Goal: Task Accomplishment & Management: Use online tool/utility

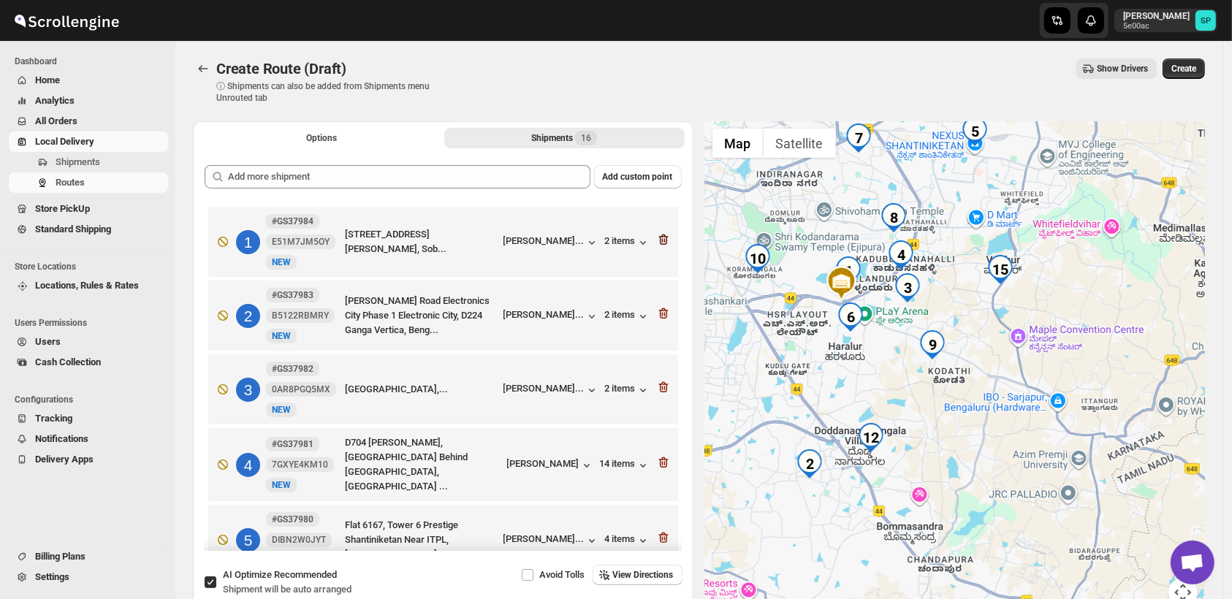
click at [660, 236] on icon "button" at bounding box center [663, 240] width 10 height 11
click at [660, 308] on icon "button" at bounding box center [663, 313] width 10 height 11
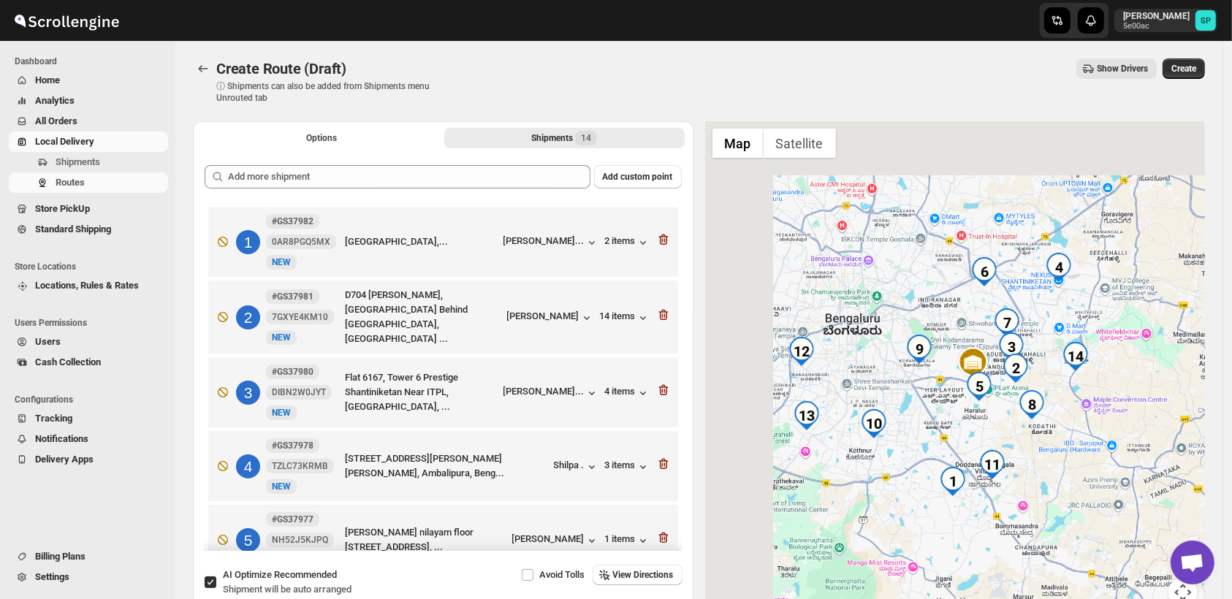
click at [660, 236] on icon "button" at bounding box center [663, 240] width 10 height 11
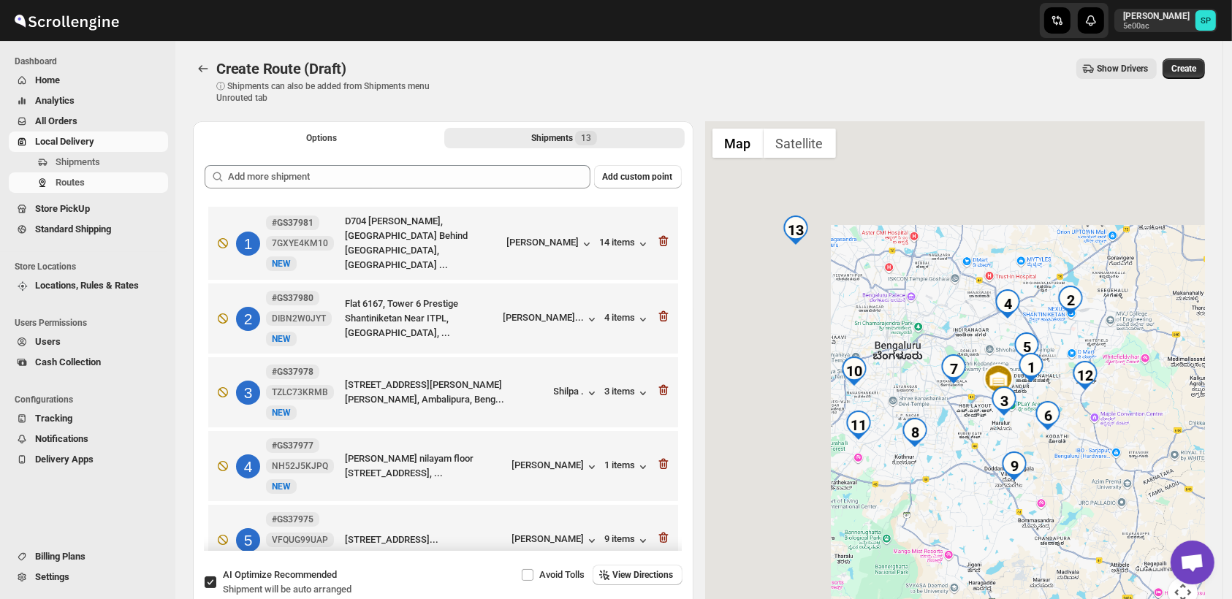
click at [660, 236] on icon "button" at bounding box center [663, 241] width 10 height 11
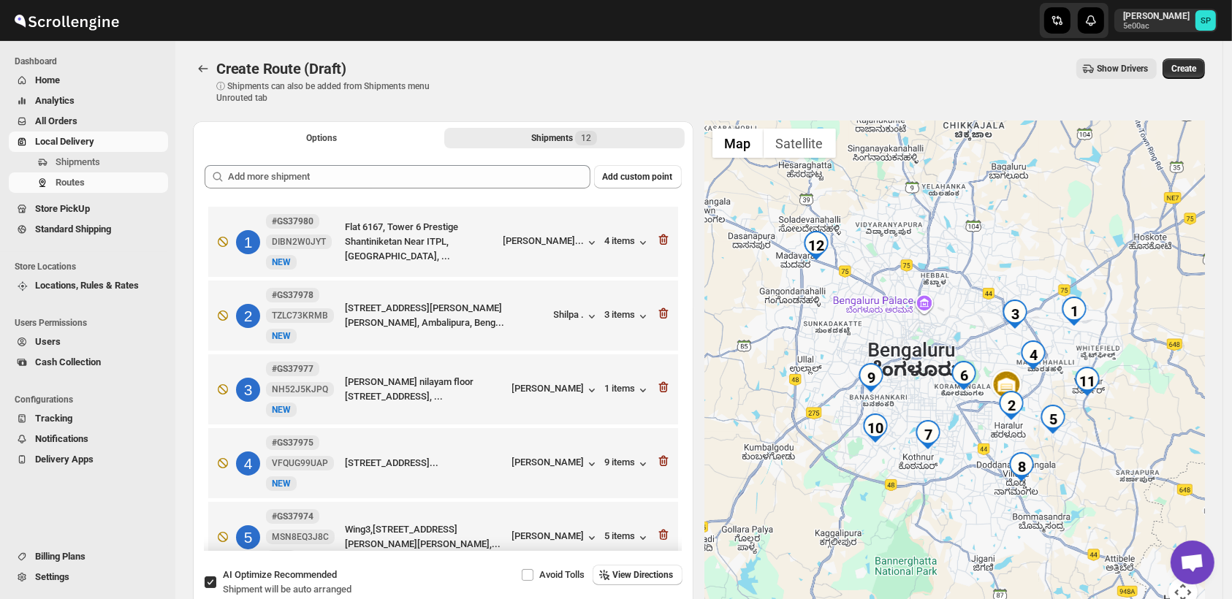
click at [660, 236] on icon "button" at bounding box center [663, 240] width 10 height 11
click at [660, 308] on icon "button" at bounding box center [663, 313] width 10 height 11
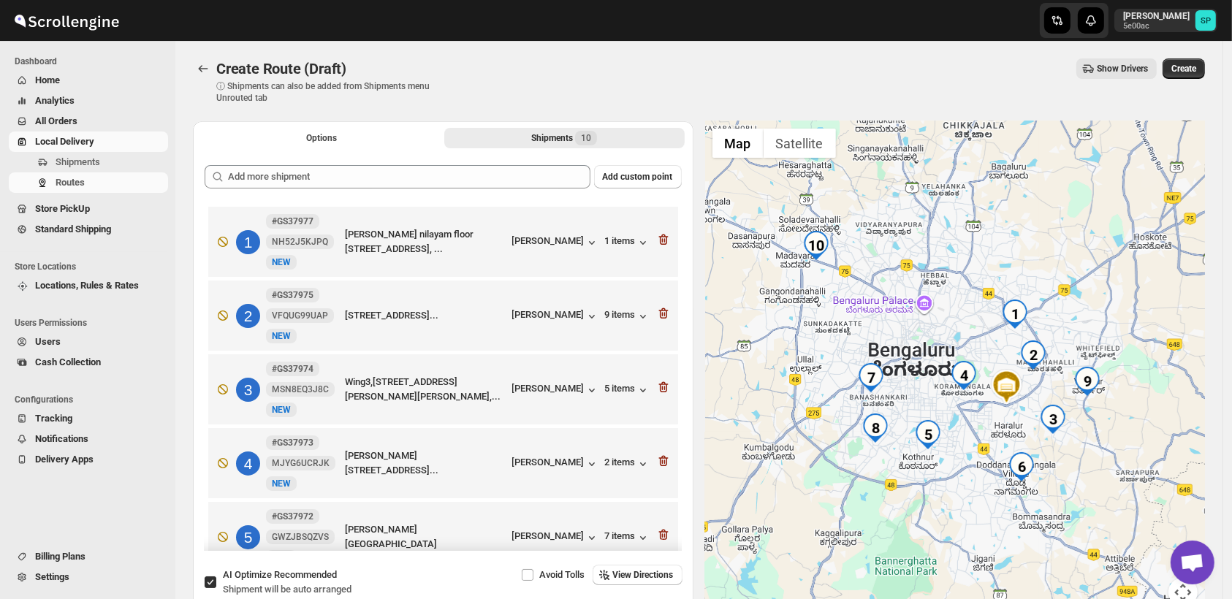
click at [660, 236] on icon "button" at bounding box center [663, 240] width 10 height 11
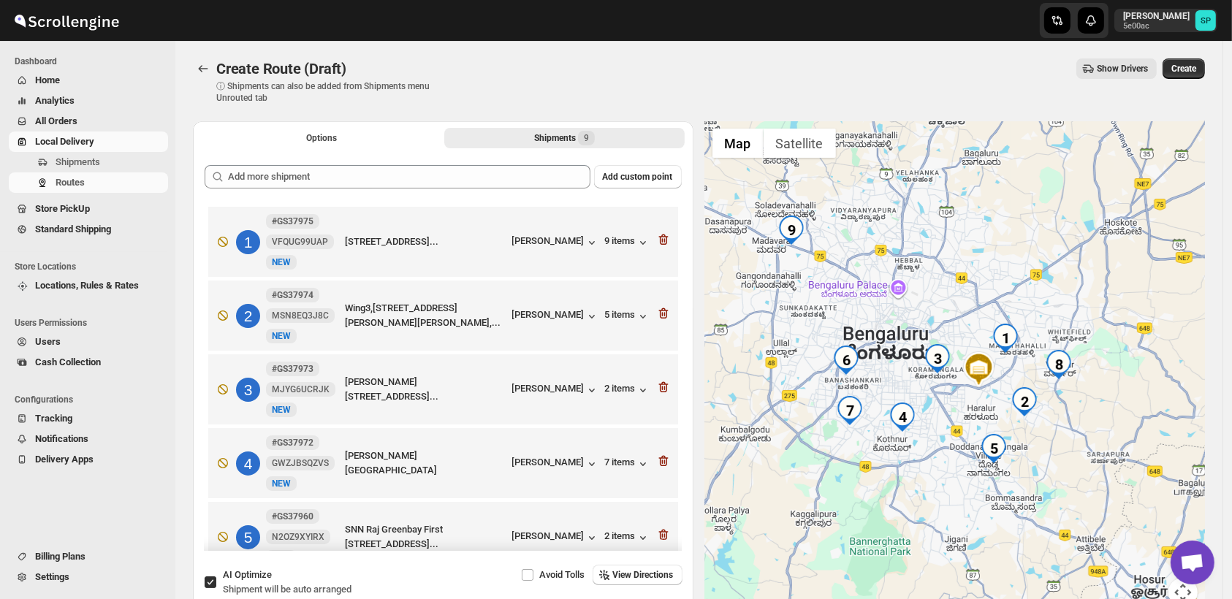
click at [660, 236] on icon "button" at bounding box center [663, 240] width 10 height 11
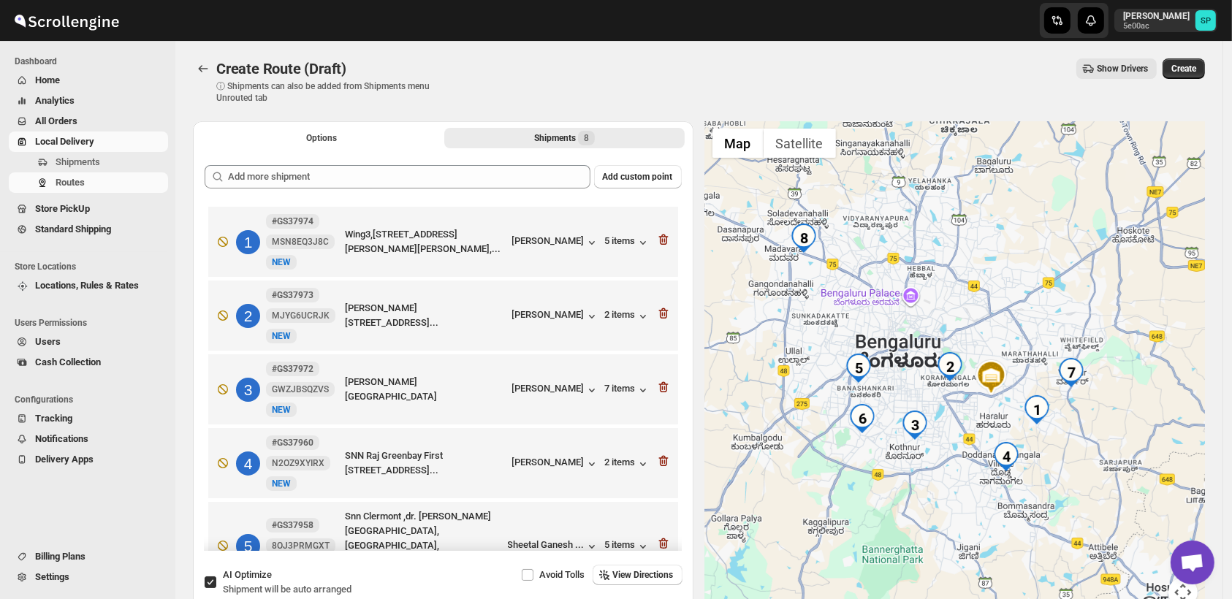
click at [660, 236] on icon "button" at bounding box center [663, 240] width 10 height 11
click at [660, 308] on icon "button" at bounding box center [663, 313] width 10 height 11
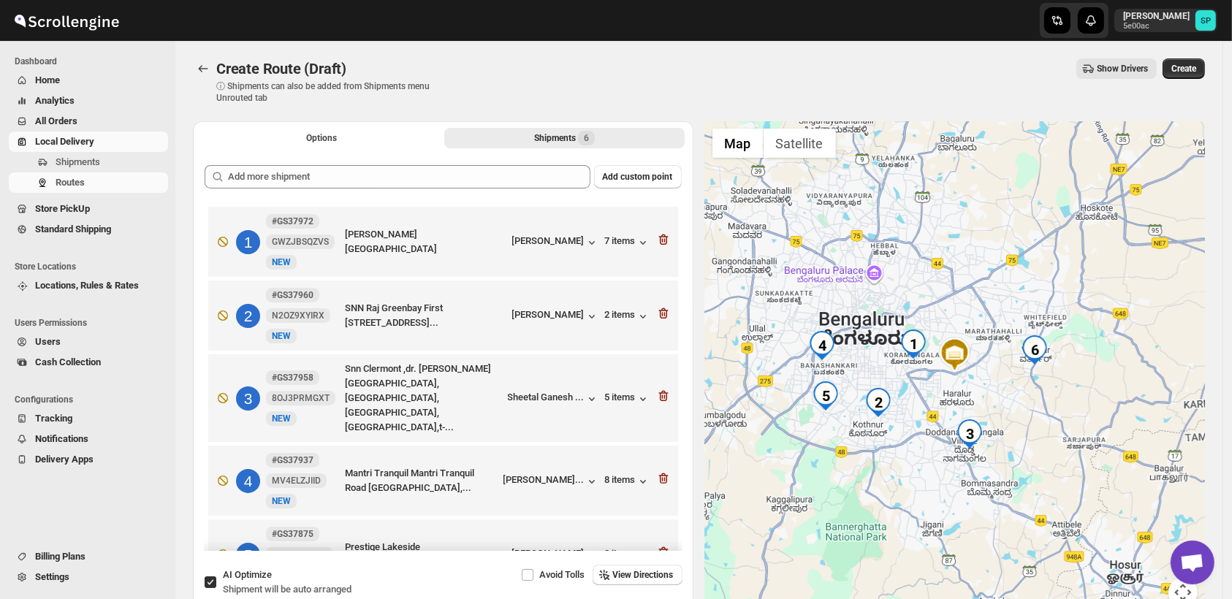
click at [660, 236] on icon "button" at bounding box center [663, 240] width 10 height 11
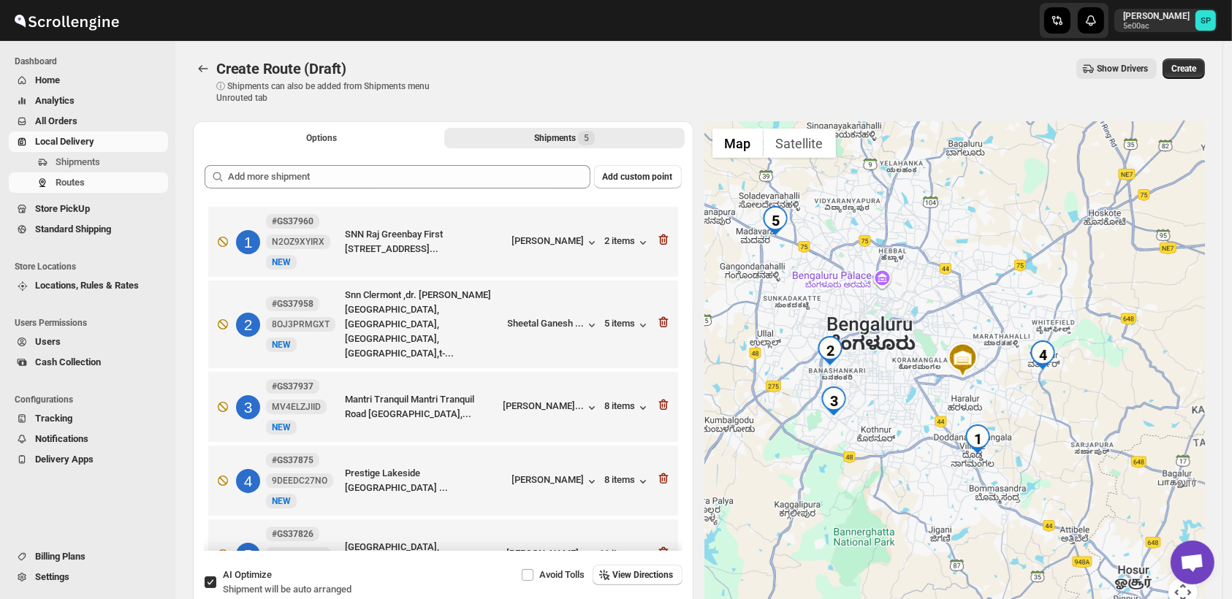
click at [660, 236] on icon "button" at bounding box center [663, 240] width 10 height 11
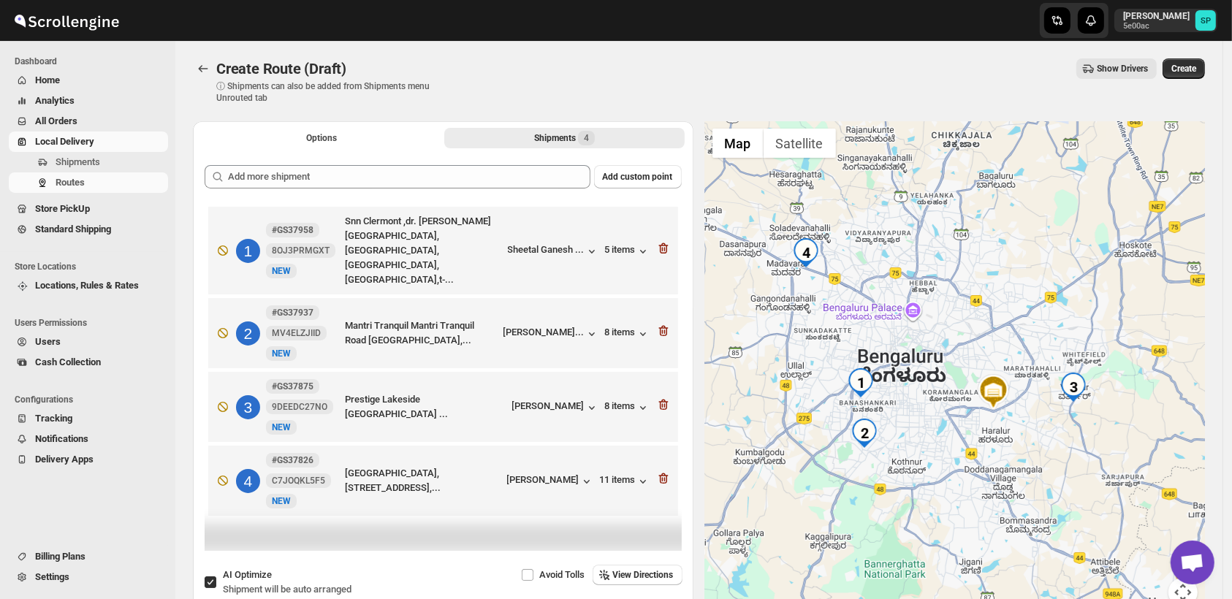
click at [660, 241] on icon "button" at bounding box center [663, 248] width 15 height 15
click at [660, 324] on icon "button" at bounding box center [663, 331] width 15 height 15
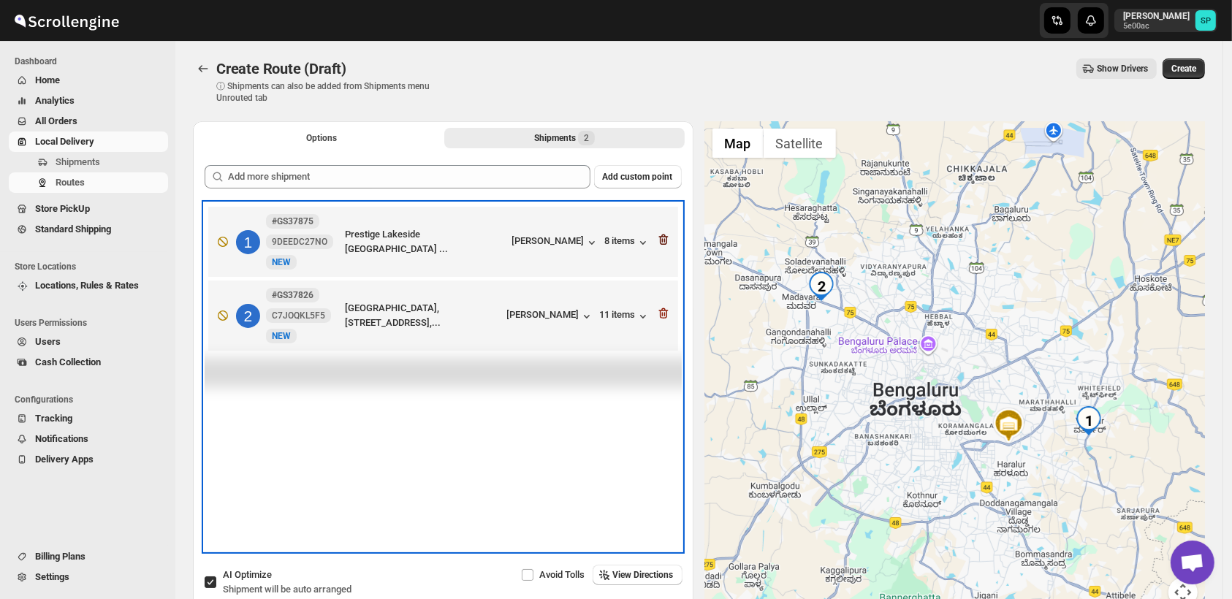
click at [674, 237] on div "1 #GS37875 9DEEDC27NO New NEW Prestige Lakeside [GEOGRAPHIC_DATA] ... [PERSON_N…" at bounding box center [443, 242] width 470 height 70
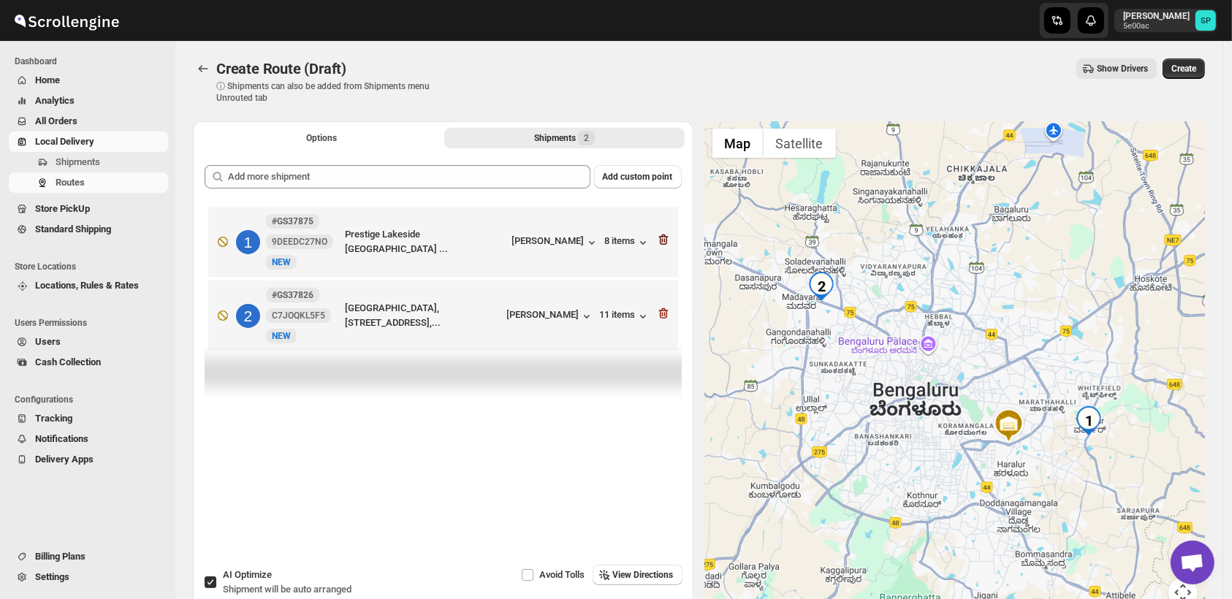
click at [669, 238] on icon "button" at bounding box center [663, 239] width 15 height 15
click at [669, 306] on icon "button" at bounding box center [663, 313] width 15 height 15
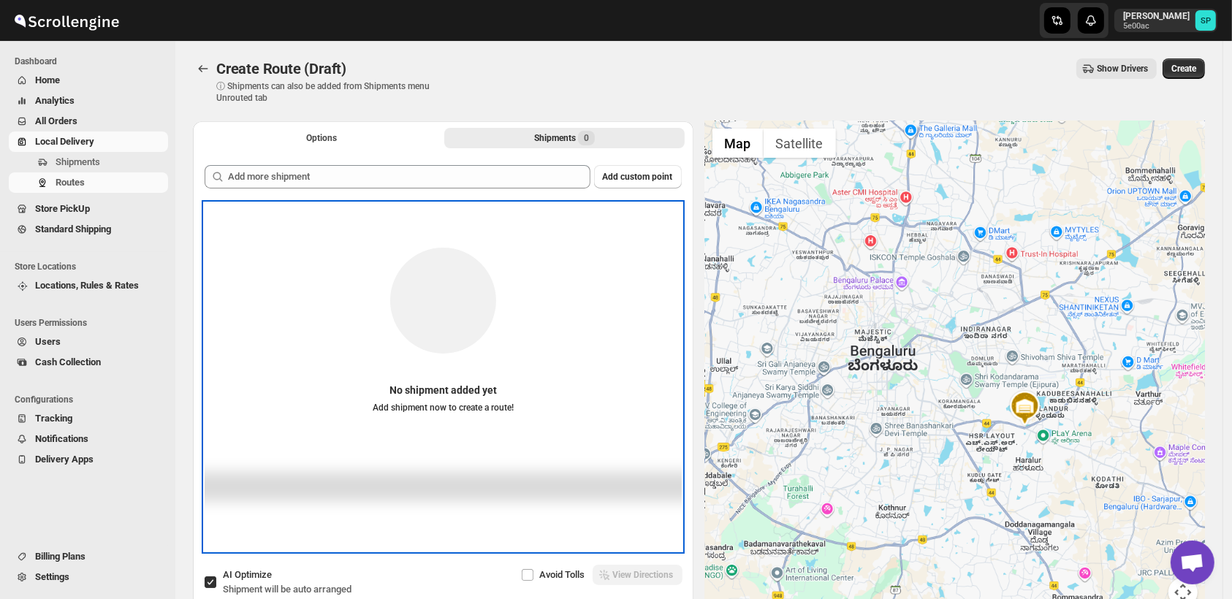
click at [669, 238] on div "No shipment added yet Add shipment now to create a route!" at bounding box center [443, 322] width 477 height 208
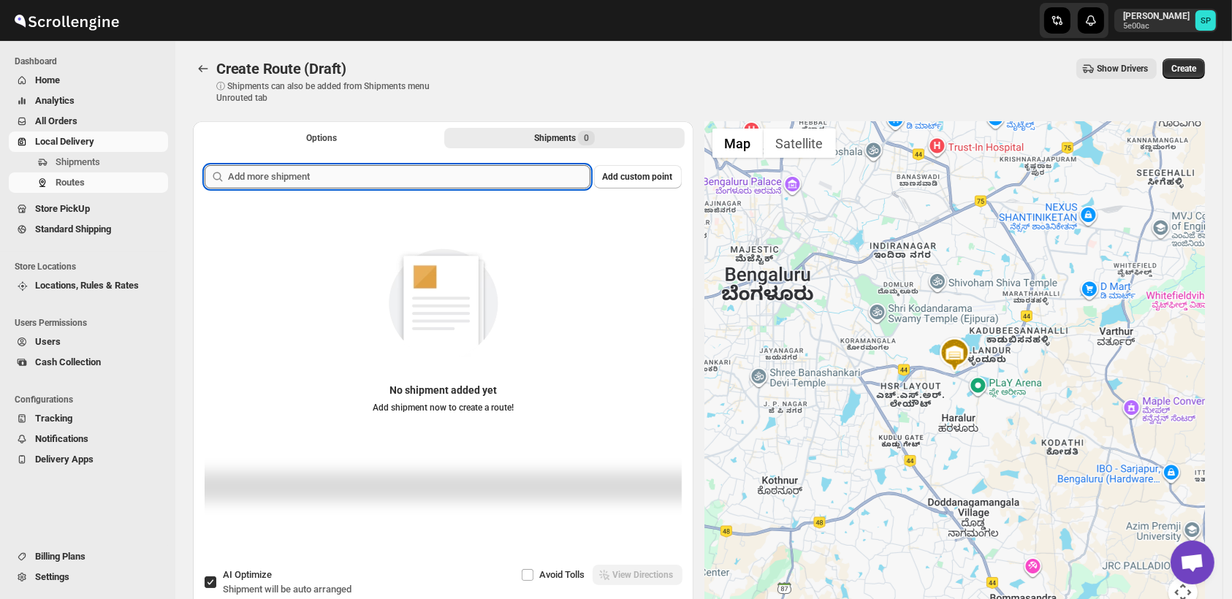
click at [466, 178] on input "text" at bounding box center [409, 176] width 362 height 23
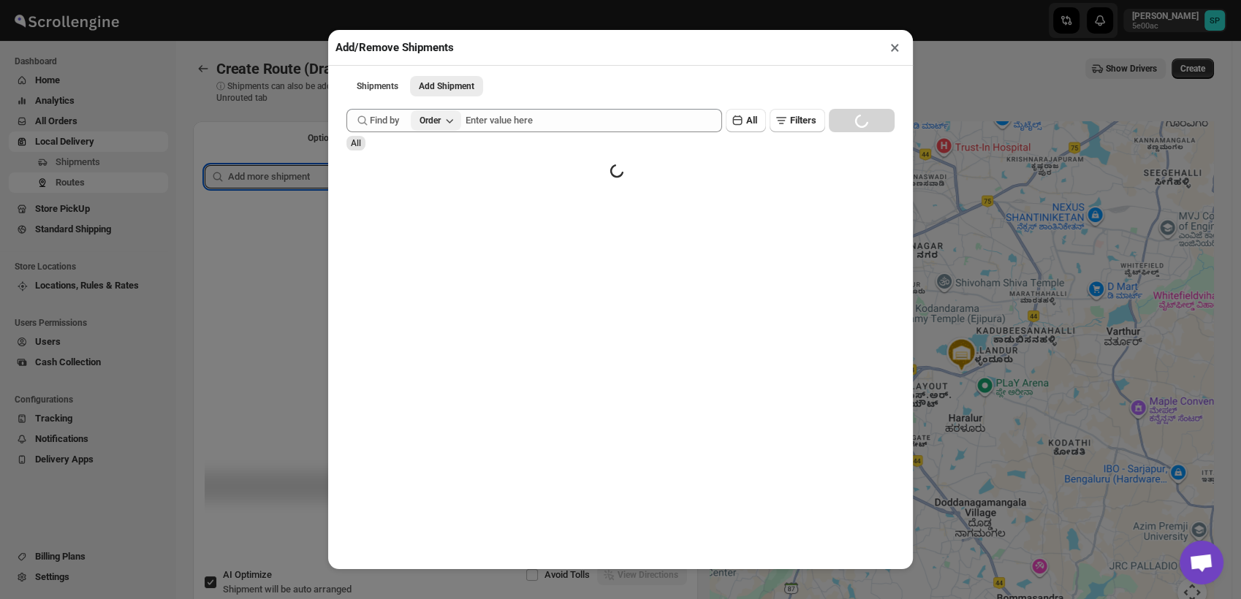
click at [453, 131] on button "Order" at bounding box center [436, 120] width 50 height 20
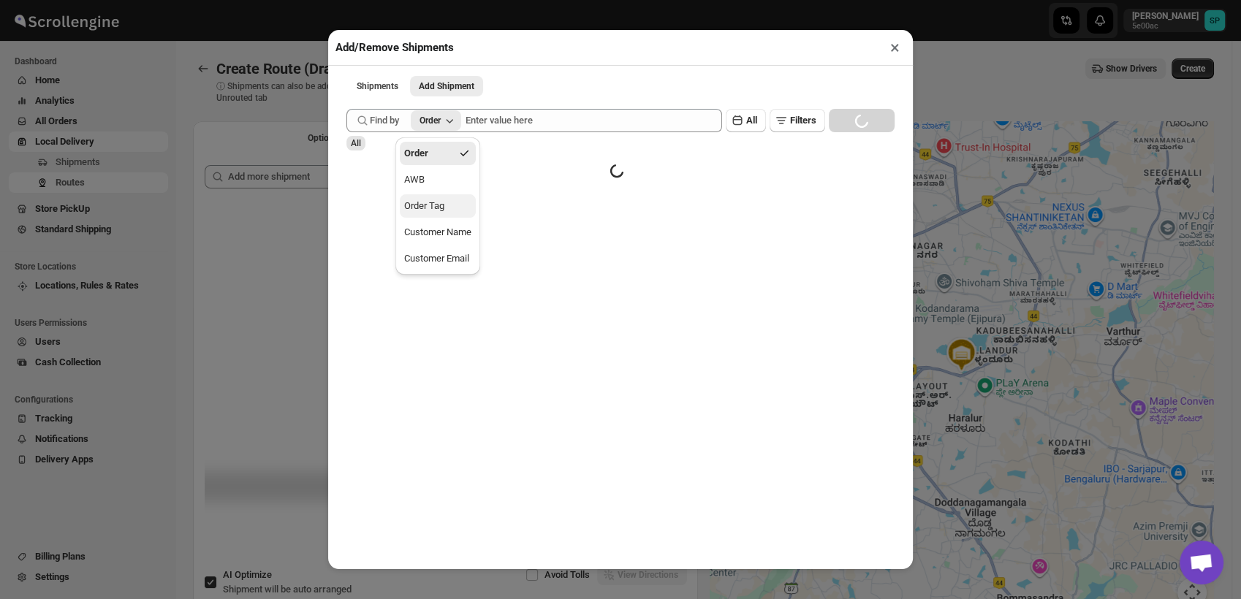
click at [444, 209] on div "Order Tag" at bounding box center [424, 206] width 40 height 15
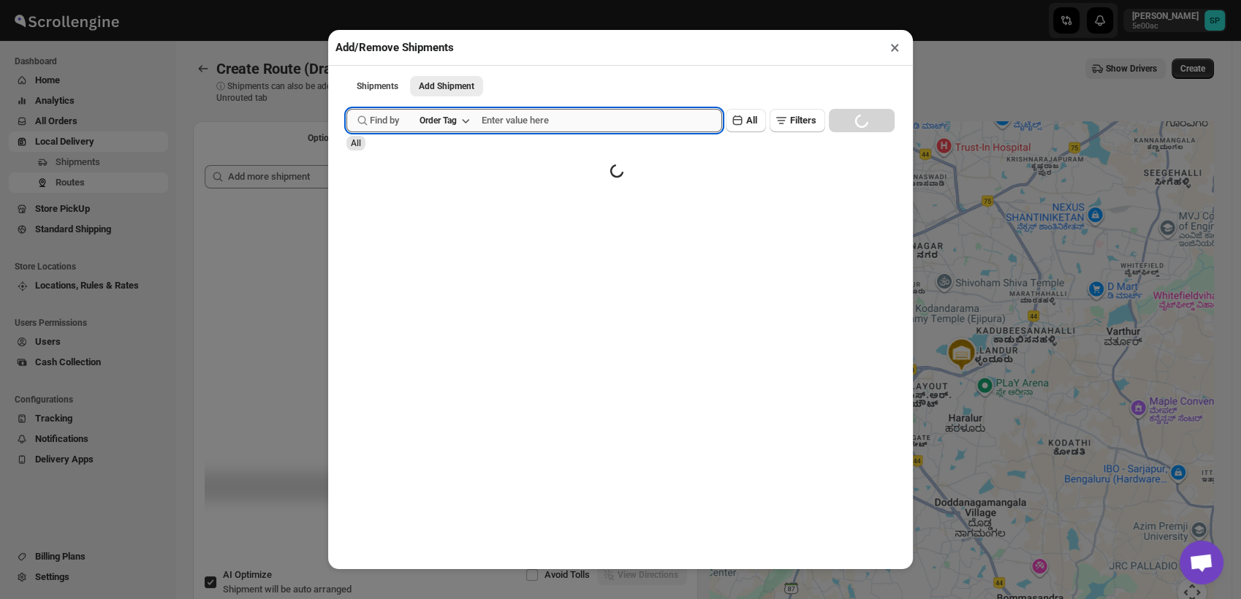
click at [507, 118] on input "text" at bounding box center [602, 120] width 240 height 23
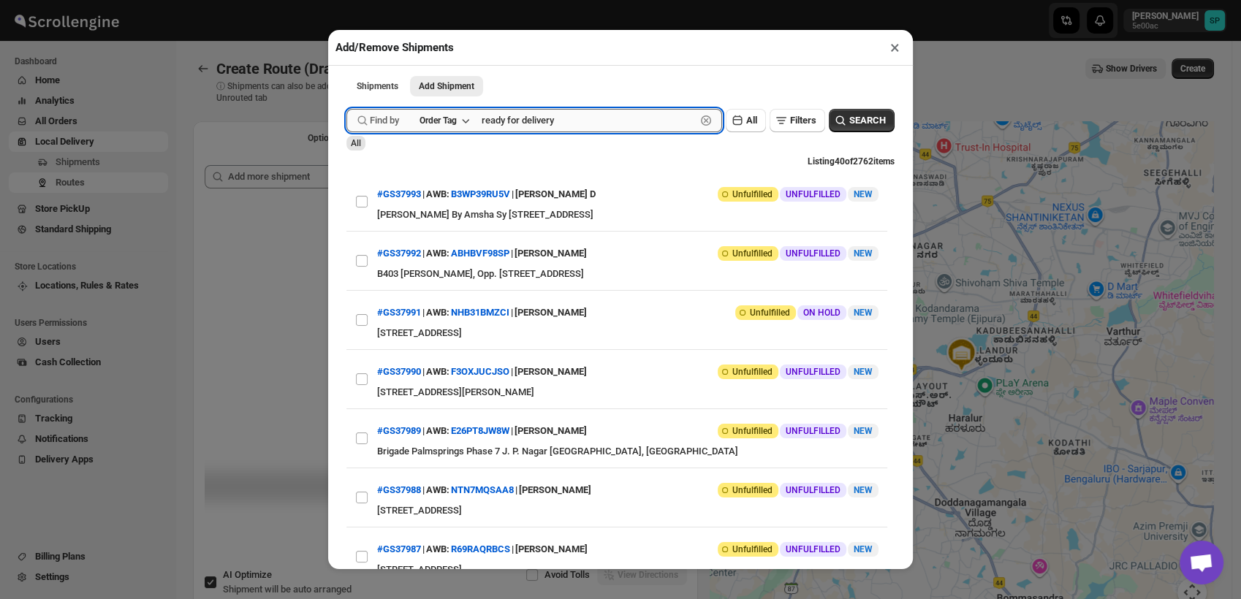
type input "ready for delivery"
click at [346, 0] on button "Submit" at bounding box center [367, 7] width 42 height 15
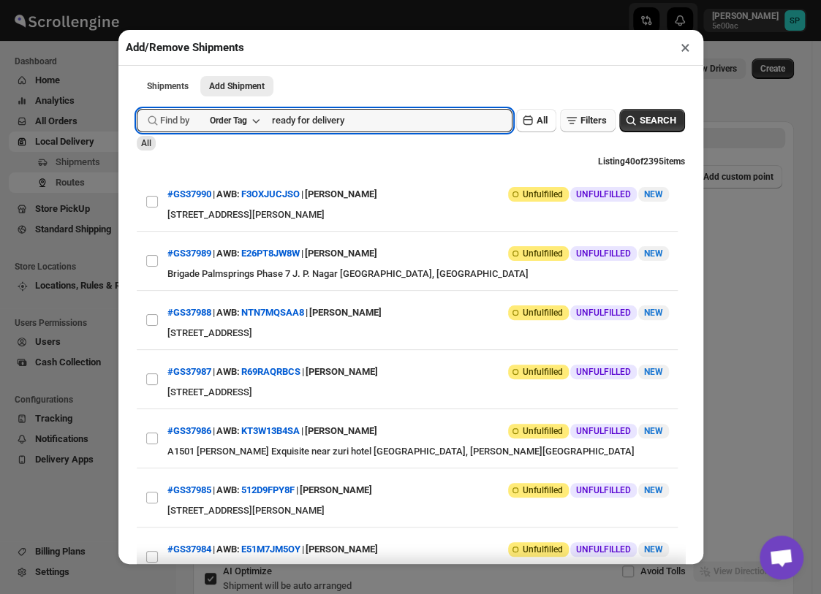
click at [580, 123] on span "Filters" at bounding box center [593, 120] width 26 height 11
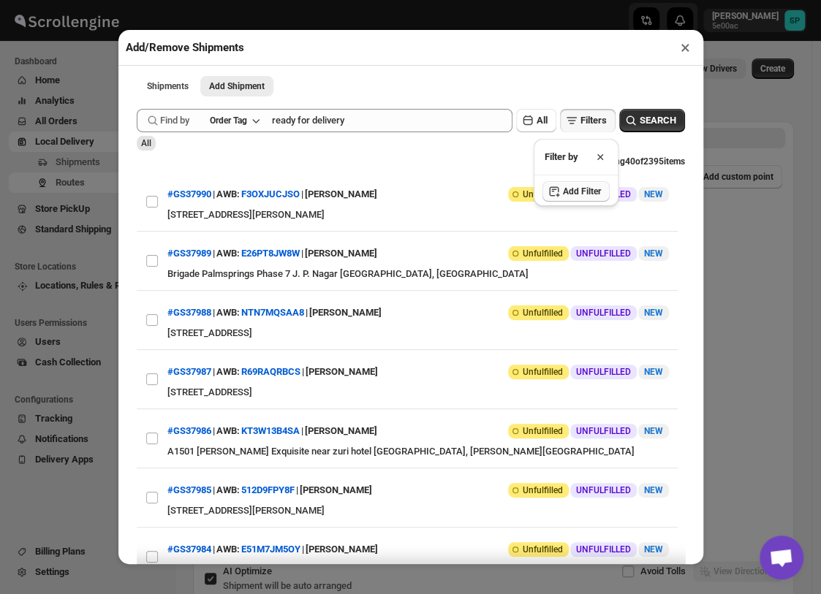
click at [569, 188] on span "Add Filter" at bounding box center [582, 192] width 38 height 12
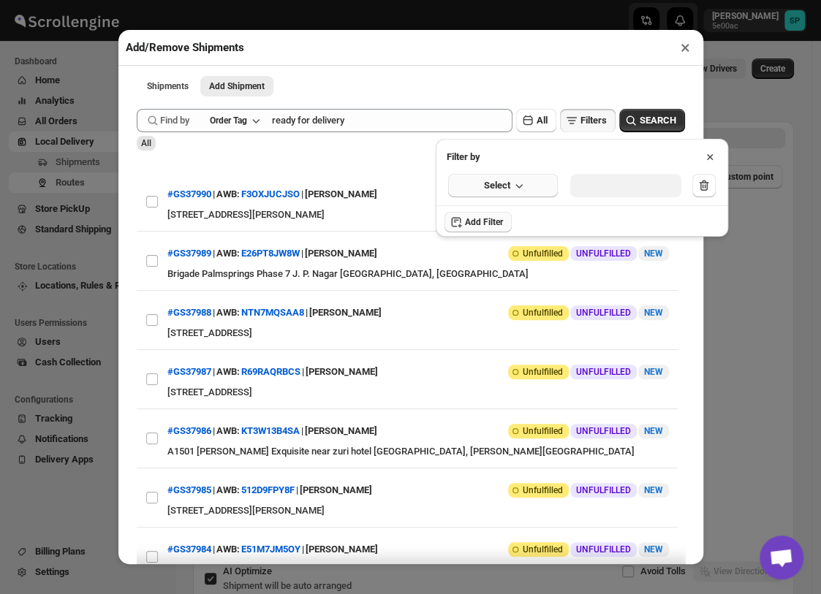
click at [503, 183] on span "Select" at bounding box center [497, 185] width 26 height 15
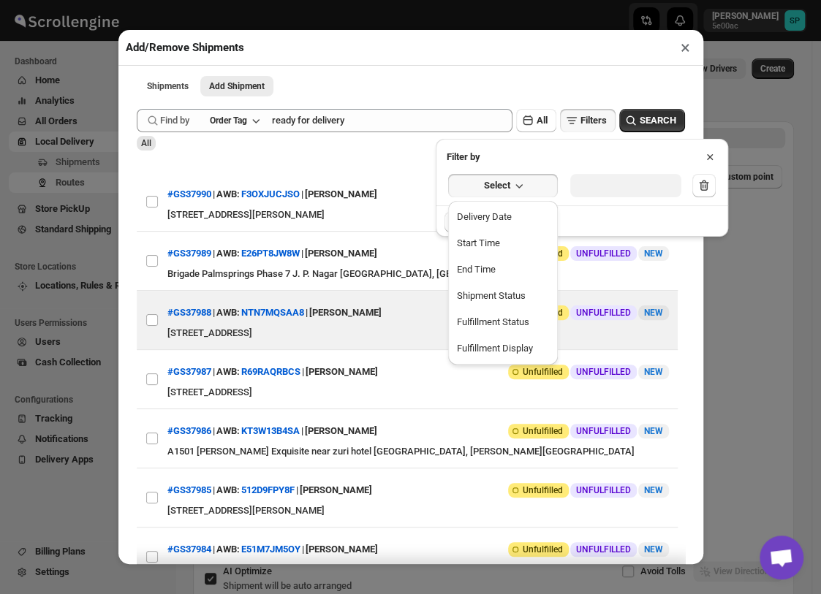
click at [496, 327] on div "Fulfillment Status" at bounding box center [493, 322] width 72 height 15
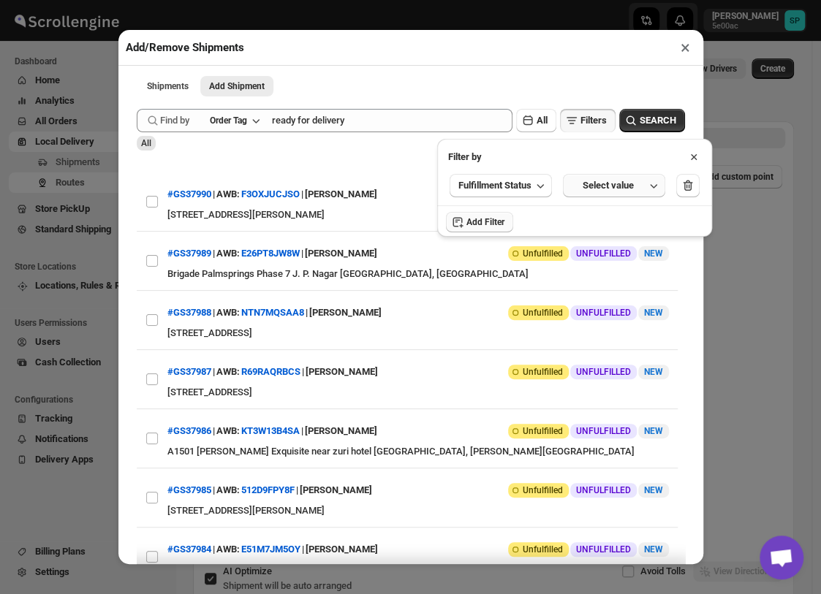
click at [607, 174] on button "Select value" at bounding box center [614, 185] width 102 height 23
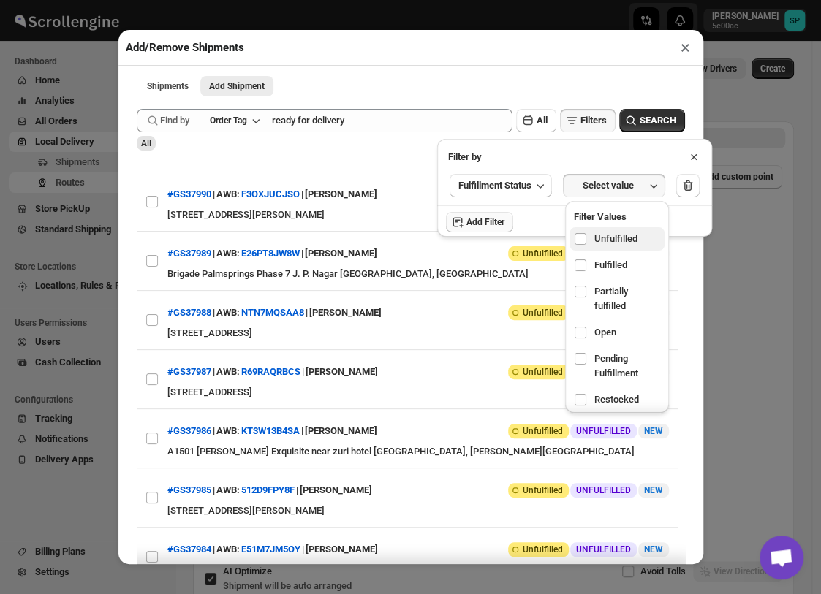
click at [610, 247] on label "Unfulfilled" at bounding box center [617, 238] width 96 height 23
click at [586, 245] on input "checkbox" at bounding box center [580, 239] width 12 height 12
checkbox input "true"
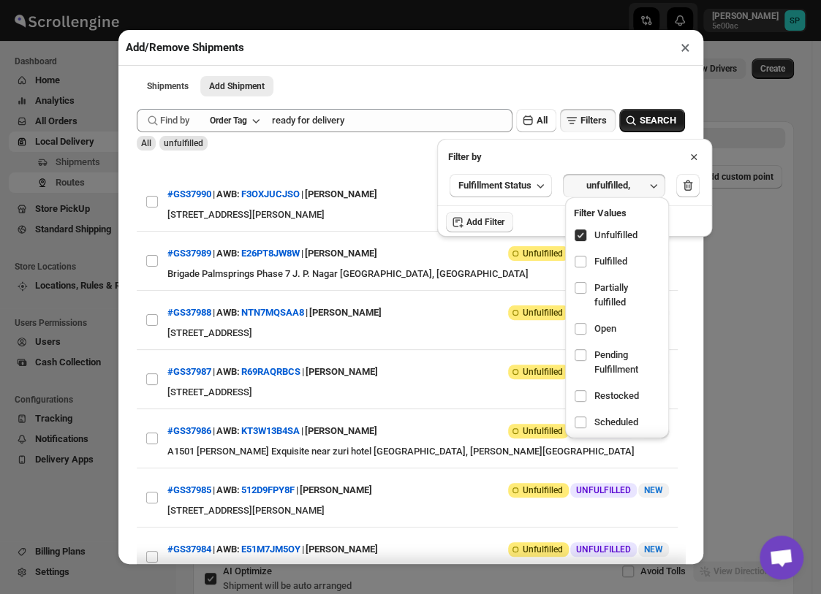
click at [644, 117] on span "SEARCH" at bounding box center [657, 120] width 37 height 15
click at [696, 156] on icon at bounding box center [694, 157] width 6 height 6
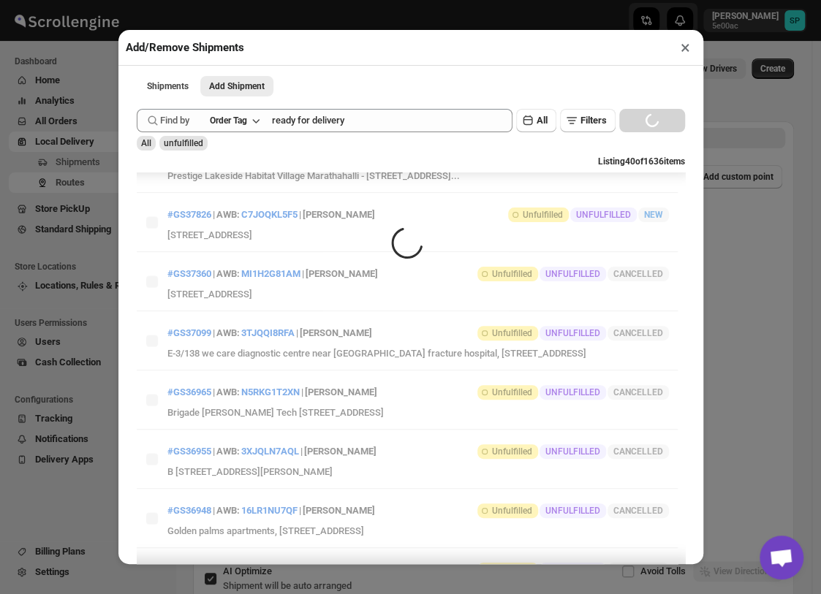
scroll to position [1171, 0]
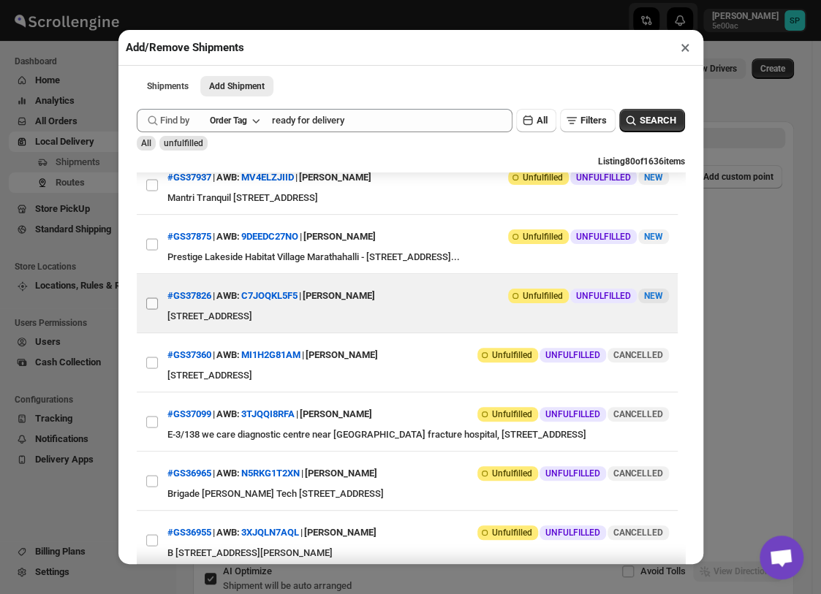
click at [151, 309] on input "View details for 68c5201d8f29d9ce0bed983f" at bounding box center [152, 303] width 12 height 12
checkbox input "true"
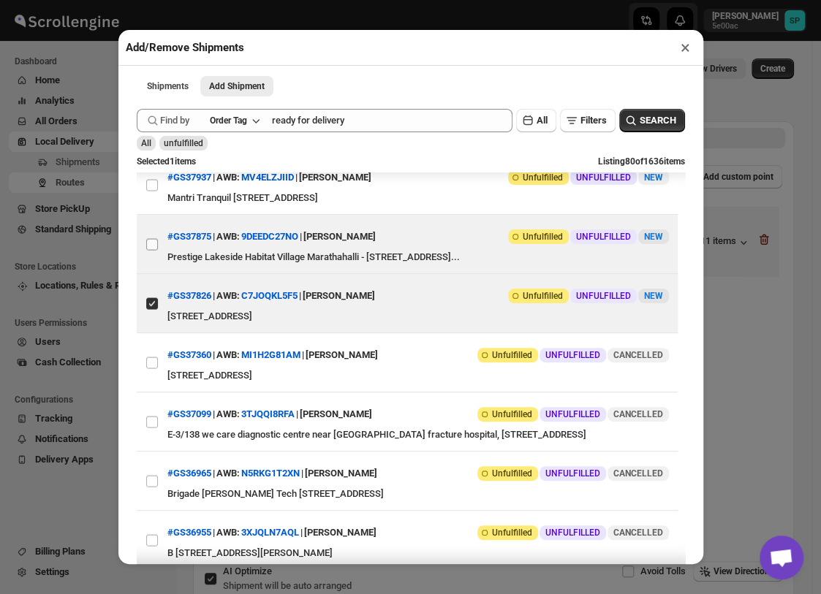
click at [148, 250] on input "View details for 68c775f08f29d9ce0bedb3bd" at bounding box center [152, 244] width 12 height 12
checkbox input "true"
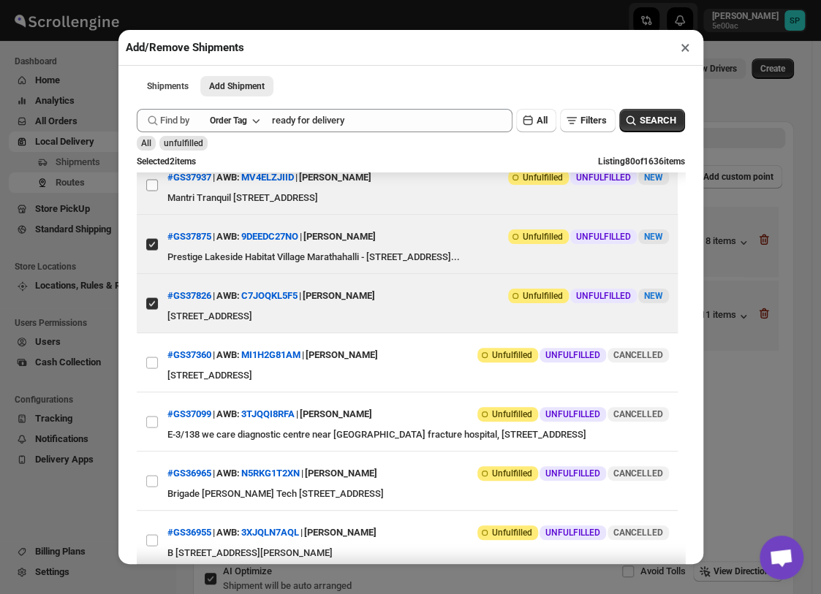
click at [146, 191] on input "View details for 68ca779239c4c993ff18943f" at bounding box center [152, 185] width 12 height 12
checkbox input "true"
click at [152, 132] on input "View details for 68cbaeef39c4c993ff19f170" at bounding box center [152, 126] width 12 height 12
checkbox input "true"
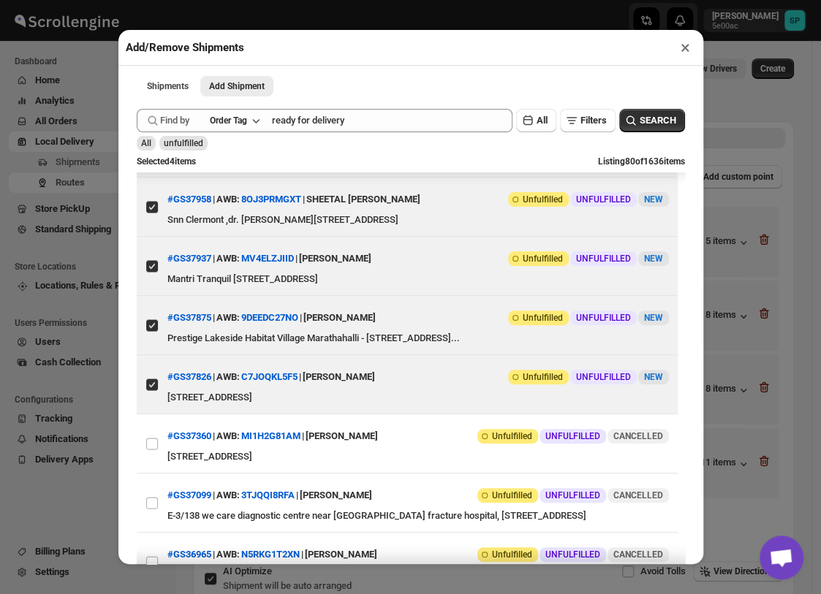
click at [152, 153] on input "View details for 68cbc60739c4c993ff19f316" at bounding box center [152, 148] width 12 height 12
checkbox input "true"
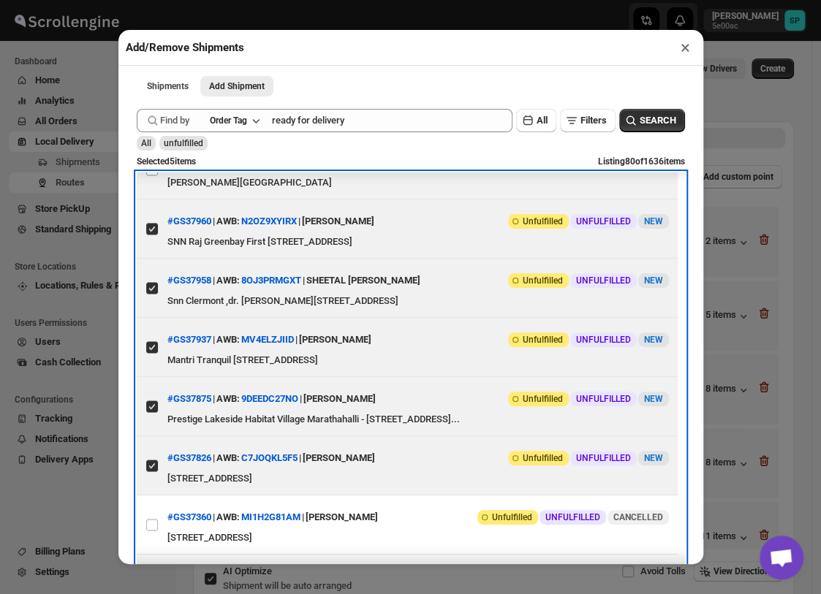
click at [153, 199] on label "View details for 68ccc38139c4c993ff1a162c" at bounding box center [152, 169] width 31 height 58
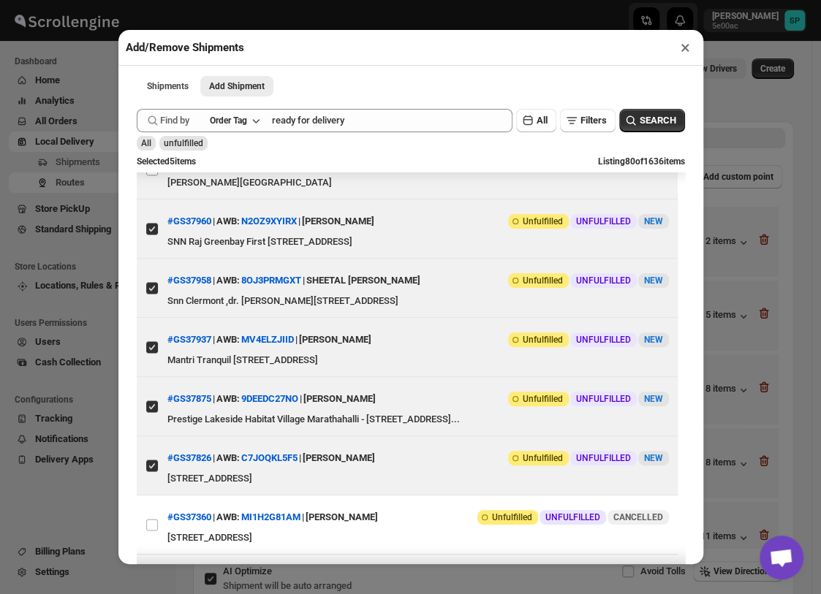
click at [153, 175] on input "View details for 68ccc38139c4c993ff1a162c" at bounding box center [152, 170] width 12 height 12
checkbox input "true"
click at [151, 116] on input "View details for 68ccc93239c4c993ff1a1671" at bounding box center [152, 111] width 12 height 12
checkbox input "true"
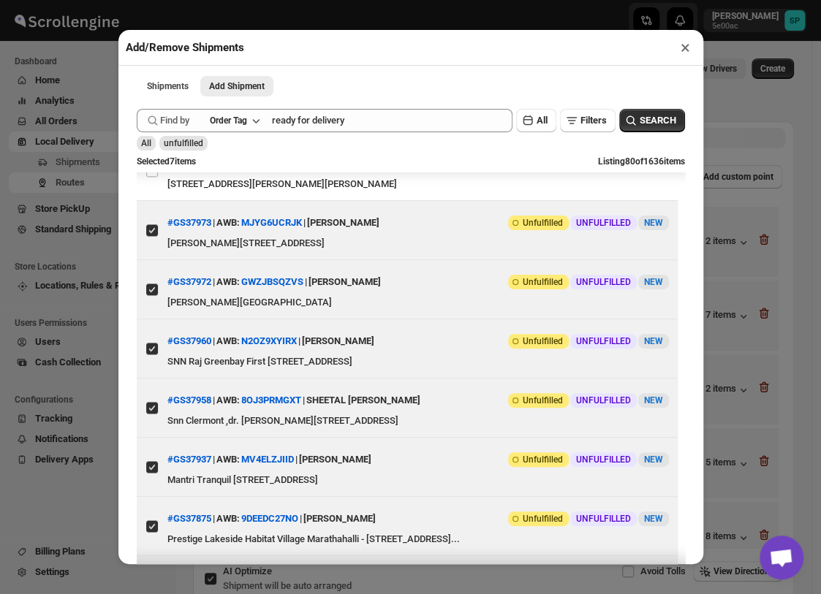
scroll to position [846, 0]
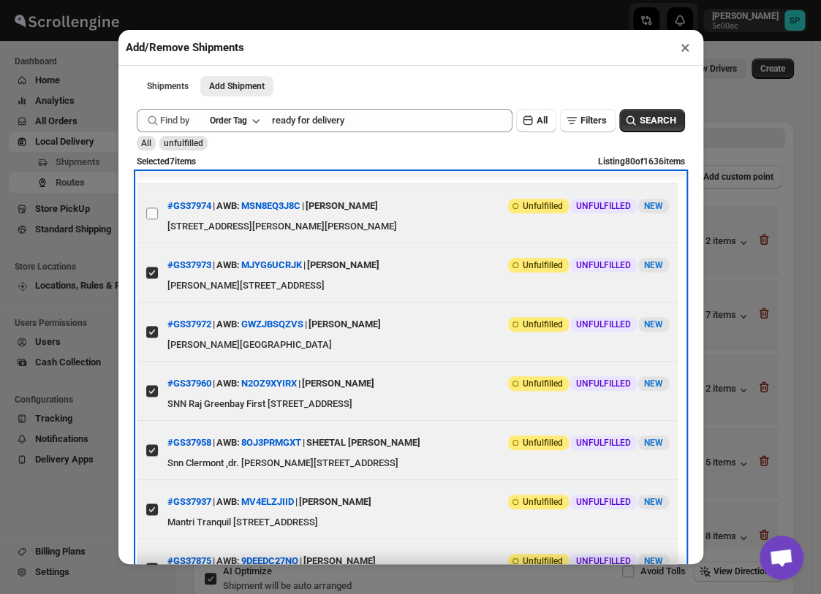
click at [151, 243] on label "View details for 68cce36b39c4c993ff1a17d2" at bounding box center [152, 213] width 31 height 58
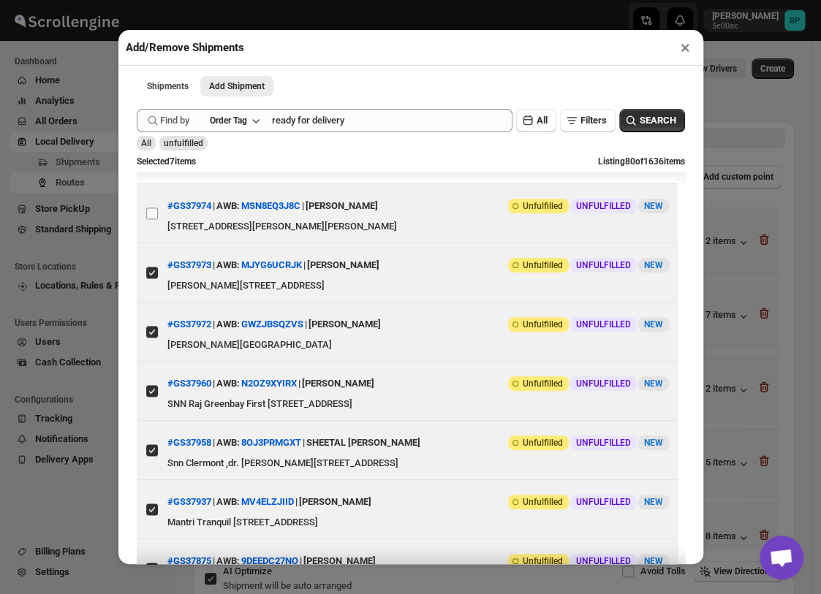
click at [151, 219] on input "View details for 68cce36b39c4c993ff1a17d2" at bounding box center [152, 214] width 12 height 12
checkbox input "true"
click at [151, 160] on input "View details for 68cceb1339c4c993ff1a182b" at bounding box center [152, 154] width 12 height 12
checkbox input "true"
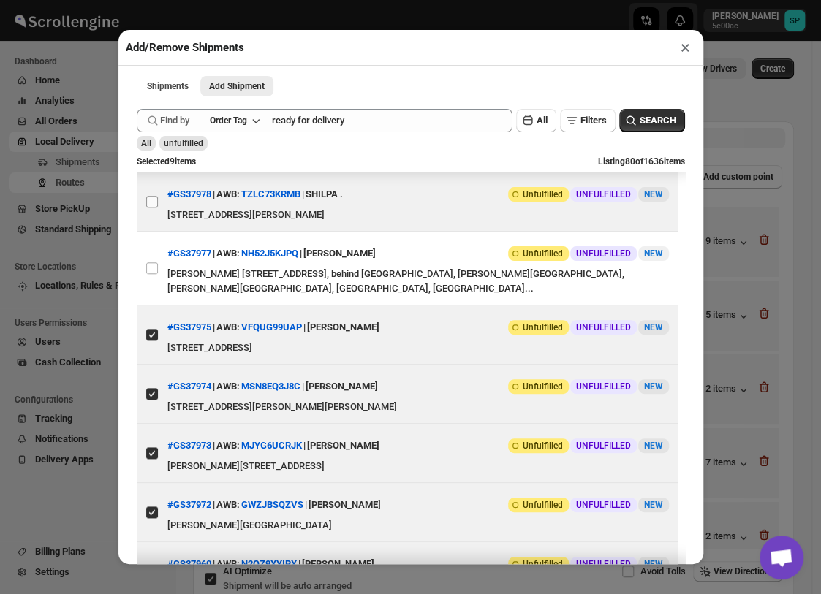
scroll to position [602, 0]
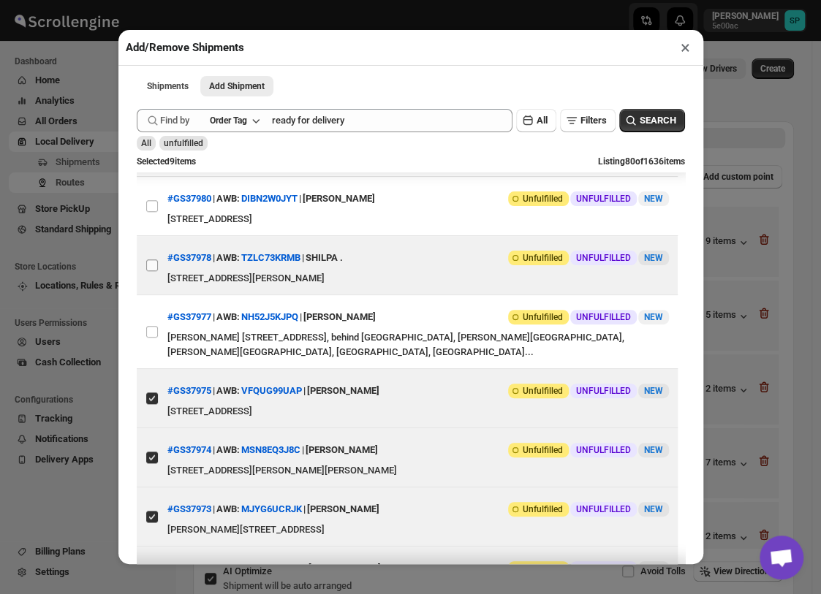
click at [153, 271] on input "View details for 68cd1ff13803c2105a26a723" at bounding box center [152, 265] width 12 height 12
checkbox input "true"
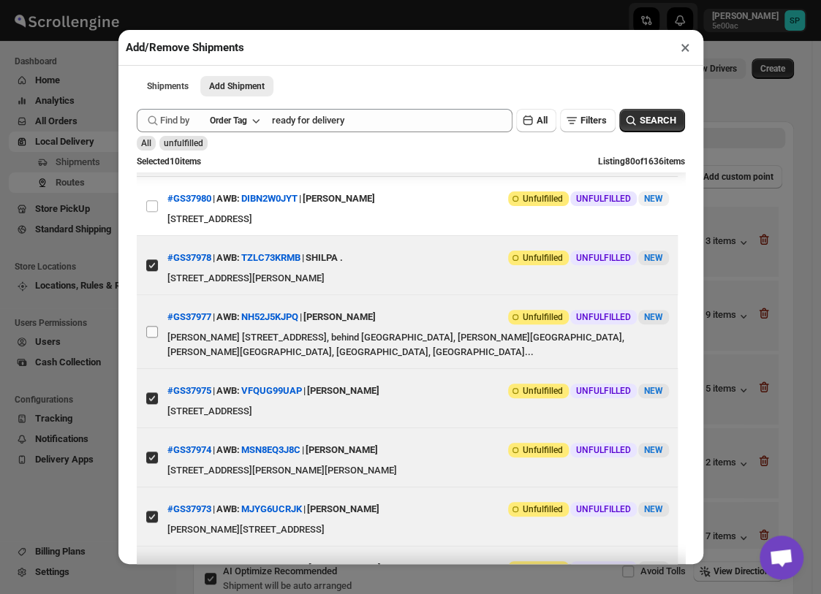
click at [150, 338] on input "View details for 68cd1dc93803c2105a26a704" at bounding box center [152, 332] width 12 height 12
checkbox input "true"
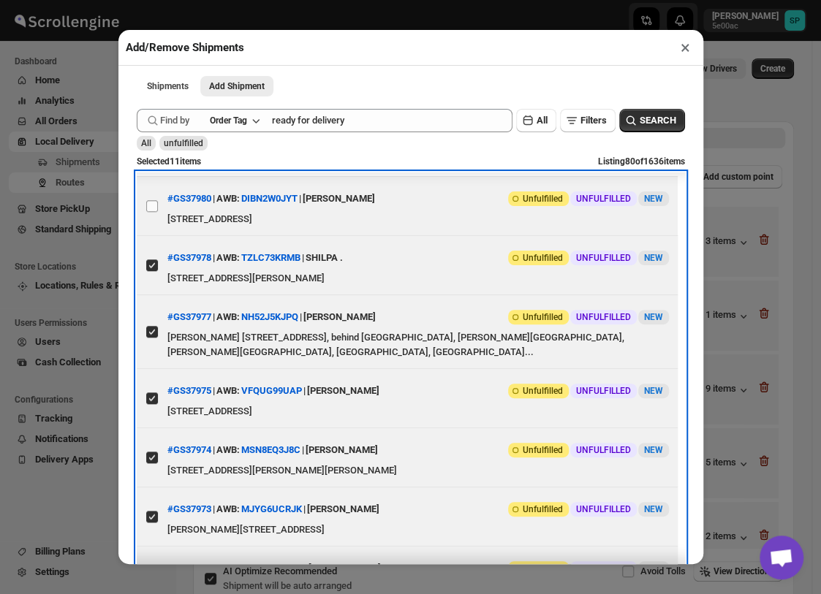
click at [153, 235] on label "View details for 68cd35903803c2105a26a8c0" at bounding box center [152, 206] width 31 height 58
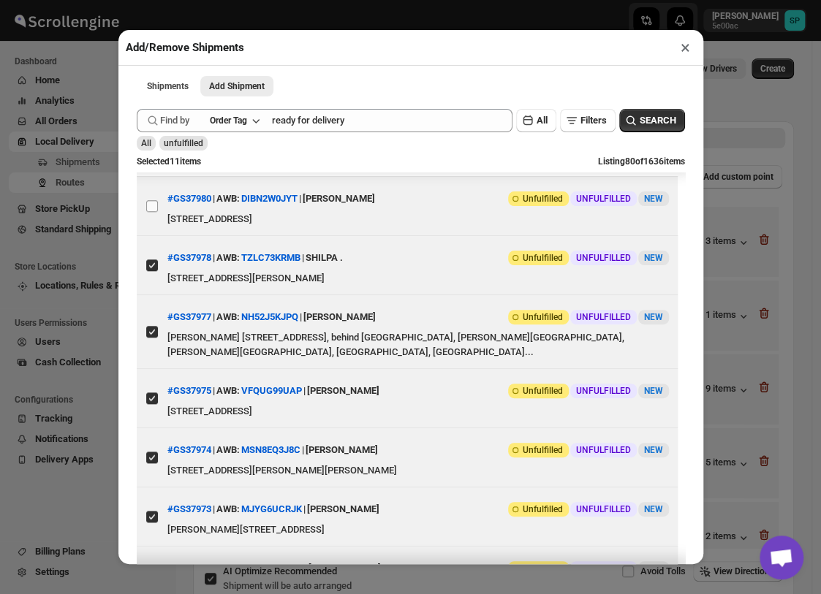
click at [153, 212] on input "View details for 68cd35903803c2105a26a8c0" at bounding box center [152, 206] width 12 height 12
checkbox input "true"
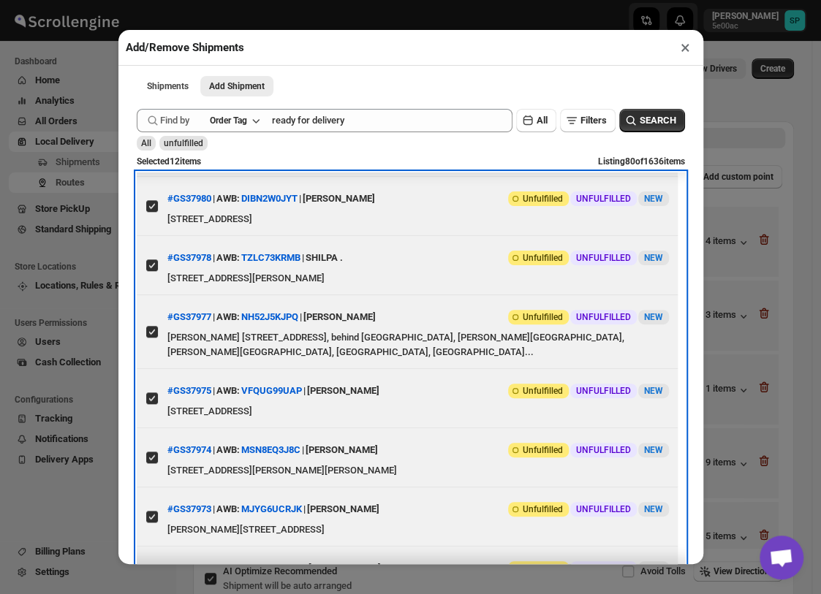
click at [153, 176] on label "View details for 68cd384a3803c2105a26a8f6" at bounding box center [152, 147] width 31 height 58
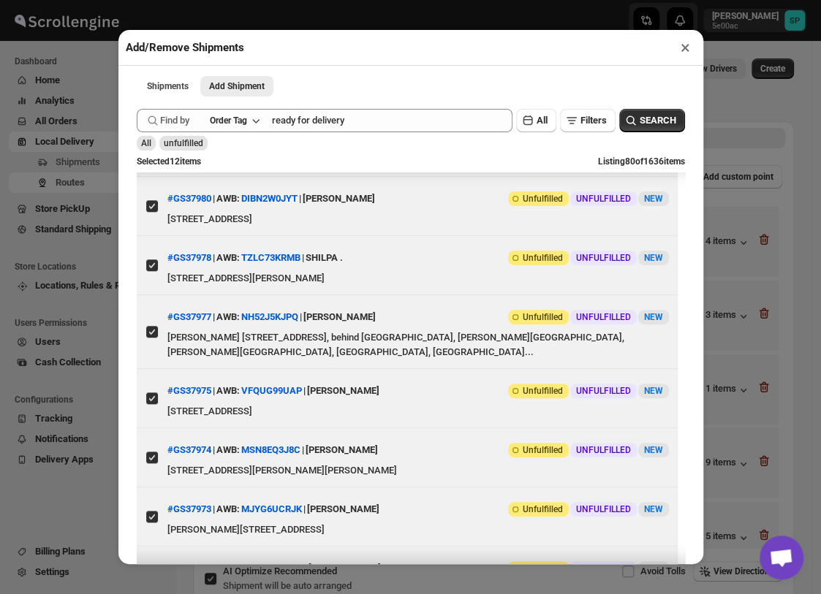
click at [153, 153] on input "View details for 68cd384a3803c2105a26a8f6" at bounding box center [152, 147] width 12 height 12
checkbox input "true"
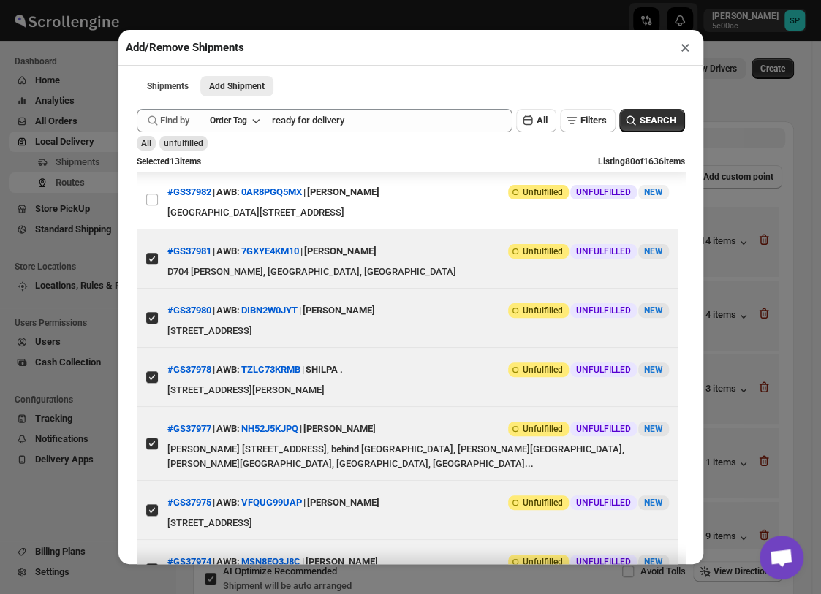
scroll to position [359, 0]
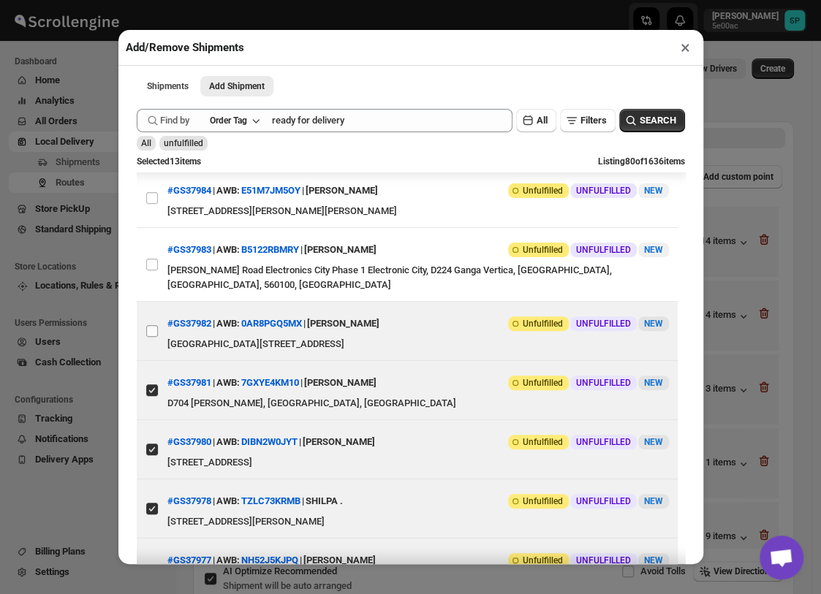
click at [147, 337] on input "View details for 68cd39383803c2105a26a90a" at bounding box center [152, 331] width 12 height 12
checkbox input "true"
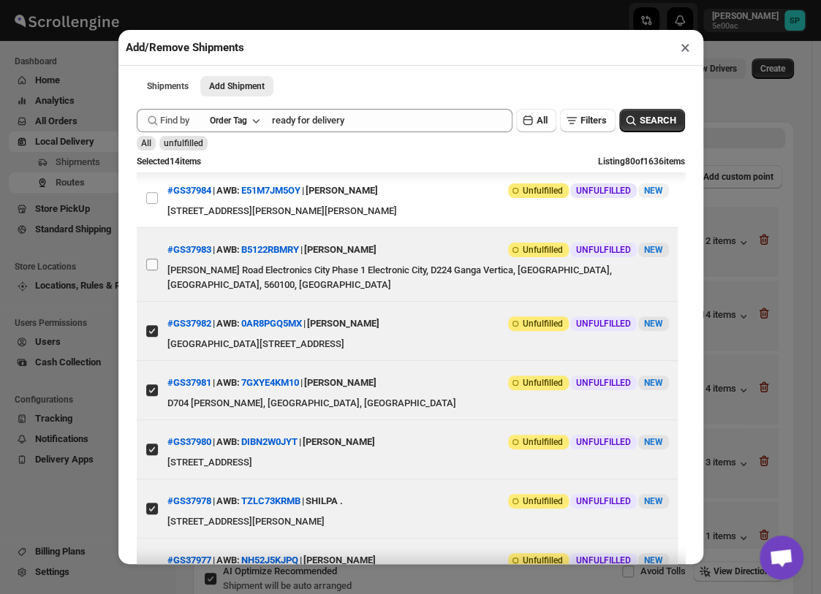
click at [152, 270] on input "View details for 68cd3d7c3803c2105a26a94f" at bounding box center [152, 265] width 12 height 12
checkbox input "true"
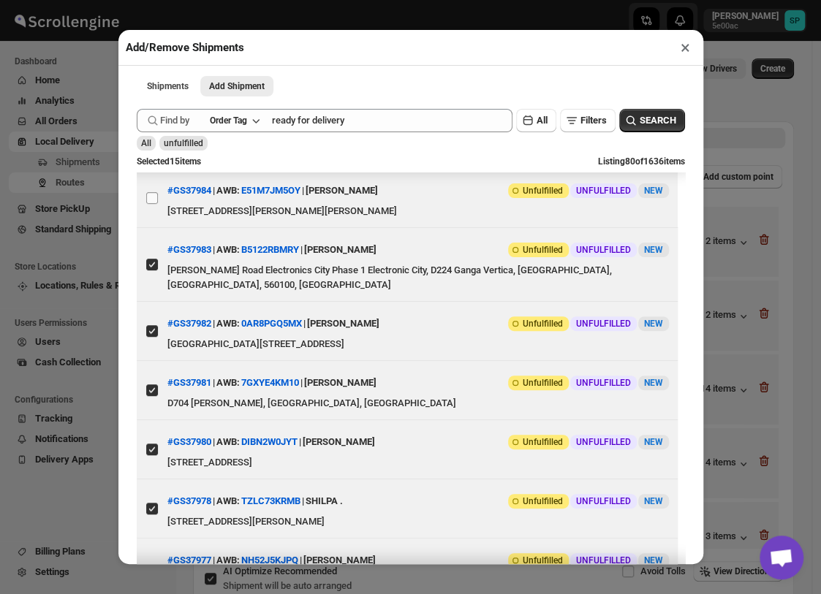
click at [152, 204] on input "View details for 68cd44a93803c2105a26a9bc" at bounding box center [152, 198] width 12 height 12
checkbox input "true"
click at [152, 145] on input "View details for 68cd46613803c2105a26a9f6" at bounding box center [152, 139] width 12 height 12
checkbox input "true"
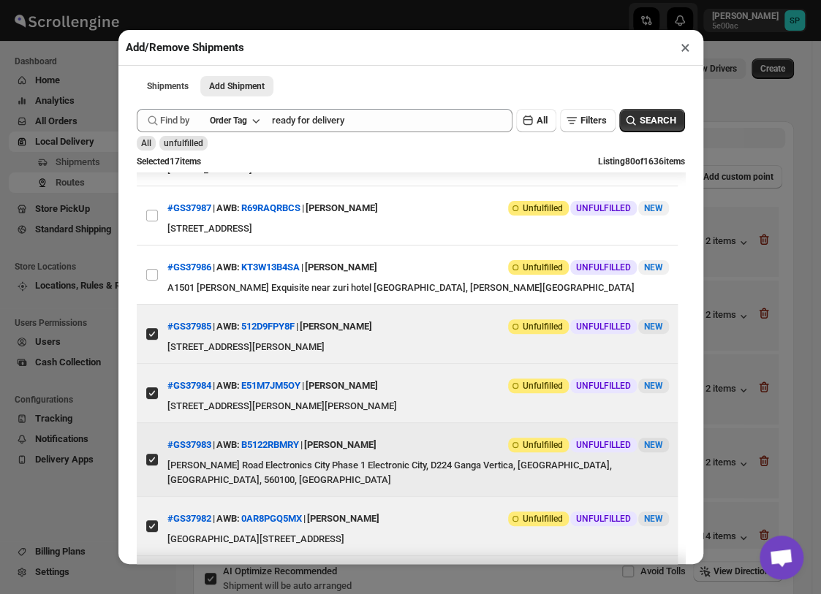
scroll to position [115, 0]
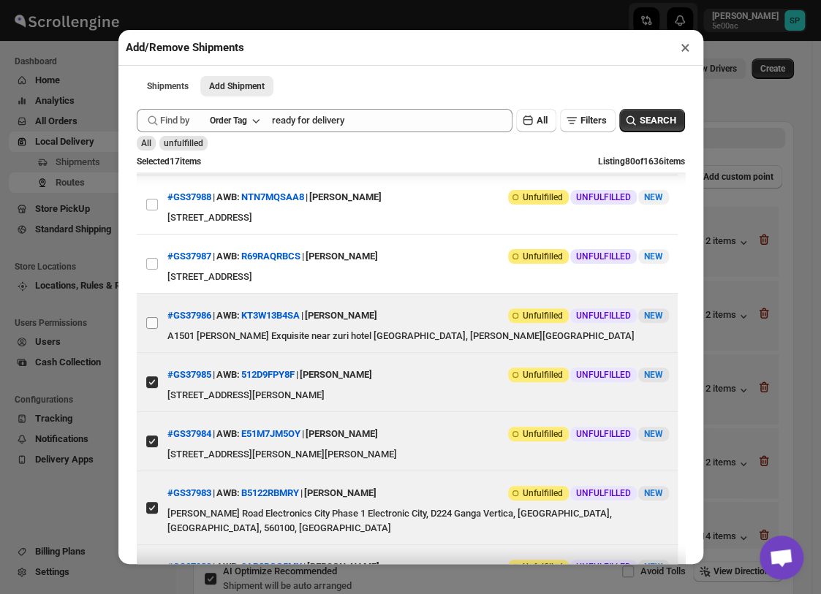
click at [151, 329] on input "View details for 68cd569b3803c2105a26ab1f" at bounding box center [152, 323] width 12 height 12
checkbox input "true"
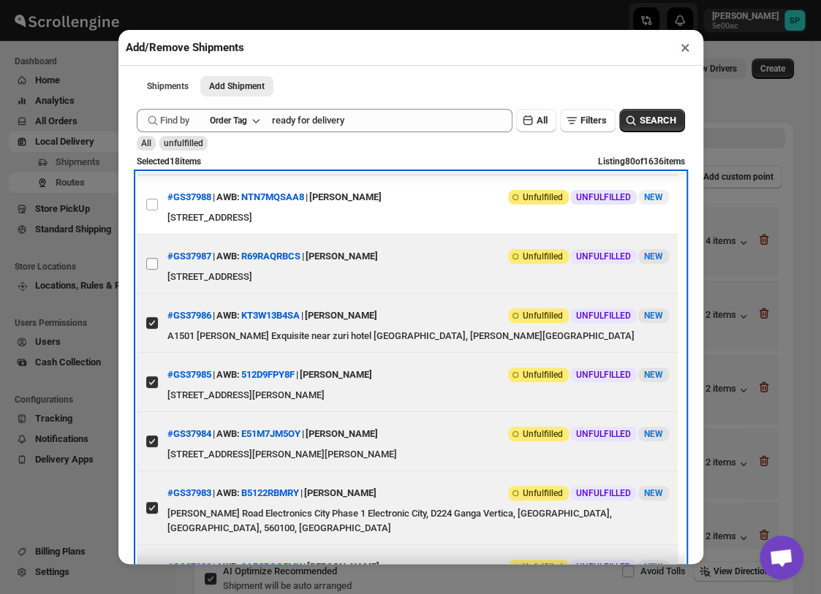
click at [152, 270] on span at bounding box center [151, 263] width 13 height 13
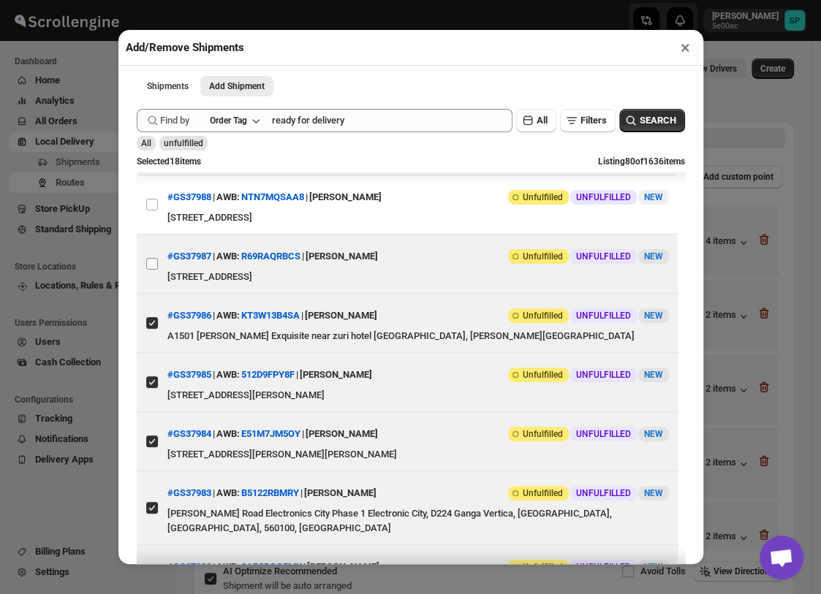
click at [152, 270] on input "View details for 68cd681b3803c2105a26ac87" at bounding box center [152, 264] width 12 height 12
checkbox input "true"
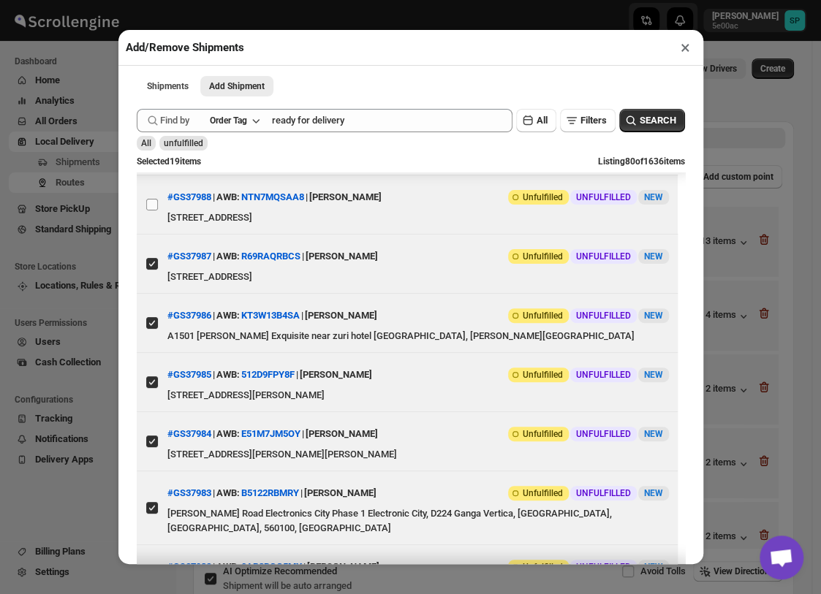
click at [152, 210] on input "View details for 68cd70453803c2105a26ad3e" at bounding box center [152, 205] width 12 height 12
checkbox input "true"
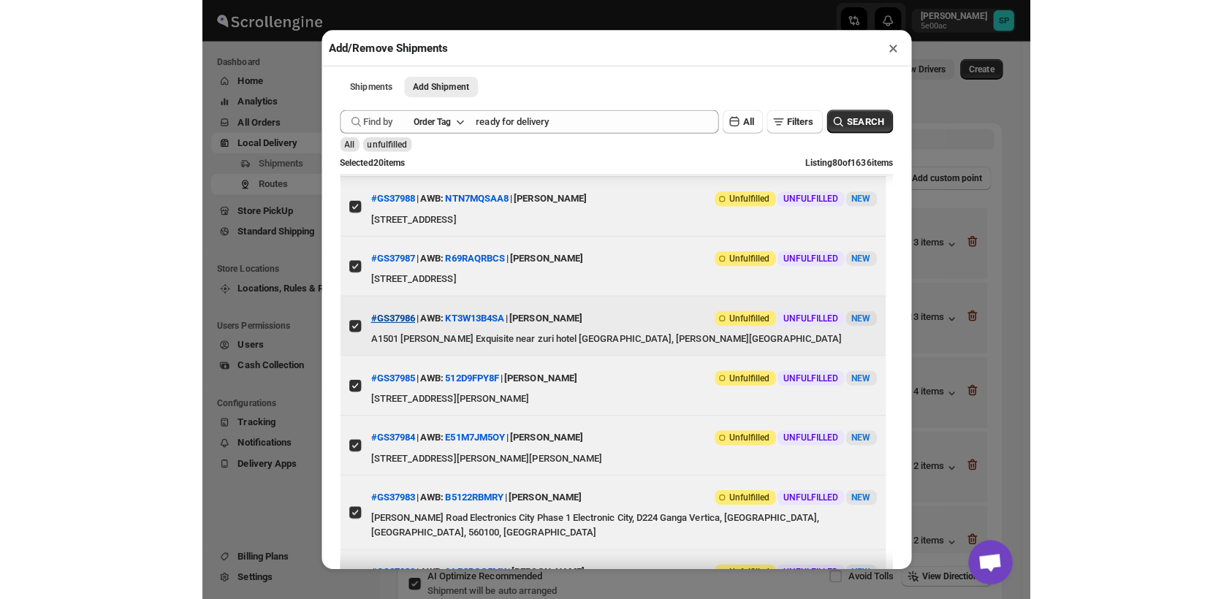
scroll to position [0, 0]
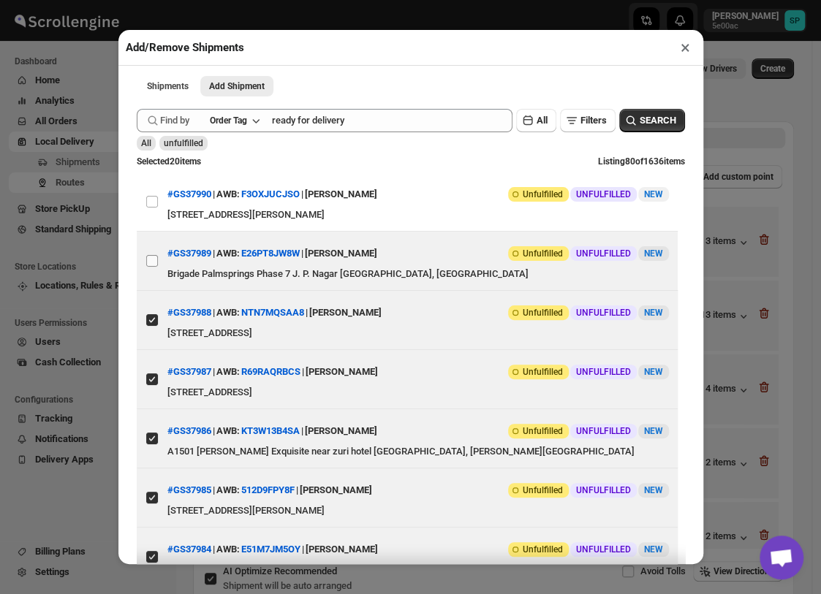
click at [154, 260] on input "View details for 68cd7de03803c2105a26ae51" at bounding box center [152, 261] width 12 height 12
checkbox input "true"
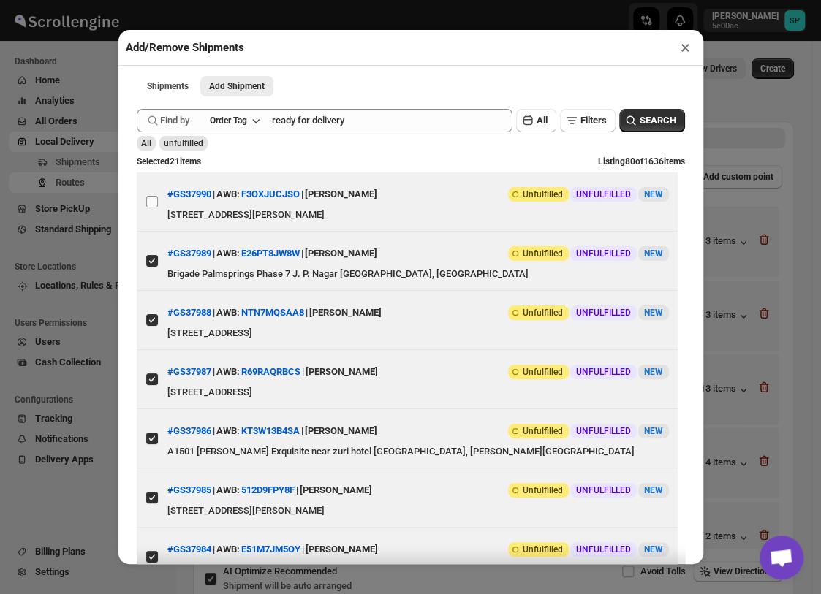
click at [152, 202] on input "View details for 68cd81f23803c2105a26aecc" at bounding box center [152, 202] width 12 height 12
checkbox input "true"
click at [683, 50] on button "×" at bounding box center [685, 47] width 21 height 20
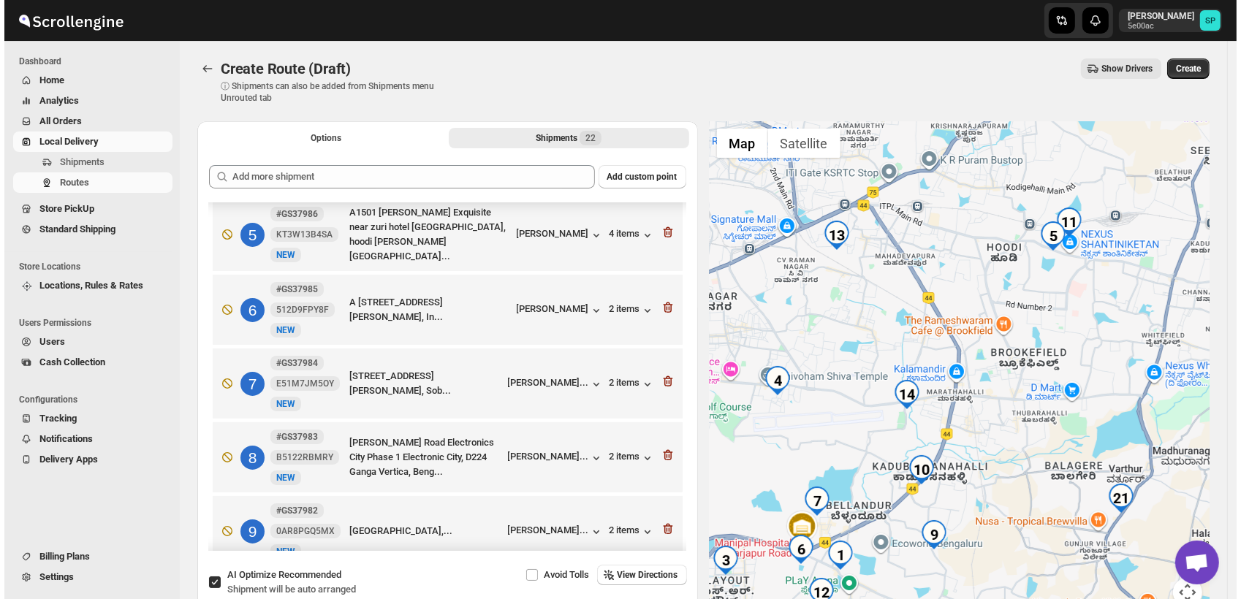
scroll to position [243, 0]
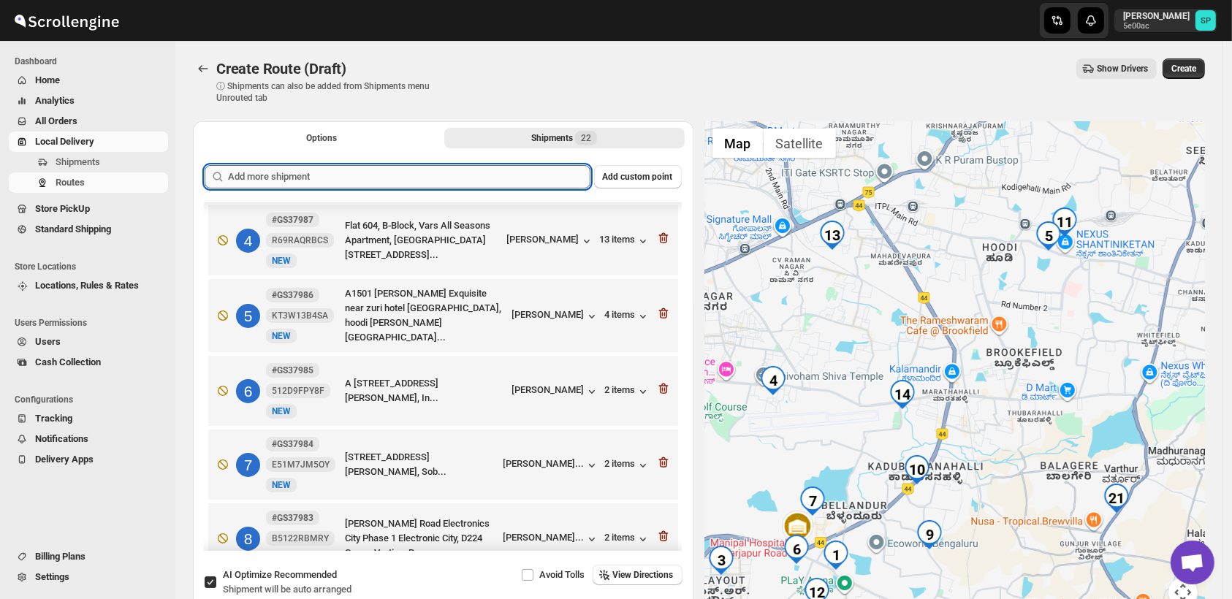
click at [463, 175] on input "text" at bounding box center [409, 176] width 362 height 23
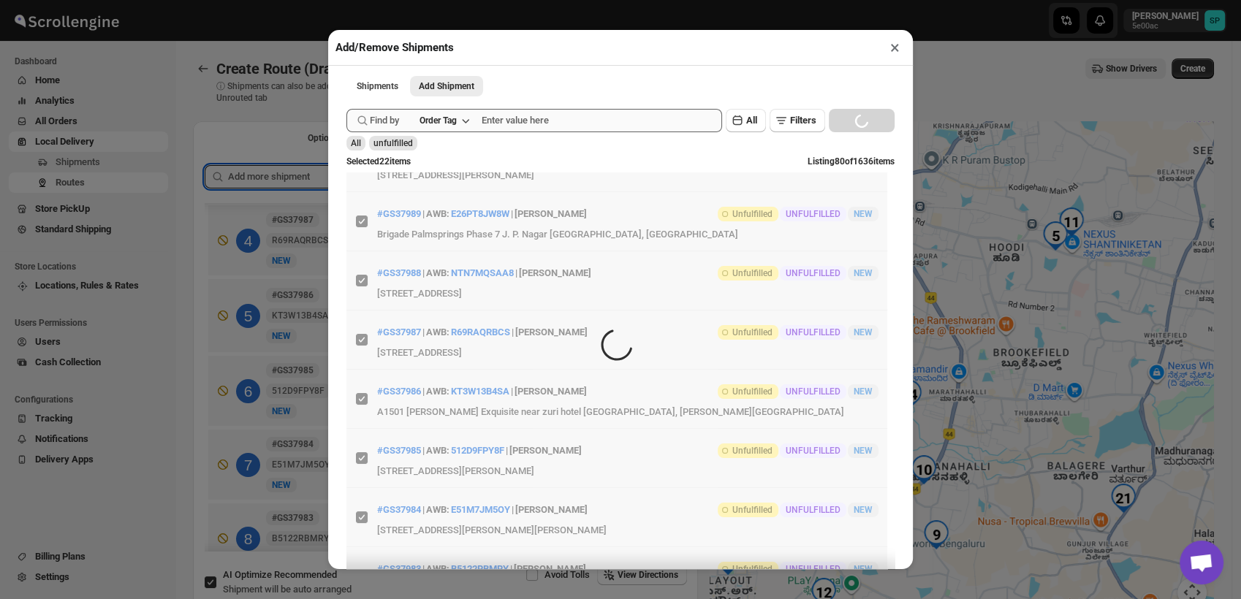
scroll to position [0, 0]
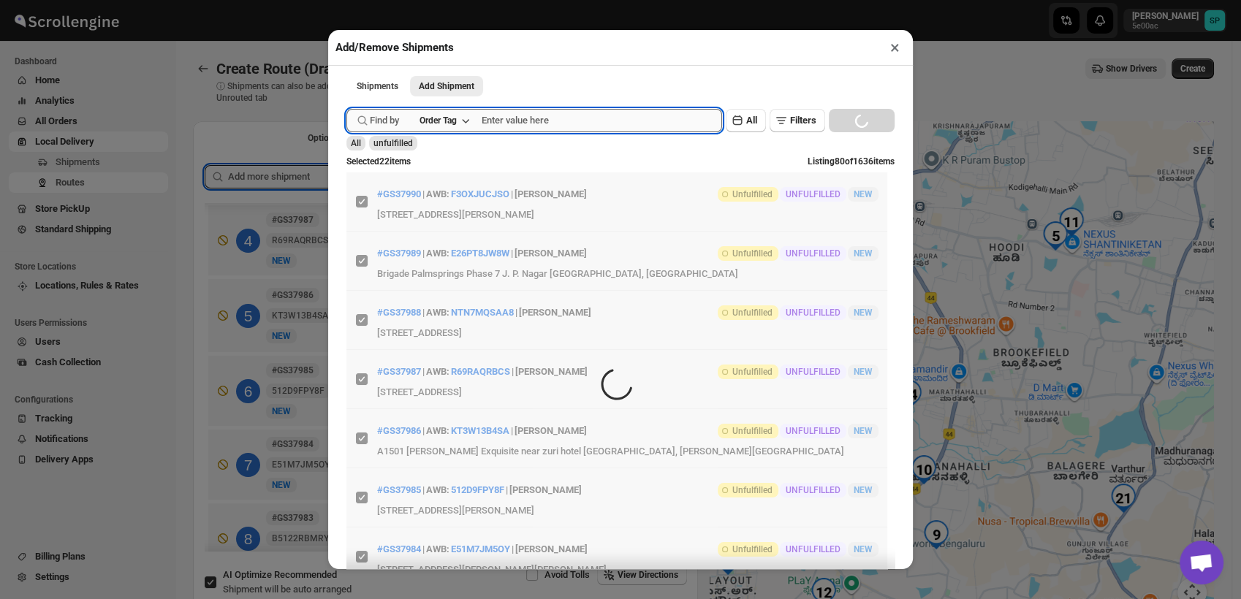
click at [561, 123] on input "text" at bounding box center [602, 120] width 240 height 23
click at [432, 122] on div "Order Tag" at bounding box center [437, 121] width 37 height 12
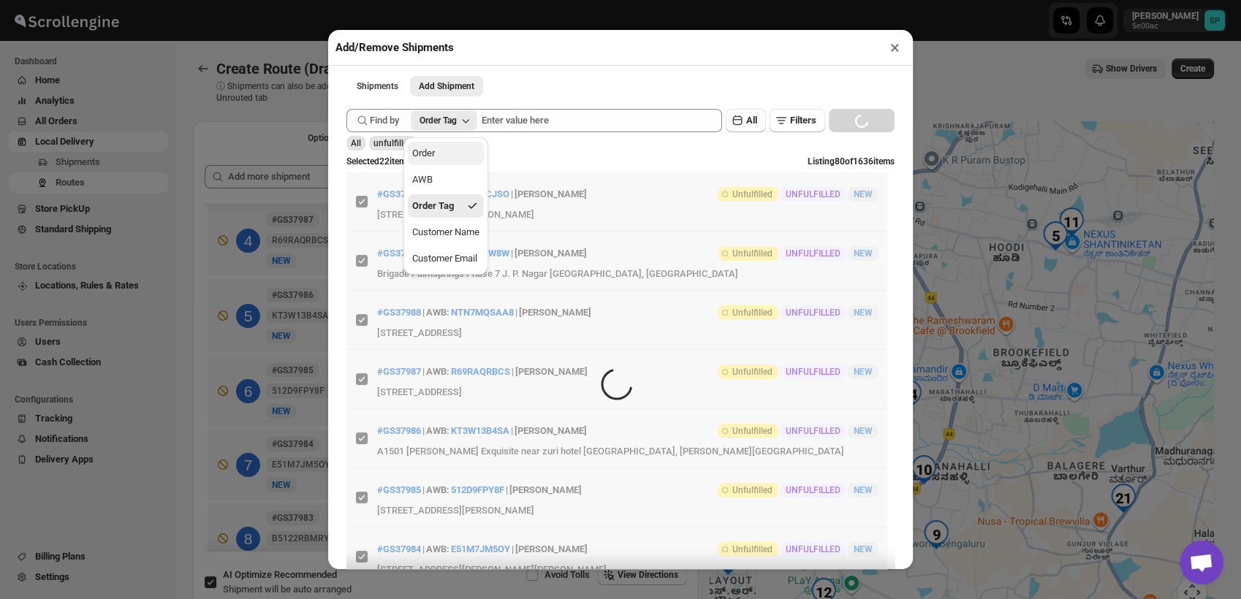
click at [431, 151] on div "Order" at bounding box center [423, 153] width 23 height 15
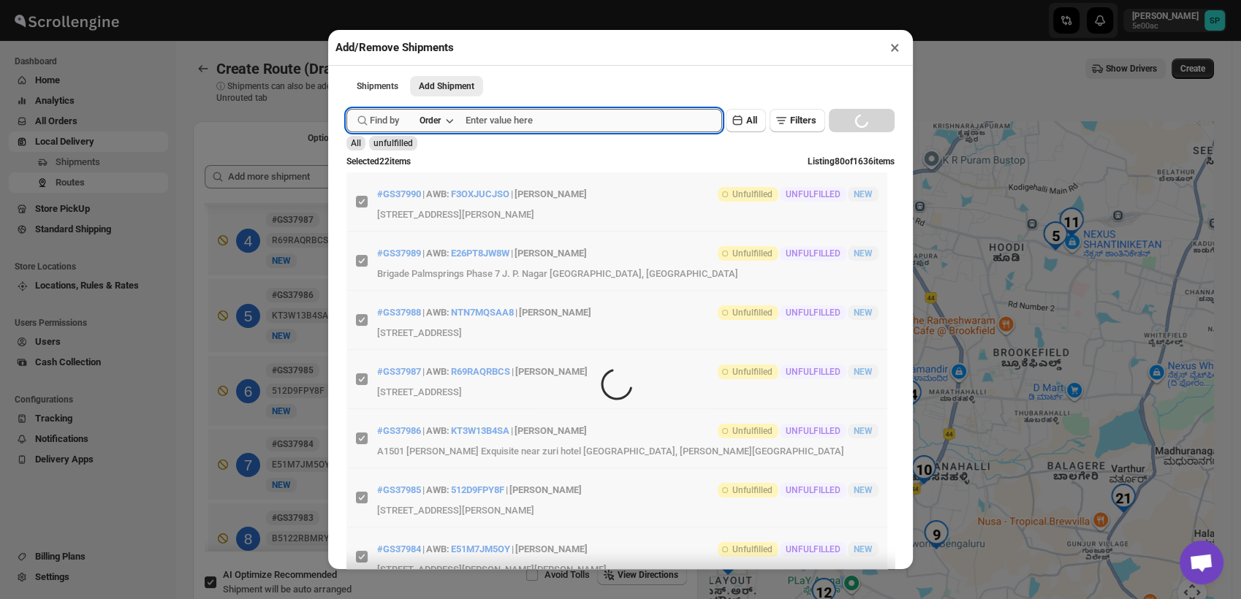
click at [544, 126] on input "text" at bounding box center [594, 120] width 257 height 23
paste input "Gs37875"
click at [346, 0] on button "Submit" at bounding box center [367, 7] width 42 height 15
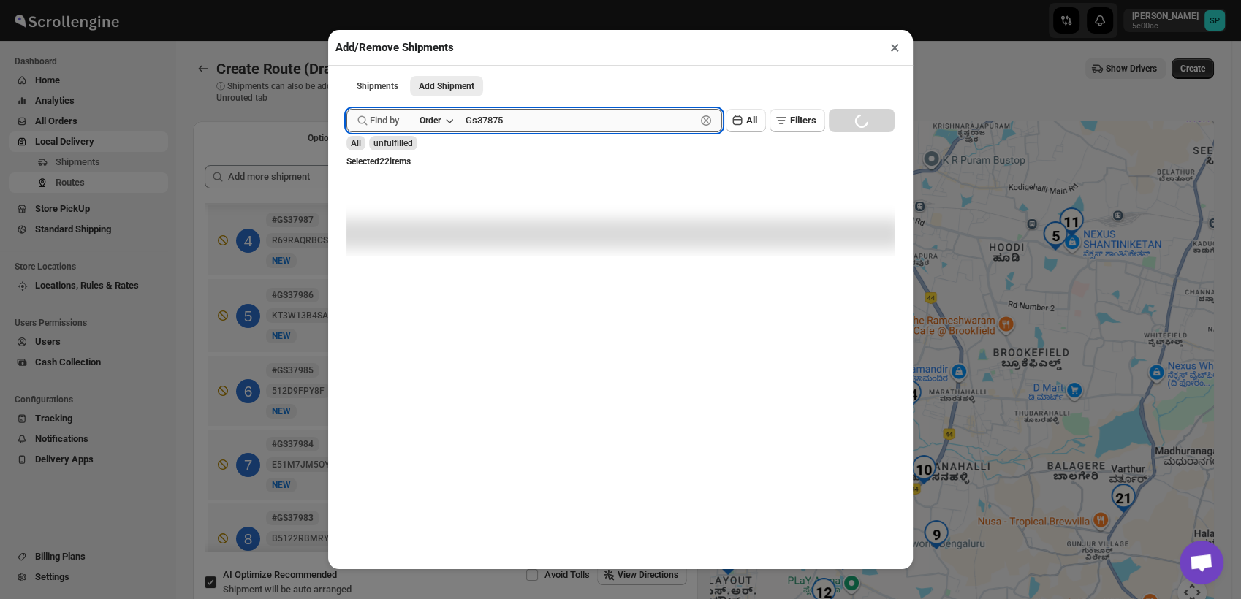
click at [346, 0] on button "Submit" at bounding box center [367, 7] width 42 height 15
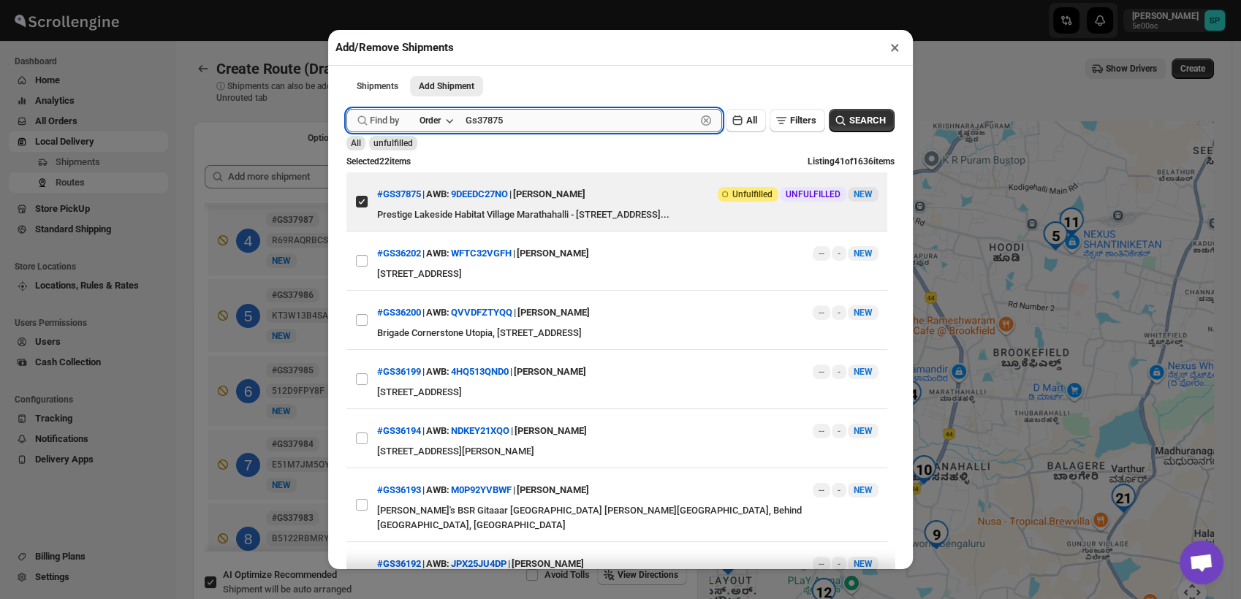
click at [498, 123] on input "Gs37875" at bounding box center [581, 120] width 230 height 23
paste input "gs37937"
type input "gs37937"
click at [346, 0] on button "Submit" at bounding box center [367, 7] width 42 height 15
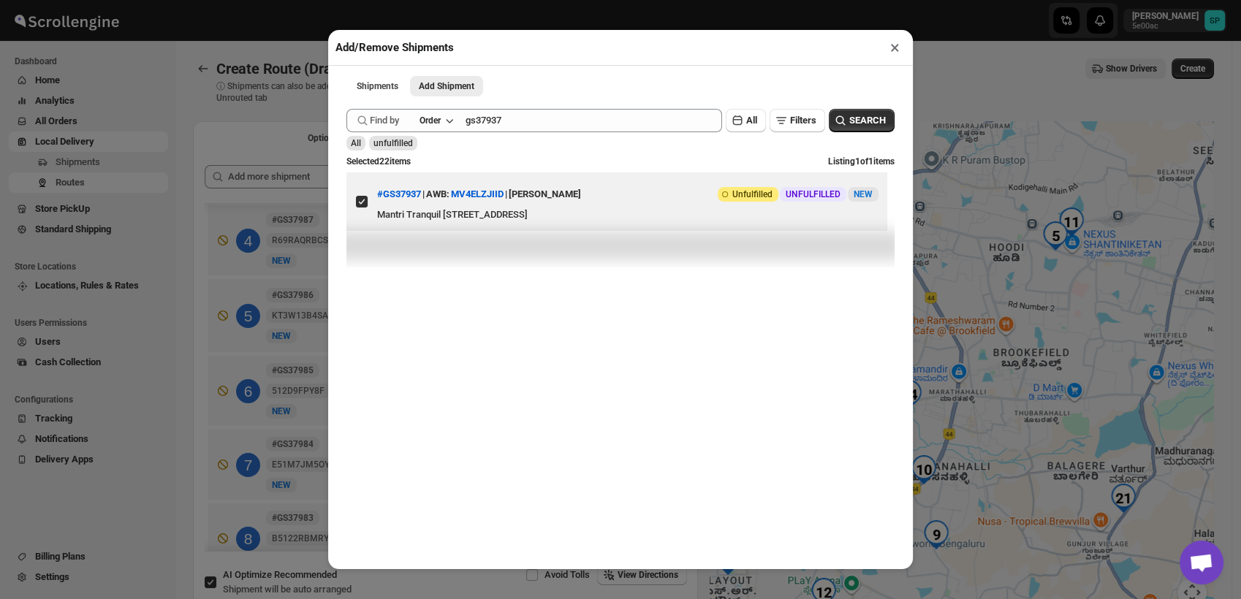
click at [892, 48] on button "×" at bounding box center [894, 47] width 21 height 20
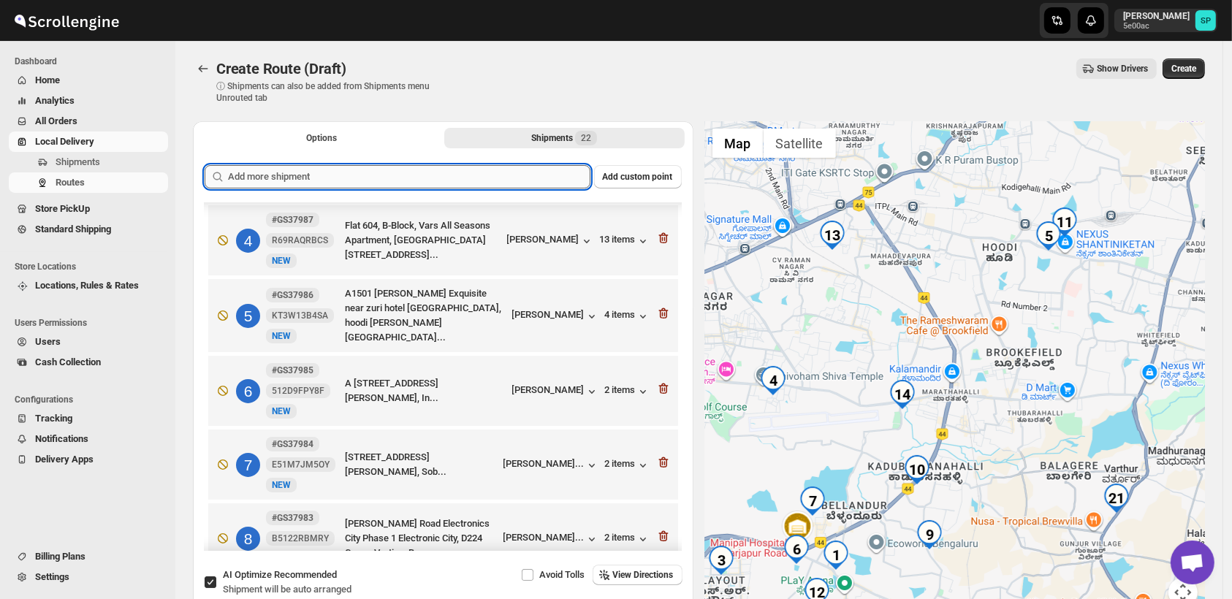
click at [490, 178] on input "text" at bounding box center [409, 176] width 362 height 23
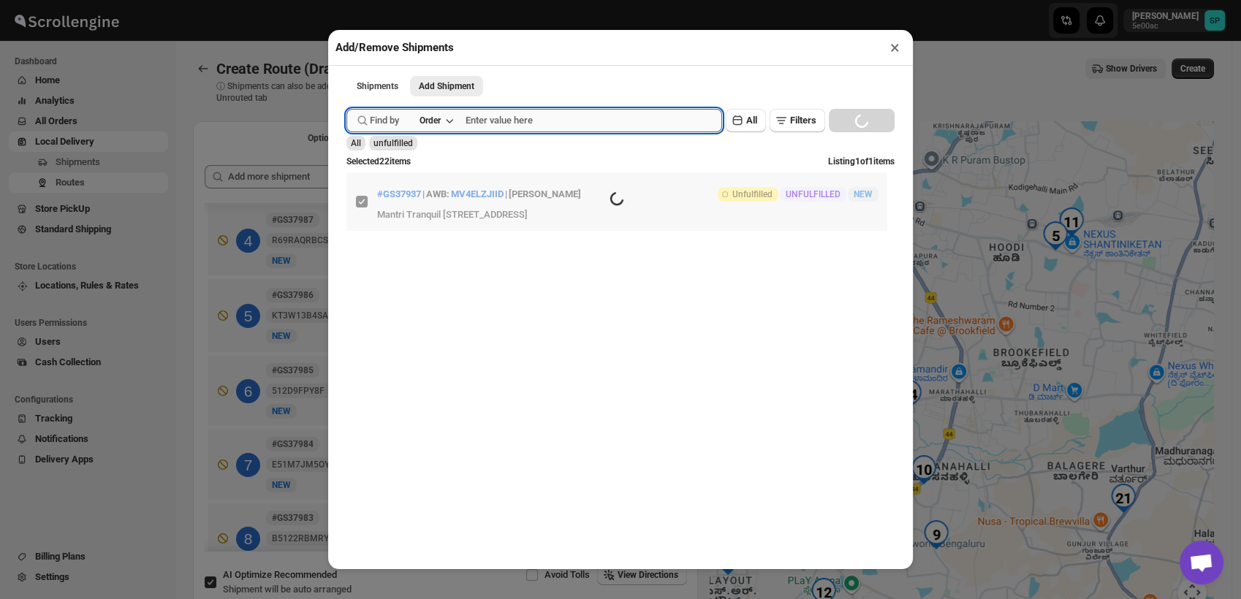
click at [521, 132] on input "text" at bounding box center [594, 120] width 257 height 23
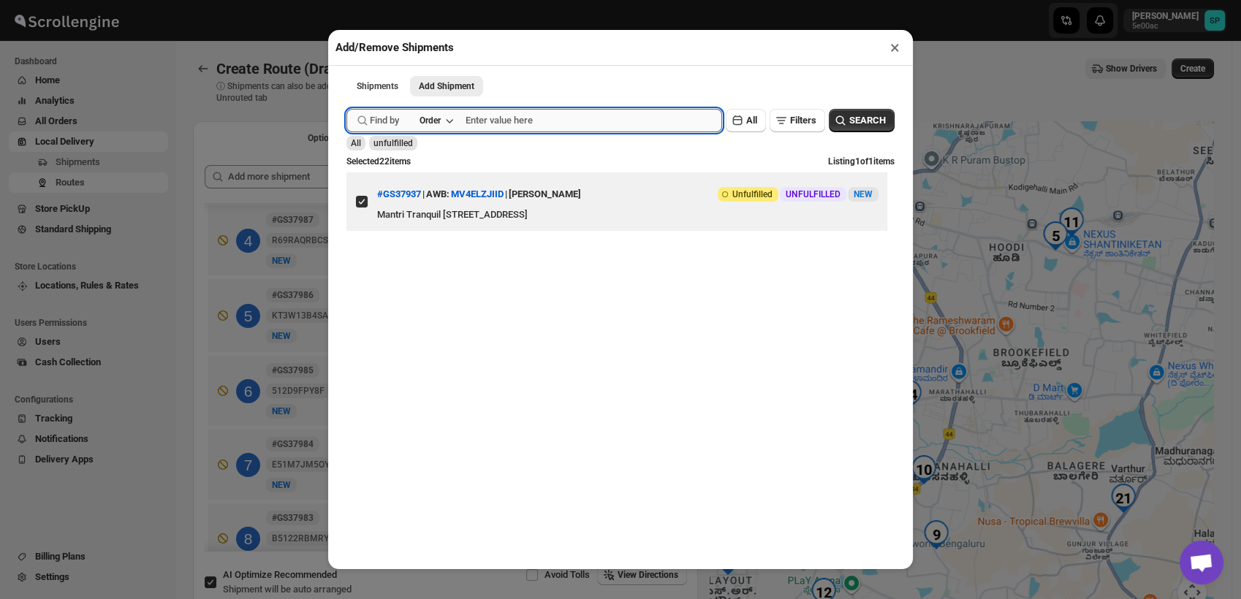
paste input "GS37846"
type input "GS37846"
click at [346, 0] on button "Submit" at bounding box center [367, 7] width 42 height 15
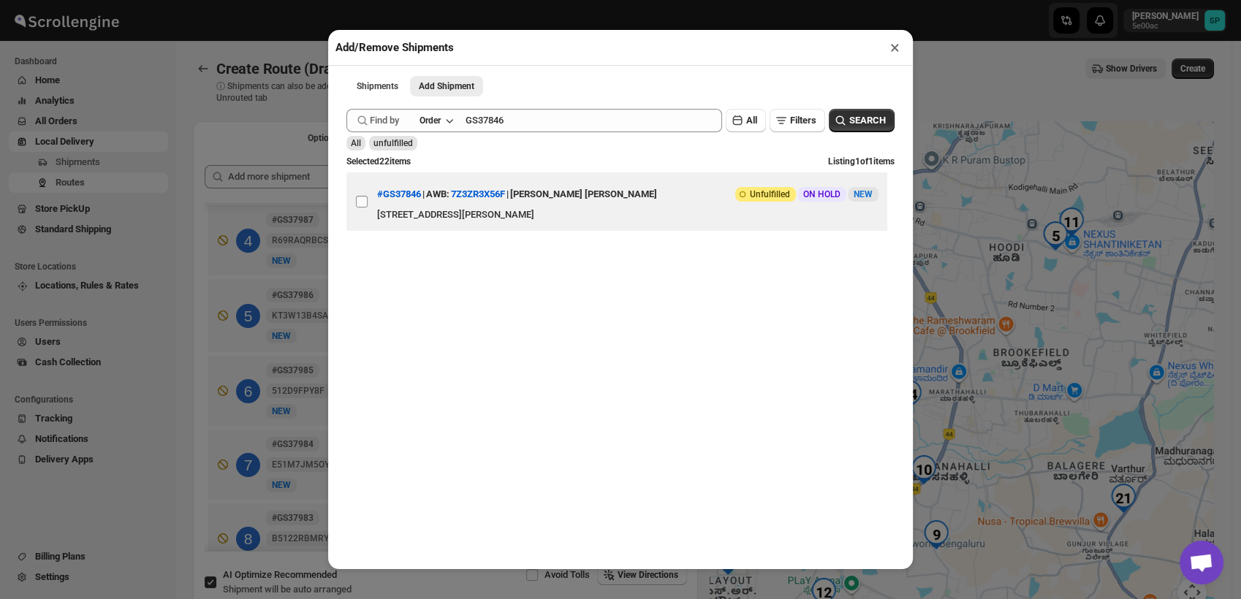
click at [360, 206] on input "View details for 68c6453a8f29d9ce0beda61d" at bounding box center [362, 202] width 12 height 12
checkbox input "true"
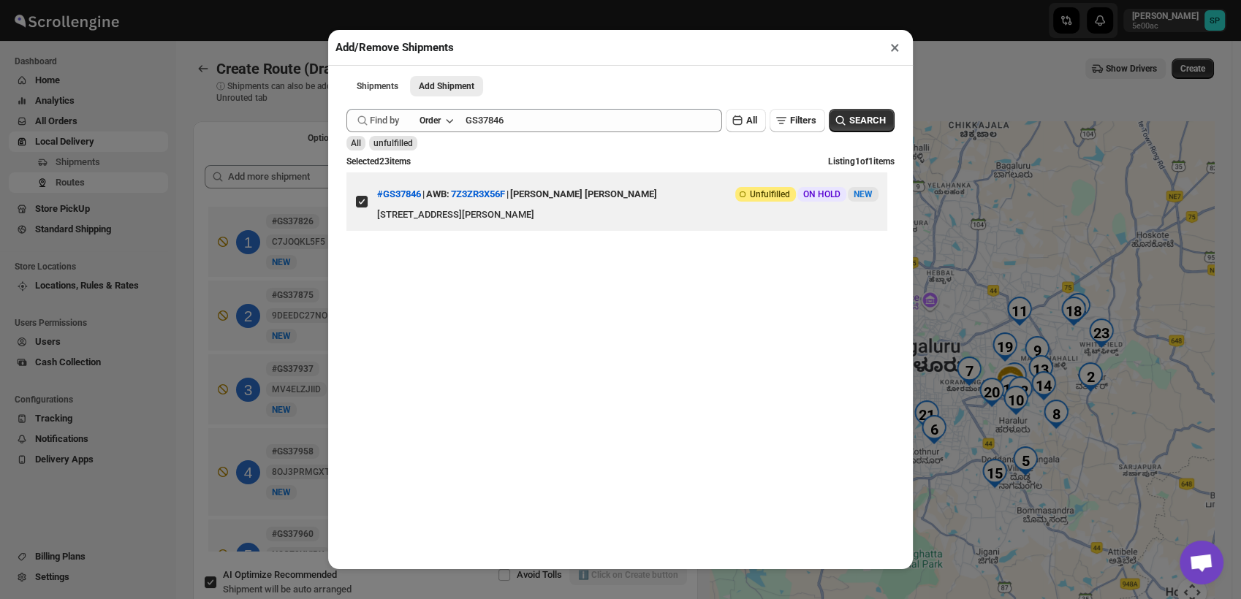
click at [895, 49] on button "×" at bounding box center [894, 47] width 21 height 20
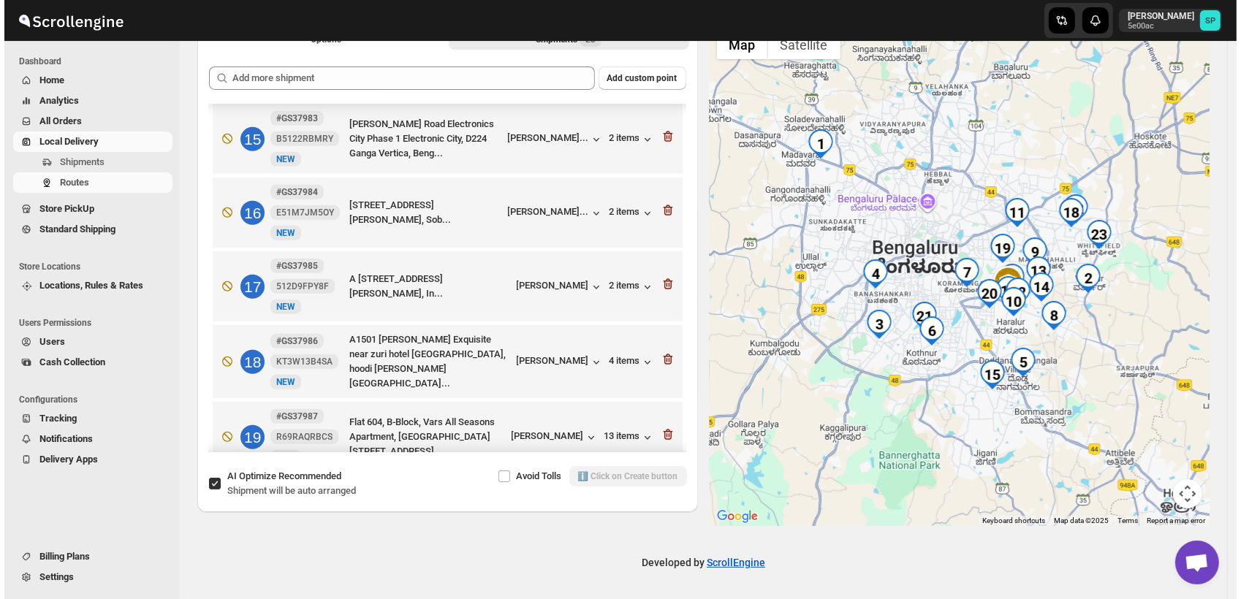
scroll to position [962, 0]
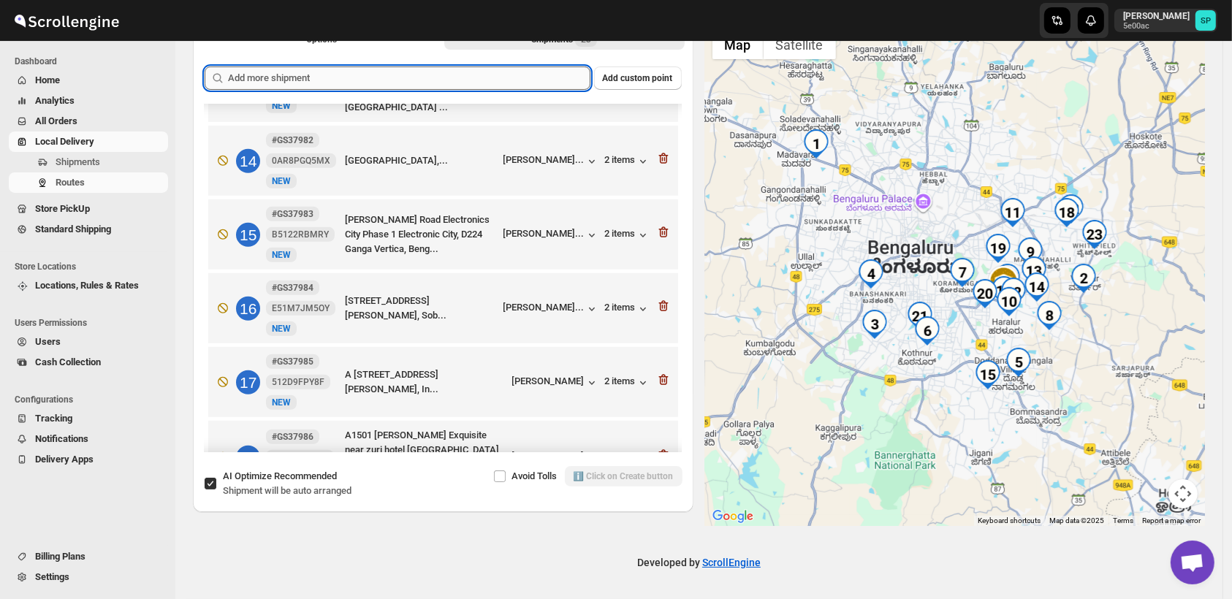
click at [495, 79] on input "text" at bounding box center [409, 78] width 362 height 23
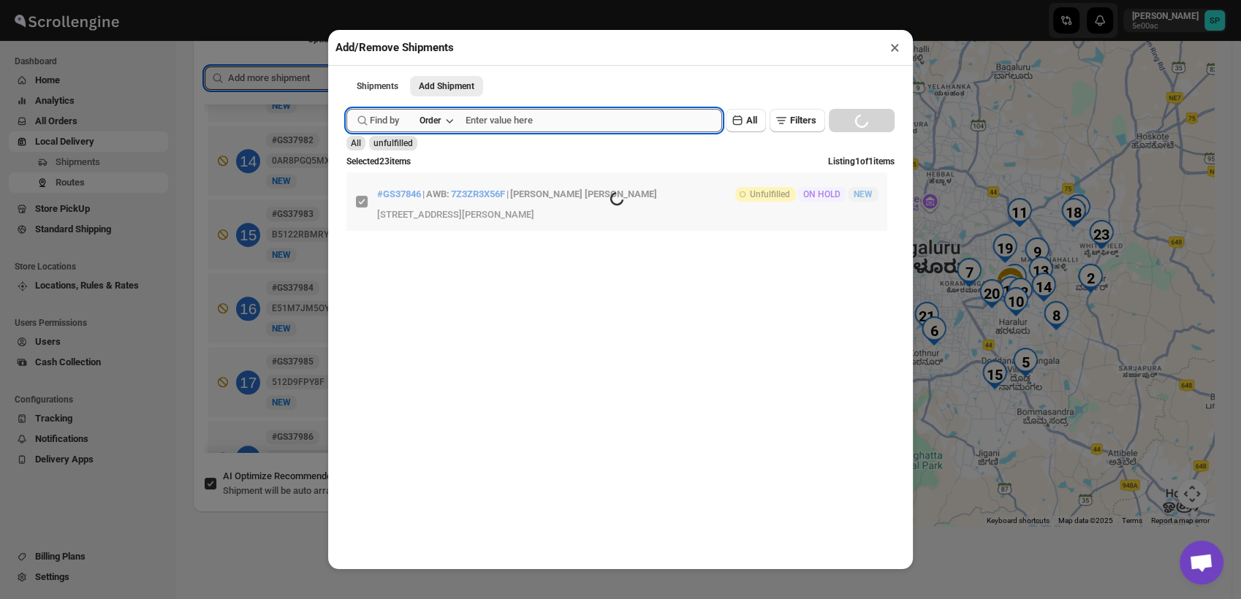
click at [518, 123] on input "text" at bounding box center [594, 120] width 257 height 23
paste input "GS37991"
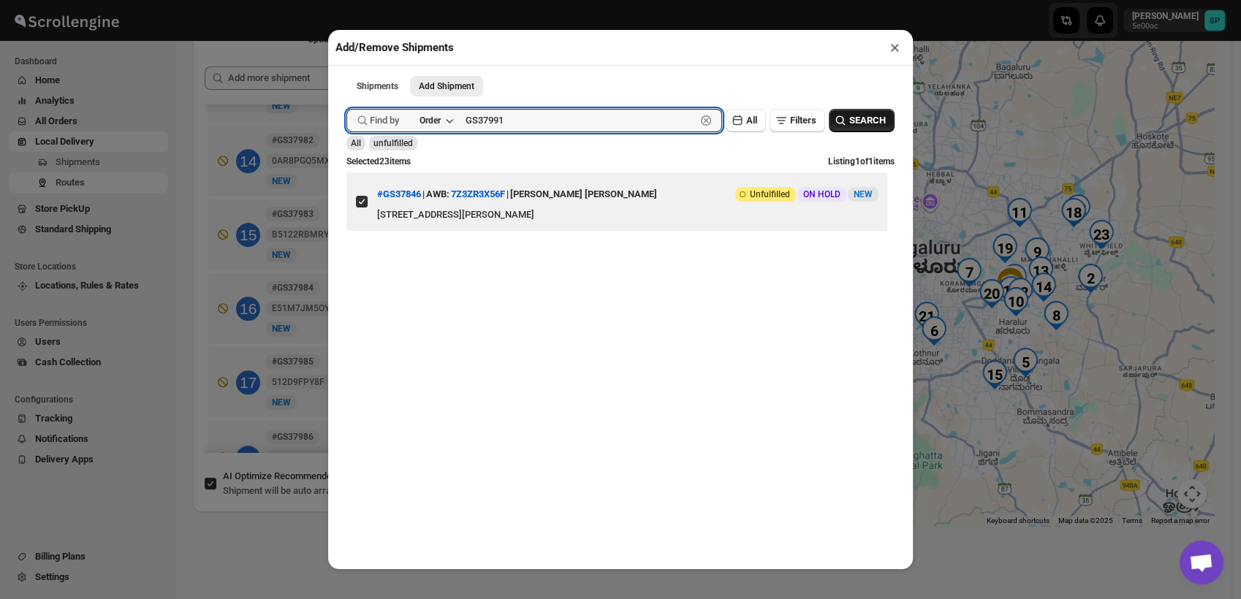
type input "GS37991"
click at [849, 121] on span "SEARCH" at bounding box center [867, 120] width 37 height 15
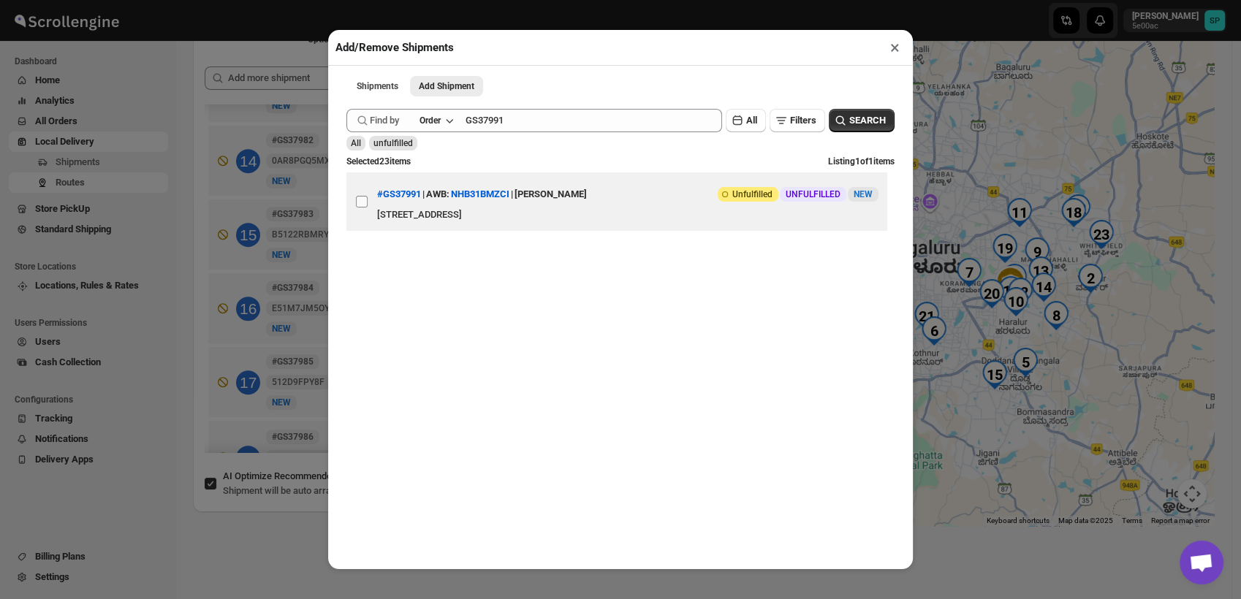
click at [357, 208] on input "View details for 68ce0444e732906b3e775fa0" at bounding box center [362, 202] width 12 height 12
checkbox input "true"
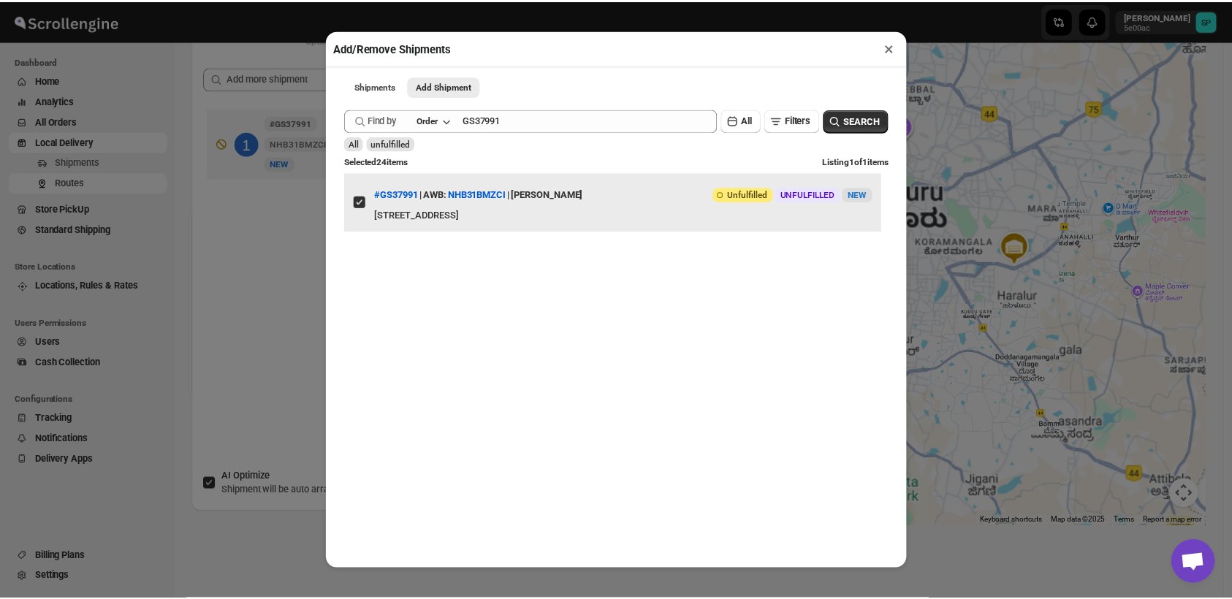
scroll to position [0, 0]
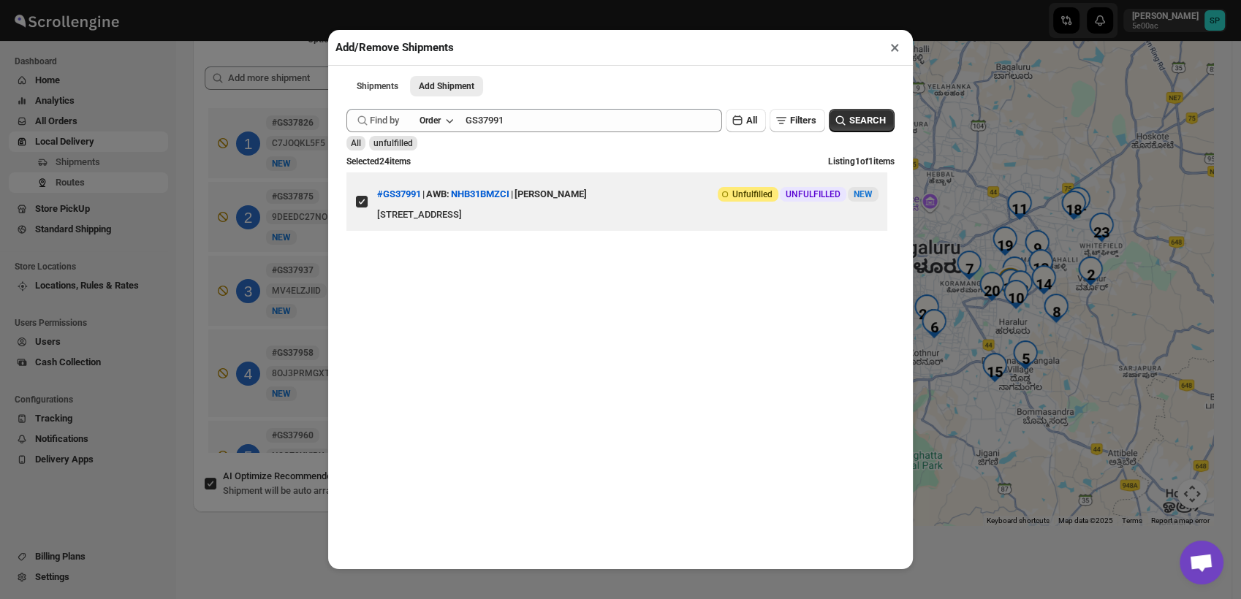
click at [893, 50] on button "×" at bounding box center [894, 47] width 21 height 20
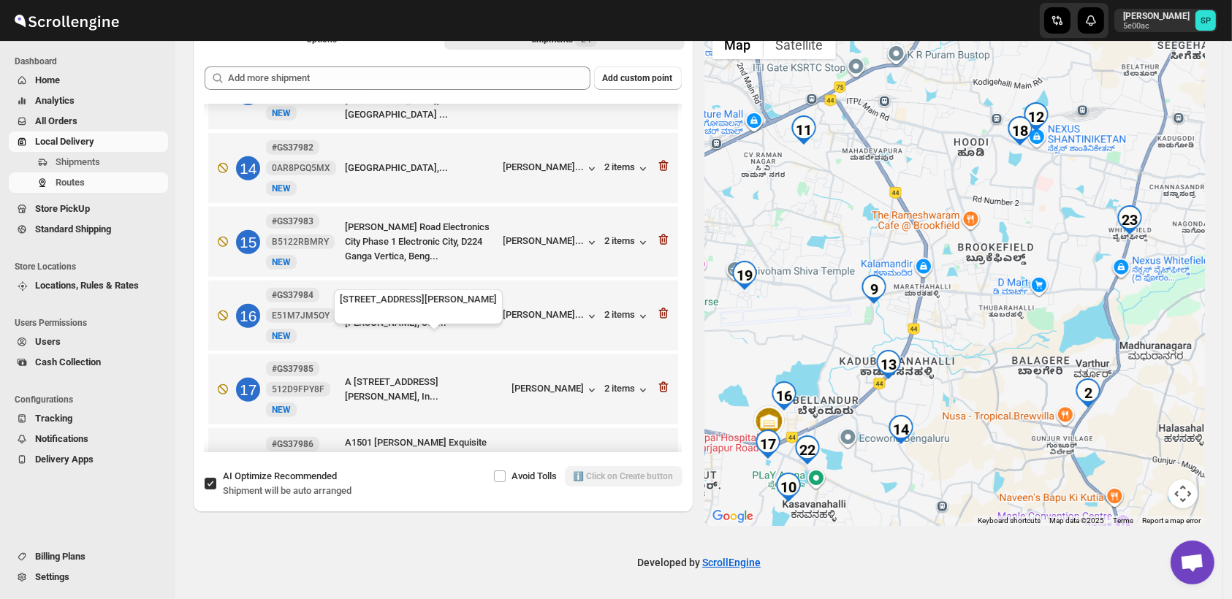
scroll to position [1036, 0]
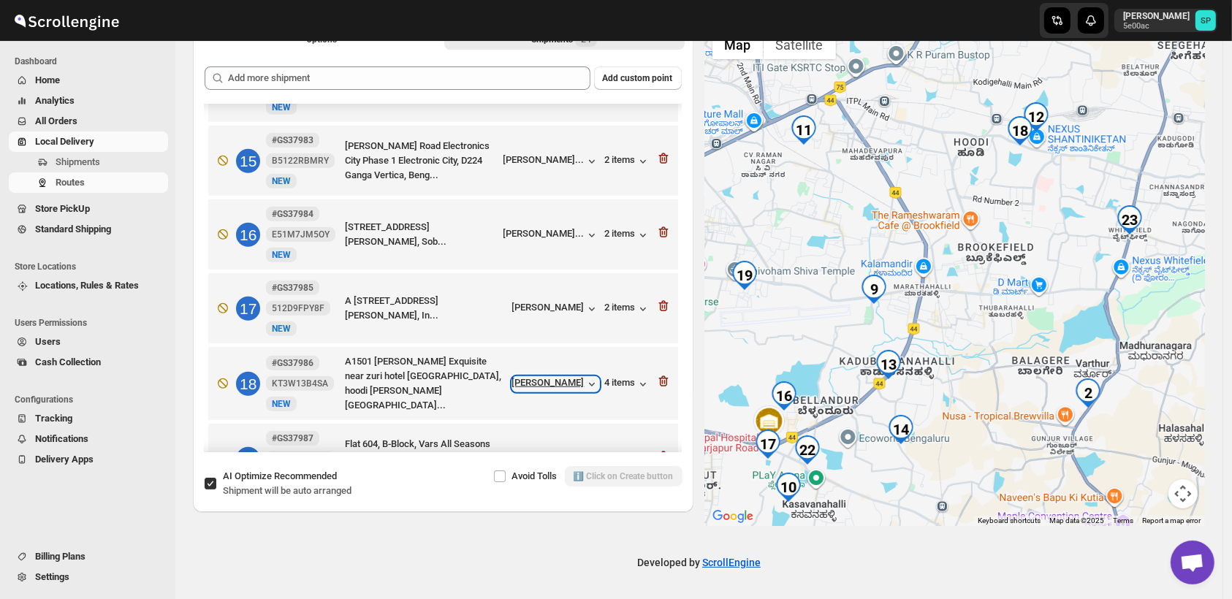
click at [559, 377] on div "[PERSON_NAME]" at bounding box center [555, 384] width 87 height 15
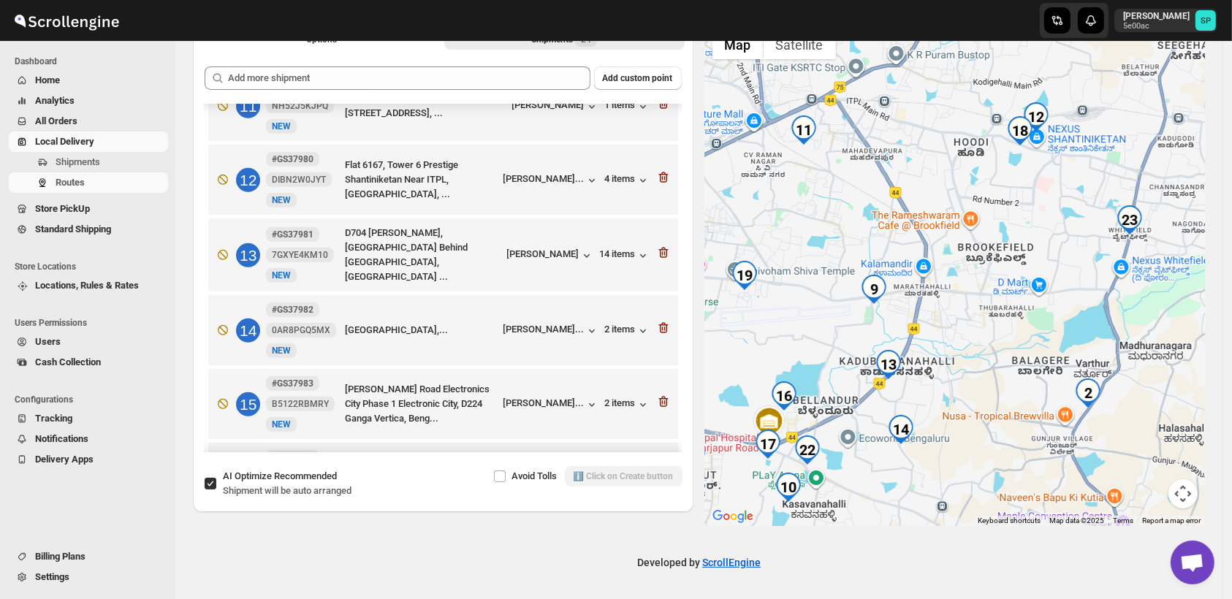
scroll to position [712, 0]
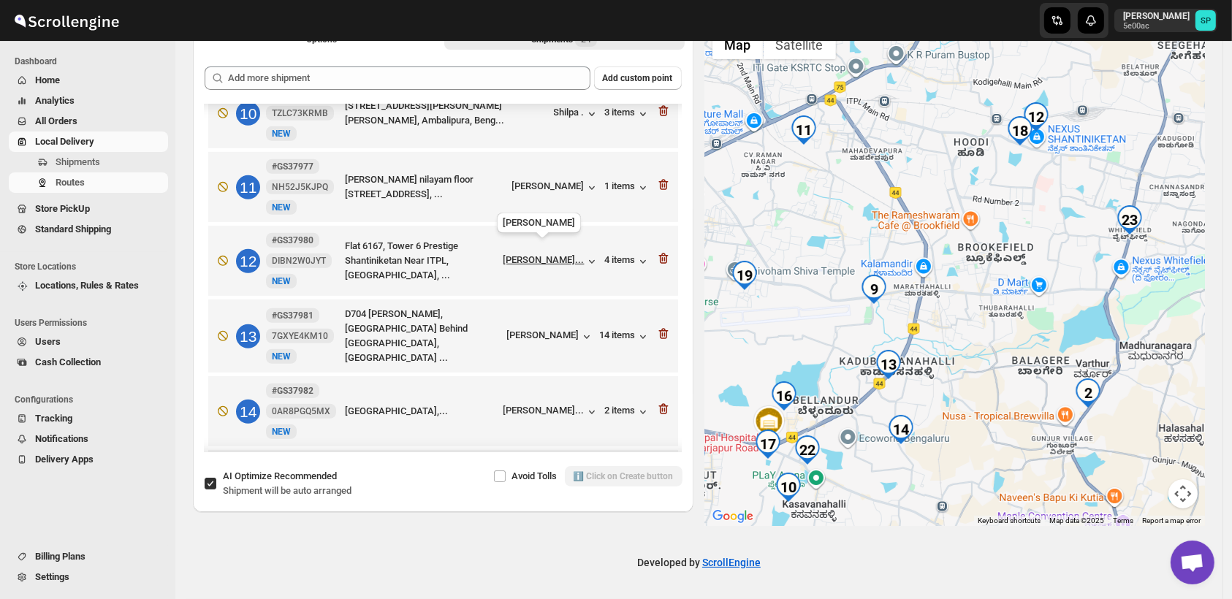
click at [571, 254] on div "[PERSON_NAME]..." at bounding box center [544, 259] width 81 height 11
click at [614, 254] on div "4 items" at bounding box center [627, 261] width 45 height 15
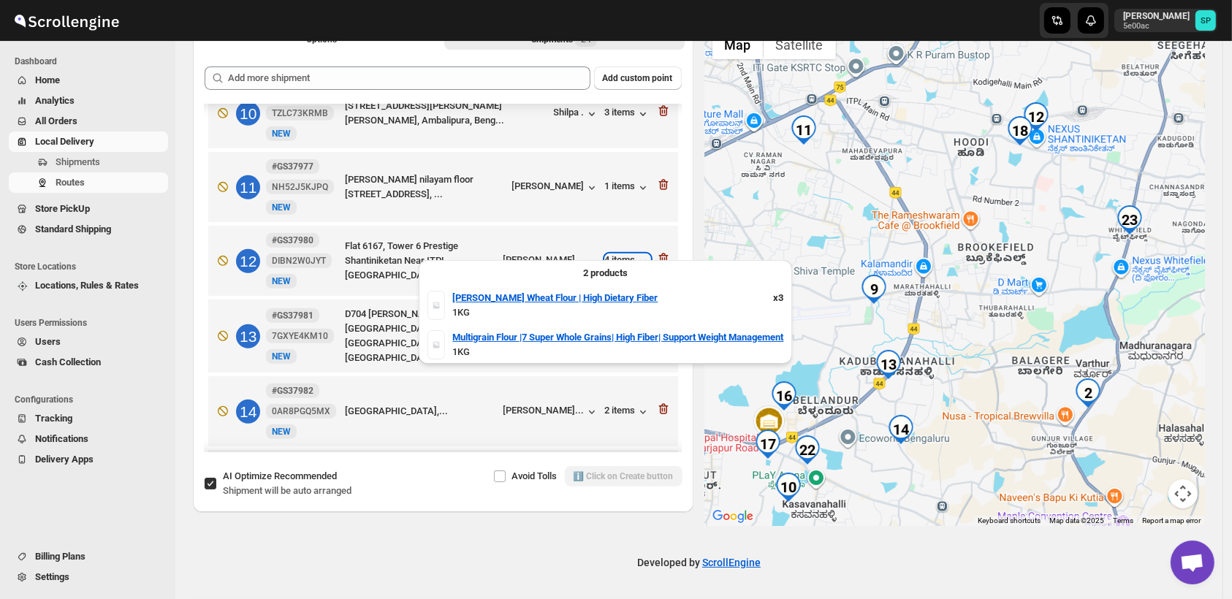
click at [614, 254] on div "4 items" at bounding box center [627, 261] width 45 height 15
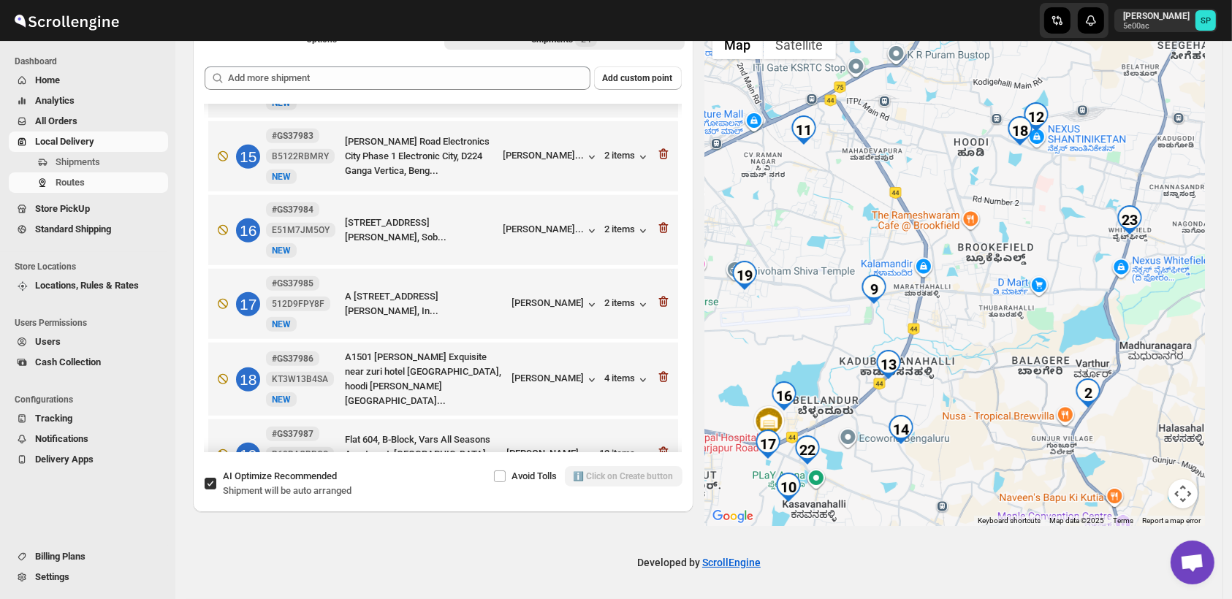
scroll to position [1117, 0]
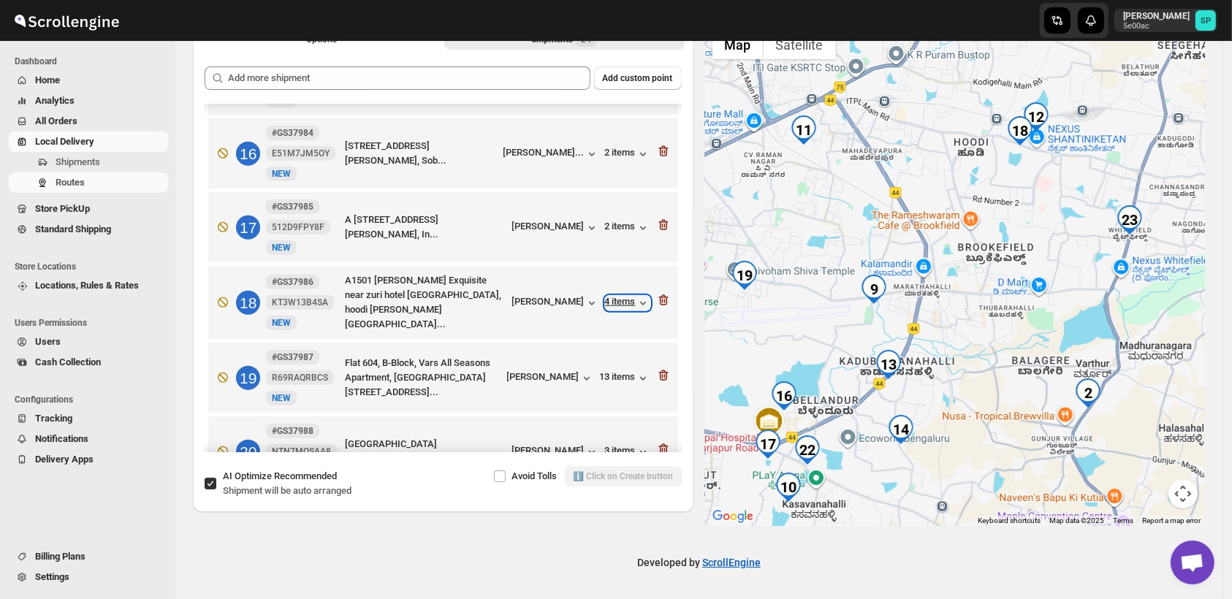
click at [621, 296] on div "4 items" at bounding box center [627, 303] width 45 height 15
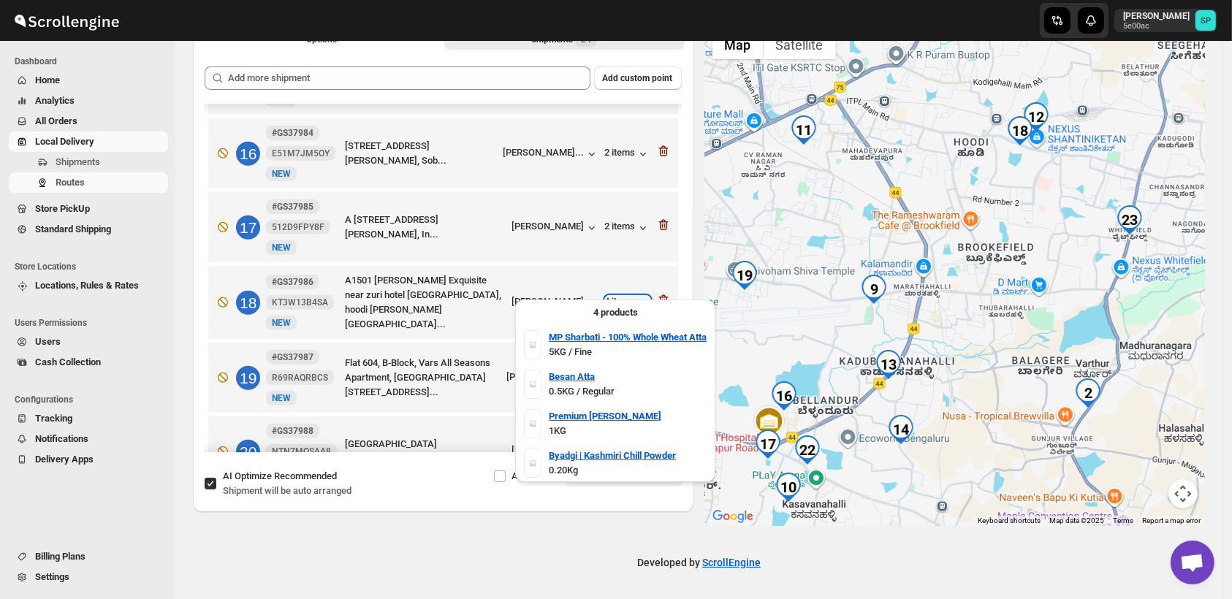
click at [623, 296] on div "4 items" at bounding box center [627, 303] width 45 height 15
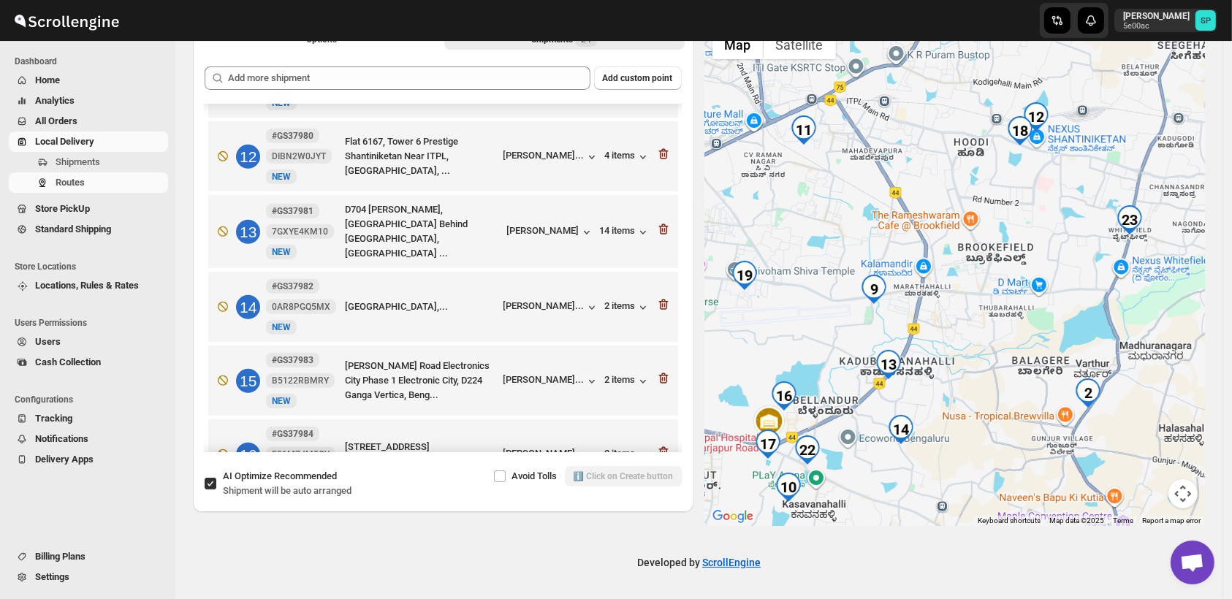
scroll to position [793, 0]
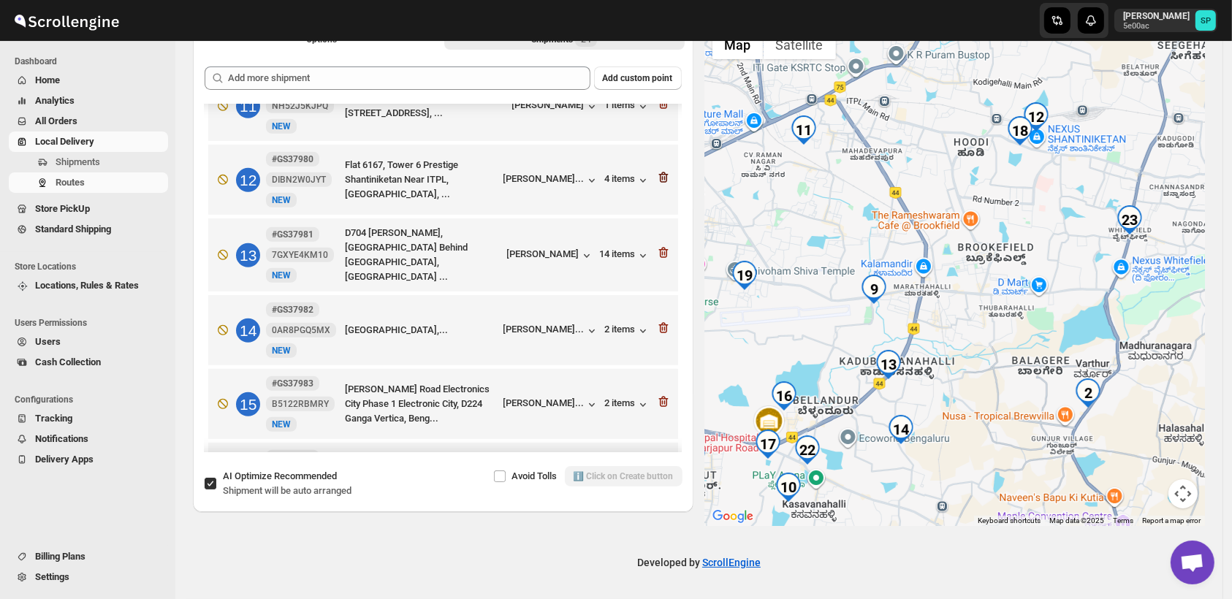
click at [664, 176] on icon "button" at bounding box center [664, 178] width 1 height 4
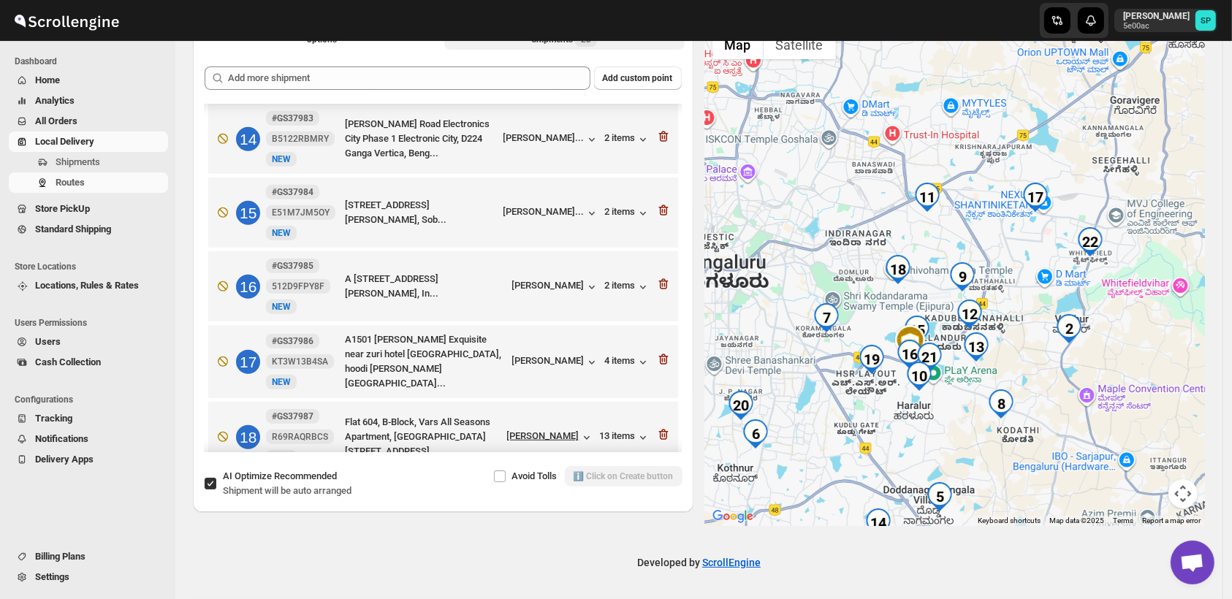
scroll to position [1117, 0]
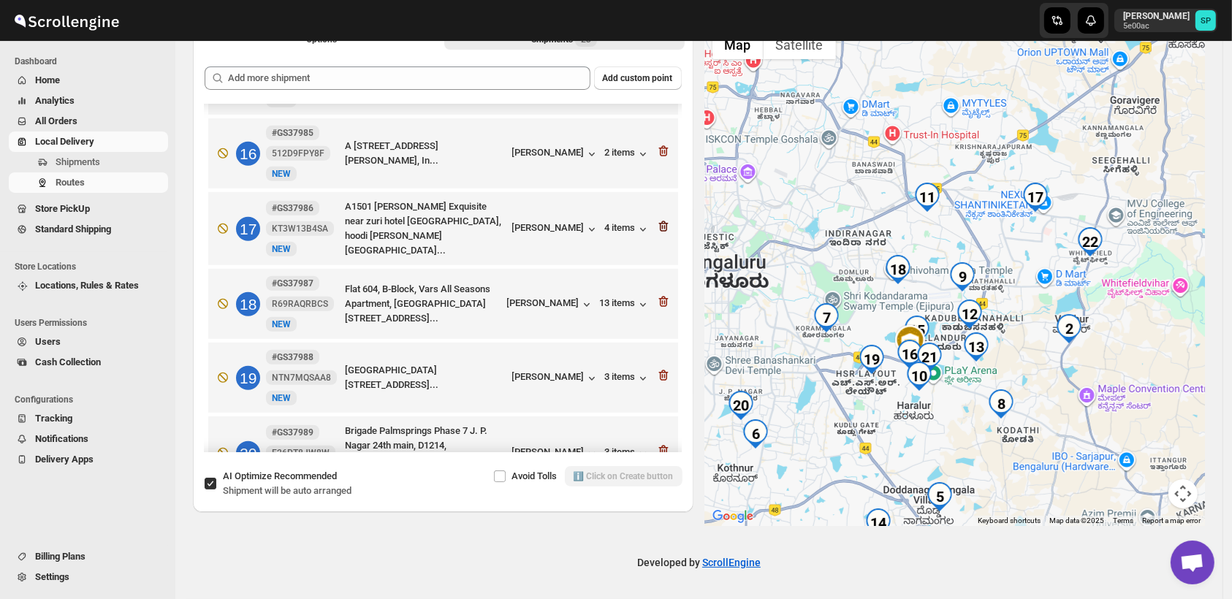
click at [660, 219] on icon "button" at bounding box center [663, 226] width 15 height 15
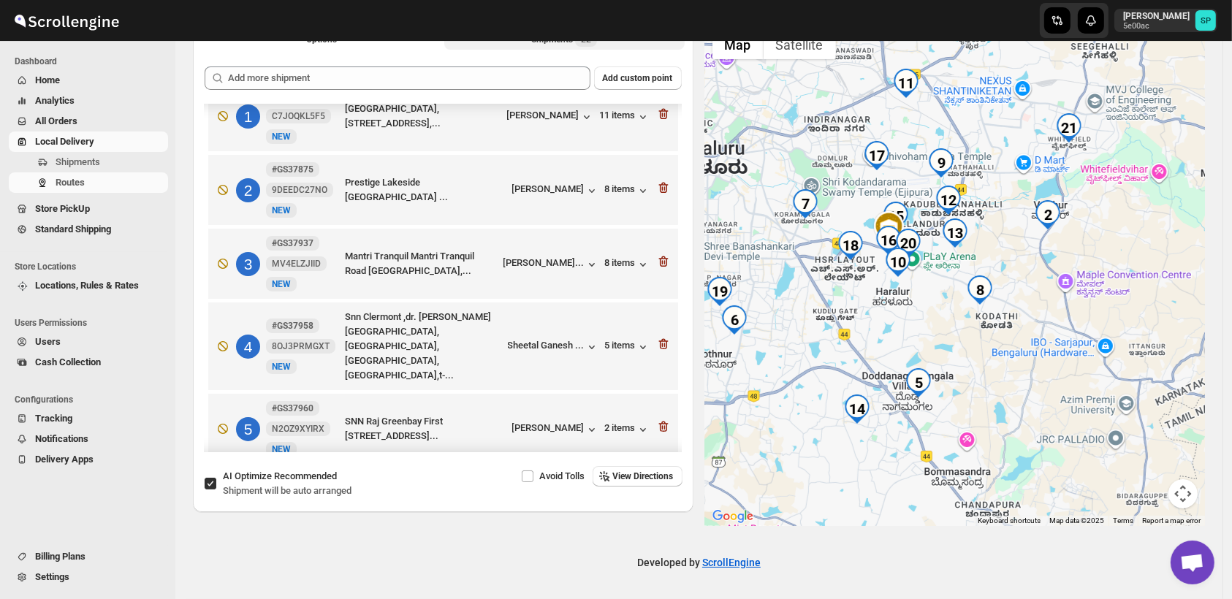
scroll to position [0, 0]
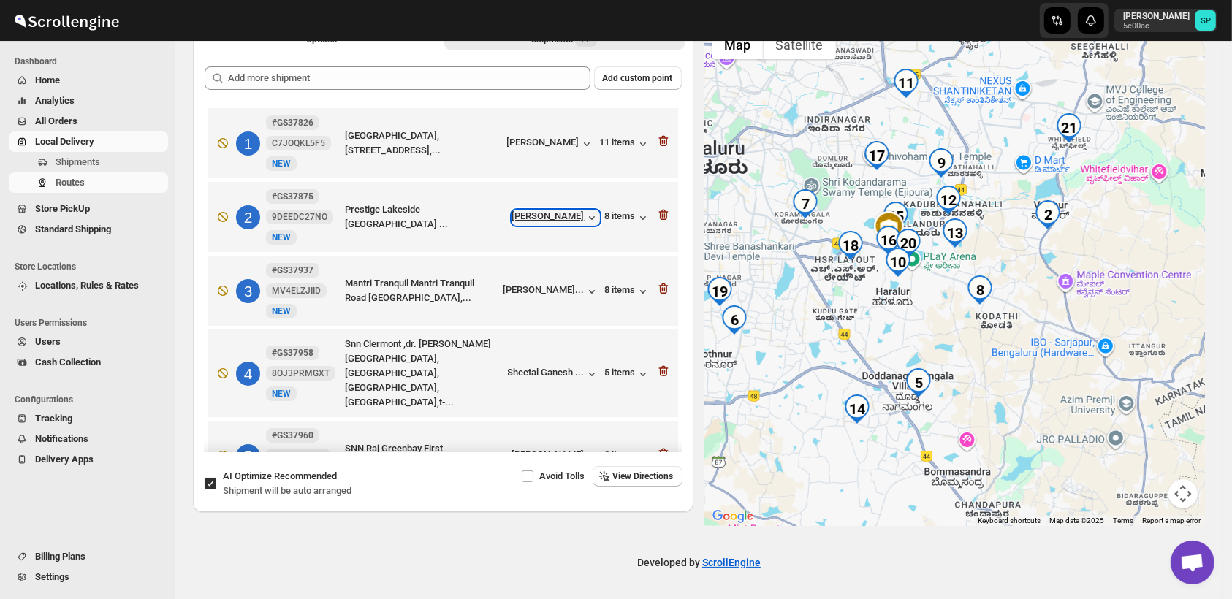
click at [563, 219] on div "[PERSON_NAME]" at bounding box center [555, 217] width 87 height 15
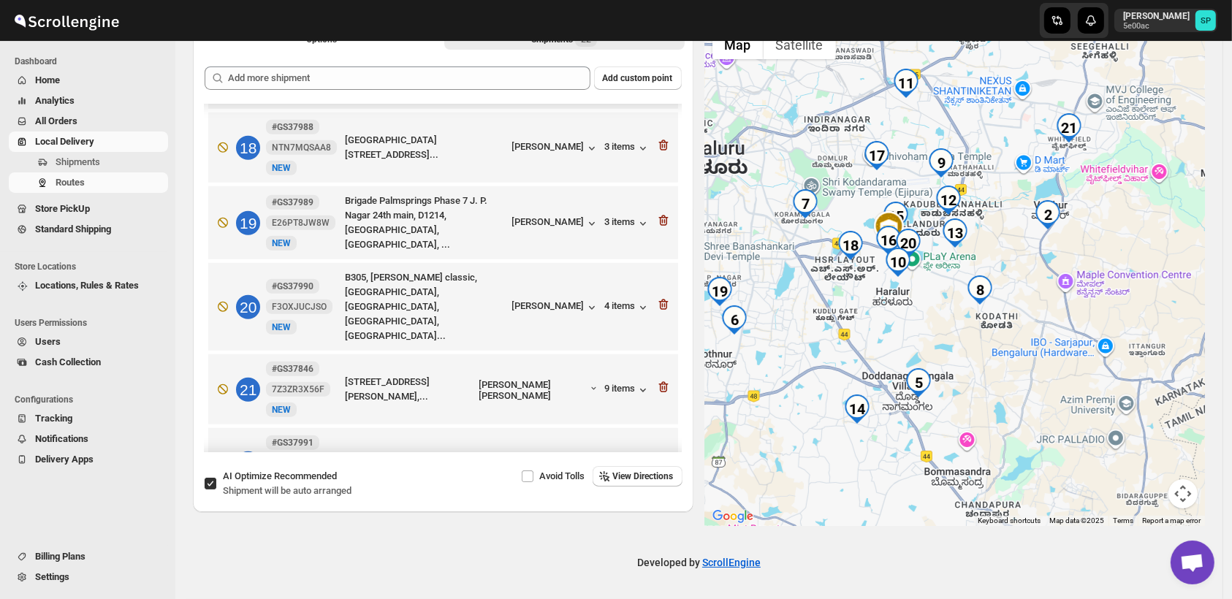
scroll to position [1294, 0]
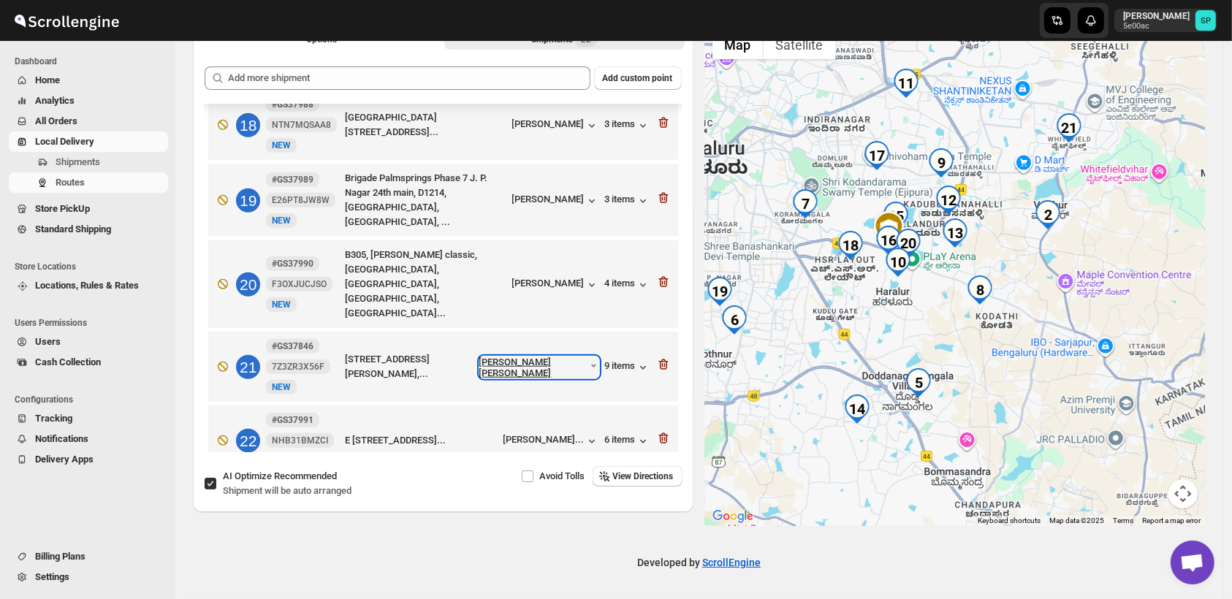
click at [579, 357] on div "[PERSON_NAME] [PERSON_NAME]" at bounding box center [539, 368] width 120 height 22
click at [605, 360] on div "9 items" at bounding box center [627, 367] width 45 height 15
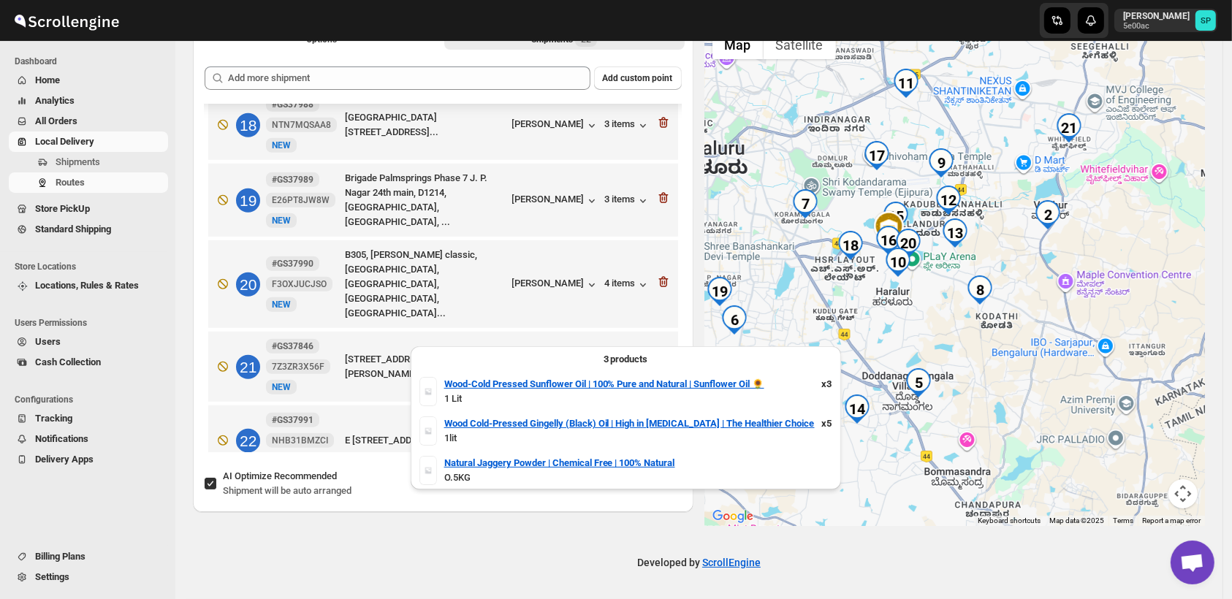
click at [606, 360] on div "9 items" at bounding box center [627, 367] width 45 height 15
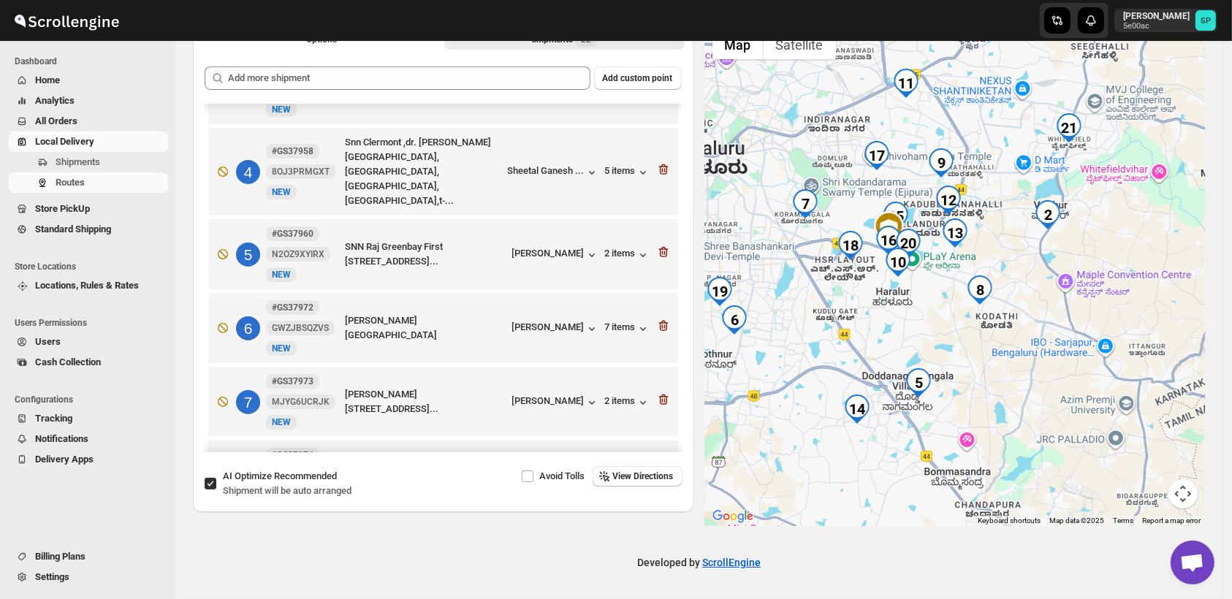
scroll to position [76, 0]
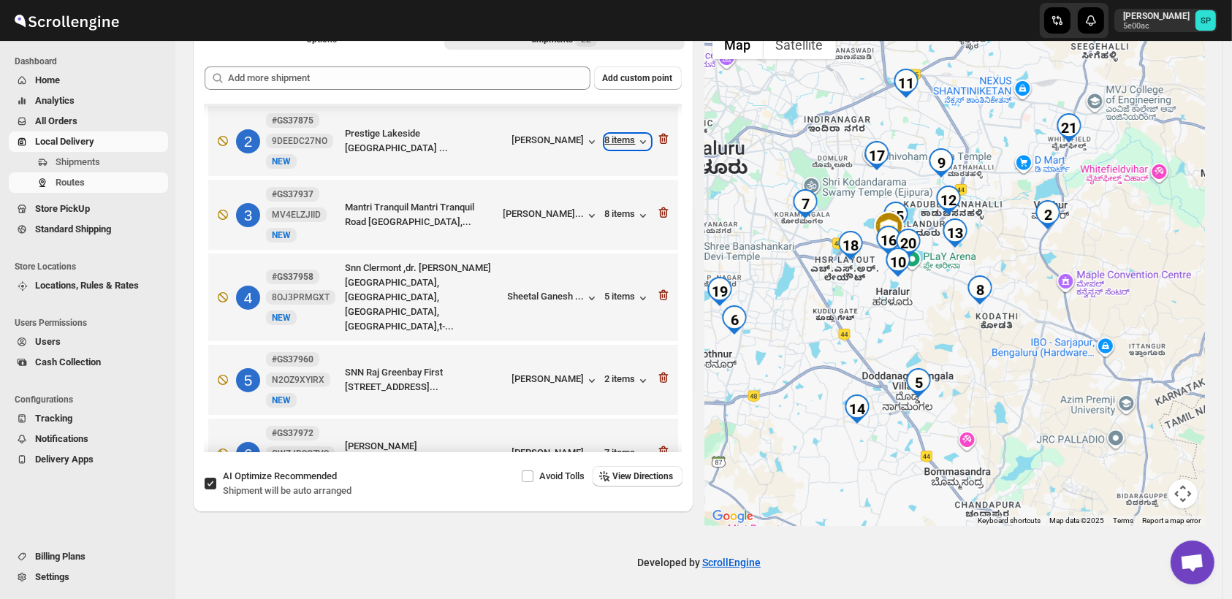
click at [616, 140] on div "8 items" at bounding box center [627, 141] width 45 height 15
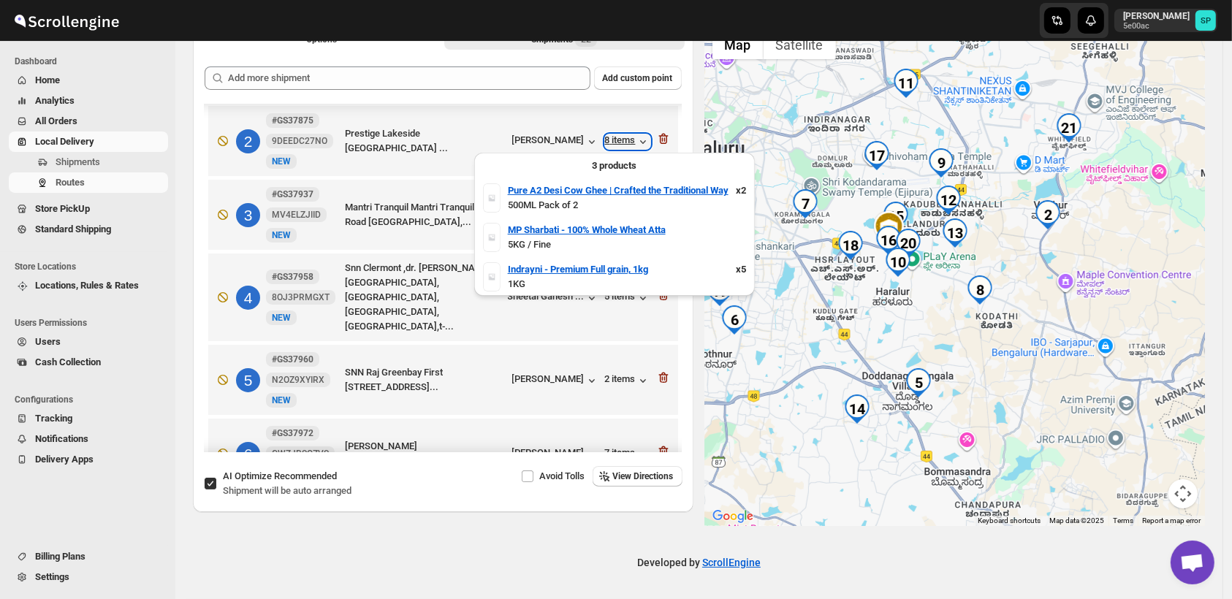
click at [616, 140] on div "8 items" at bounding box center [627, 141] width 45 height 15
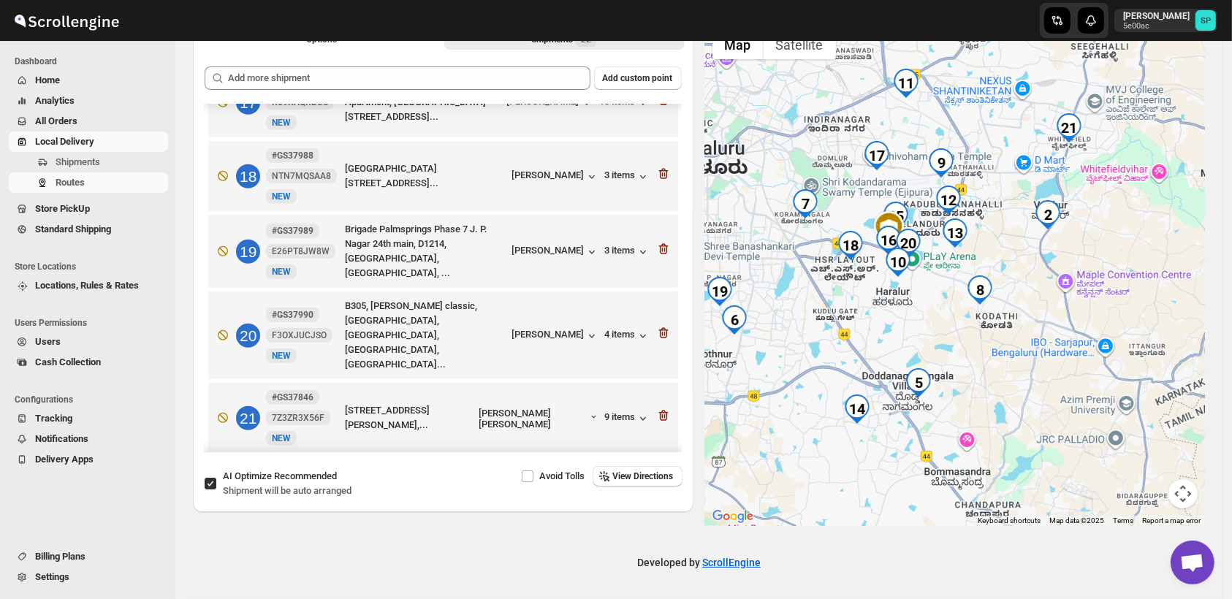
scroll to position [1294, 0]
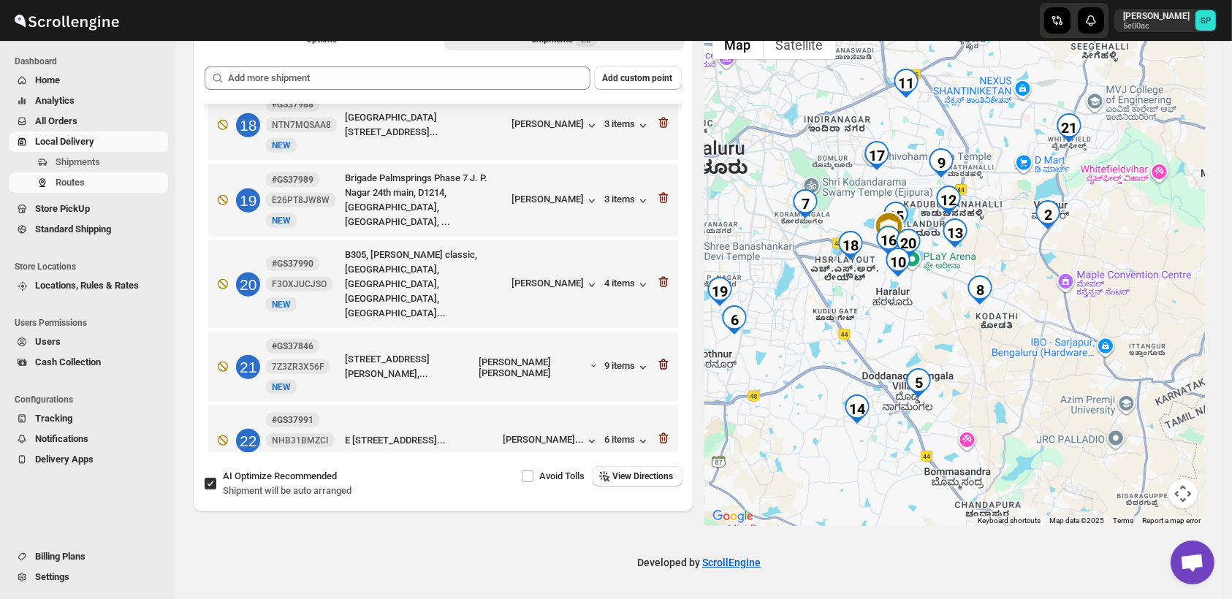
click at [663, 357] on icon "button" at bounding box center [663, 364] width 15 height 15
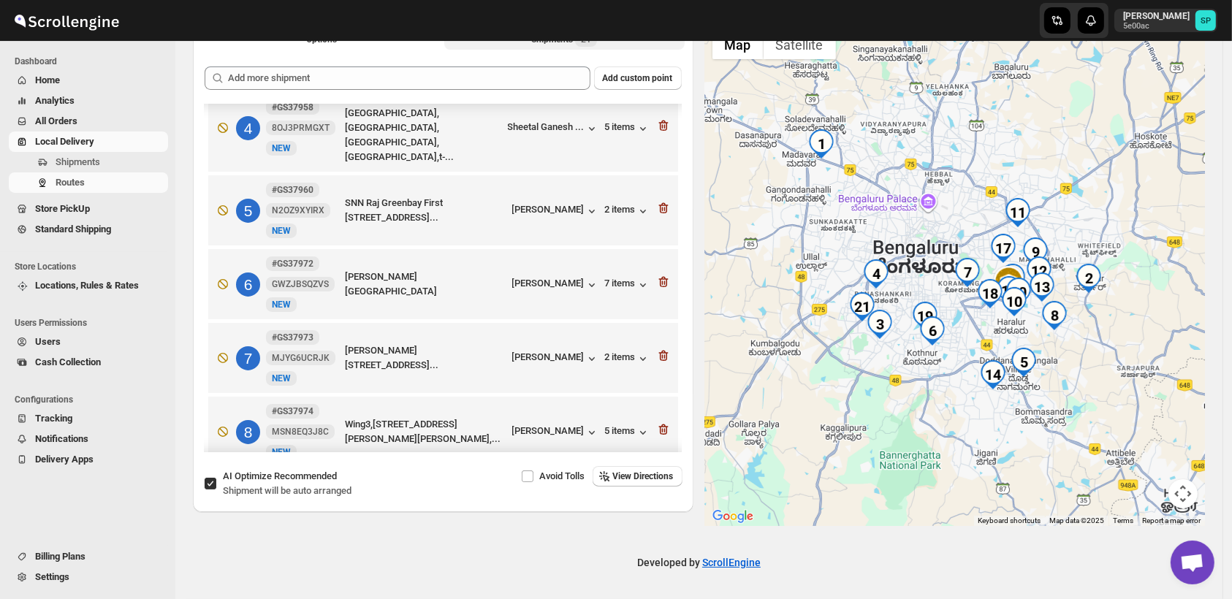
scroll to position [83, 0]
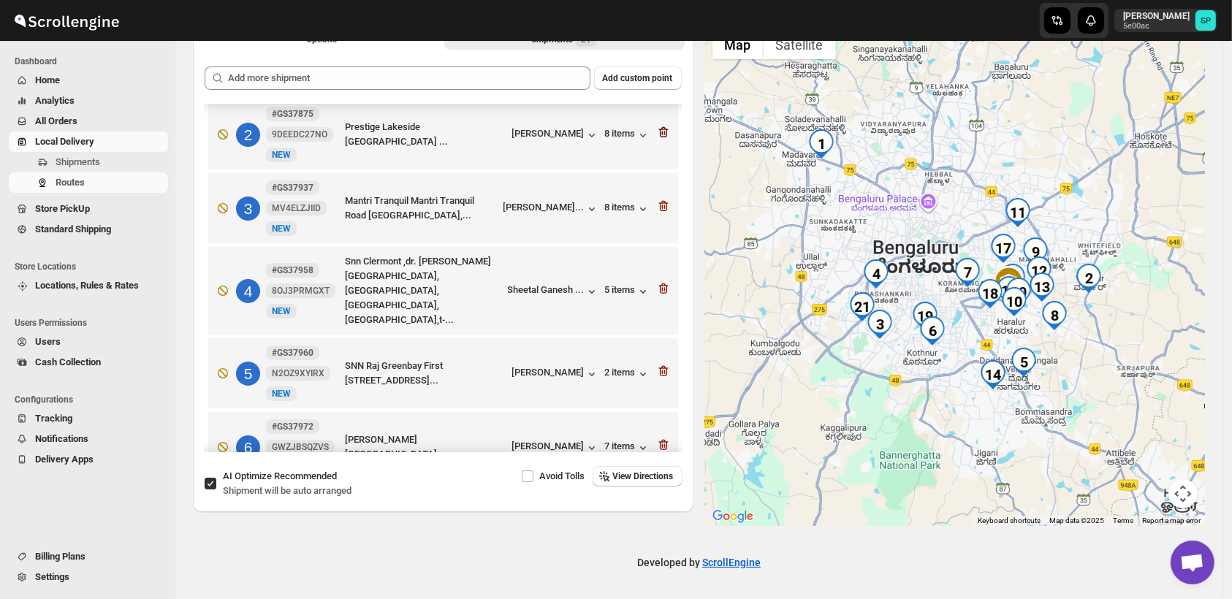
click at [658, 133] on icon "button" at bounding box center [663, 132] width 10 height 11
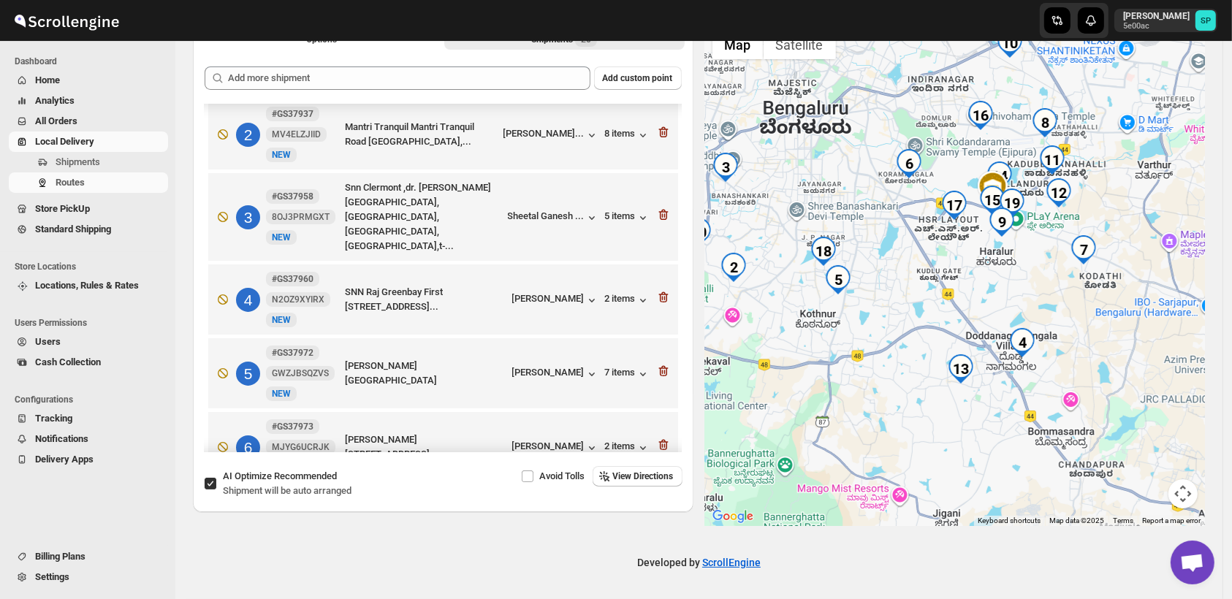
drag, startPoint x: 1058, startPoint y: 342, endPoint x: 1074, endPoint y: 281, distance: 63.5
click at [1074, 281] on div at bounding box center [955, 275] width 501 height 504
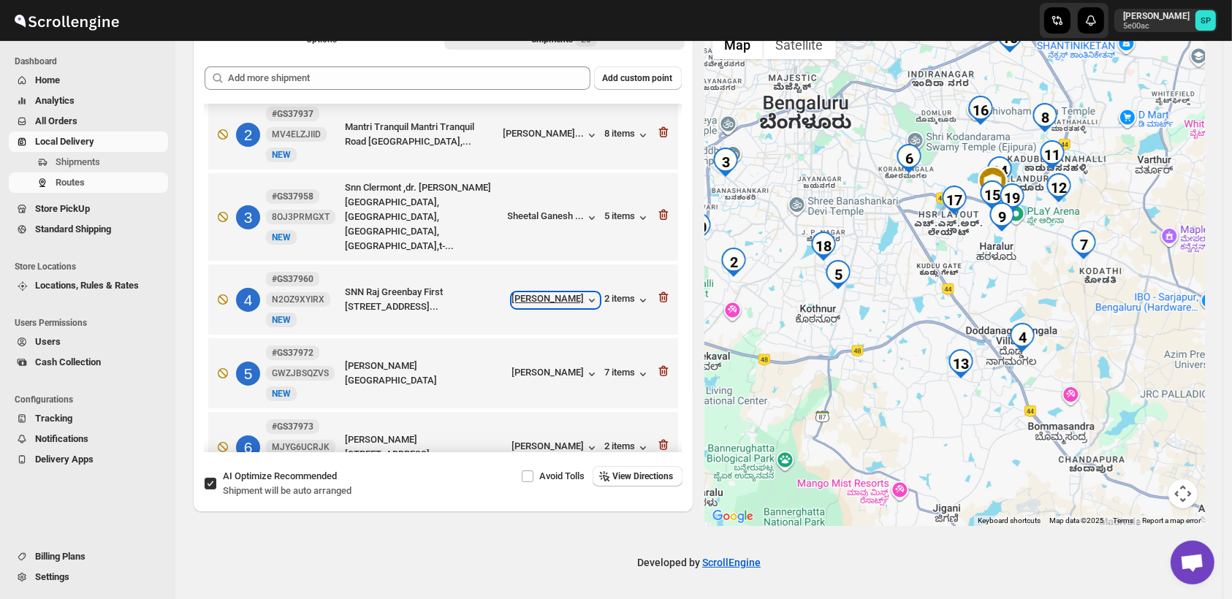
click at [523, 293] on div "[PERSON_NAME]" at bounding box center [555, 300] width 87 height 15
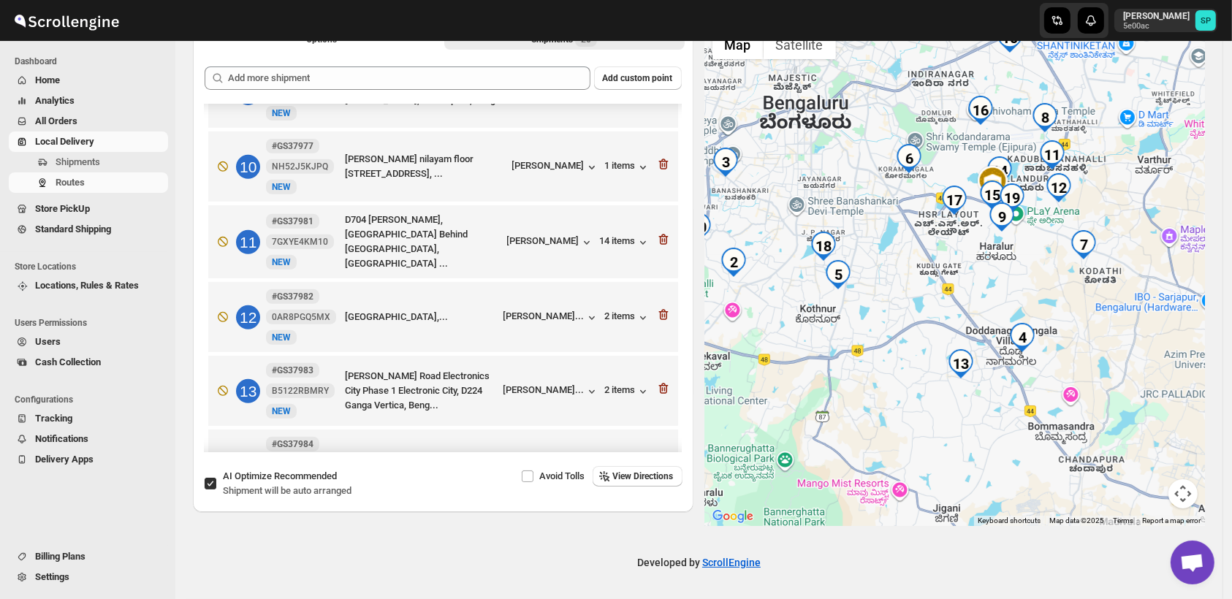
scroll to position [813, 0]
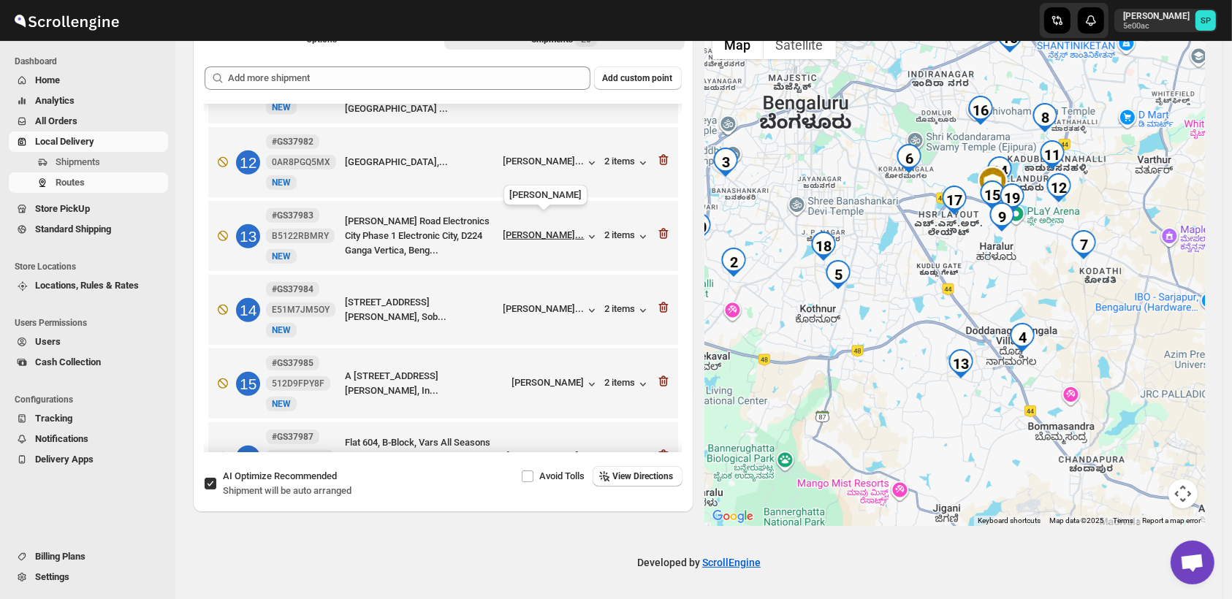
click at [558, 229] on div "[PERSON_NAME]..." at bounding box center [544, 234] width 81 height 11
click at [605, 229] on div "2 items" at bounding box center [627, 236] width 45 height 15
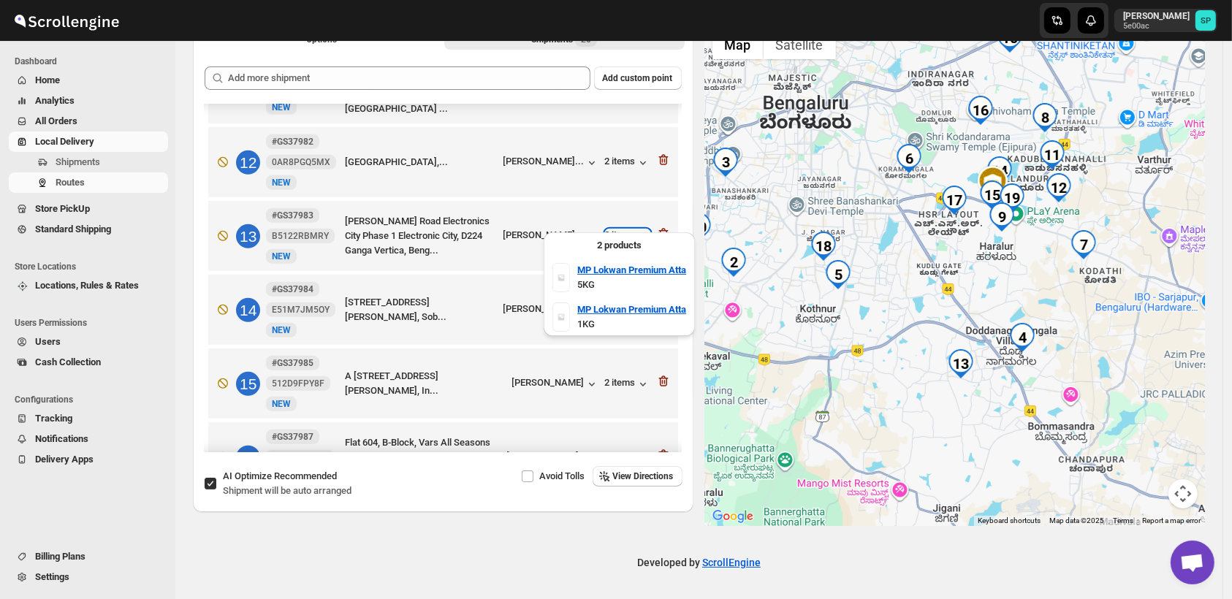
click at [605, 229] on div "2 items" at bounding box center [627, 236] width 45 height 15
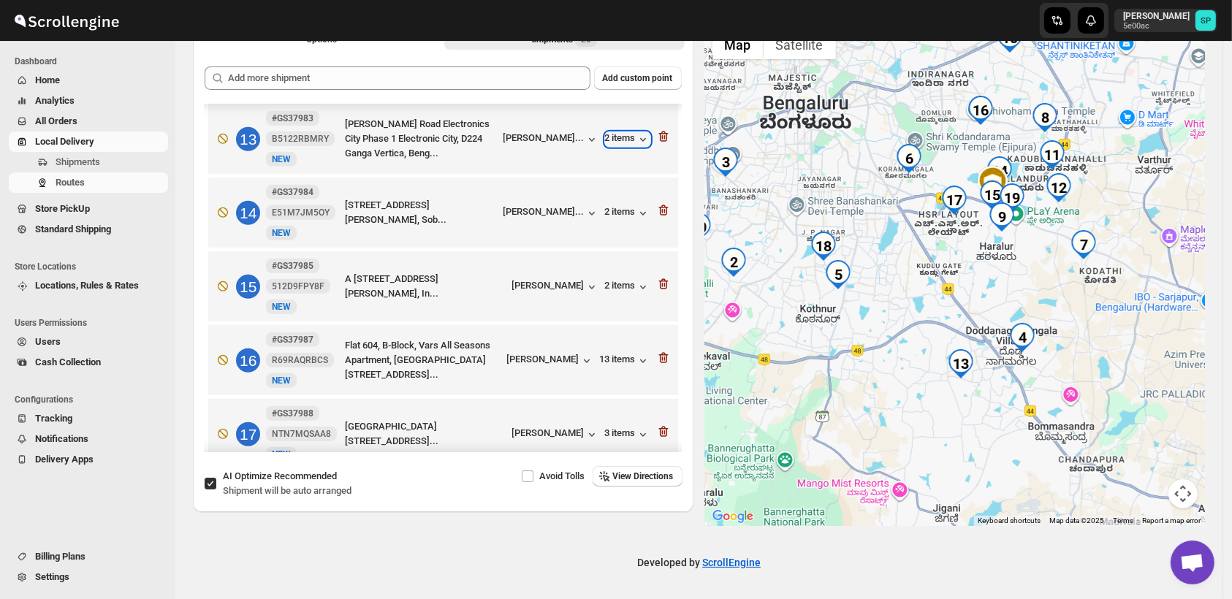
scroll to position [976, 0]
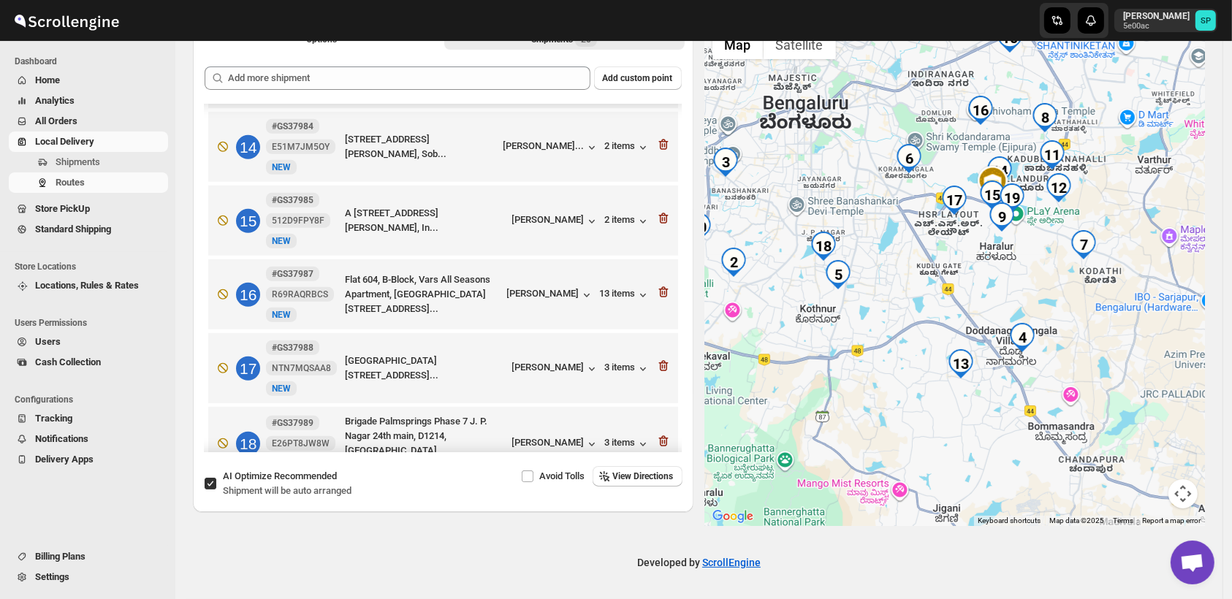
click at [431, 550] on div "Developed by ScrollEngine" at bounding box center [698, 562] width 1047 height 73
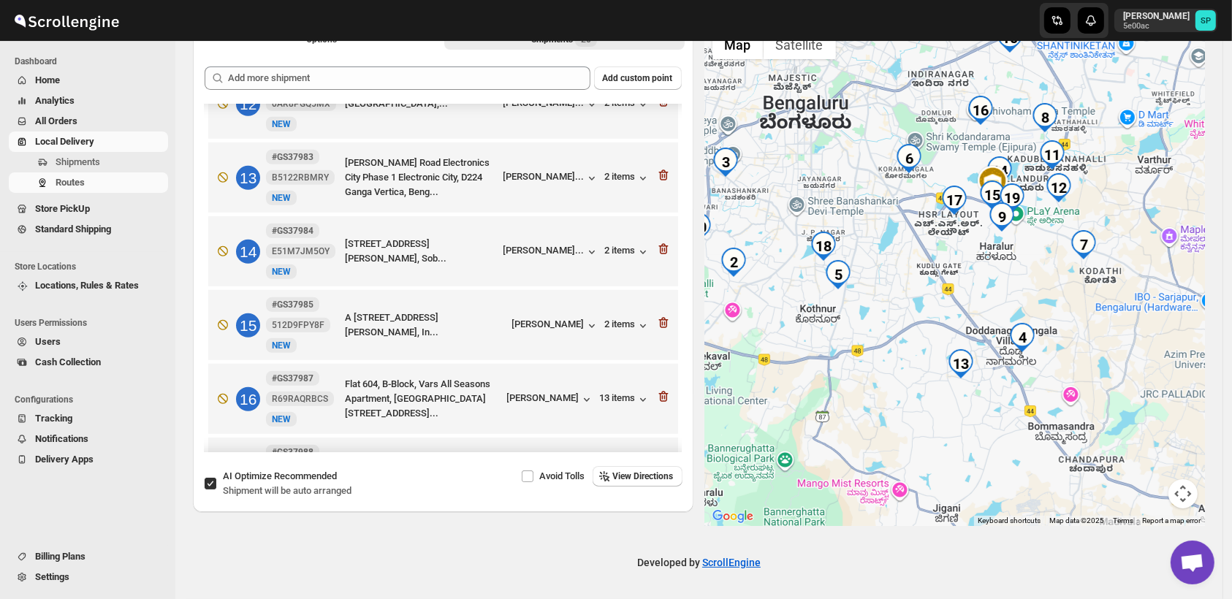
scroll to position [821, 0]
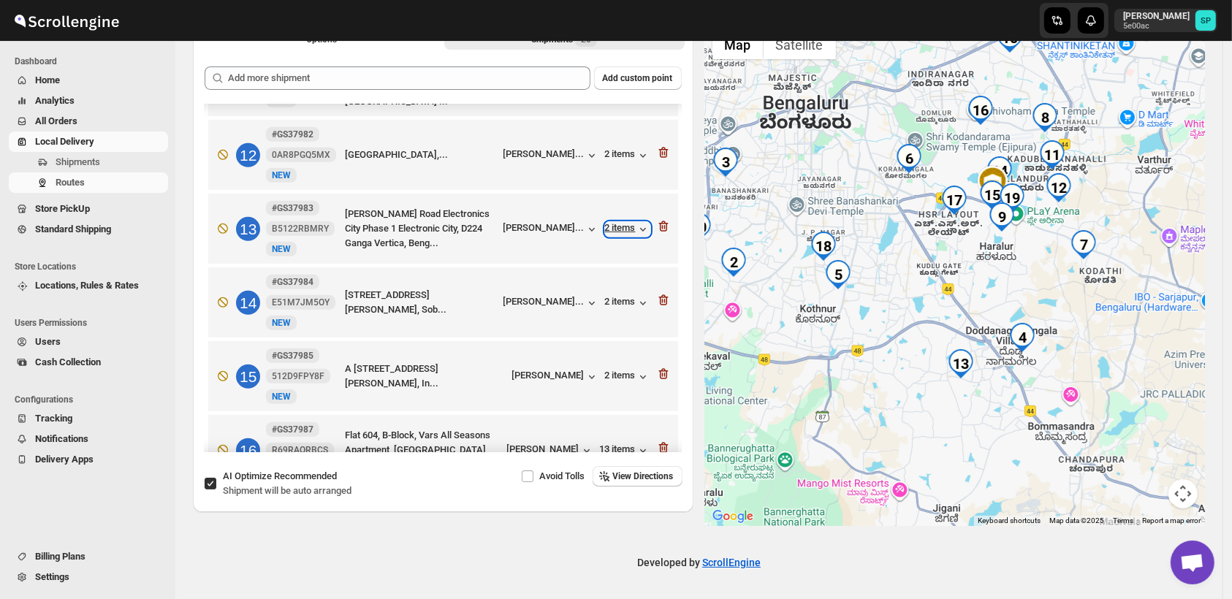
click at [605, 222] on div "2 items" at bounding box center [627, 229] width 45 height 15
click at [658, 221] on icon "button" at bounding box center [663, 226] width 10 height 11
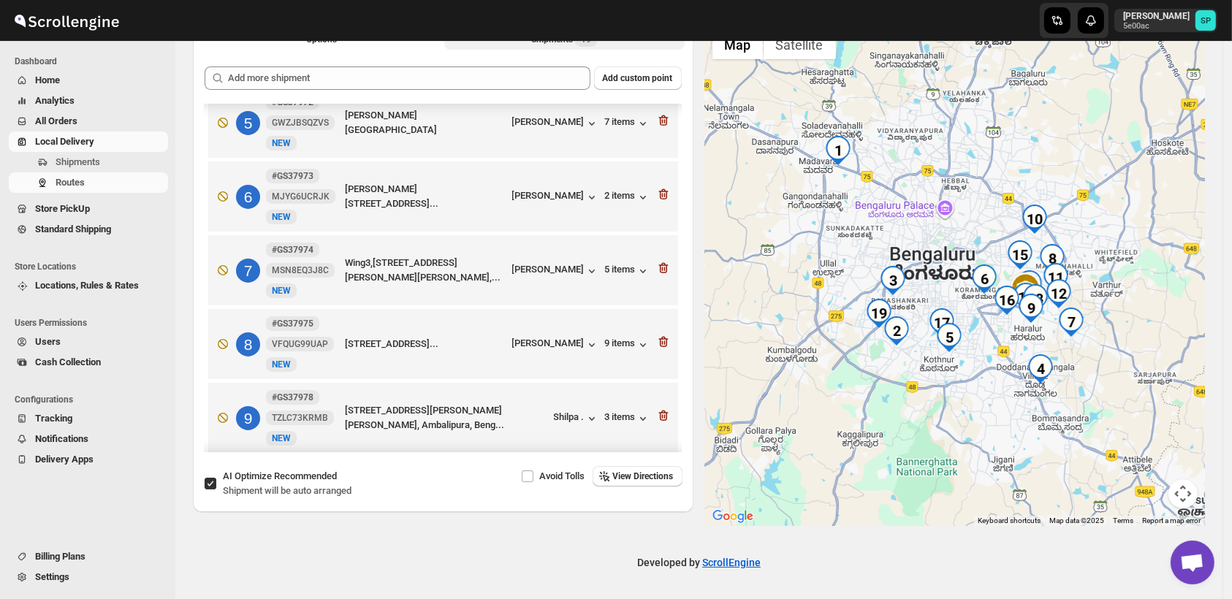
scroll to position [171, 0]
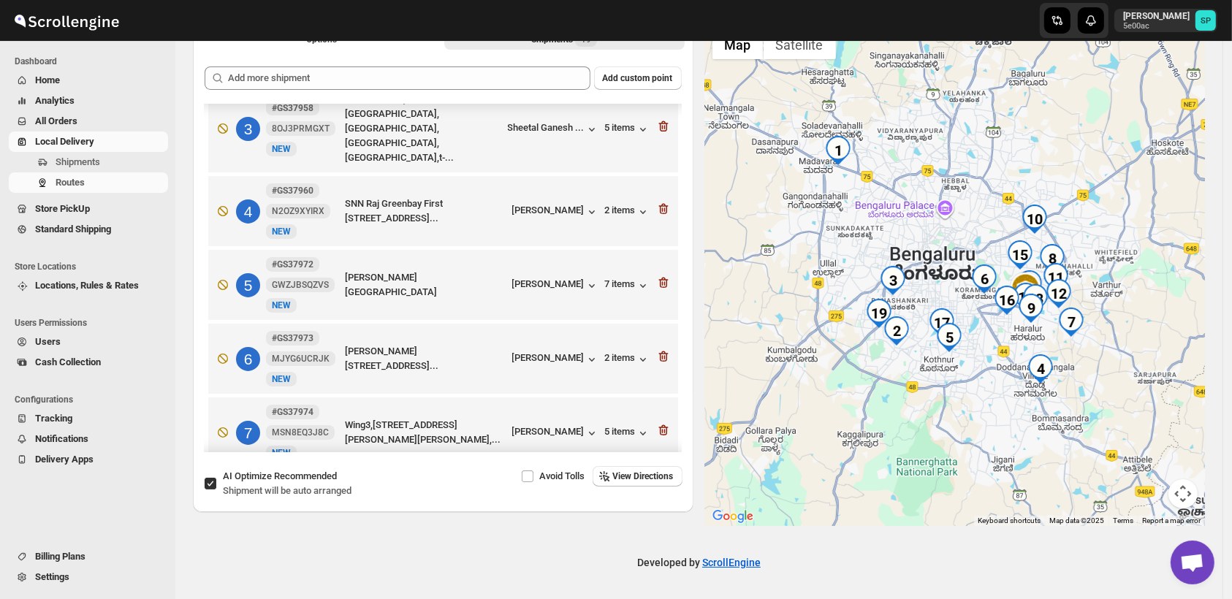
drag, startPoint x: 653, startPoint y: 193, endPoint x: 686, endPoint y: 214, distance: 39.7
click at [656, 202] on icon "button" at bounding box center [663, 209] width 15 height 15
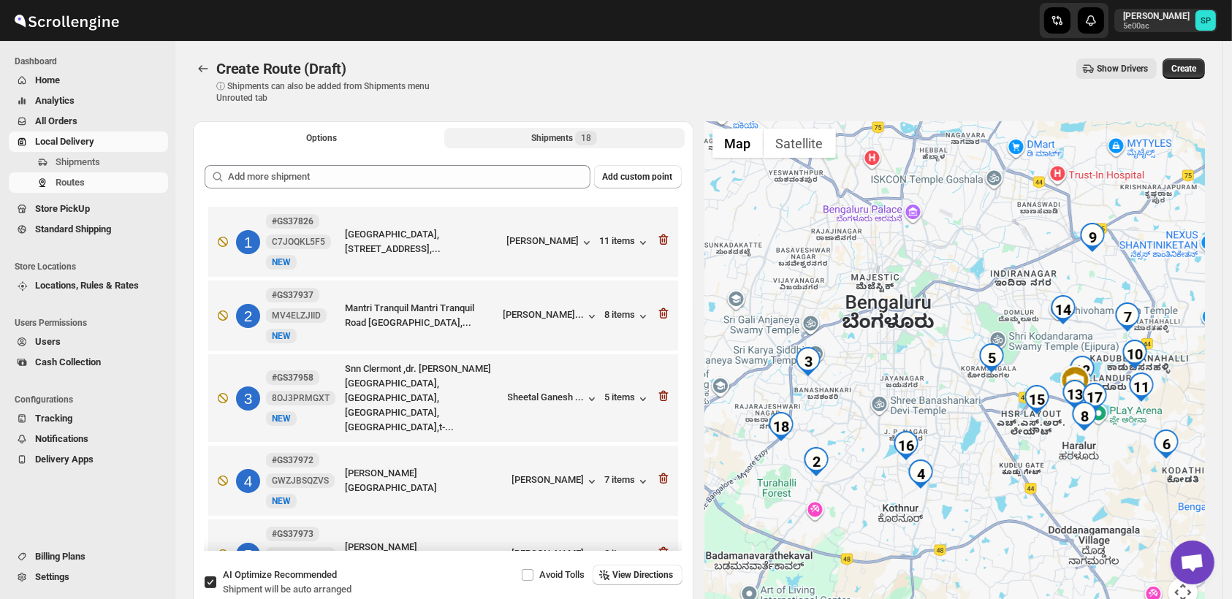
scroll to position [0, 0]
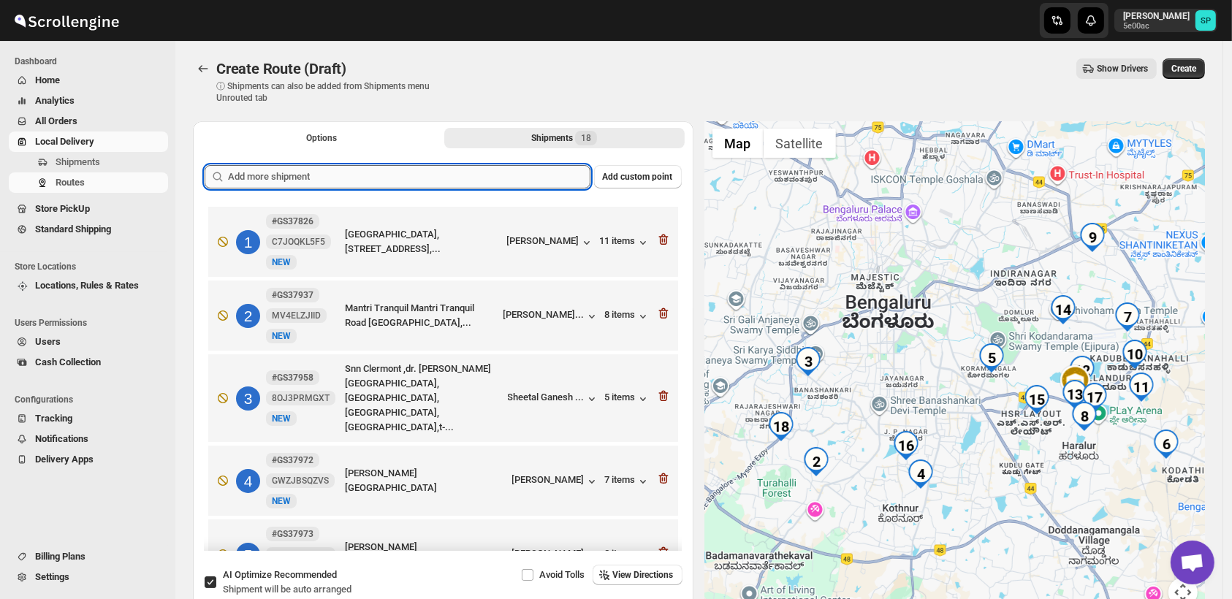
click at [395, 181] on input "text" at bounding box center [409, 176] width 362 height 23
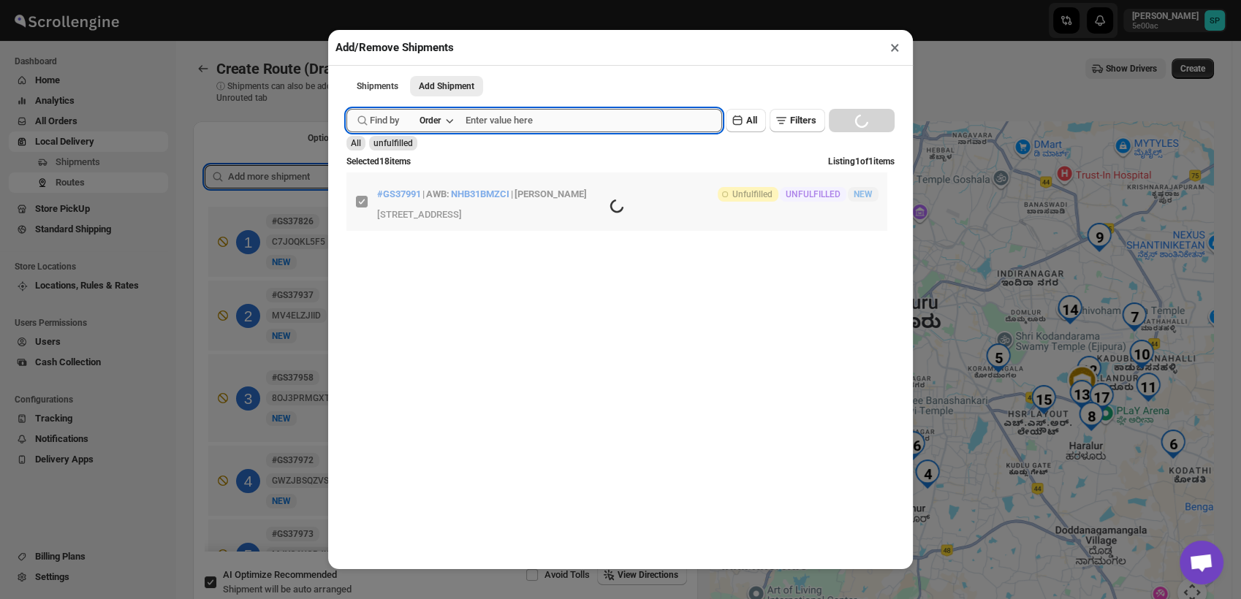
click at [517, 124] on input "text" at bounding box center [594, 120] width 257 height 23
paste input "GS37958"
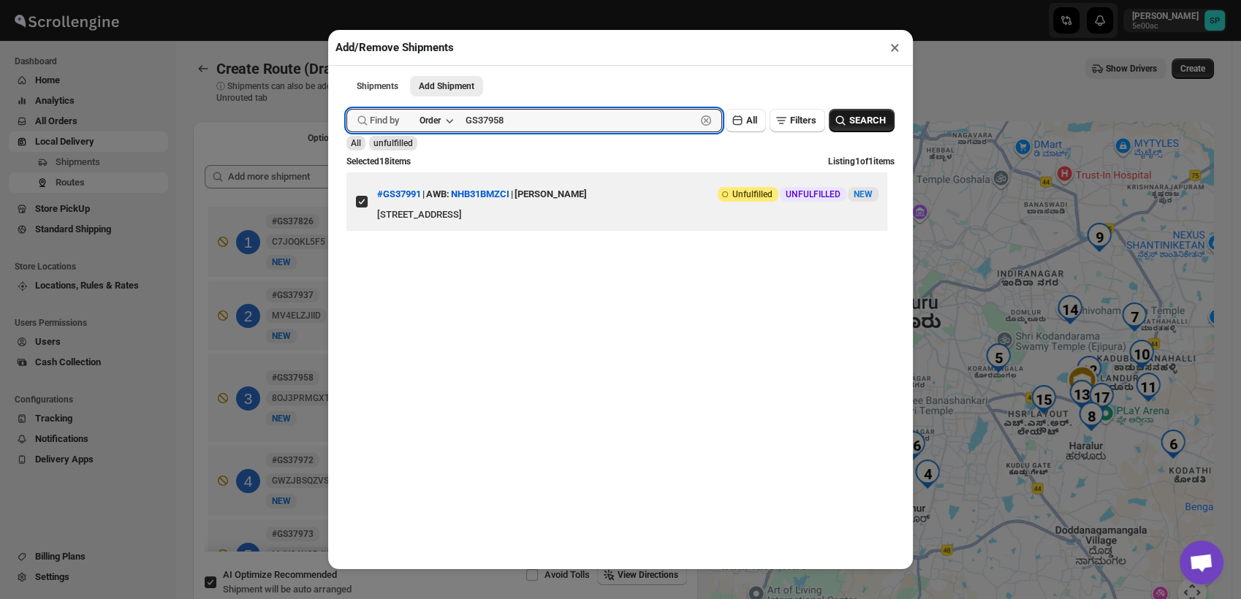
type input "GS37958"
click at [851, 132] on button "SEARCH" at bounding box center [862, 120] width 66 height 23
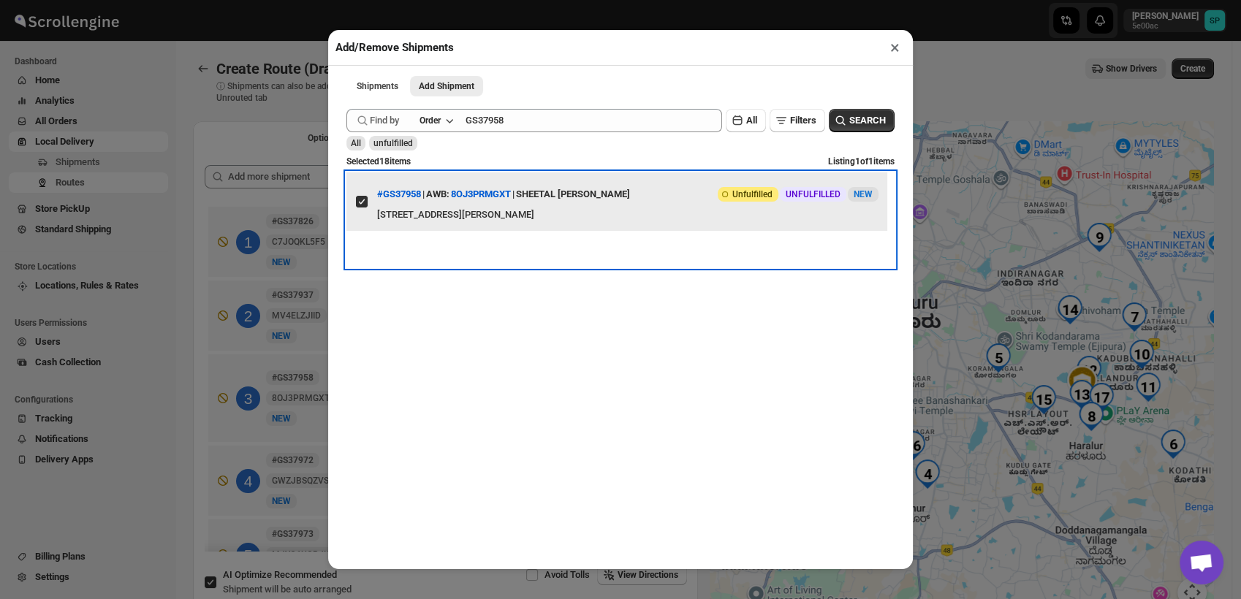
click at [353, 206] on label "View details for 68cbaeef39c4c993ff19f170" at bounding box center [361, 201] width 31 height 58
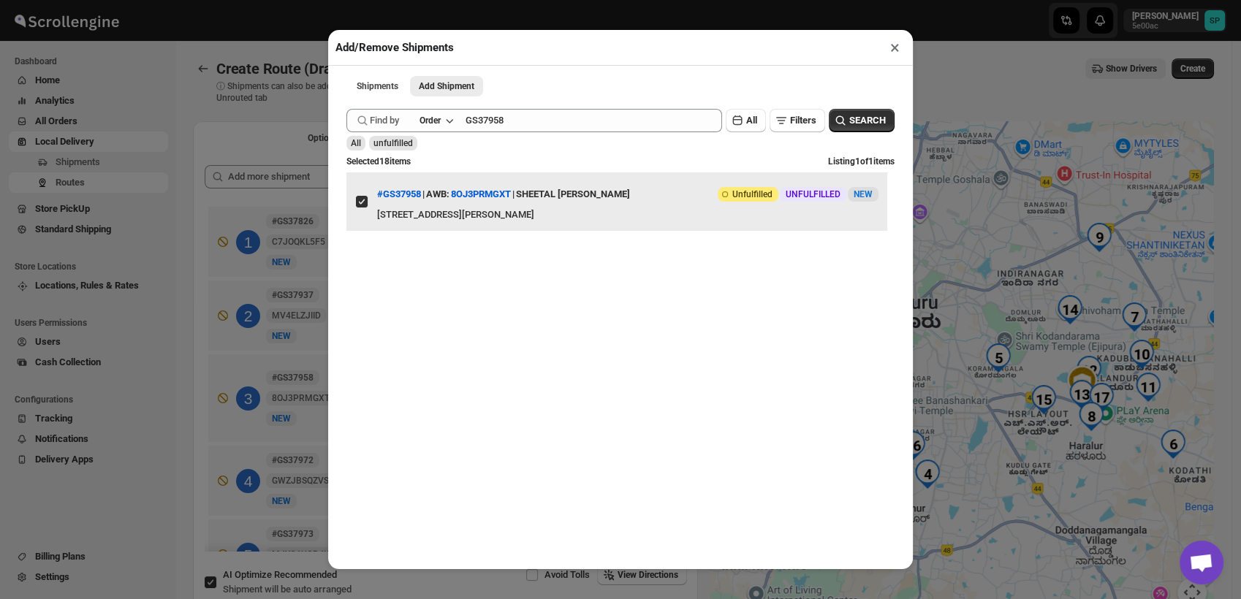
click at [356, 206] on input "View details for 68cbaeef39c4c993ff19f170" at bounding box center [362, 202] width 12 height 12
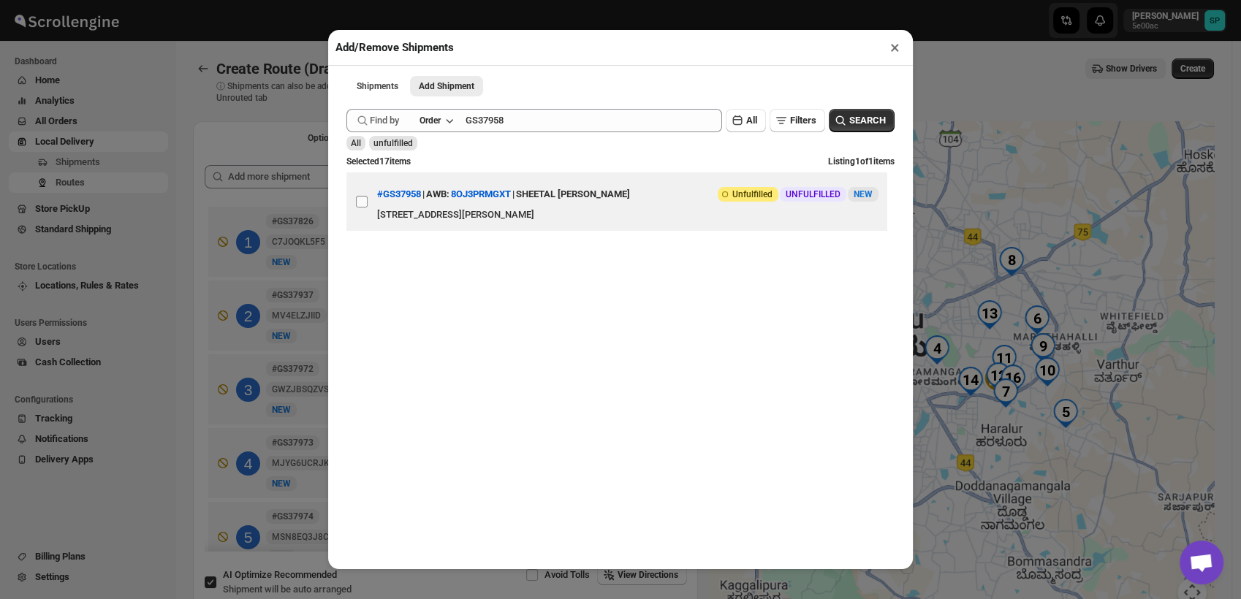
click at [359, 208] on input "View details for 68cbaeef39c4c993ff19f170" at bounding box center [362, 202] width 12 height 12
checkbox input "true"
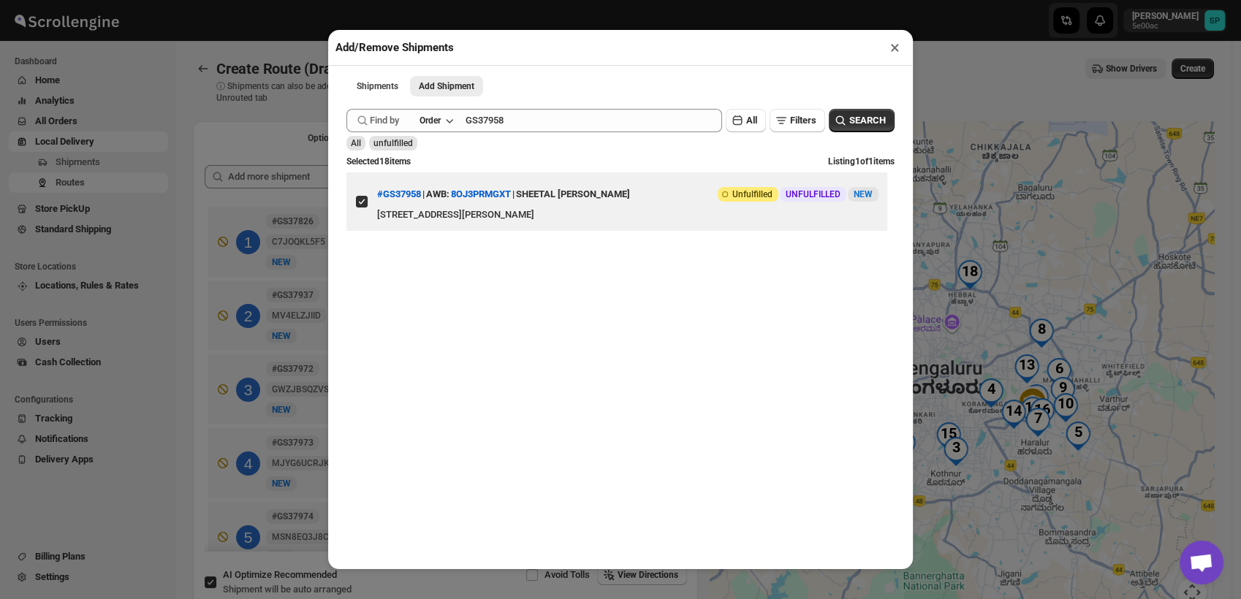
click at [896, 50] on button "×" at bounding box center [894, 47] width 21 height 20
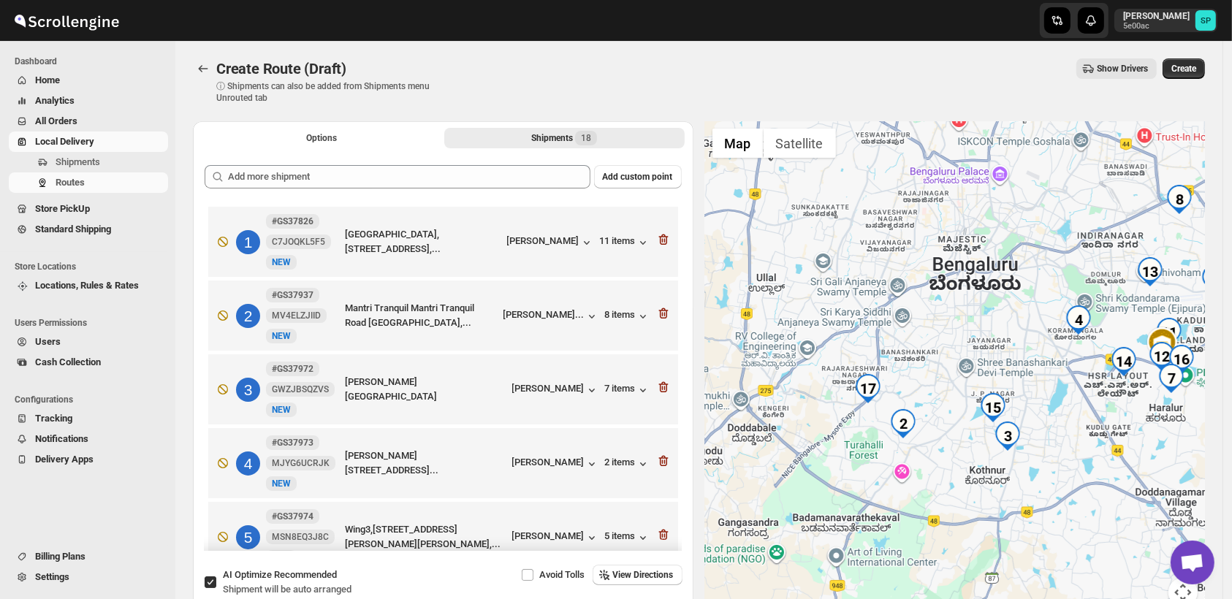
drag, startPoint x: 918, startPoint y: 448, endPoint x: 1096, endPoint y: 403, distance: 183.8
click at [1096, 403] on div at bounding box center [955, 373] width 501 height 504
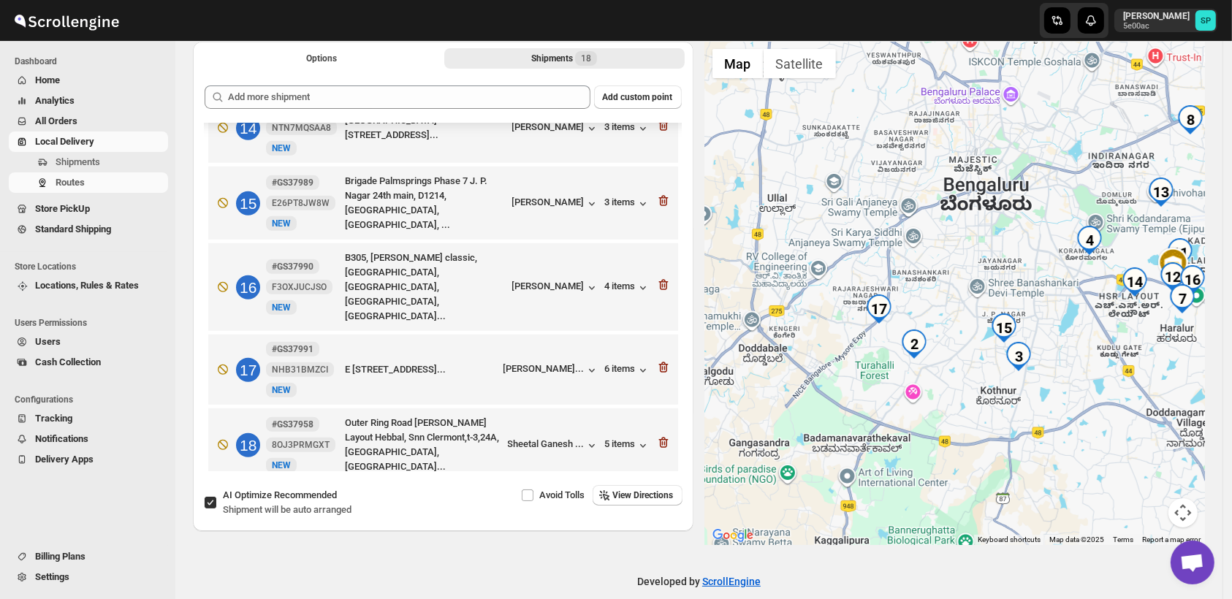
scroll to position [81, 0]
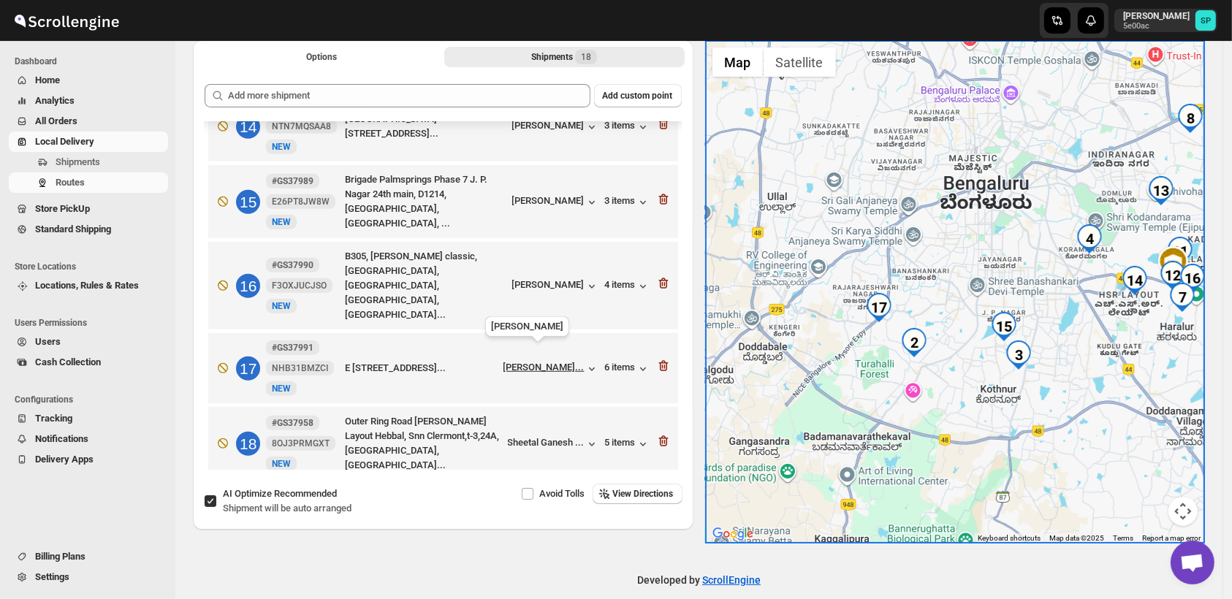
click at [549, 362] on div "[PERSON_NAME]..." at bounding box center [544, 367] width 81 height 11
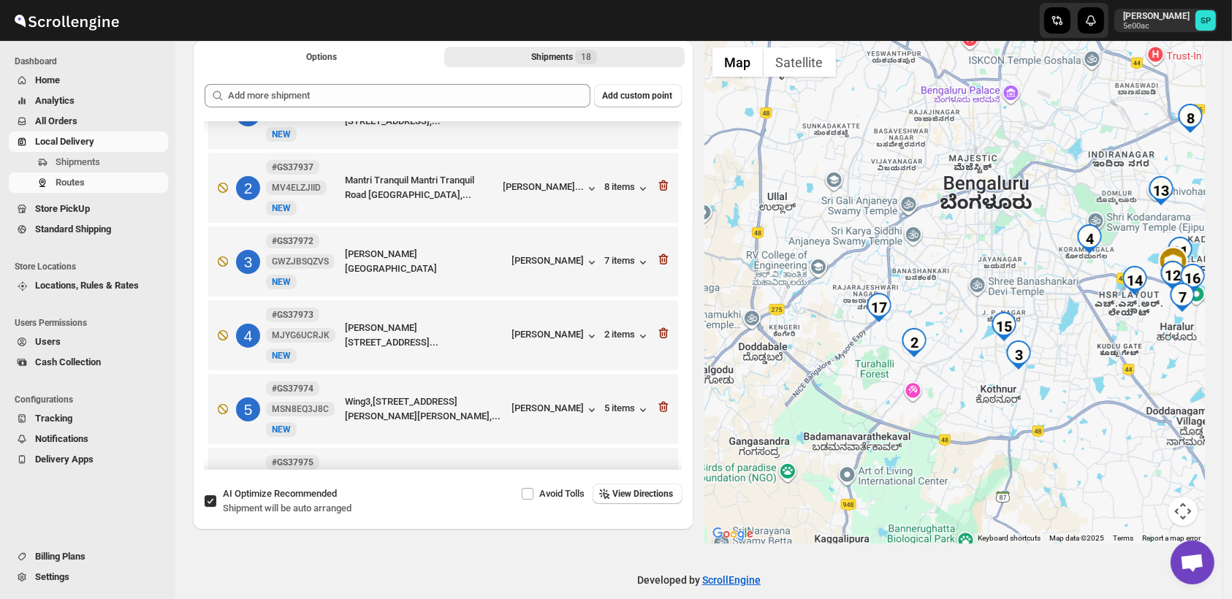
scroll to position [23, 0]
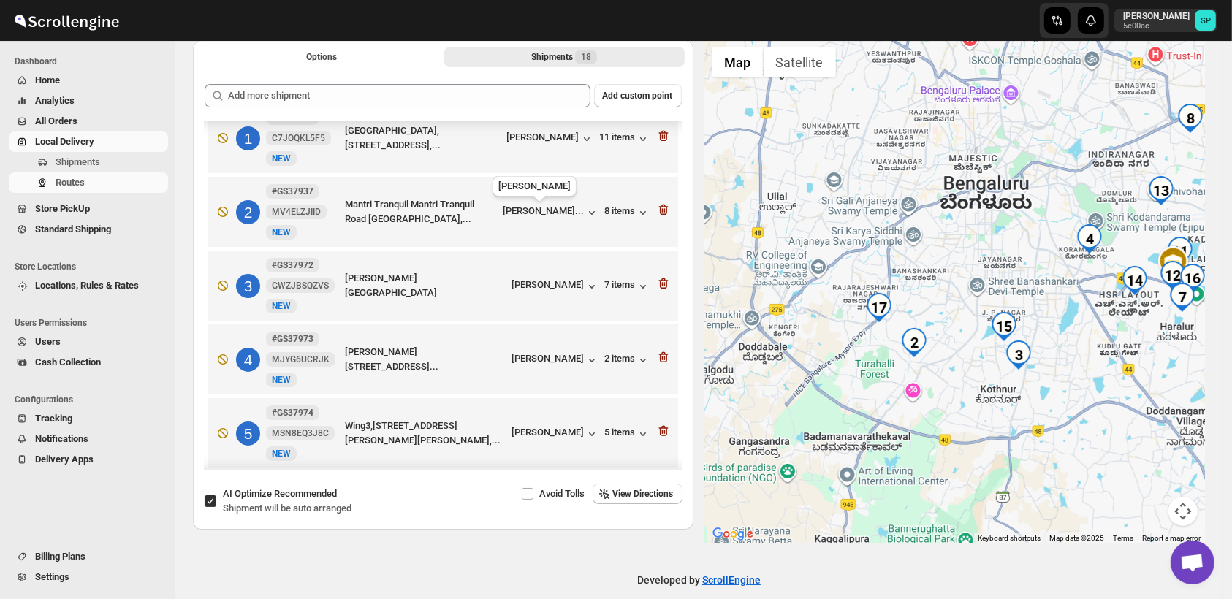
click at [544, 208] on div "[PERSON_NAME]..." at bounding box center [544, 210] width 81 height 11
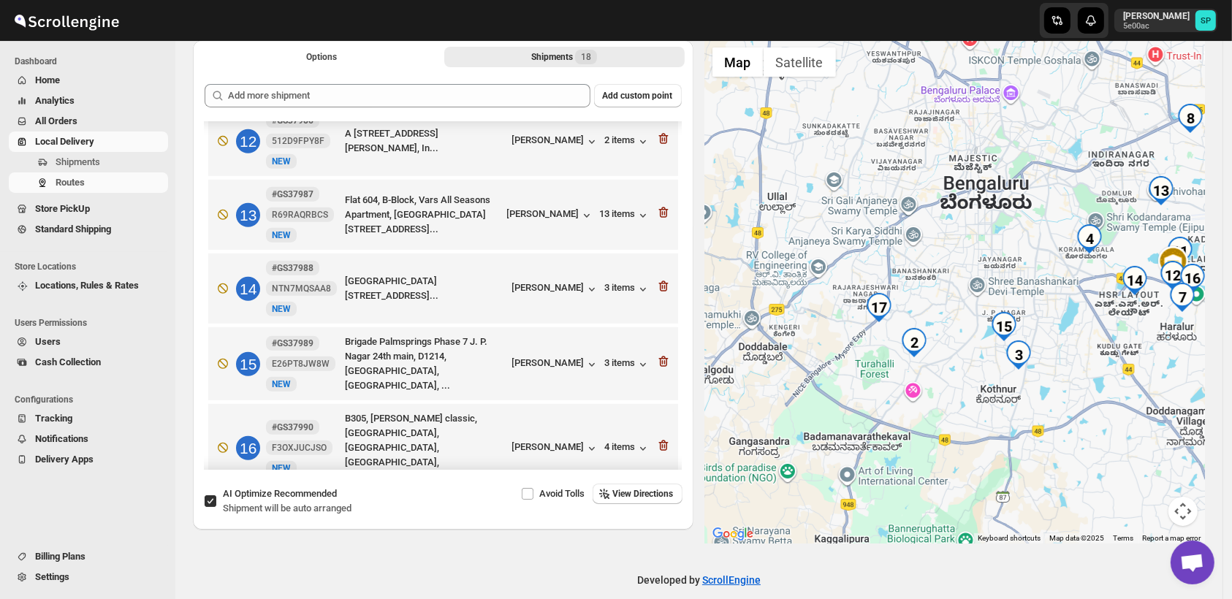
scroll to position [997, 0]
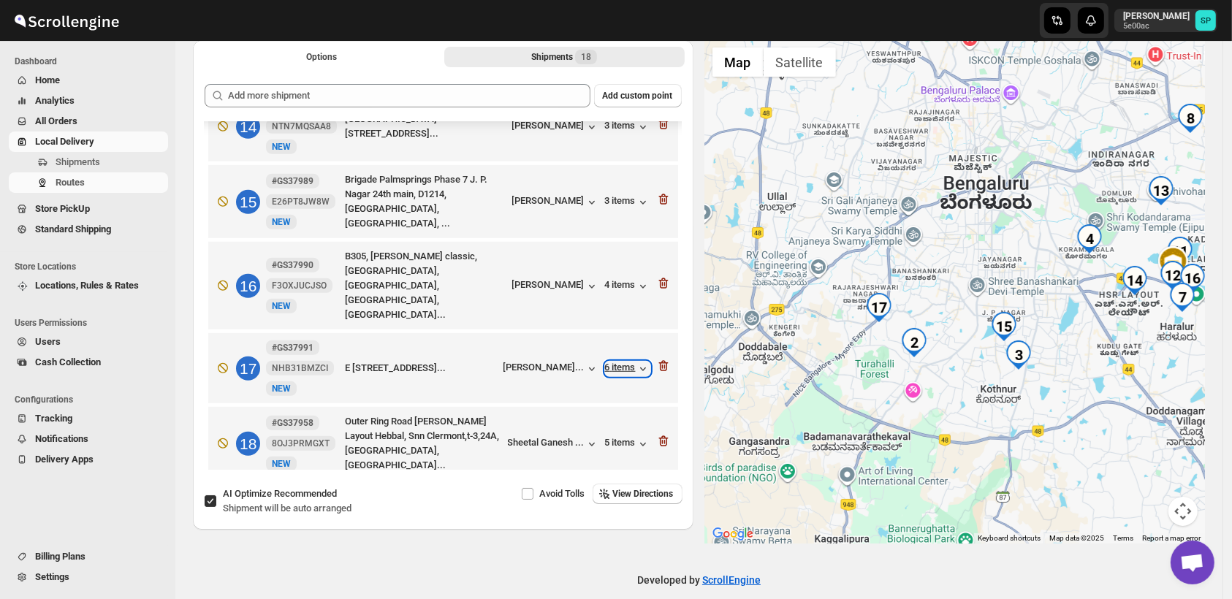
click at [618, 362] on div "6 items" at bounding box center [627, 369] width 45 height 15
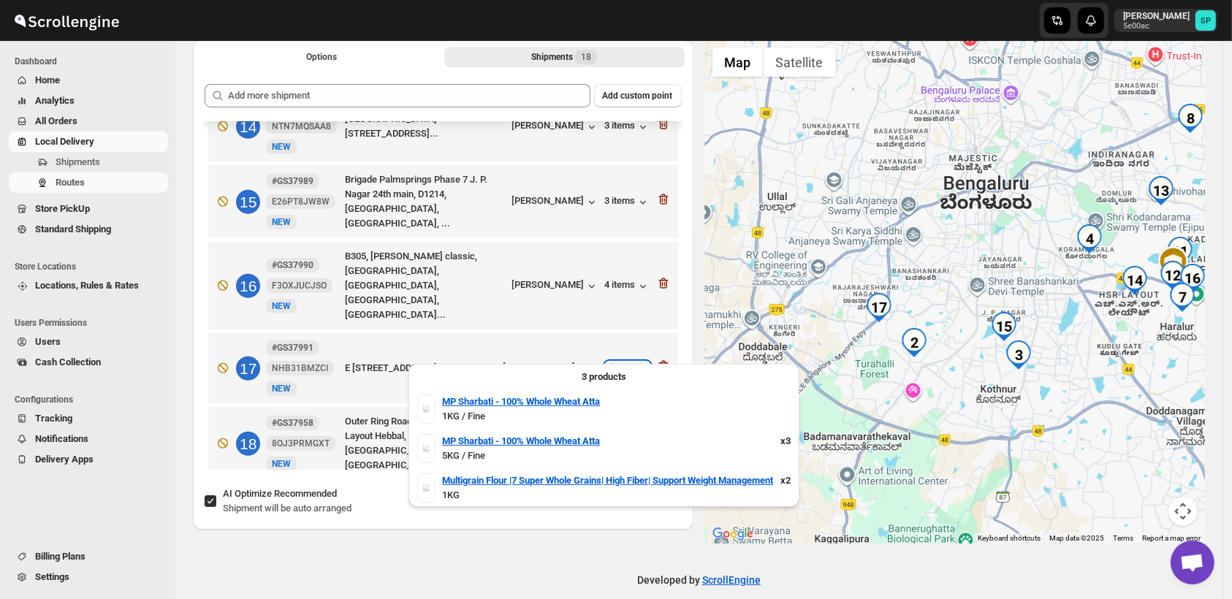
click at [620, 362] on div "6 items" at bounding box center [627, 369] width 45 height 15
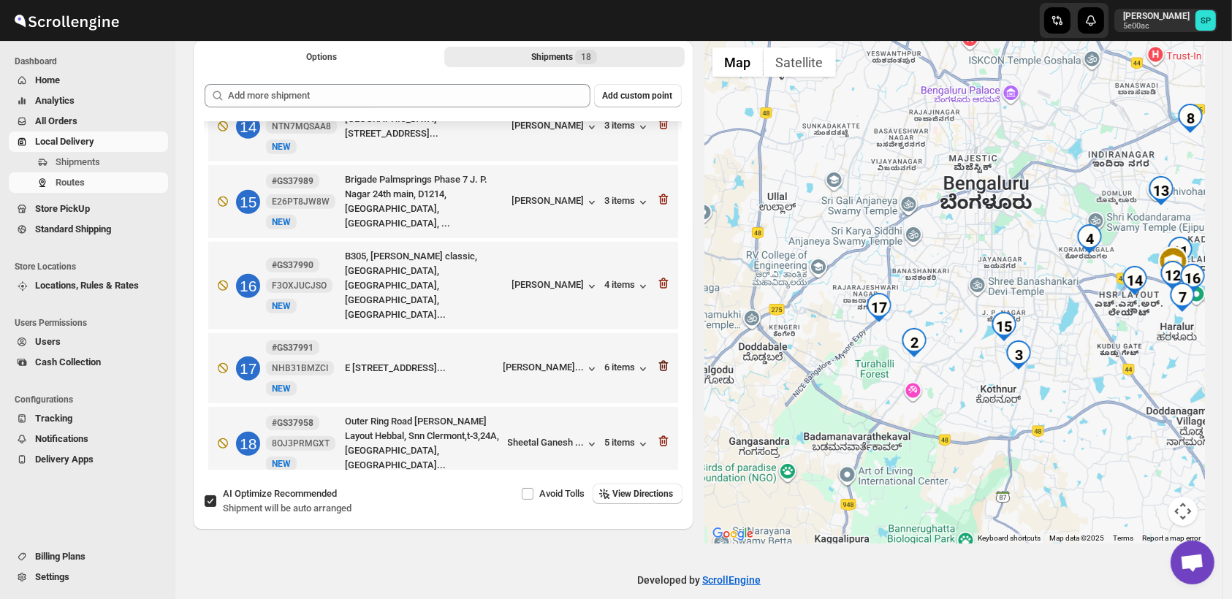
click at [660, 359] on icon "button" at bounding box center [663, 366] width 15 height 15
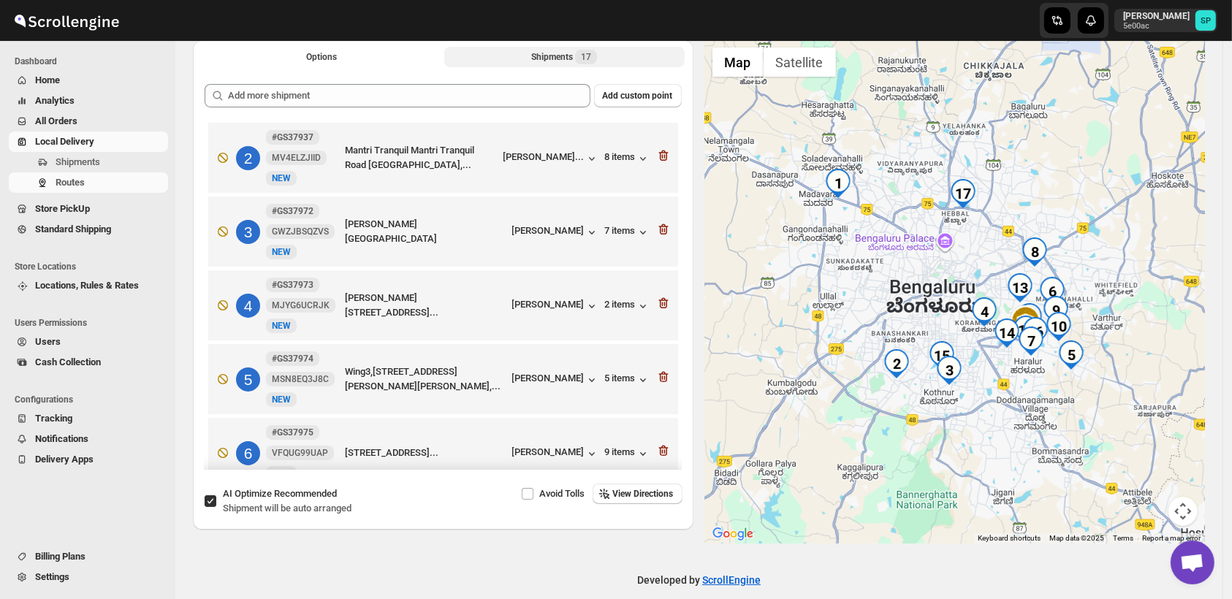
scroll to position [0, 0]
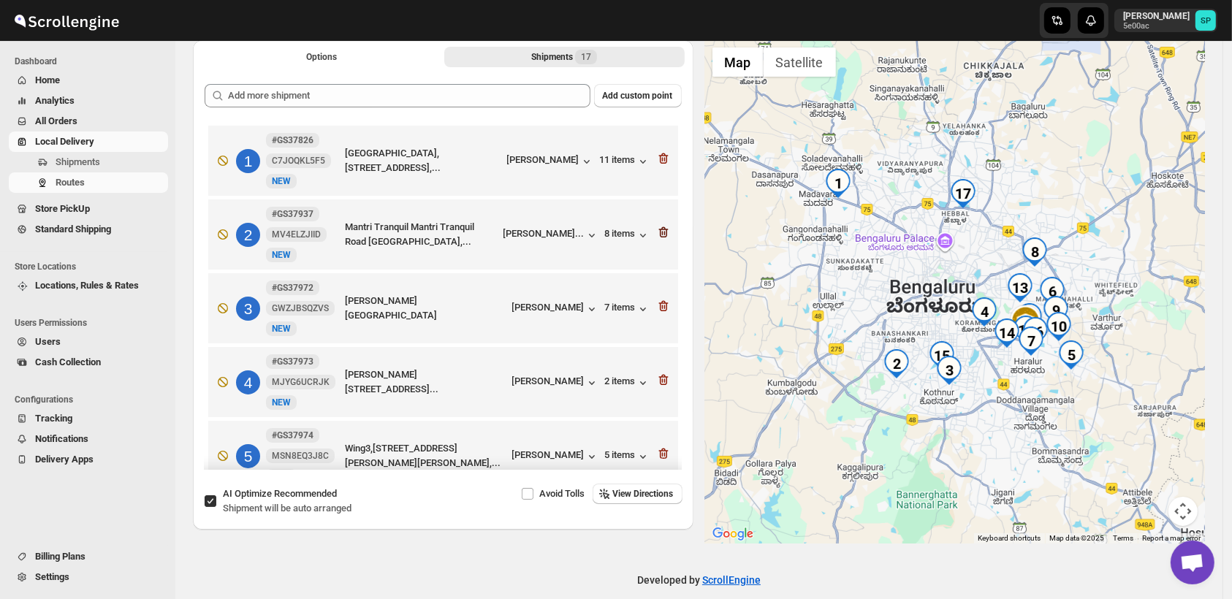
click at [659, 227] on icon "button" at bounding box center [663, 232] width 15 height 15
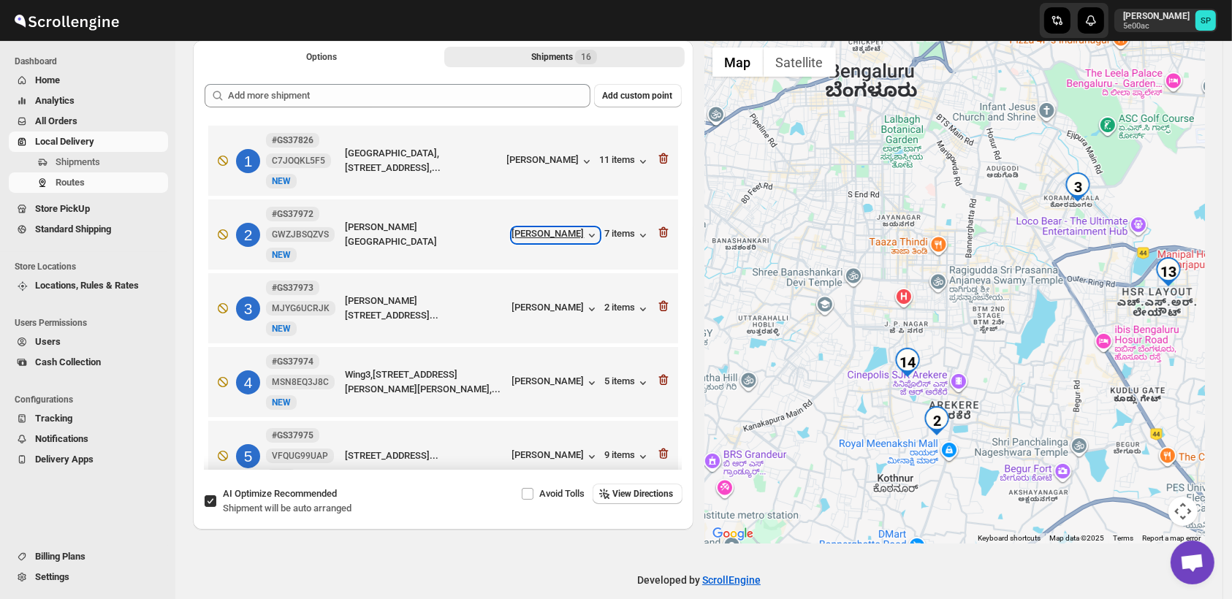
click at [549, 235] on div "[PERSON_NAME]" at bounding box center [555, 235] width 87 height 15
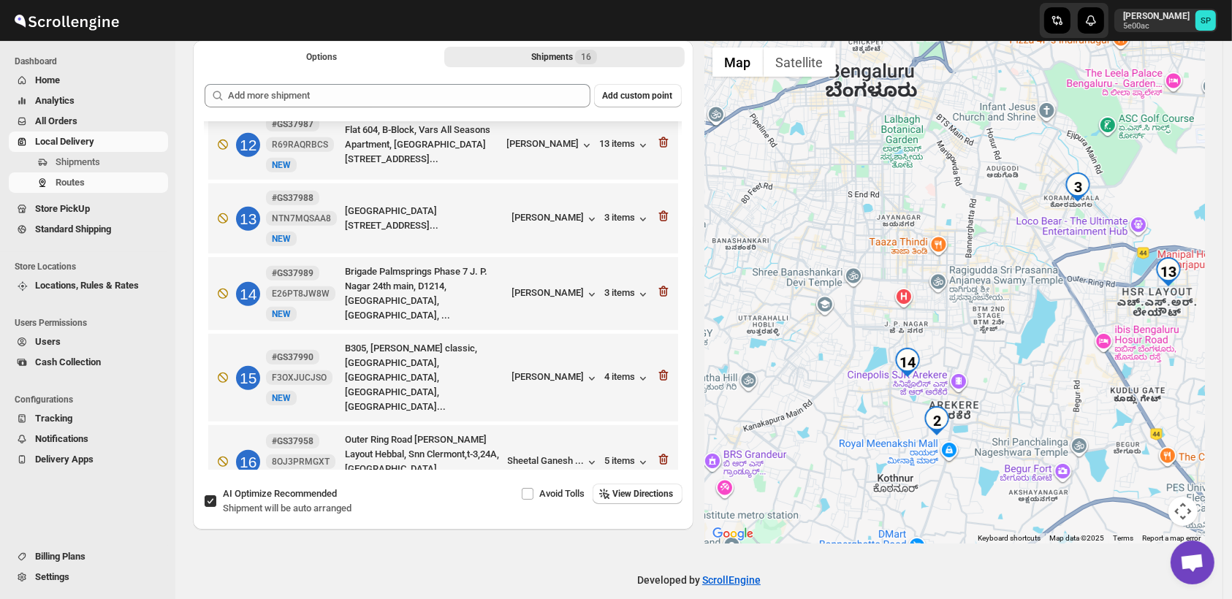
scroll to position [848, 0]
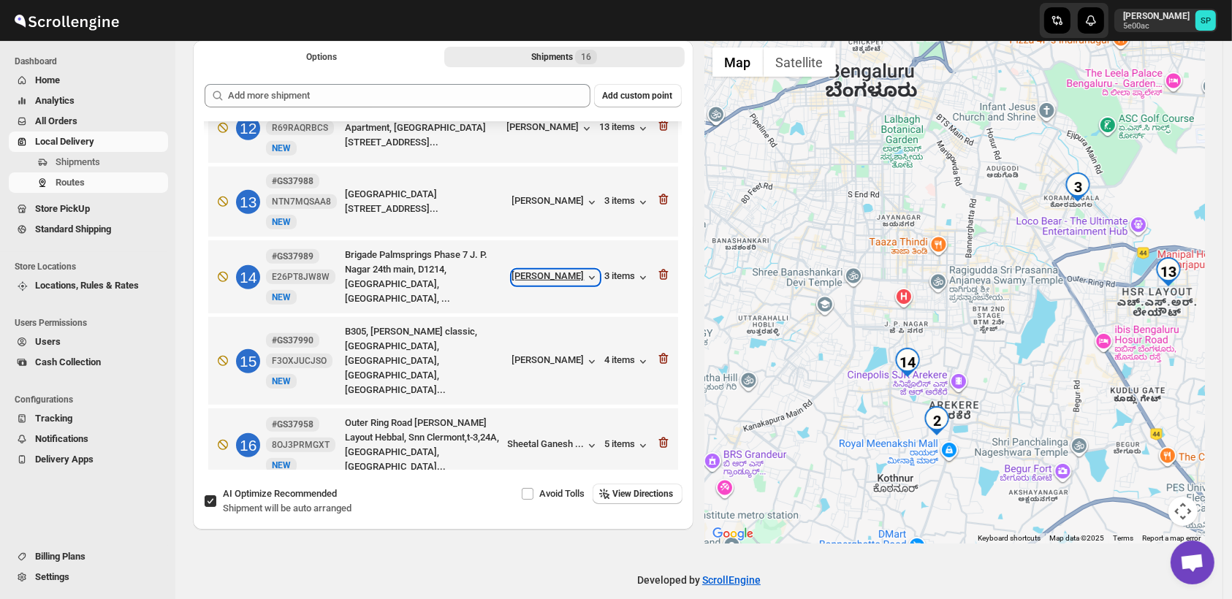
click at [556, 272] on div "[PERSON_NAME]" at bounding box center [555, 277] width 87 height 15
click at [626, 272] on div "3 items" at bounding box center [627, 277] width 45 height 15
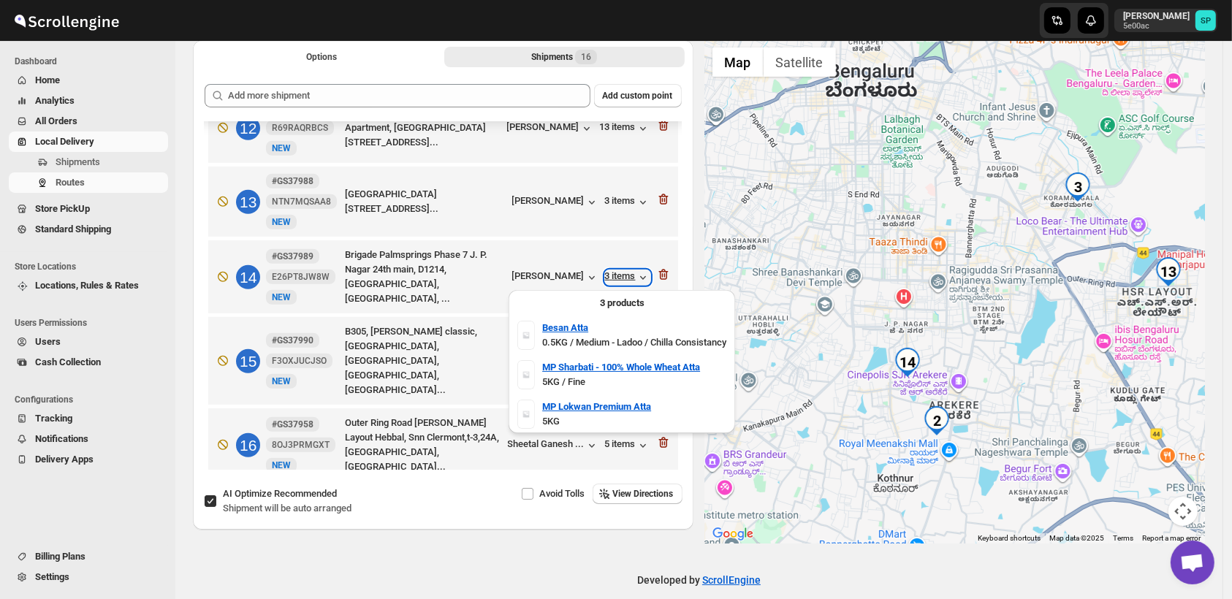
click at [626, 272] on div "3 items" at bounding box center [627, 277] width 45 height 15
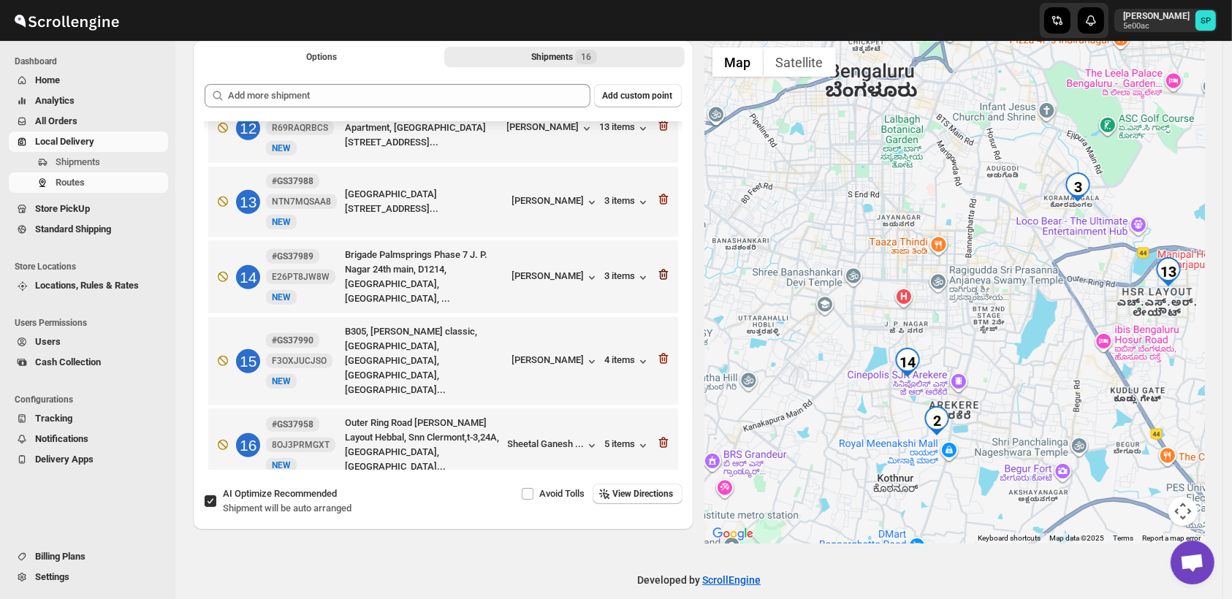
click at [656, 278] on icon "button" at bounding box center [663, 274] width 15 height 15
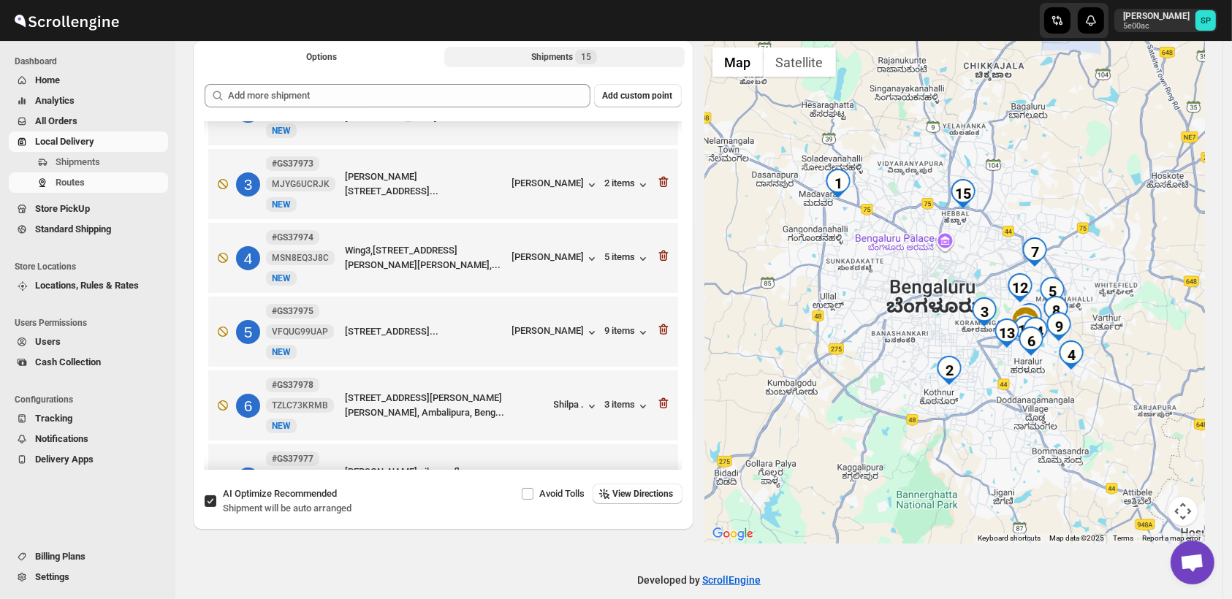
scroll to position [43, 0]
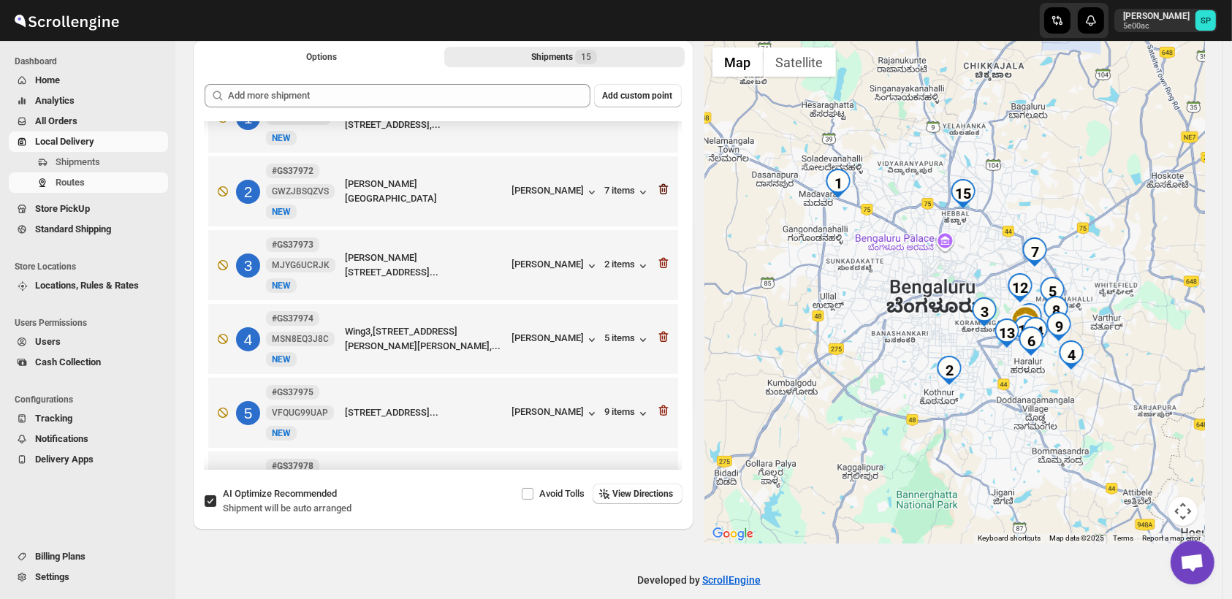
click at [664, 191] on icon "button" at bounding box center [664, 190] width 1 height 4
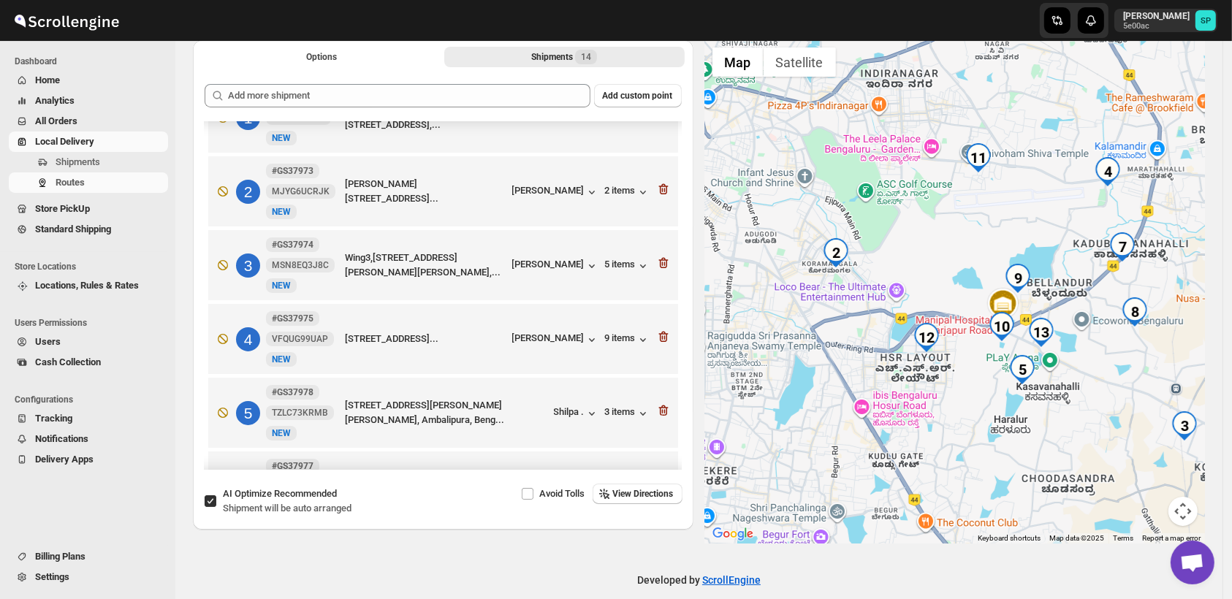
drag, startPoint x: 951, startPoint y: 395, endPoint x: 881, endPoint y: 395, distance: 70.2
click at [881, 395] on div at bounding box center [955, 292] width 501 height 504
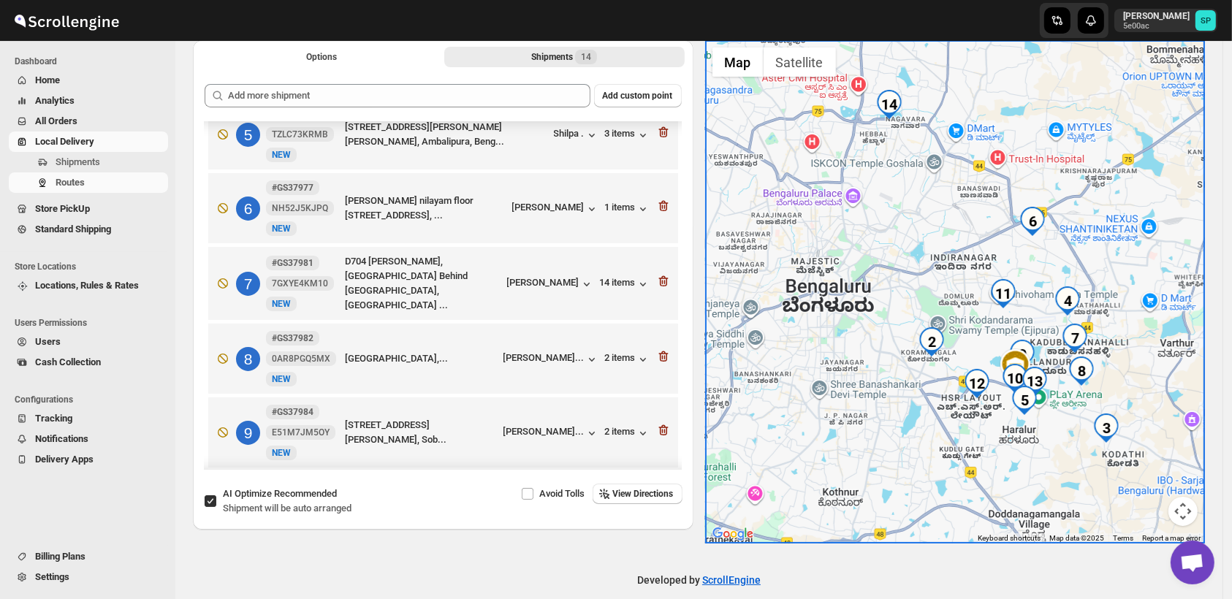
scroll to position [293, 0]
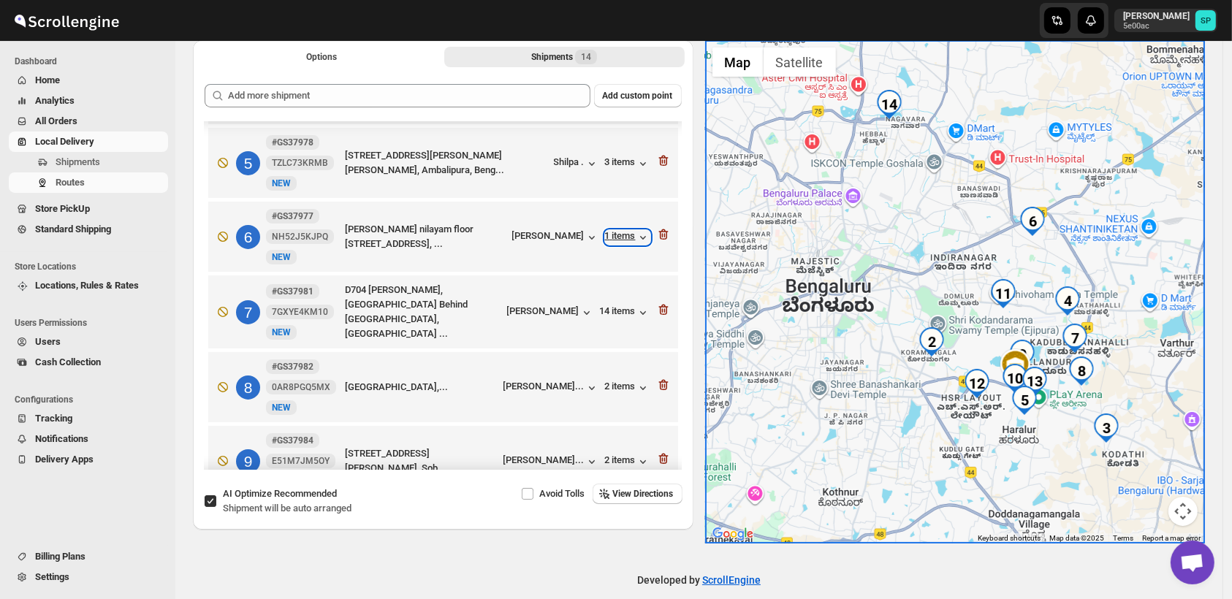
click at [613, 242] on div "1 items" at bounding box center [627, 237] width 45 height 15
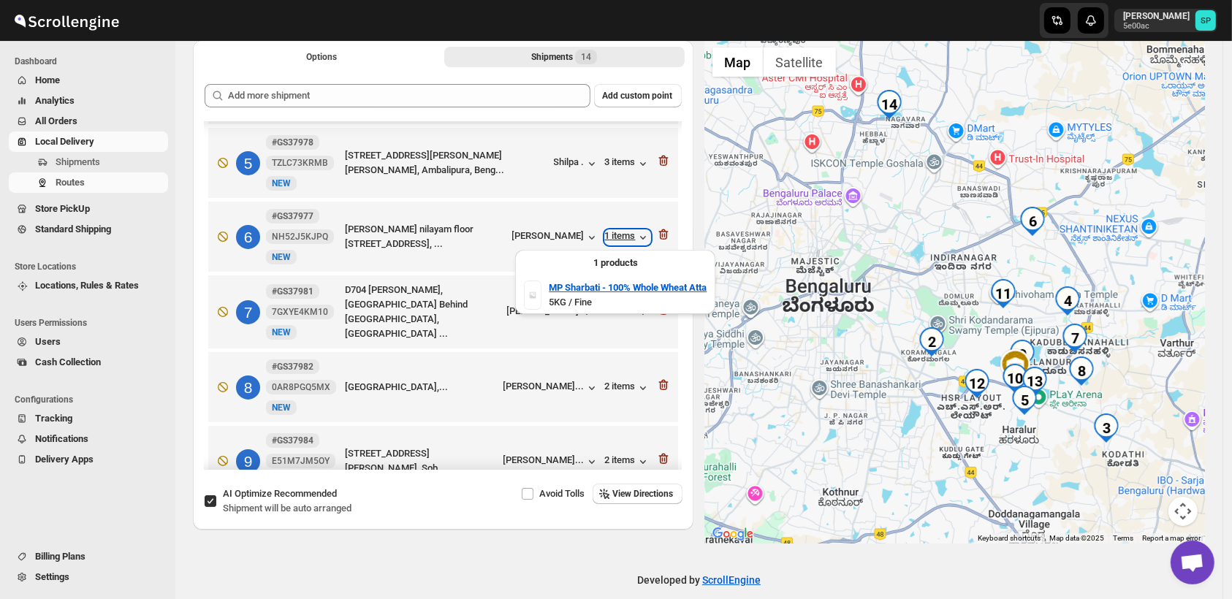
click at [613, 242] on div "1 items" at bounding box center [627, 237] width 45 height 15
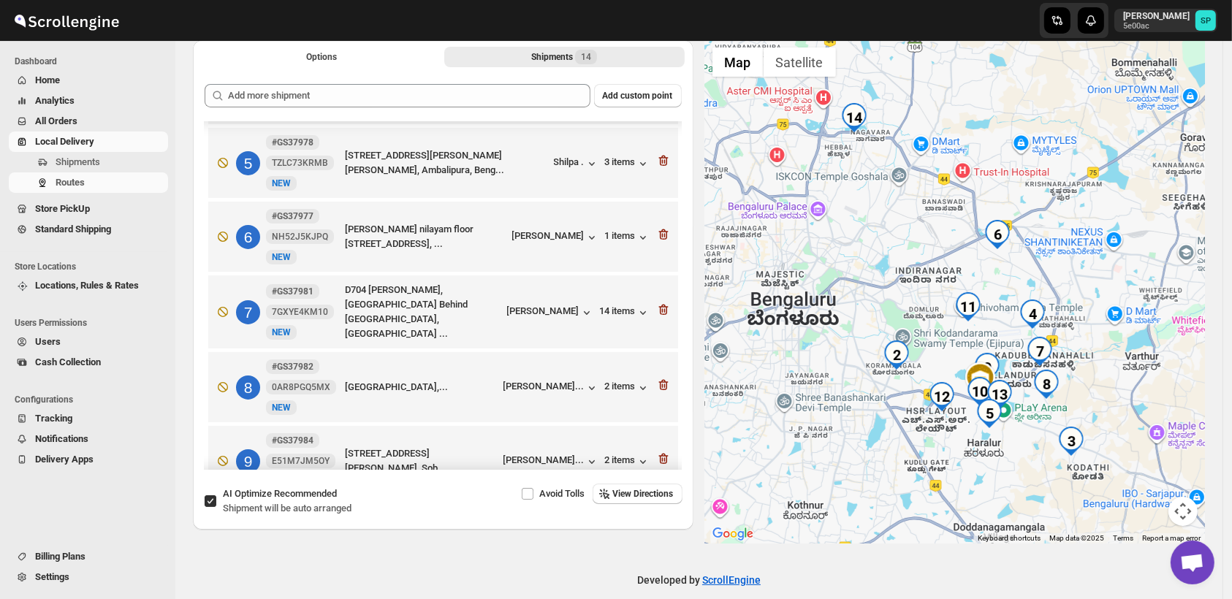
drag, startPoint x: 943, startPoint y: 482, endPoint x: 900, endPoint y: 504, distance: 47.7
click at [900, 504] on div at bounding box center [955, 292] width 501 height 504
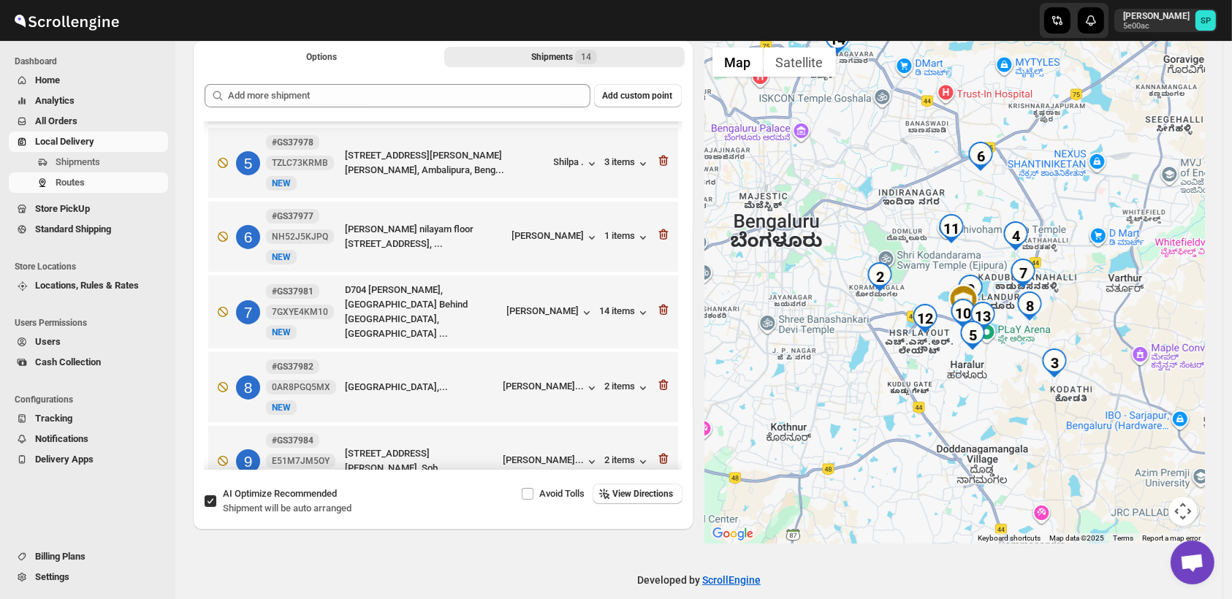
drag, startPoint x: 1015, startPoint y: 468, endPoint x: 1001, endPoint y: 388, distance: 81.6
click at [1001, 388] on div at bounding box center [955, 292] width 501 height 504
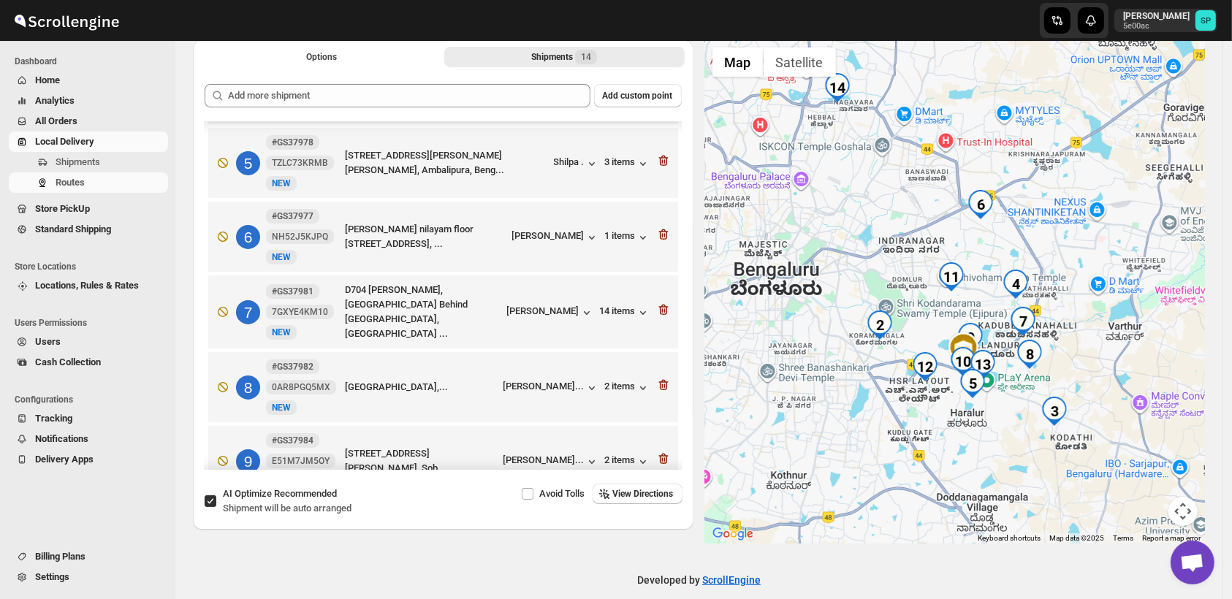
drag, startPoint x: 933, startPoint y: 422, endPoint x: 932, endPoint y: 476, distance: 54.1
click at [932, 476] on div at bounding box center [955, 292] width 501 height 504
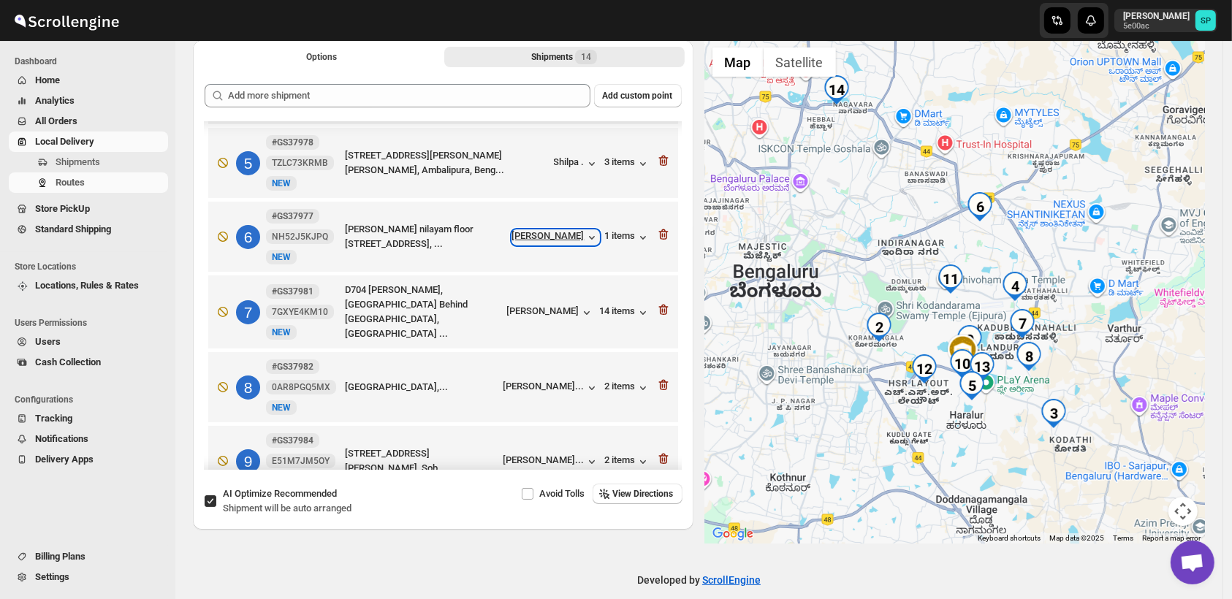
click at [555, 240] on div "[PERSON_NAME]" at bounding box center [555, 237] width 87 height 15
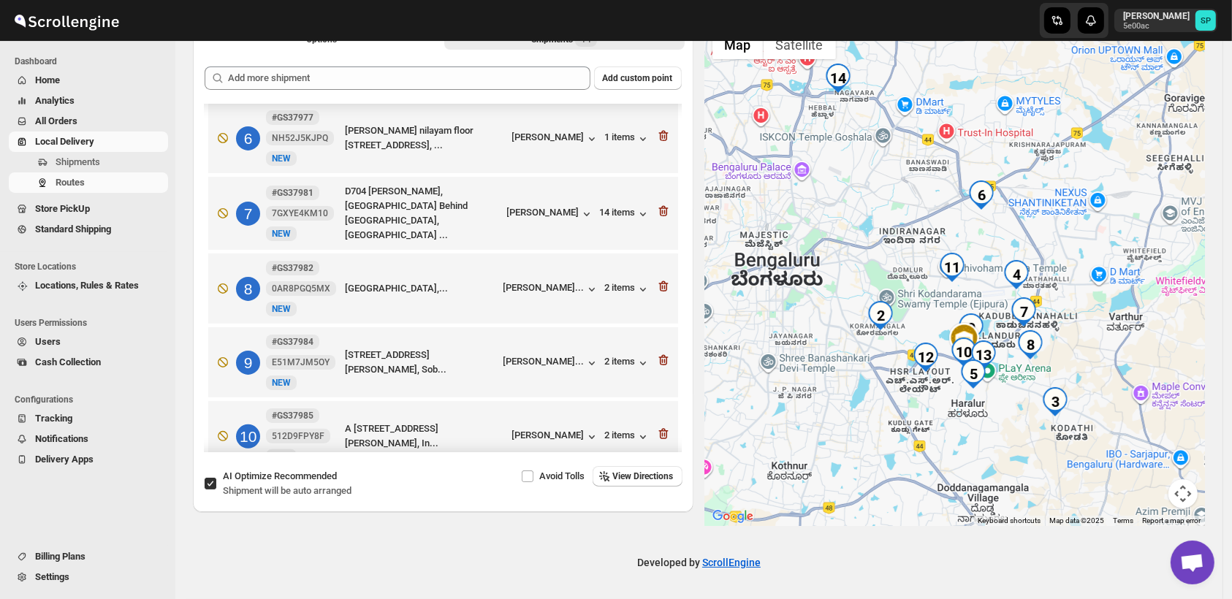
scroll to position [699, 0]
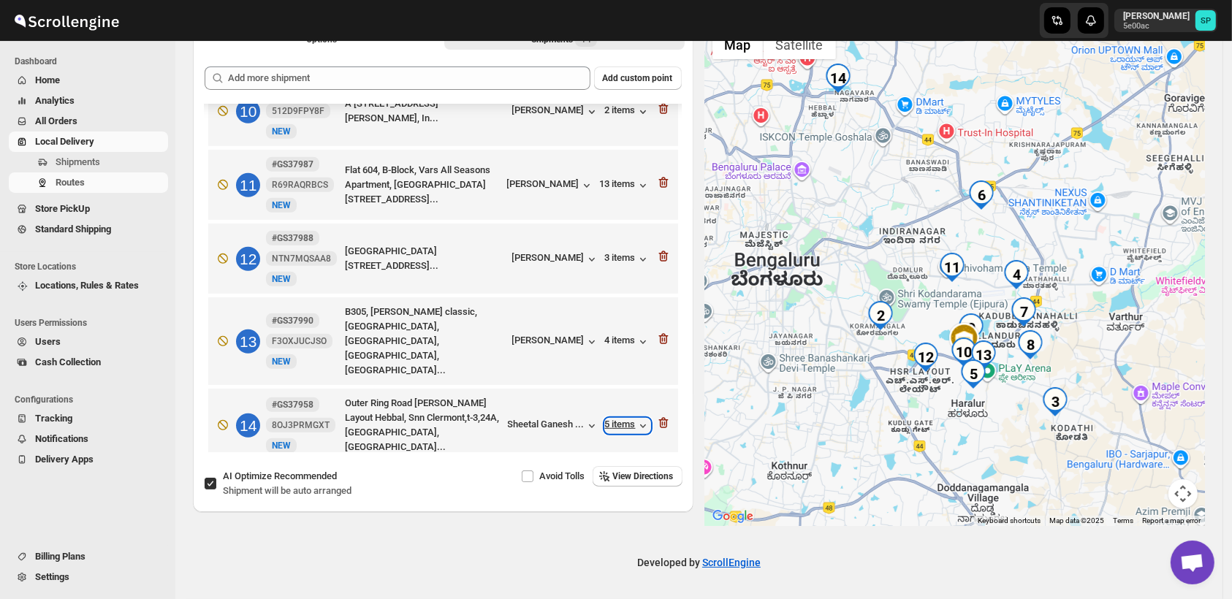
click at [620, 419] on div "5 items" at bounding box center [627, 426] width 45 height 15
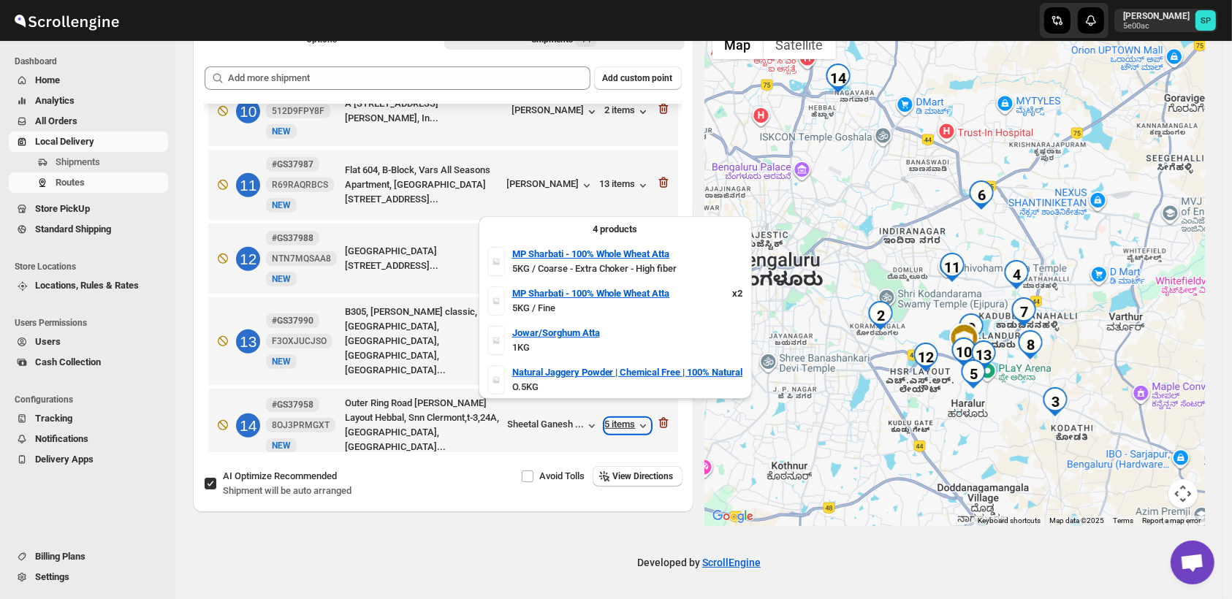
click at [617, 419] on div "5 items" at bounding box center [627, 426] width 45 height 15
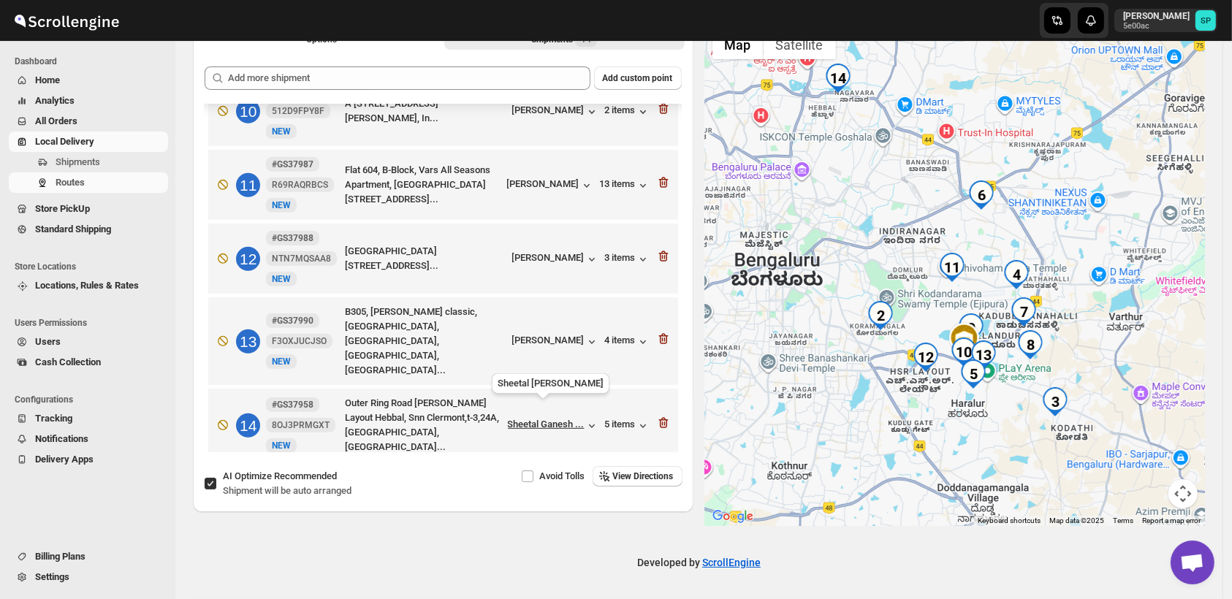
click at [545, 419] on span "Sheetal Ganesh ..." at bounding box center [546, 426] width 77 height 15
click at [659, 416] on icon "button" at bounding box center [663, 423] width 15 height 15
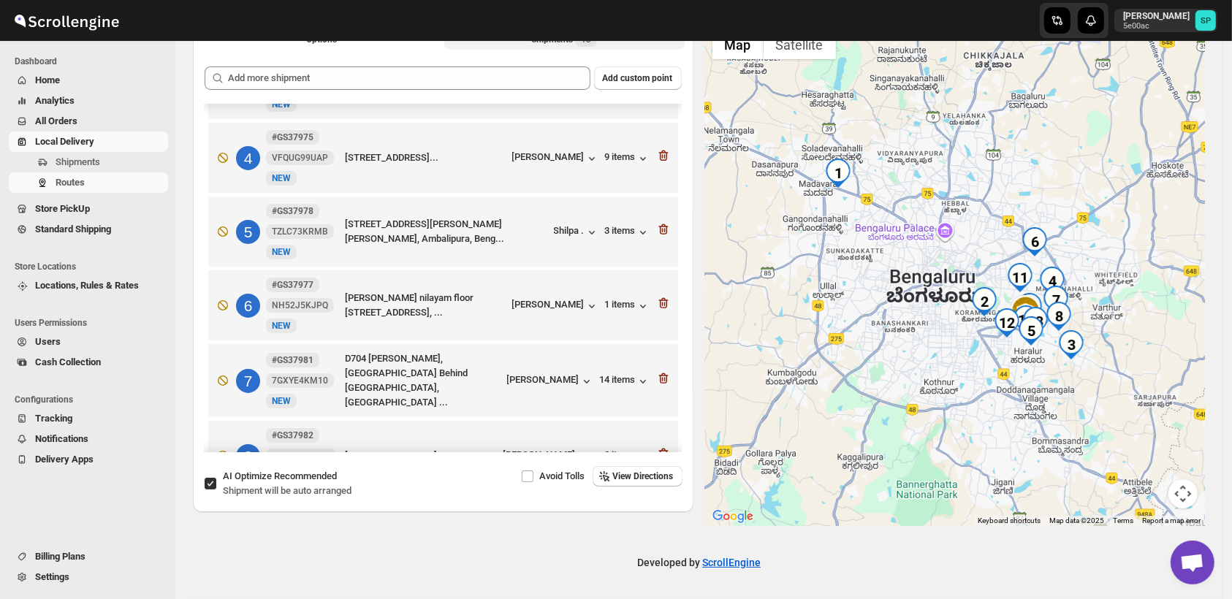
scroll to position [138, 0]
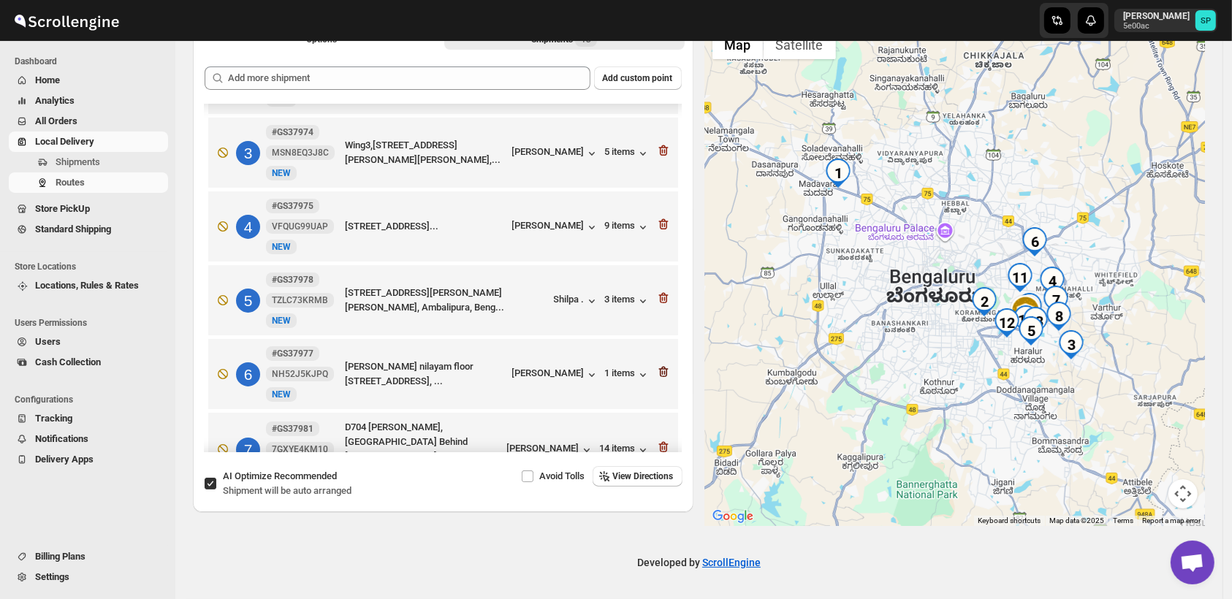
click at [661, 375] on icon "button" at bounding box center [661, 373] width 1 height 4
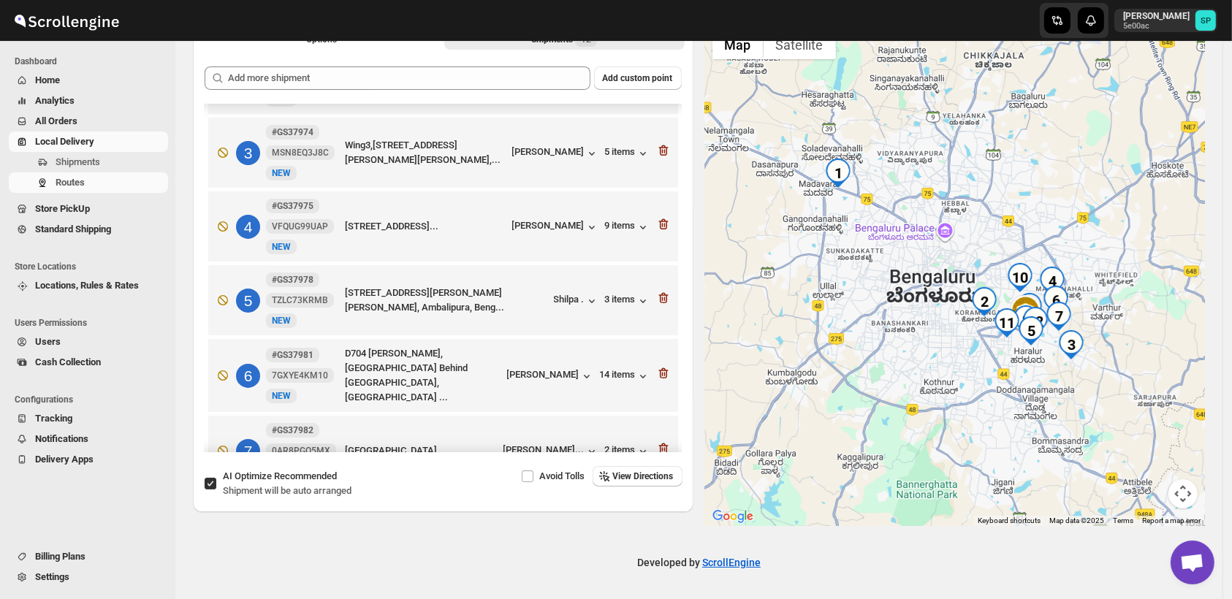
click at [858, 586] on div "Developed by ScrollEngine" at bounding box center [698, 562] width 1047 height 73
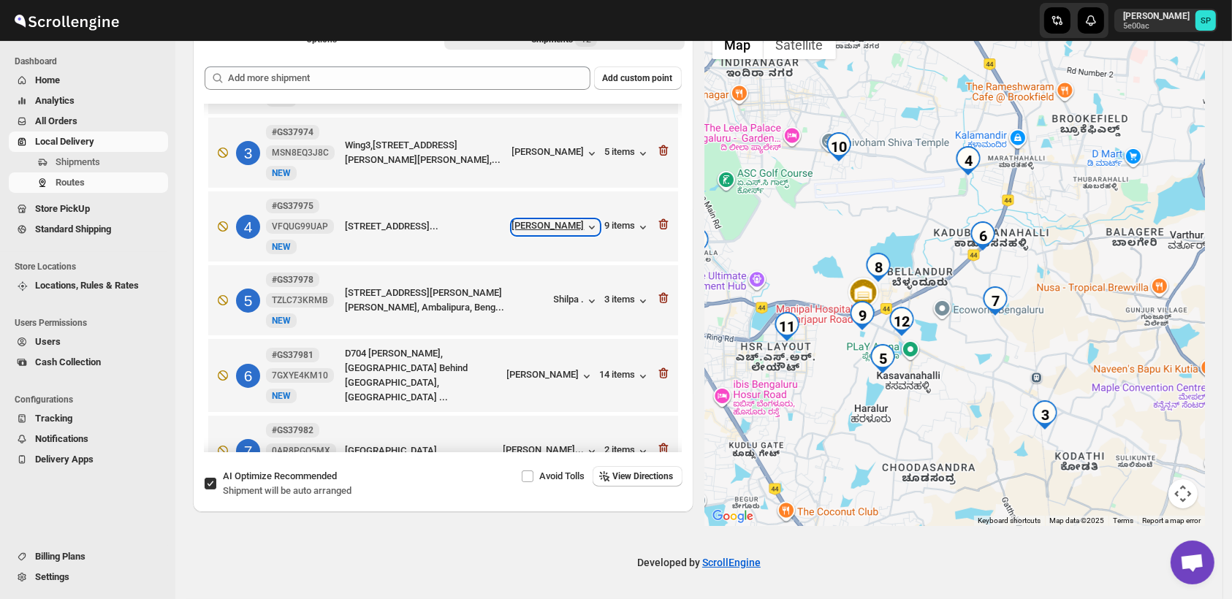
click at [525, 225] on div "[PERSON_NAME]" at bounding box center [555, 227] width 87 height 15
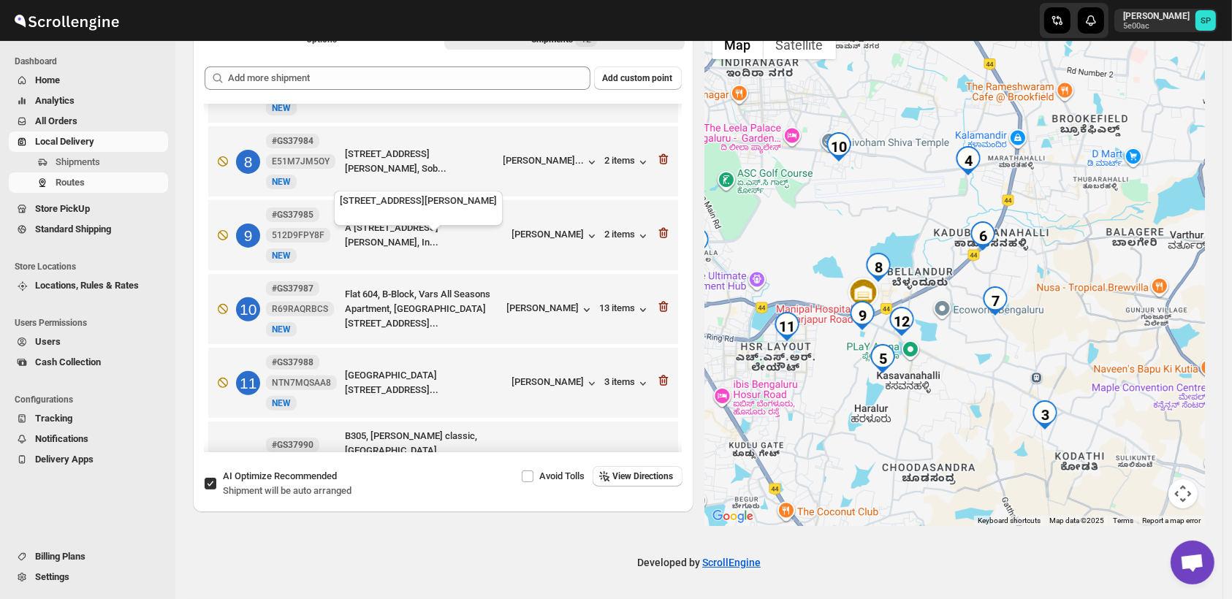
scroll to position [551, 0]
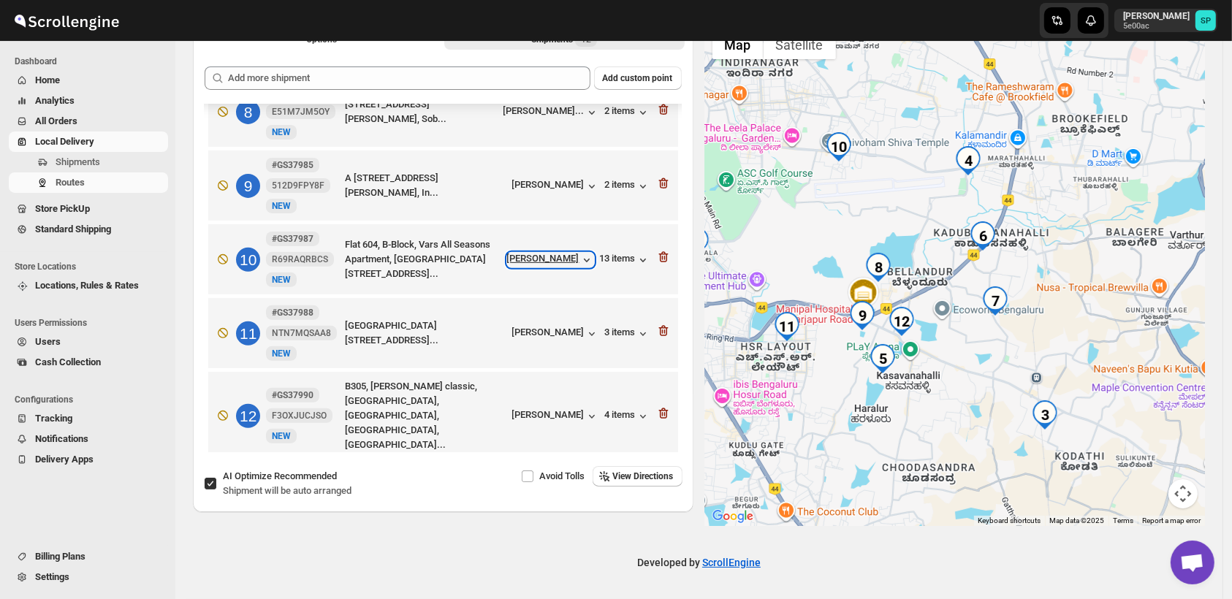
click at [568, 261] on div "[PERSON_NAME]" at bounding box center [550, 260] width 87 height 15
click at [603, 260] on div "13 items" at bounding box center [625, 260] width 50 height 15
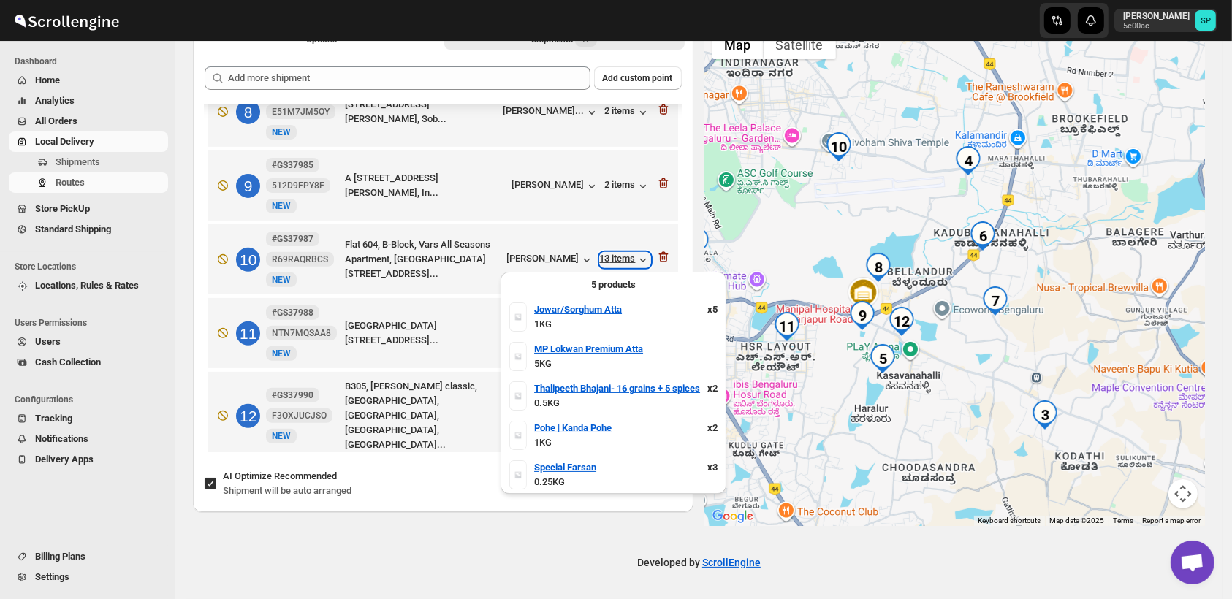
click at [603, 260] on div "13 items" at bounding box center [625, 260] width 50 height 15
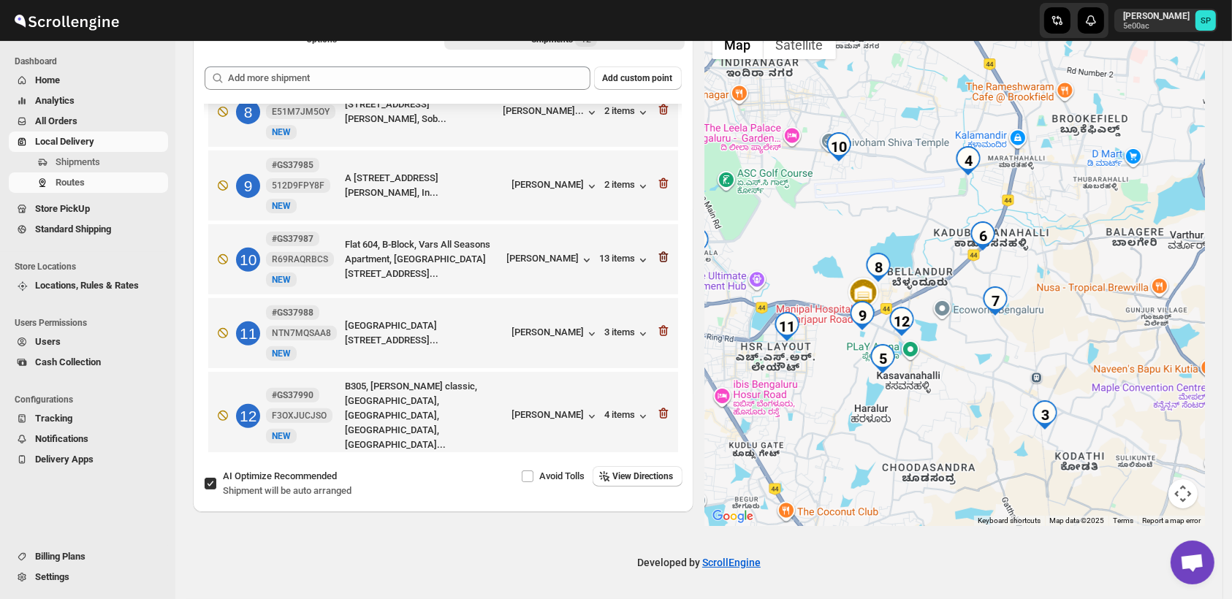
click at [661, 254] on icon "button" at bounding box center [663, 257] width 10 height 11
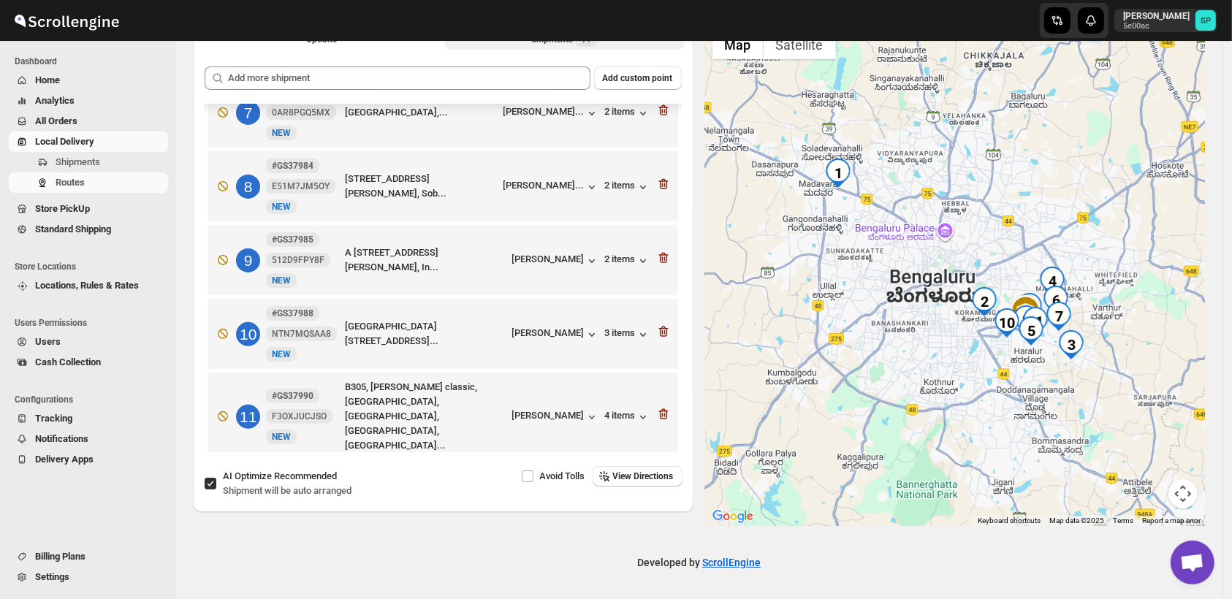
scroll to position [152, 0]
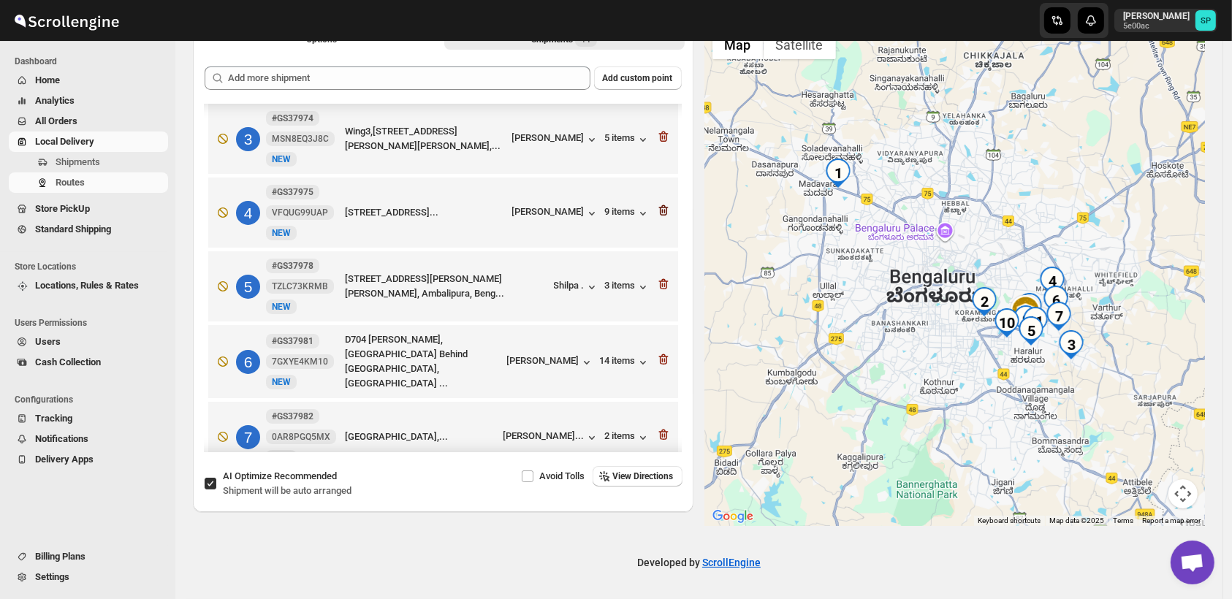
click at [656, 212] on icon "button" at bounding box center [663, 210] width 15 height 15
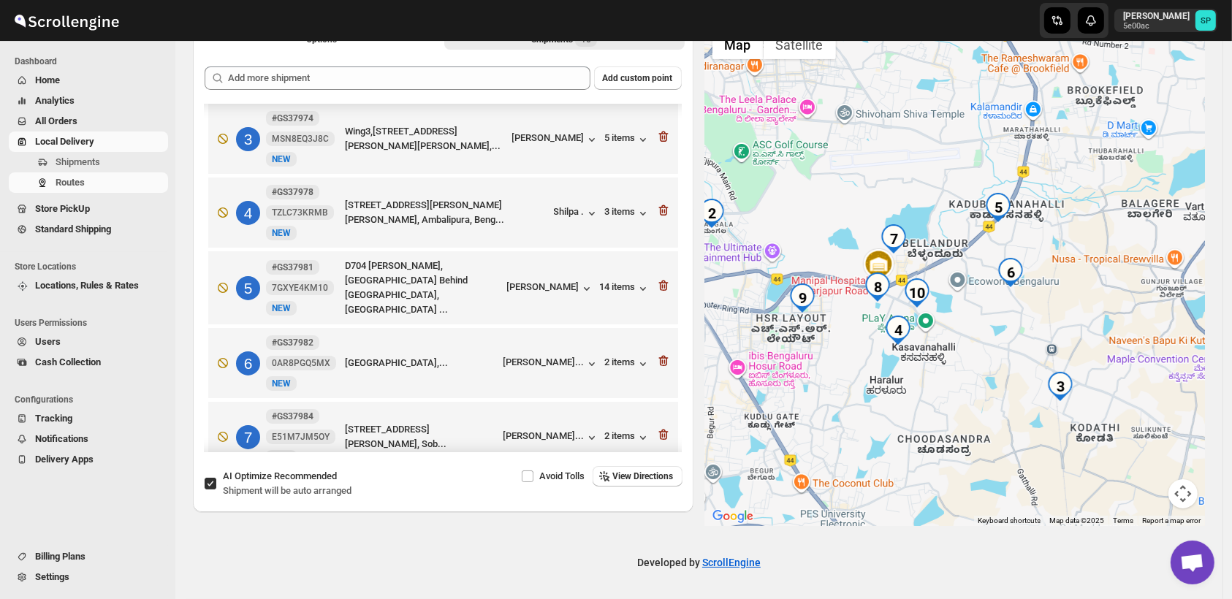
drag, startPoint x: 1111, startPoint y: 287, endPoint x: 1125, endPoint y: 264, distance: 27.6
click at [1125, 264] on div at bounding box center [955, 275] width 501 height 504
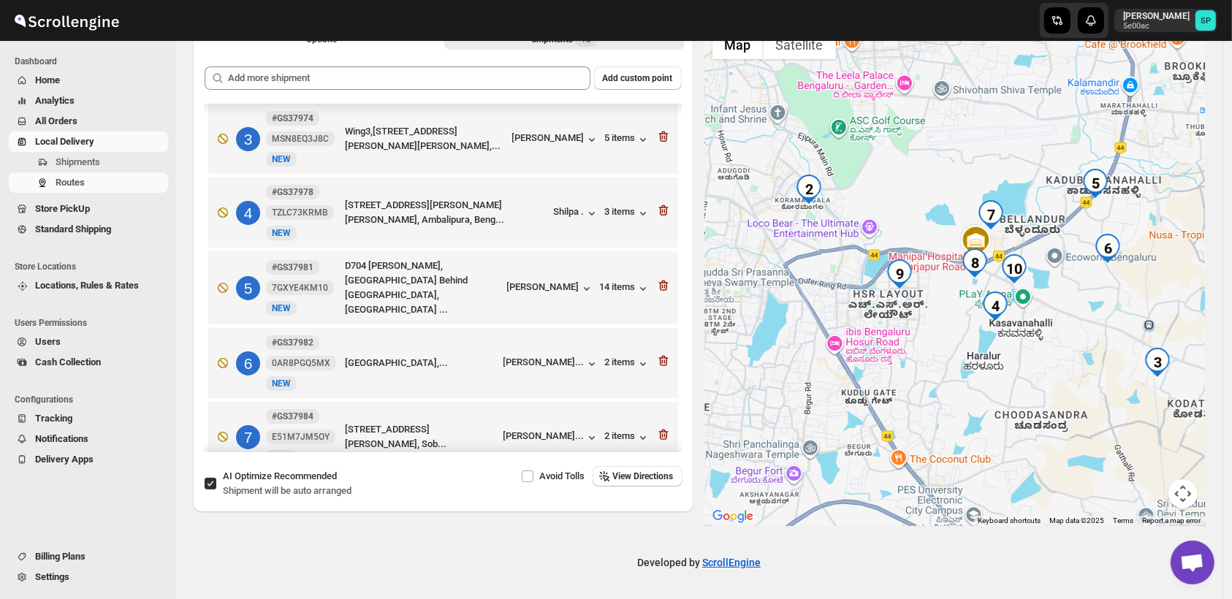
drag, startPoint x: 1017, startPoint y: 342, endPoint x: 1121, endPoint y: 316, distance: 106.9
click at [1121, 316] on div at bounding box center [955, 275] width 501 height 504
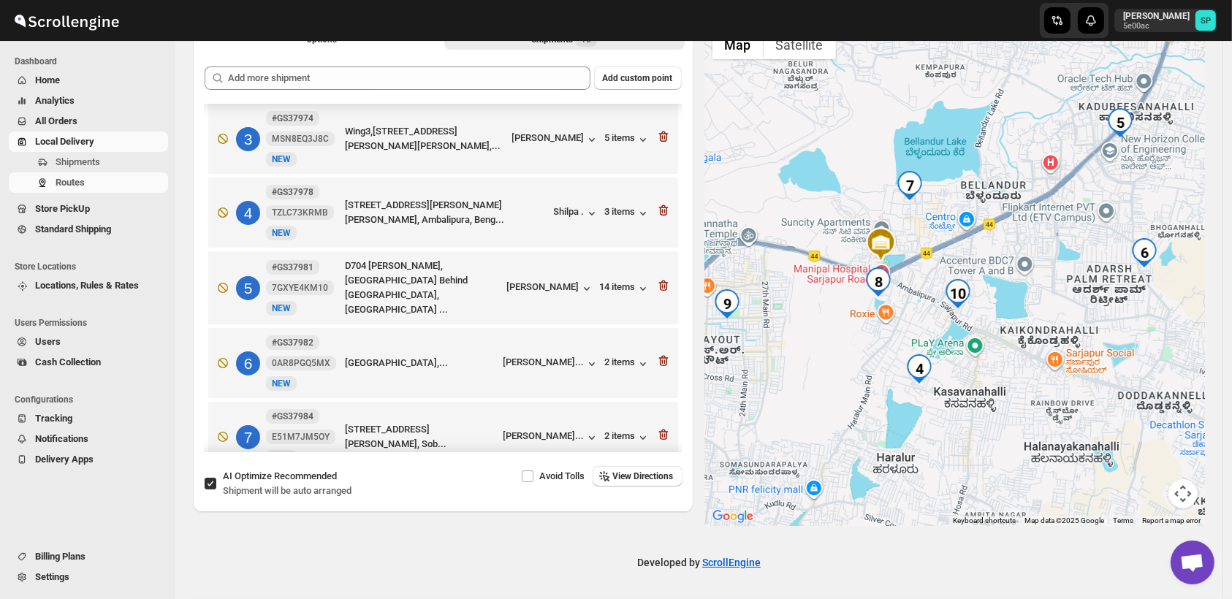
scroll to position [233, 0]
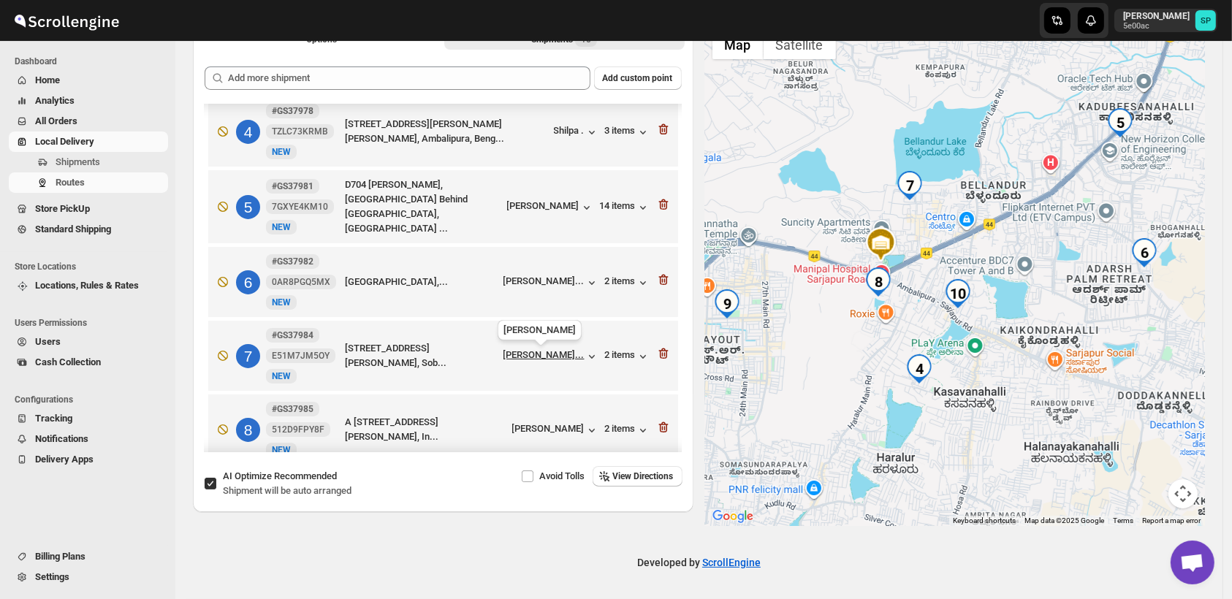
click at [550, 360] on div "[PERSON_NAME]..." at bounding box center [544, 354] width 81 height 11
click at [550, 210] on div "[PERSON_NAME]" at bounding box center [550, 207] width 87 height 15
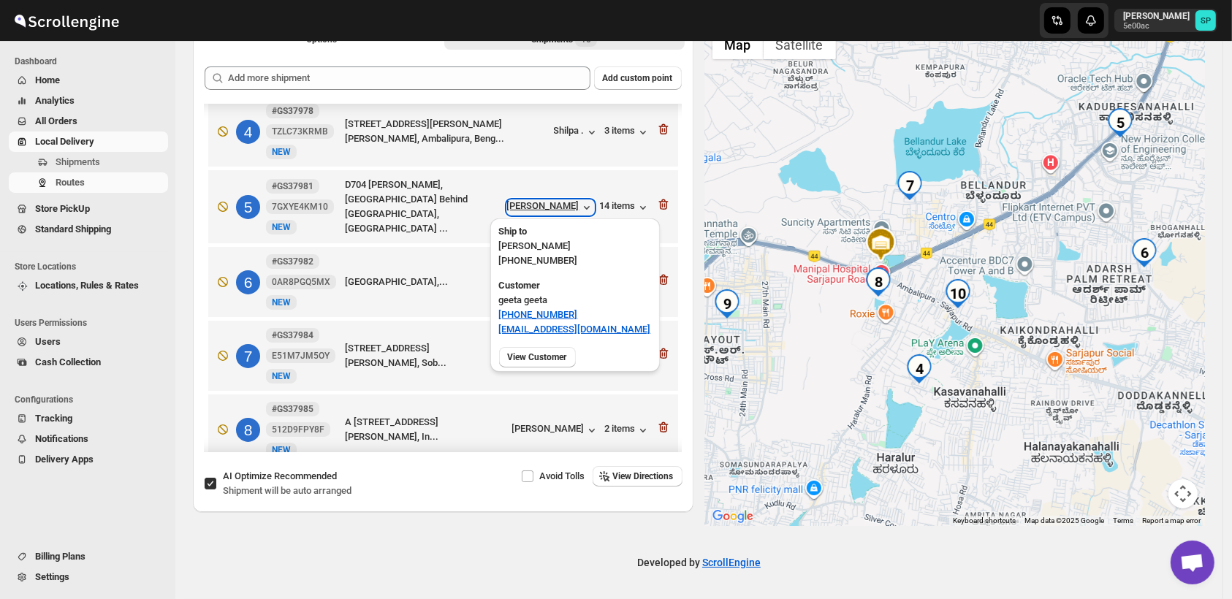
click at [551, 210] on div "[PERSON_NAME]" at bounding box center [550, 207] width 87 height 15
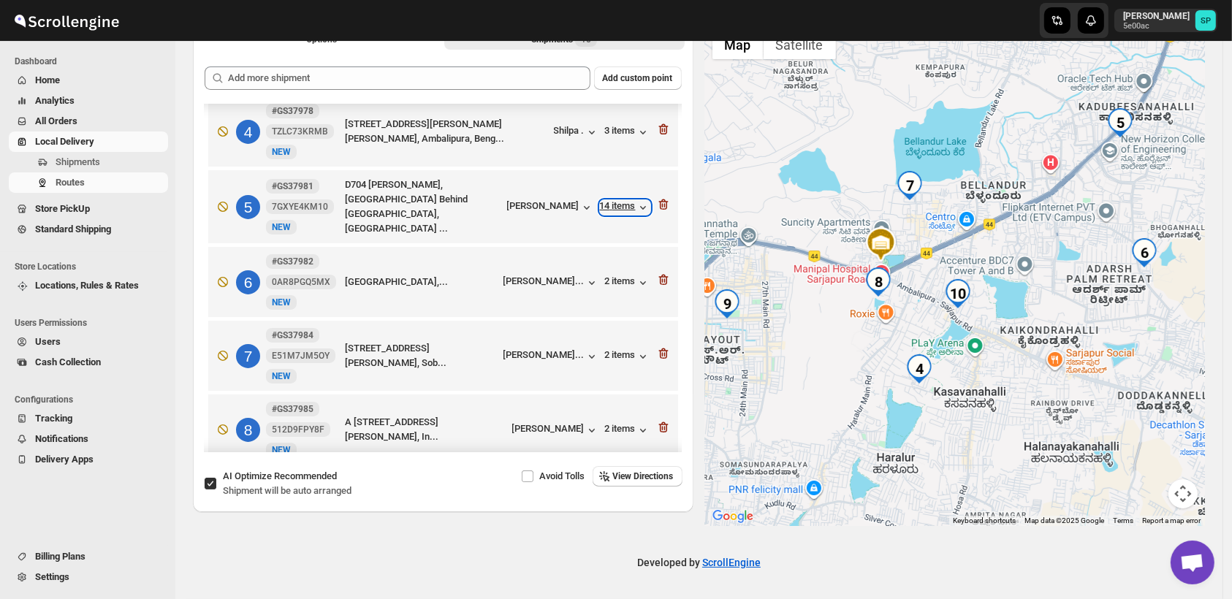
click at [611, 212] on div "14 items" at bounding box center [625, 207] width 50 height 15
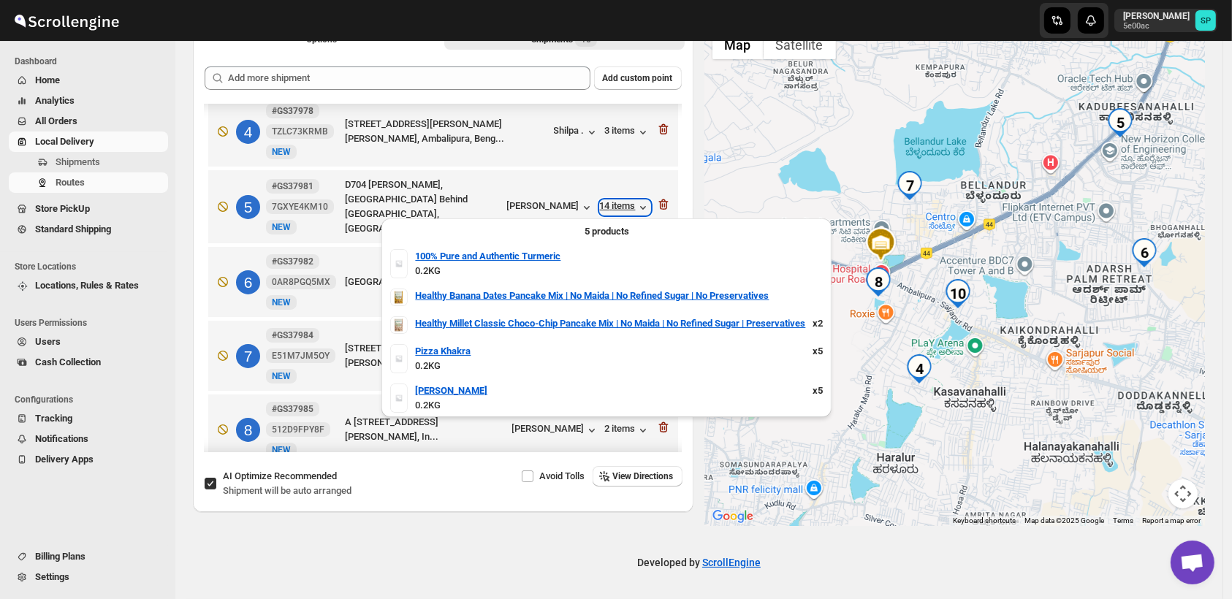
click at [607, 212] on div "14 items" at bounding box center [625, 207] width 50 height 15
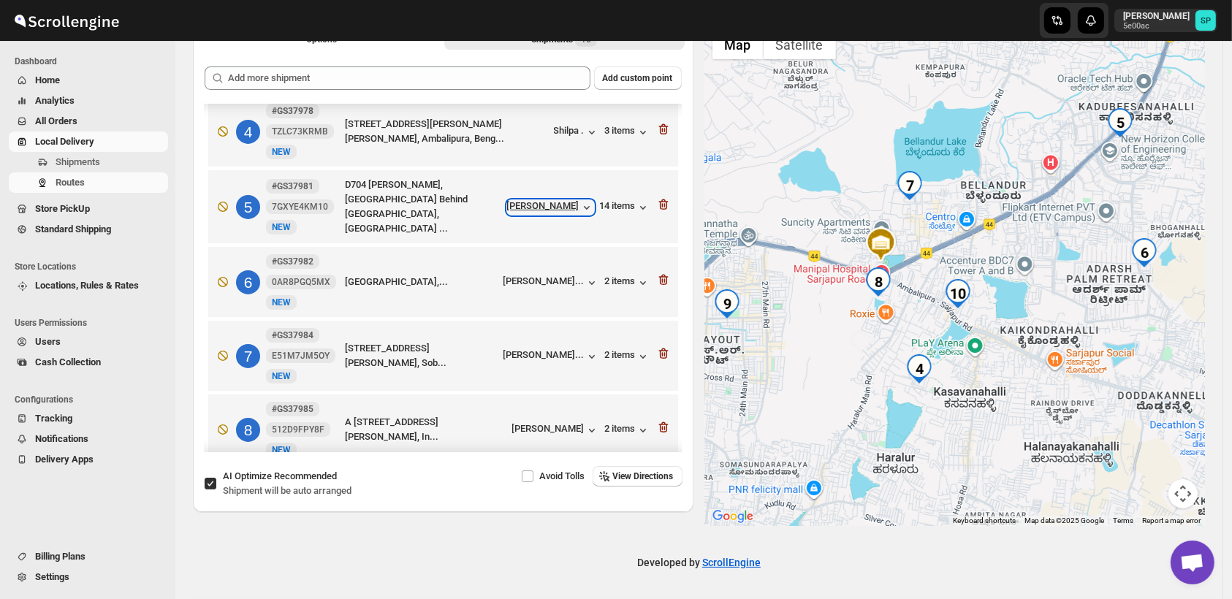
click at [554, 205] on div "[PERSON_NAME]" at bounding box center [550, 207] width 87 height 15
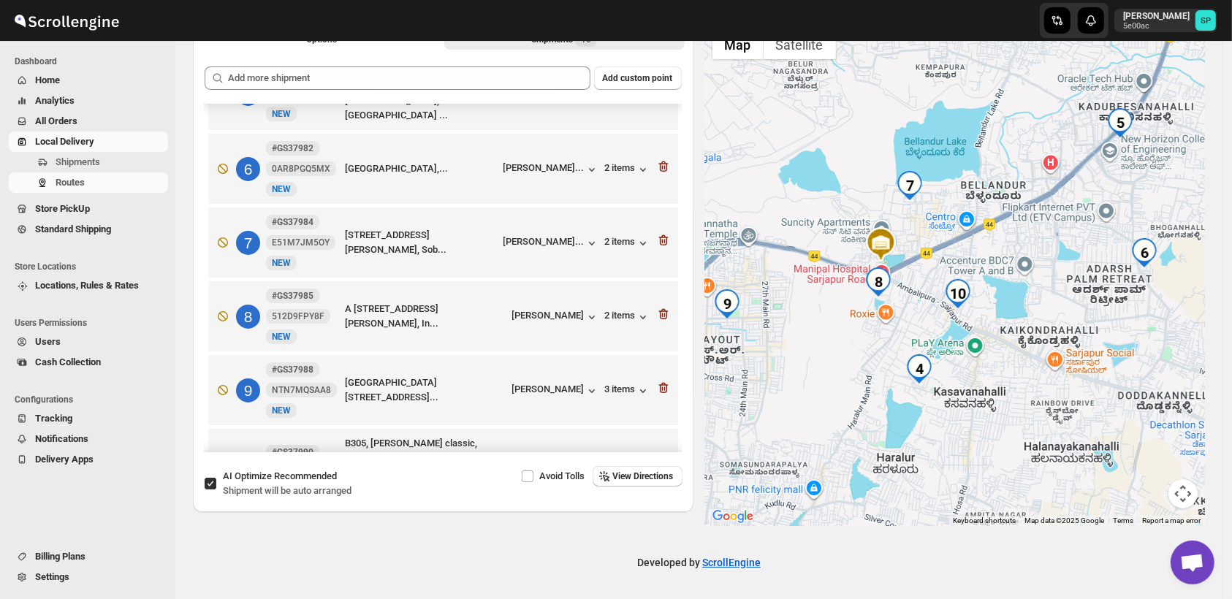
scroll to position [322, 0]
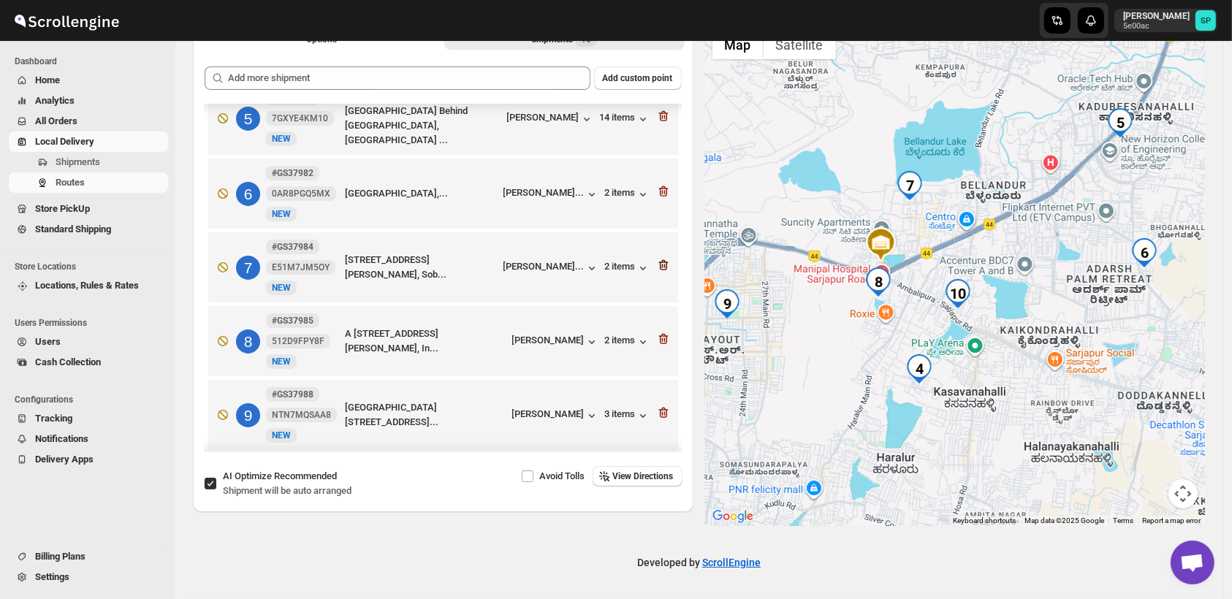
click at [661, 267] on icon "button" at bounding box center [661, 266] width 1 height 4
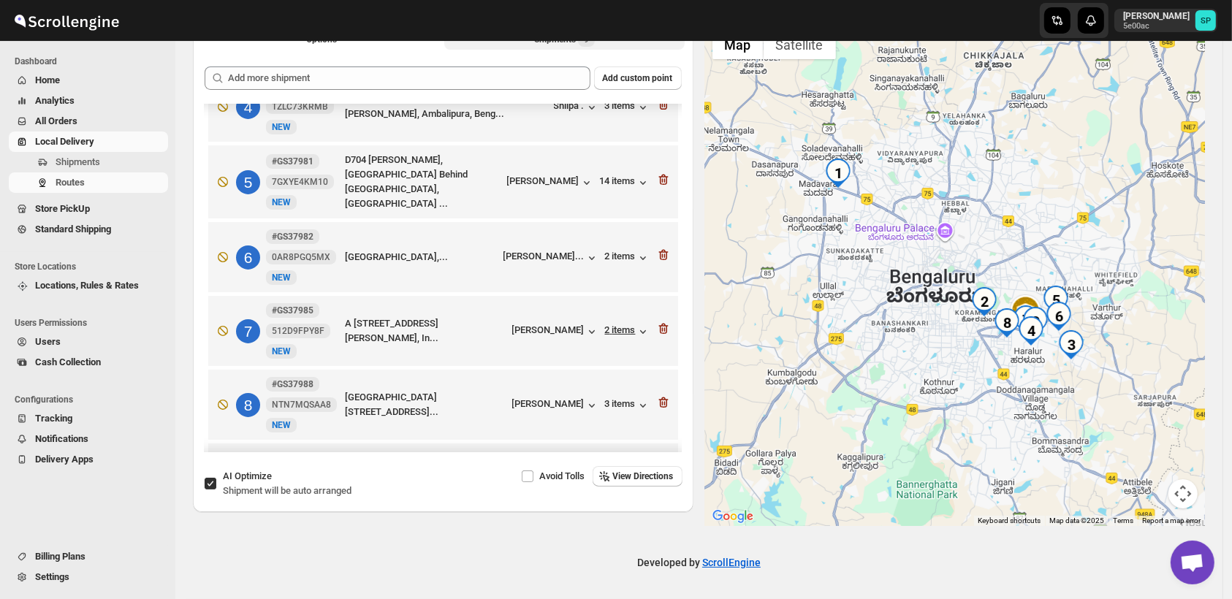
scroll to position [240, 0]
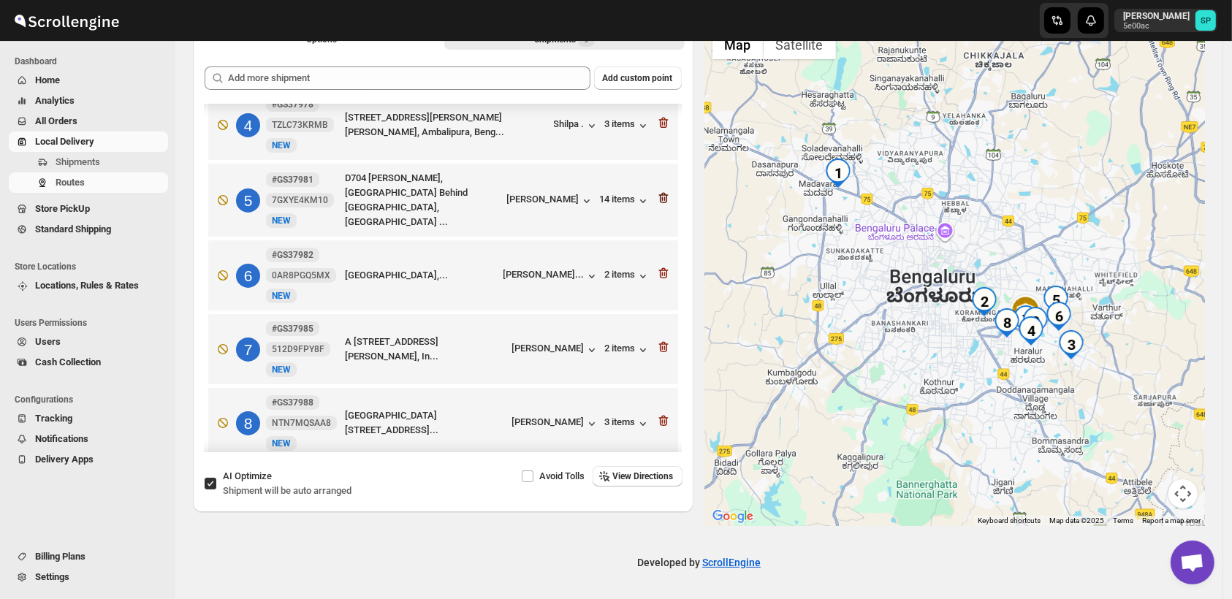
click at [657, 198] on icon "button" at bounding box center [663, 198] width 15 height 15
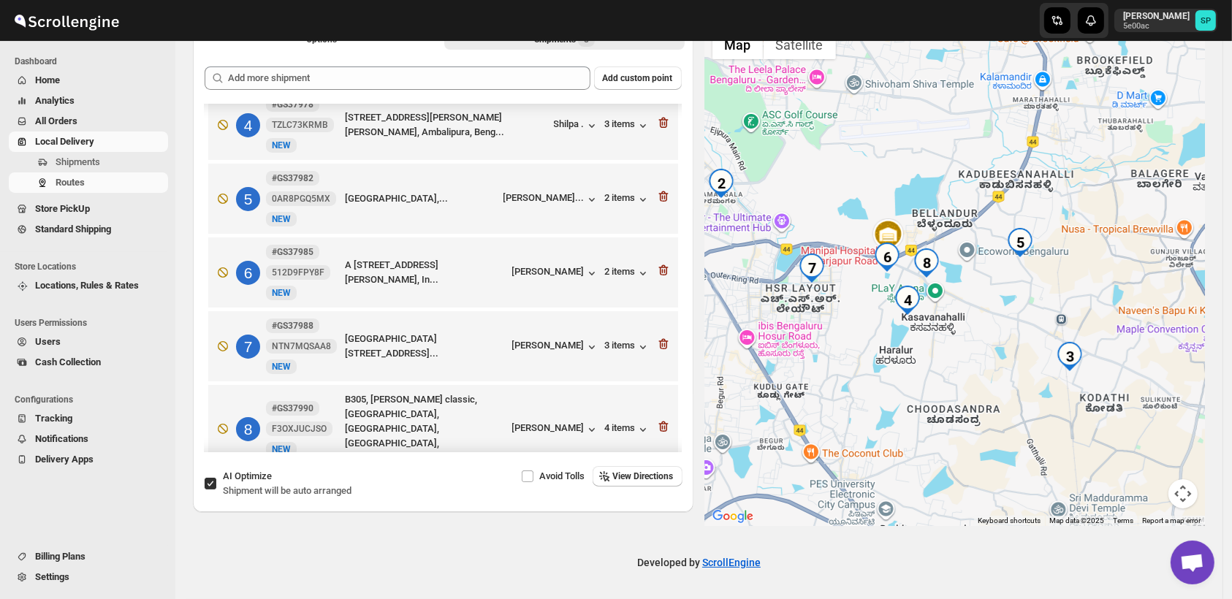
click at [1137, 317] on div at bounding box center [955, 275] width 501 height 504
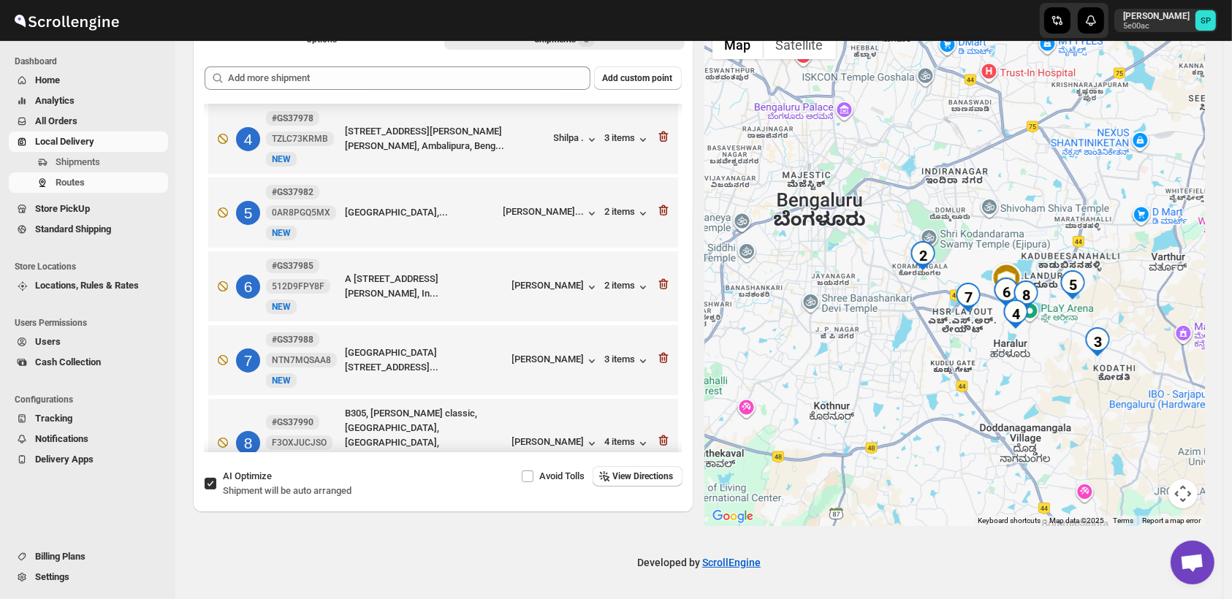
scroll to position [243, 0]
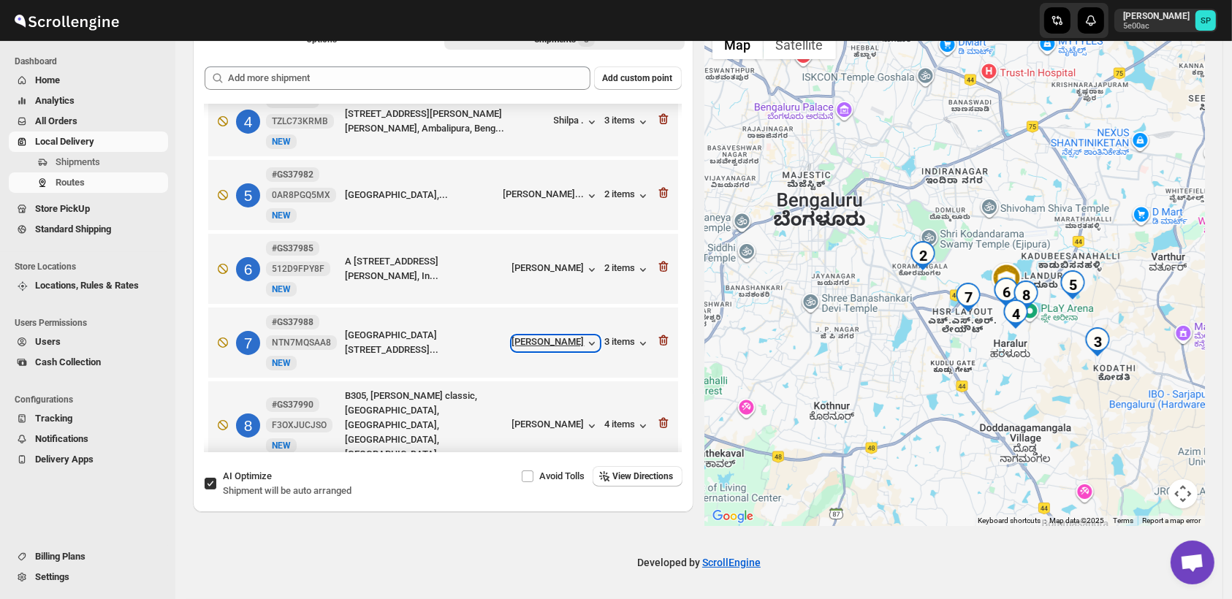
click at [544, 341] on div "[PERSON_NAME]" at bounding box center [555, 343] width 87 height 15
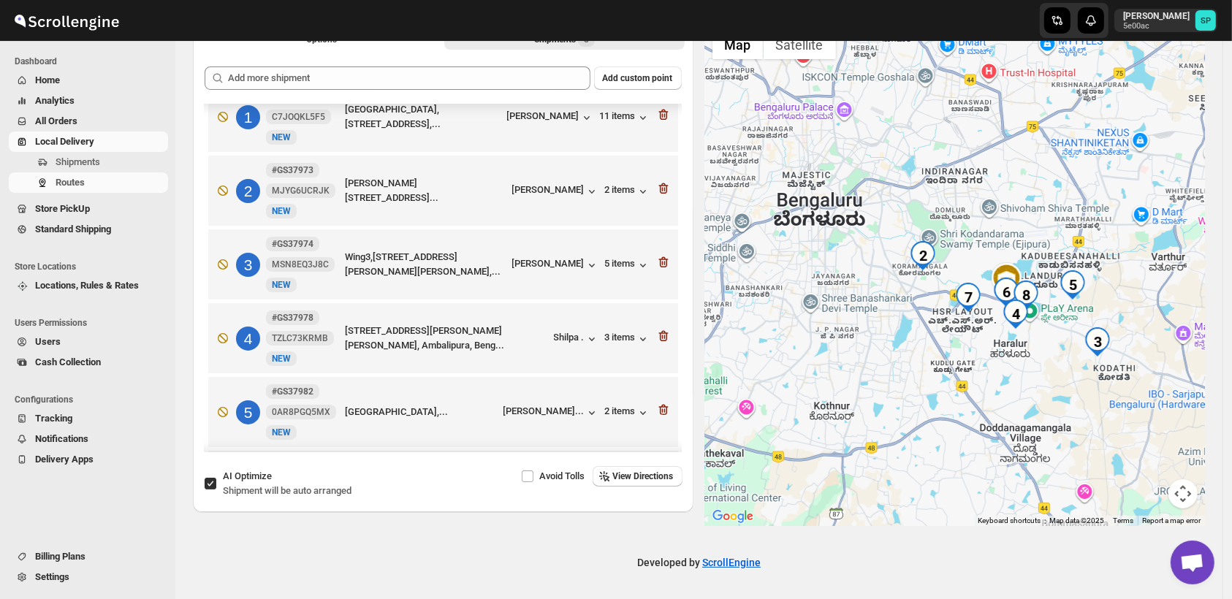
scroll to position [0, 0]
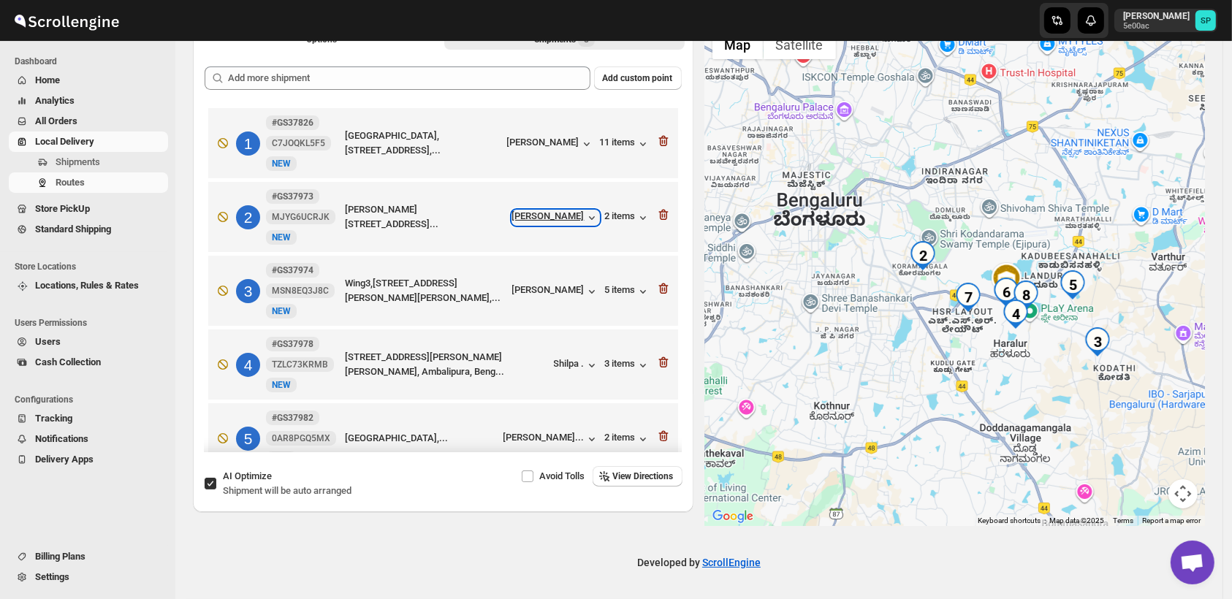
click at [534, 216] on div "[PERSON_NAME]" at bounding box center [555, 217] width 87 height 15
click at [608, 213] on div "2 items" at bounding box center [627, 217] width 45 height 15
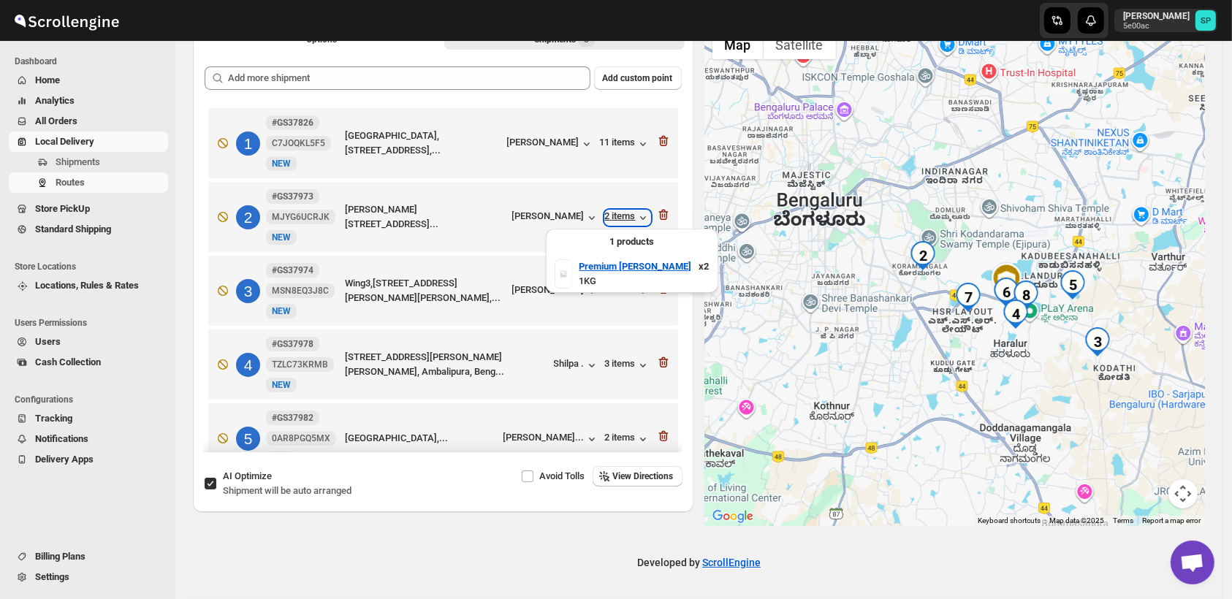
click at [608, 213] on div "2 items" at bounding box center [627, 217] width 45 height 15
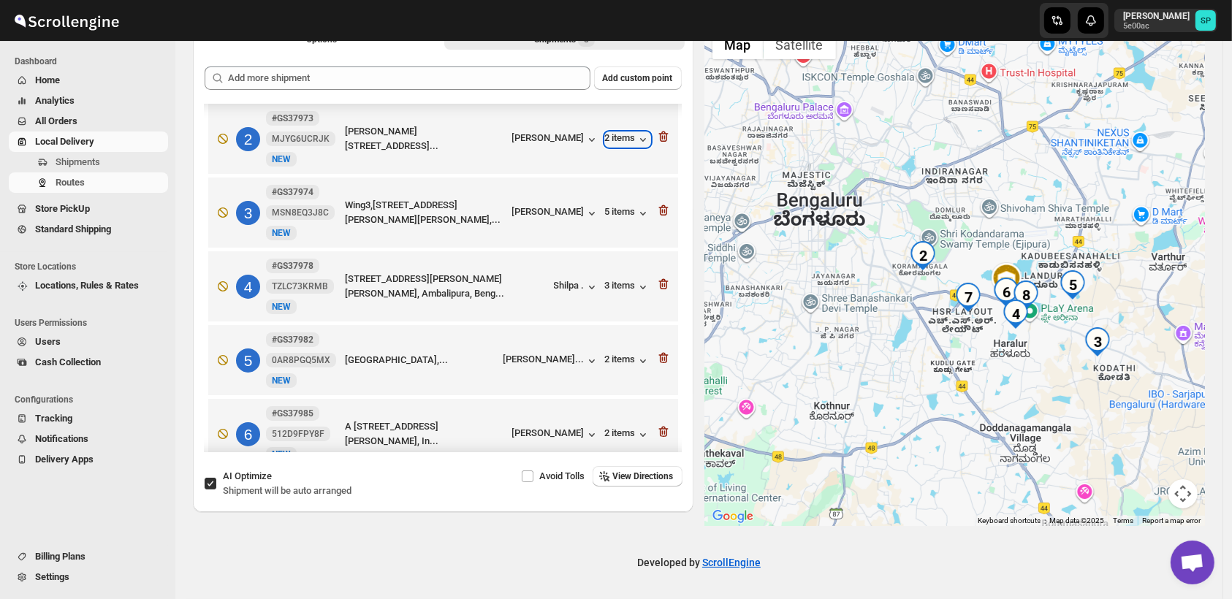
scroll to position [243, 0]
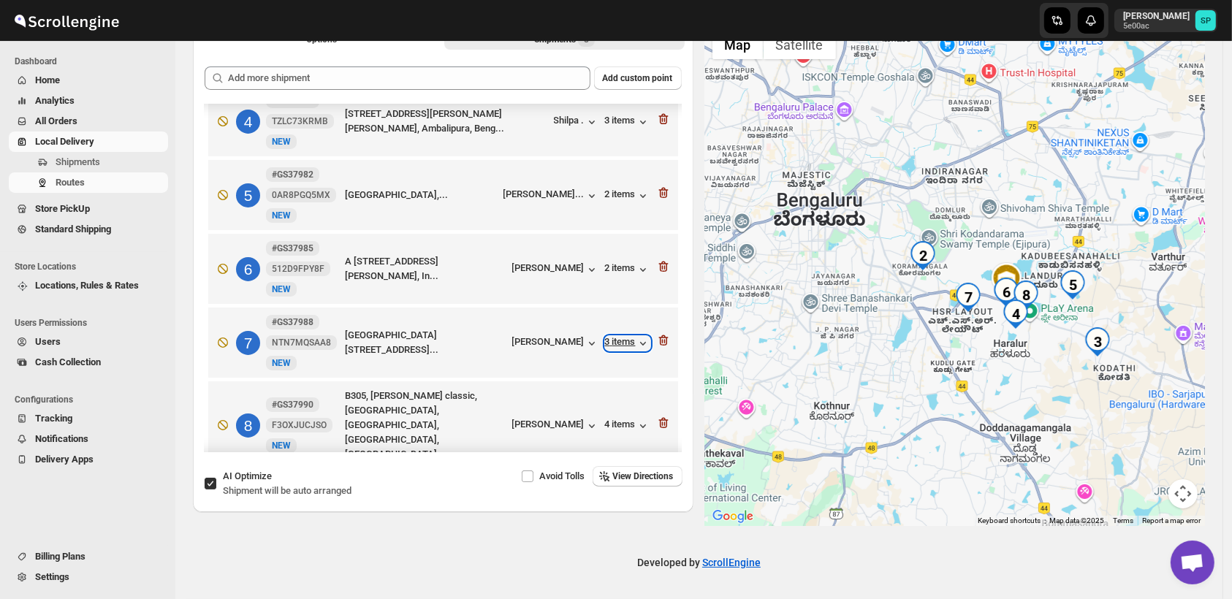
click at [619, 346] on div "3 items" at bounding box center [627, 343] width 45 height 15
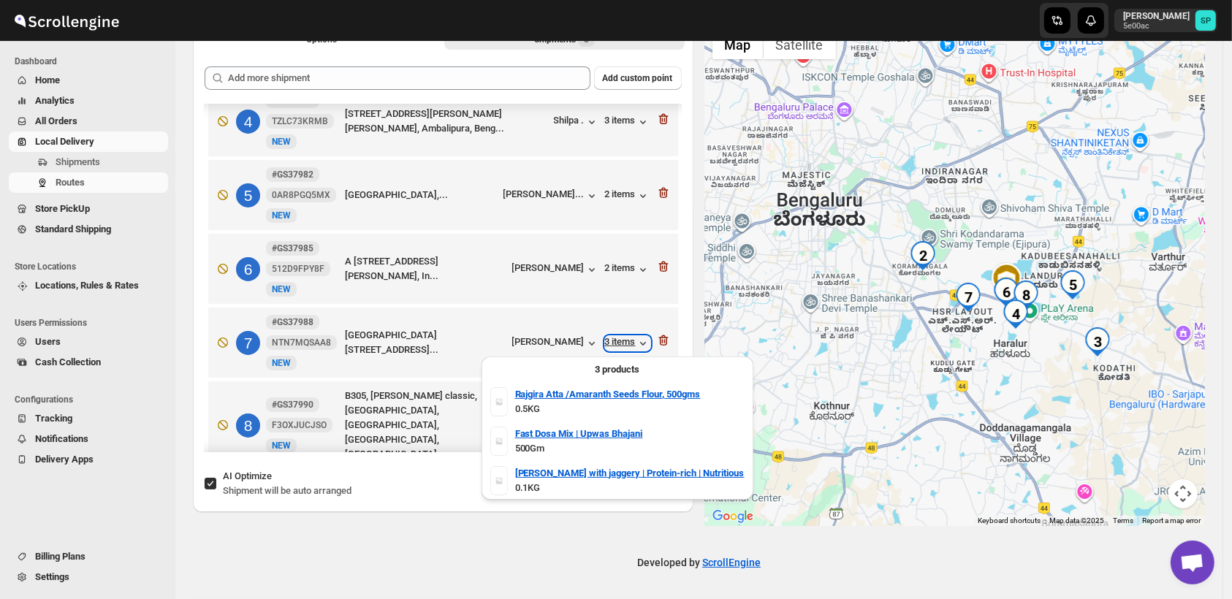
click at [616, 346] on div "3 items" at bounding box center [627, 343] width 45 height 15
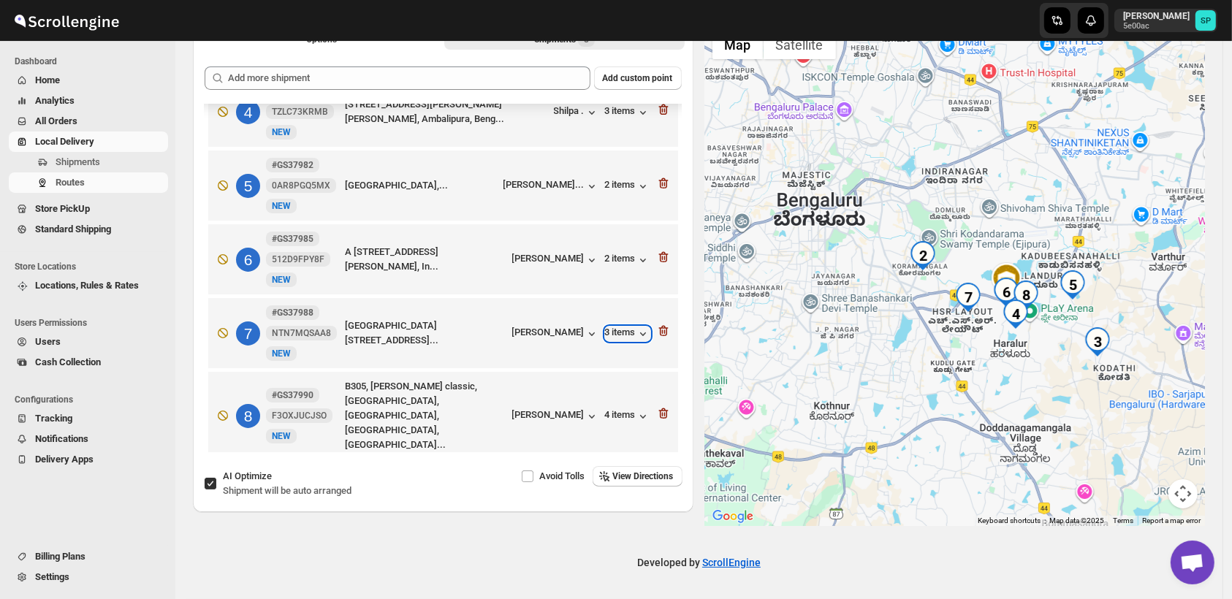
scroll to position [254, 0]
click at [661, 334] on icon "button" at bounding box center [663, 330] width 10 height 11
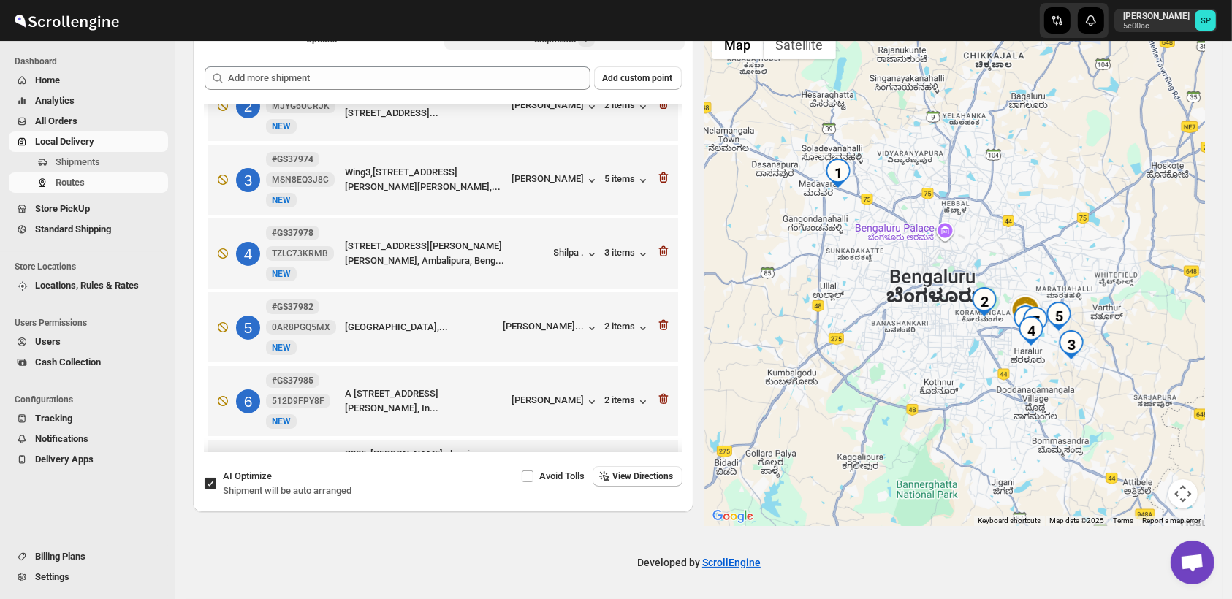
scroll to position [0, 0]
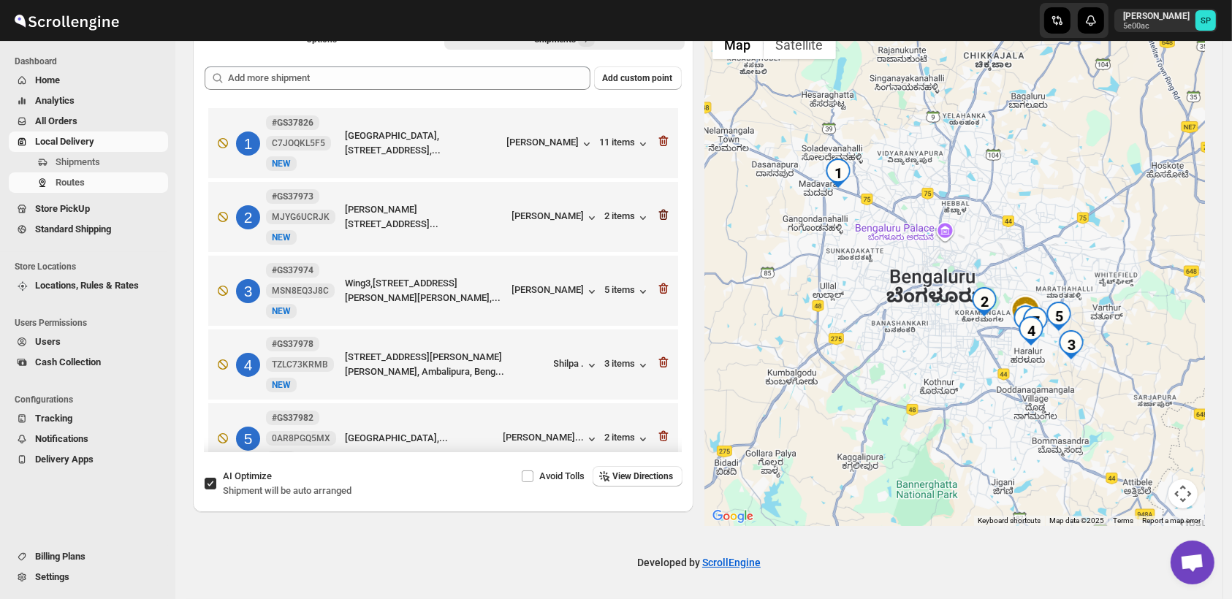
click at [664, 217] on icon "button" at bounding box center [663, 215] width 15 height 15
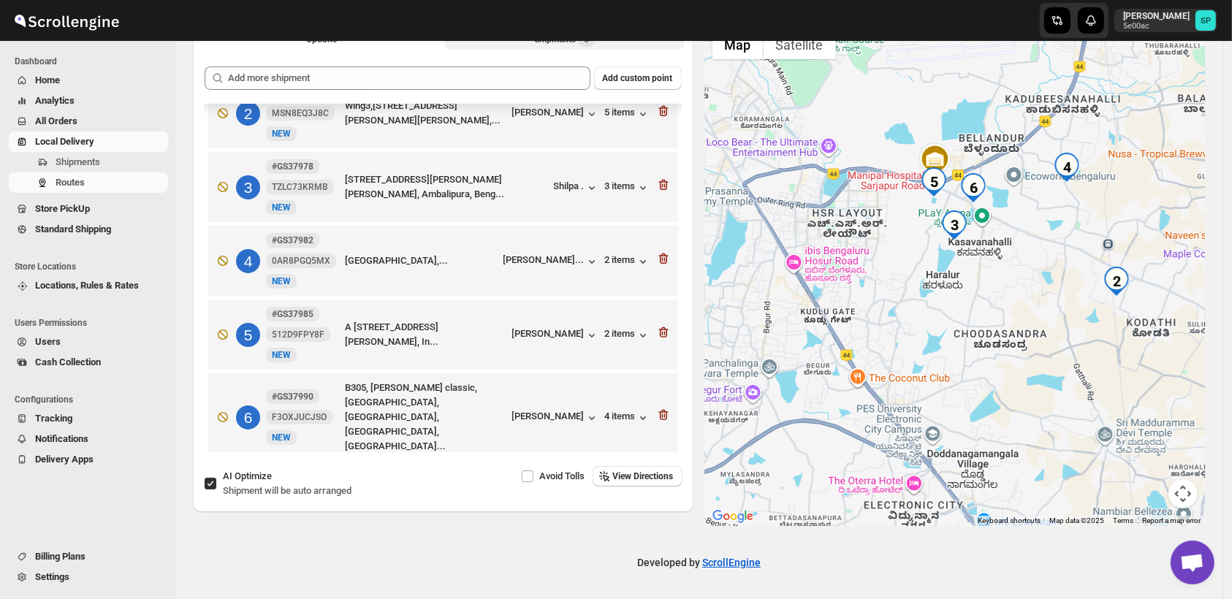
scroll to position [105, 0]
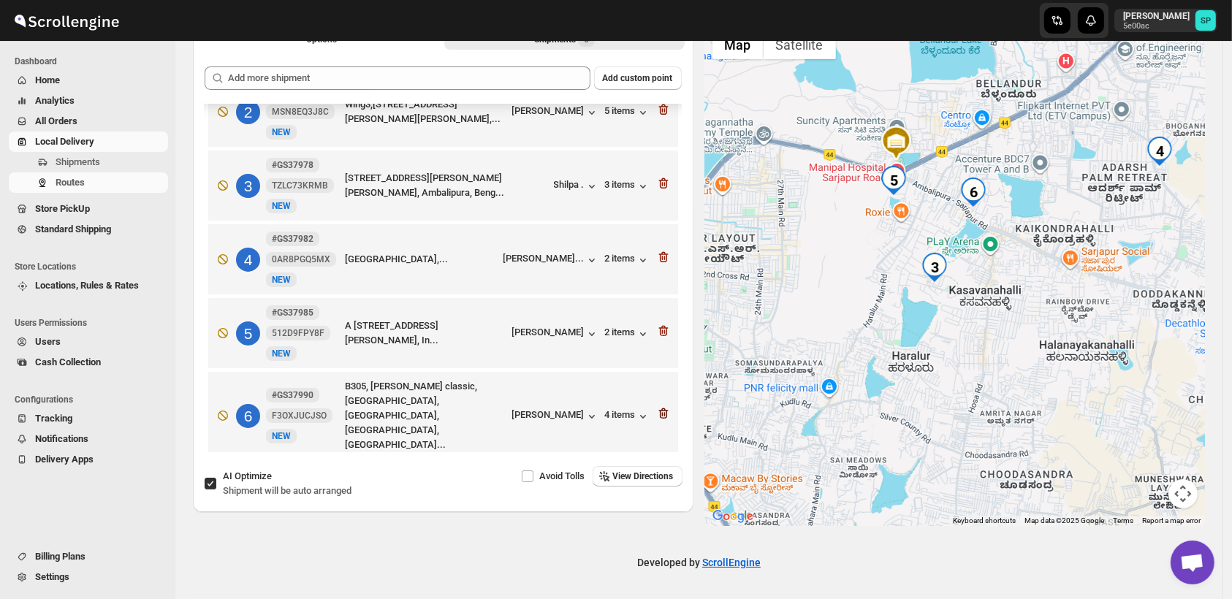
click at [661, 411] on icon "button" at bounding box center [663, 413] width 15 height 15
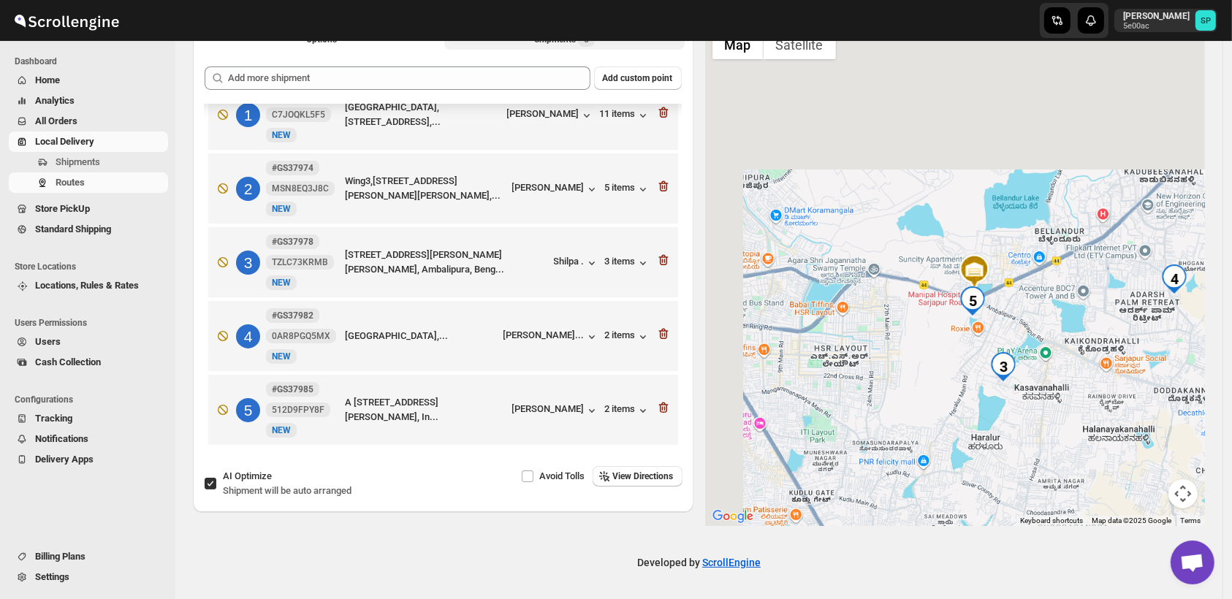
scroll to position [31, 0]
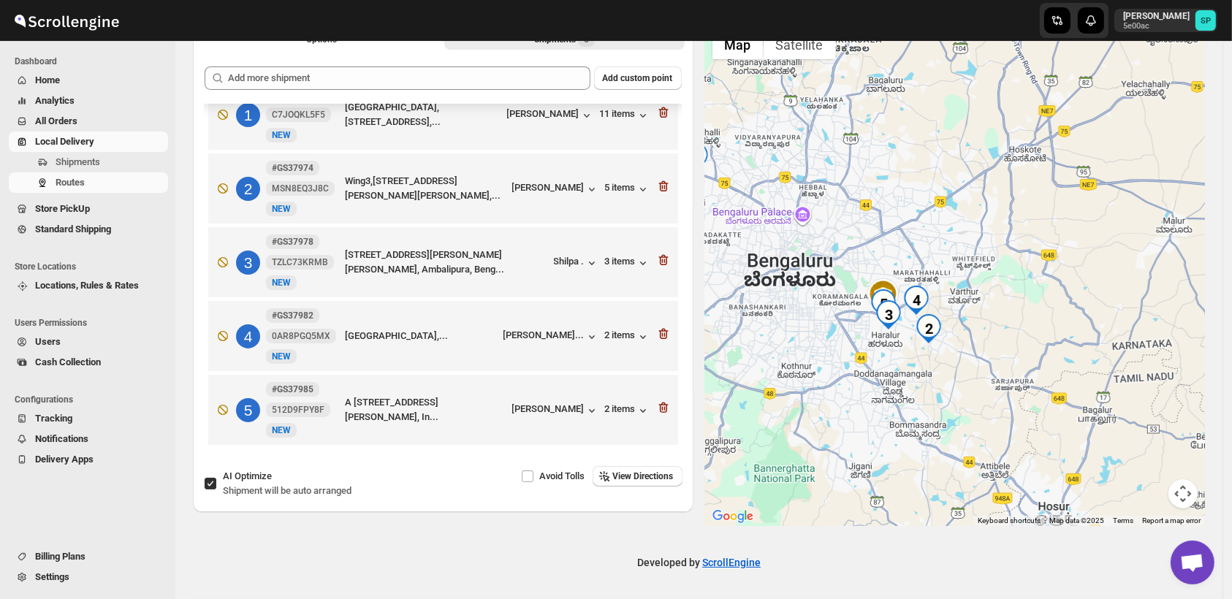
drag, startPoint x: 992, startPoint y: 395, endPoint x: 914, endPoint y: 394, distance: 78.2
click at [914, 394] on div at bounding box center [955, 275] width 501 height 504
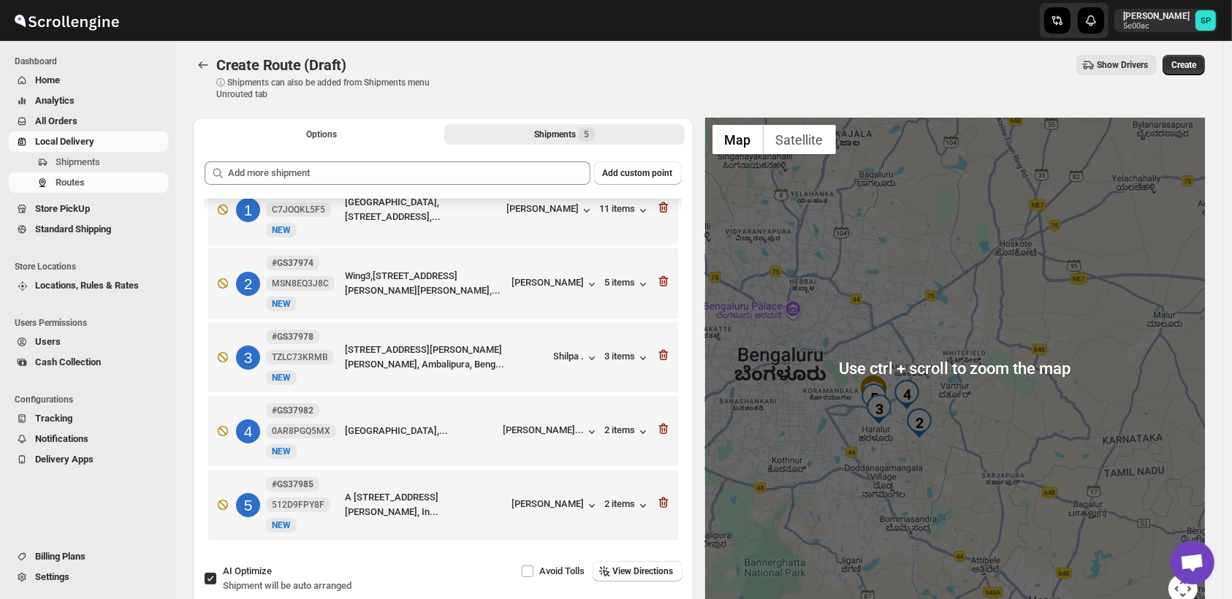
scroll to position [0, 0]
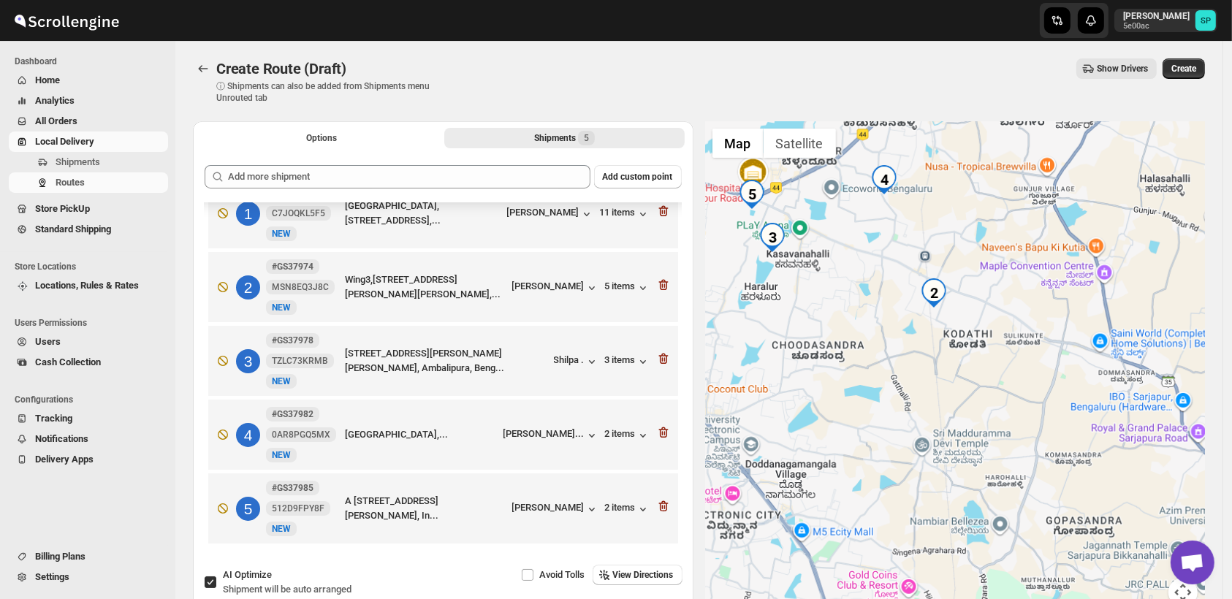
drag, startPoint x: 954, startPoint y: 412, endPoint x: 1011, endPoint y: 278, distance: 145.8
click at [1011, 278] on div at bounding box center [955, 373] width 501 height 504
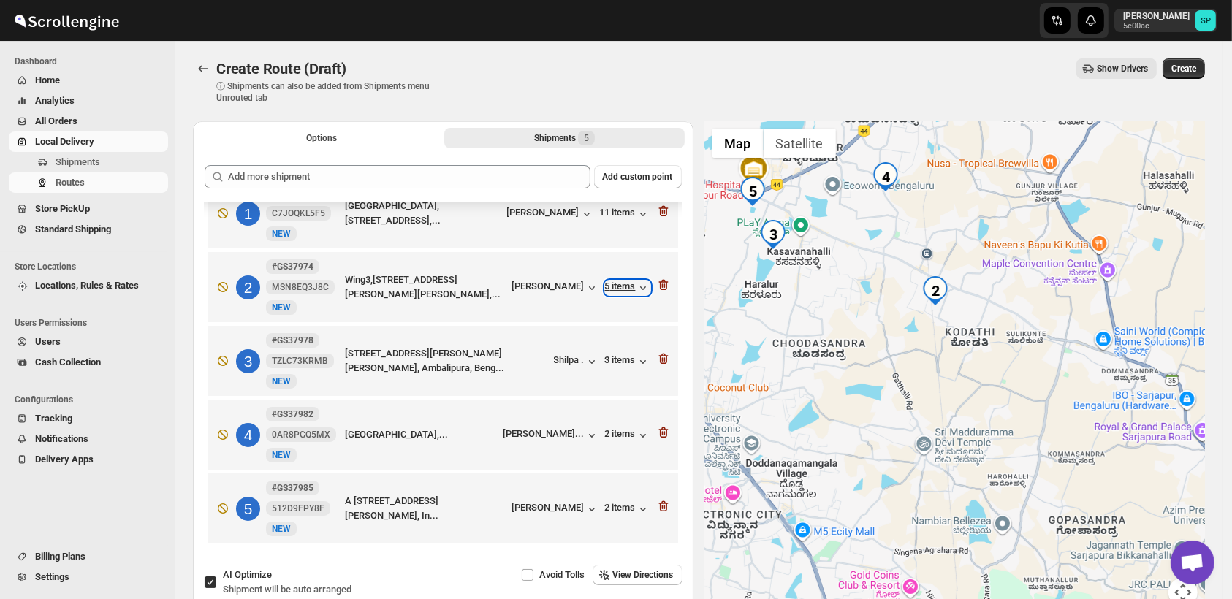
click at [620, 286] on div "5 items" at bounding box center [627, 288] width 45 height 15
click at [555, 284] on div "[PERSON_NAME]" at bounding box center [555, 288] width 87 height 15
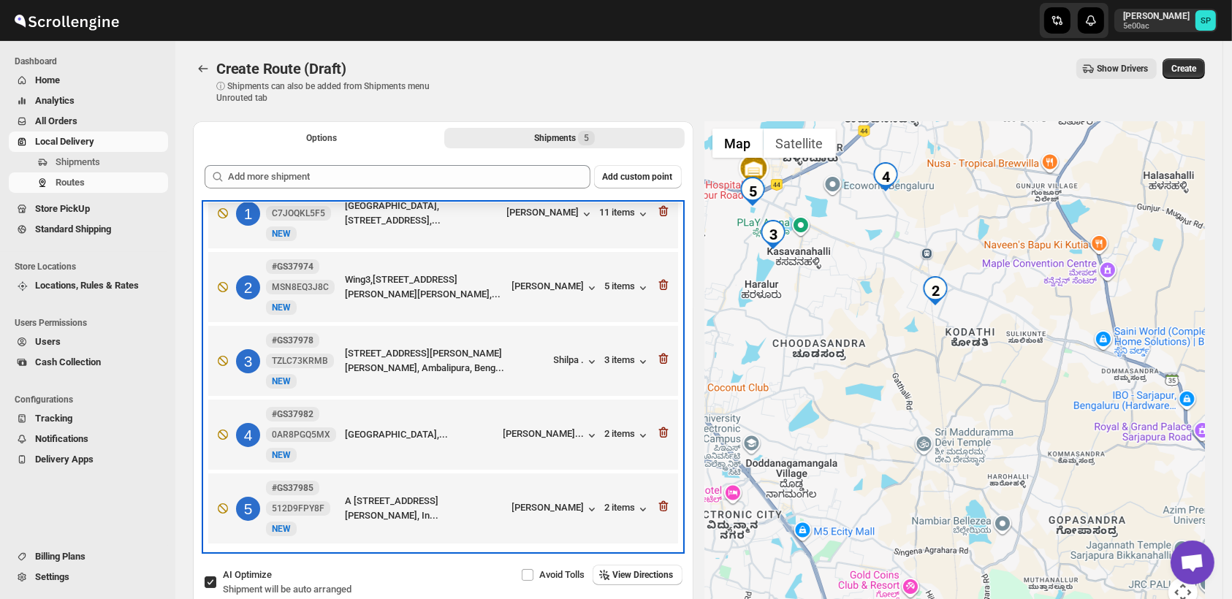
click at [575, 276] on div "2 #GS37974 MSN8EQ3J8C [STREET_ADDRESS][PERSON_NAME][PERSON_NAME] Euphoria,... […" at bounding box center [440, 284] width 461 height 61
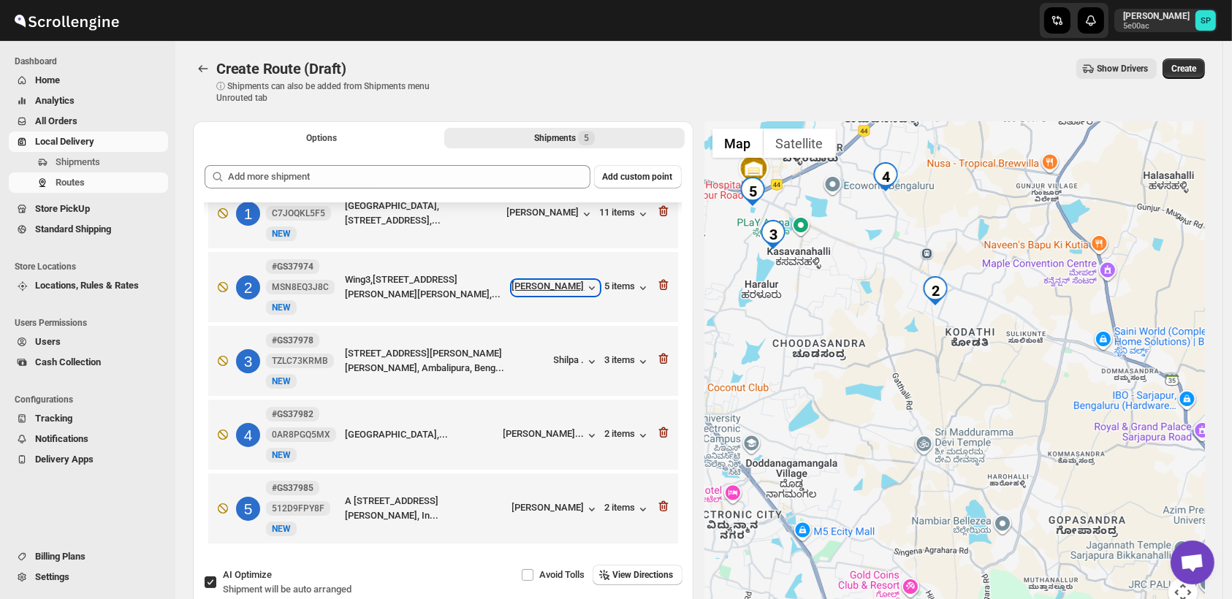
click at [585, 286] on icon "button" at bounding box center [592, 288] width 15 height 15
click at [627, 281] on div "5 items" at bounding box center [627, 288] width 45 height 15
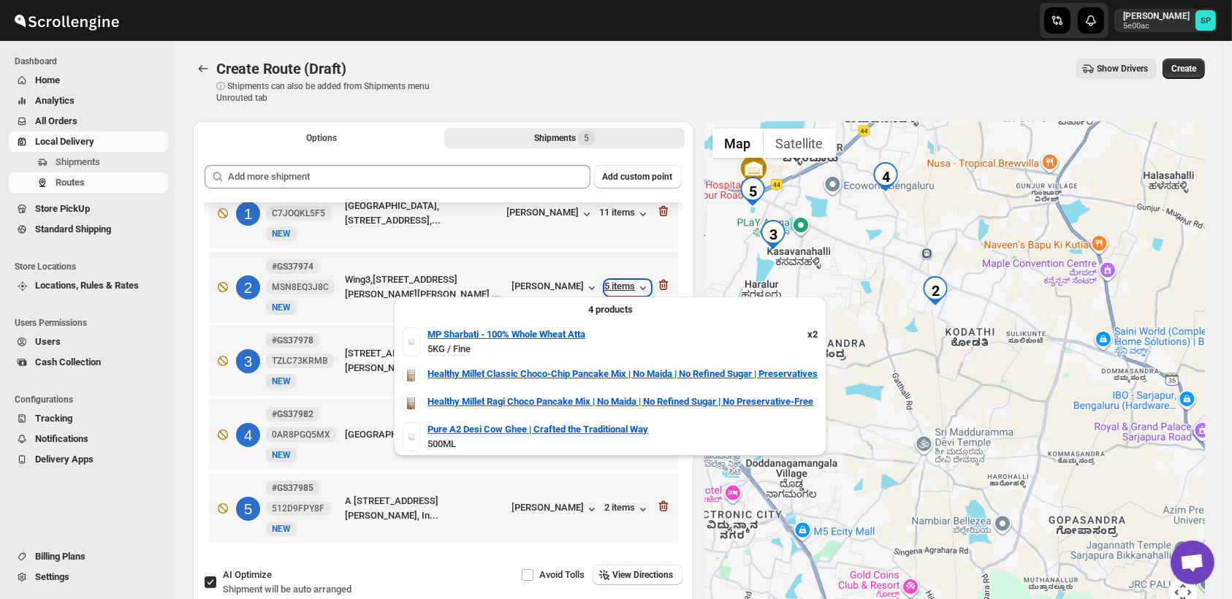
click at [621, 281] on div "5 items" at bounding box center [627, 288] width 45 height 15
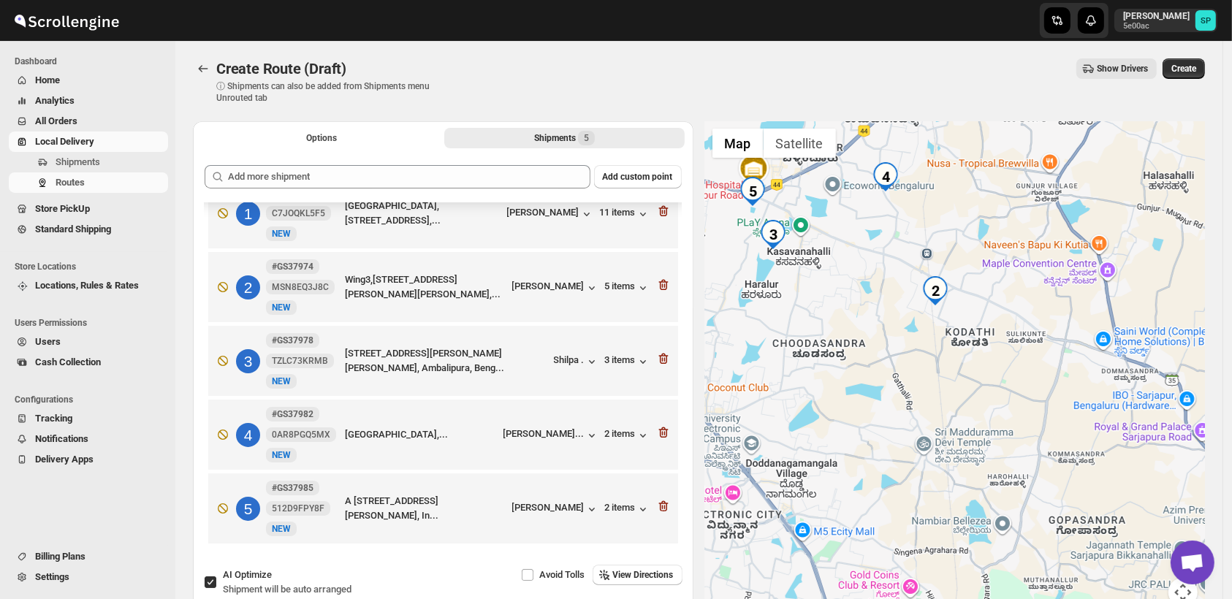
click at [854, 400] on div at bounding box center [955, 373] width 501 height 504
click at [664, 286] on icon "button" at bounding box center [663, 285] width 15 height 15
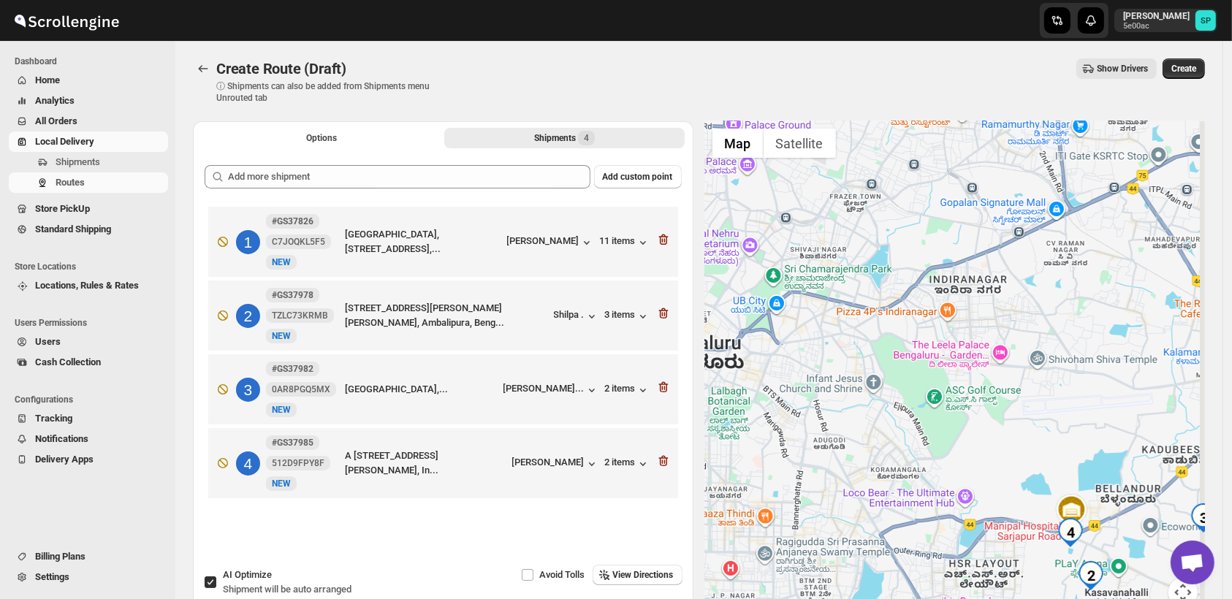
drag, startPoint x: 1121, startPoint y: 444, endPoint x: 993, endPoint y: 284, distance: 204.3
click at [994, 284] on div at bounding box center [955, 373] width 501 height 504
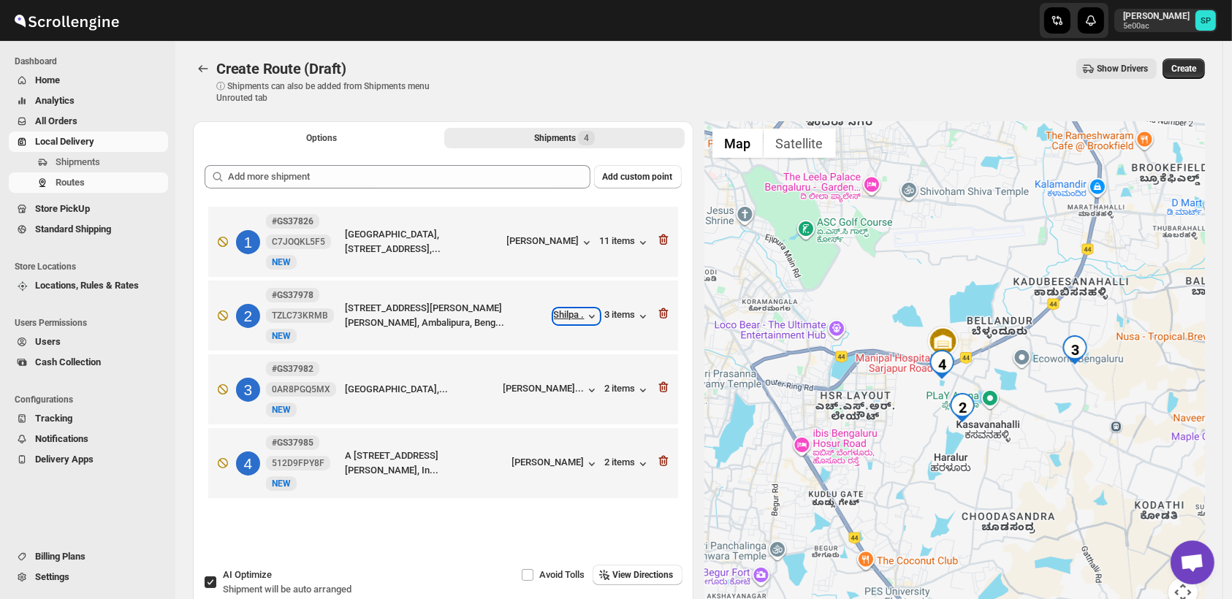
click at [567, 312] on div "Shilpa ." at bounding box center [576, 316] width 45 height 15
click at [563, 463] on div "[PERSON_NAME]" at bounding box center [555, 464] width 87 height 15
click at [624, 466] on div "2 items" at bounding box center [627, 464] width 45 height 15
click at [666, 461] on icon "button" at bounding box center [663, 461] width 15 height 15
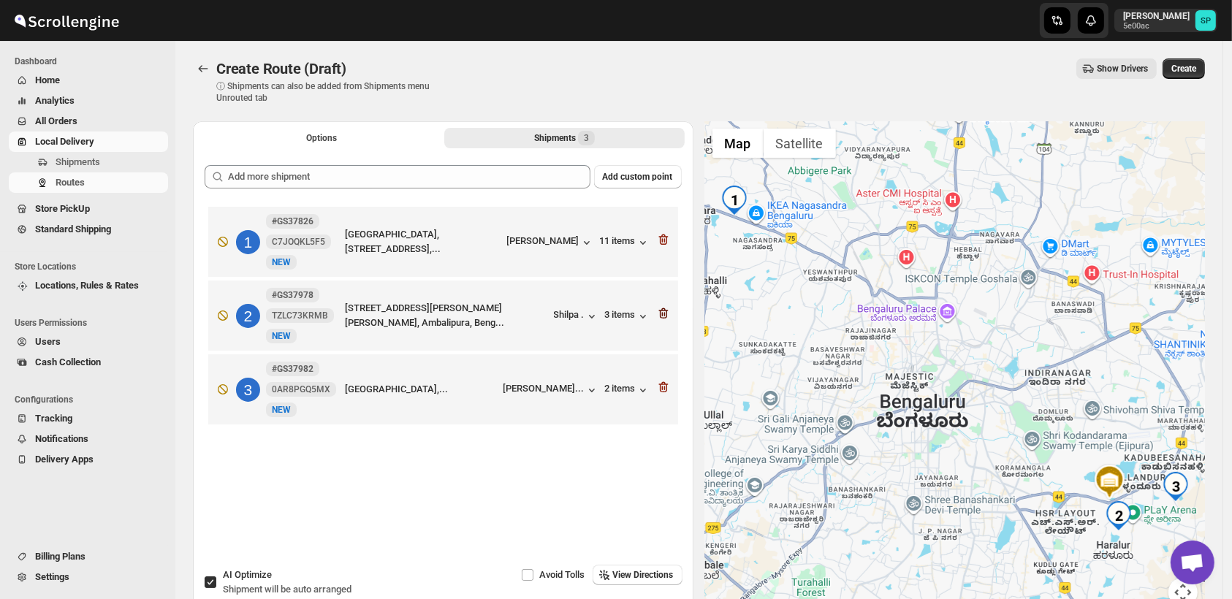
click at [665, 316] on icon "button" at bounding box center [664, 314] width 1 height 4
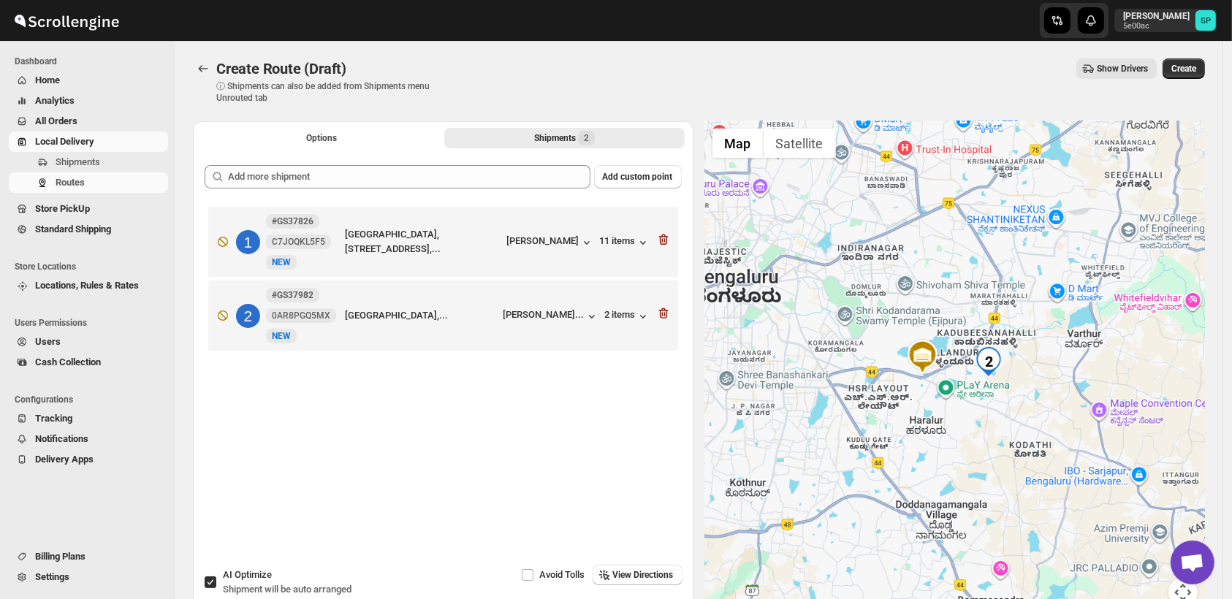
drag, startPoint x: 1111, startPoint y: 521, endPoint x: 917, endPoint y: 377, distance: 241.3
click at [917, 377] on div at bounding box center [955, 373] width 501 height 504
click at [568, 316] on div "[PERSON_NAME]..." at bounding box center [544, 314] width 81 height 11
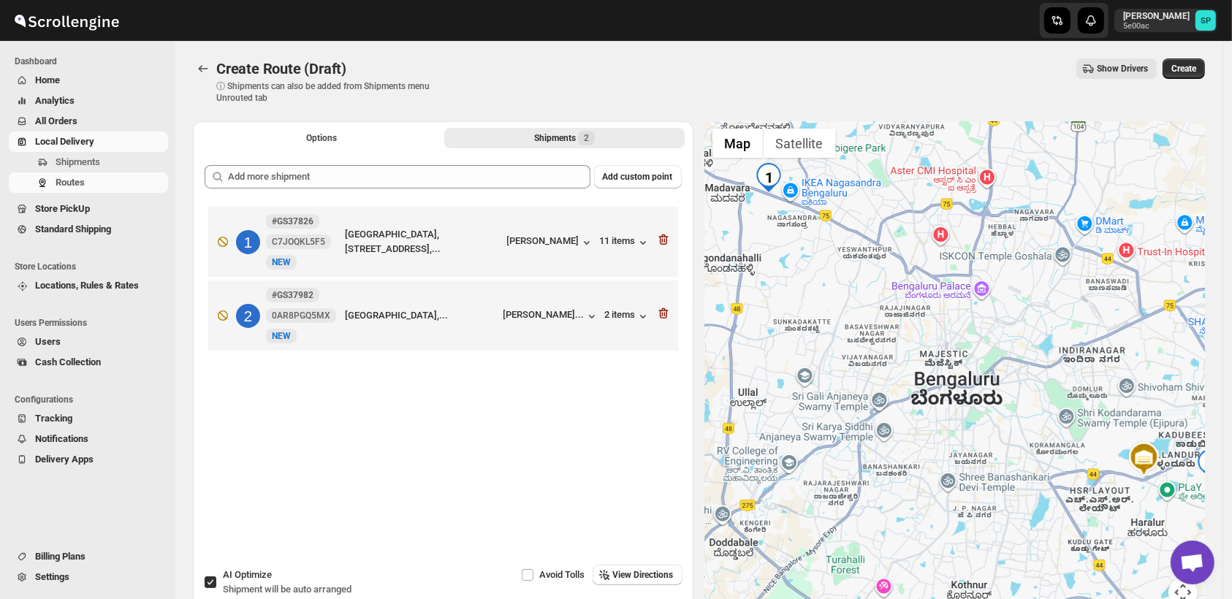
drag, startPoint x: 933, startPoint y: 404, endPoint x: 1167, endPoint y: 520, distance: 260.8
click at [1167, 520] on div at bounding box center [955, 373] width 501 height 504
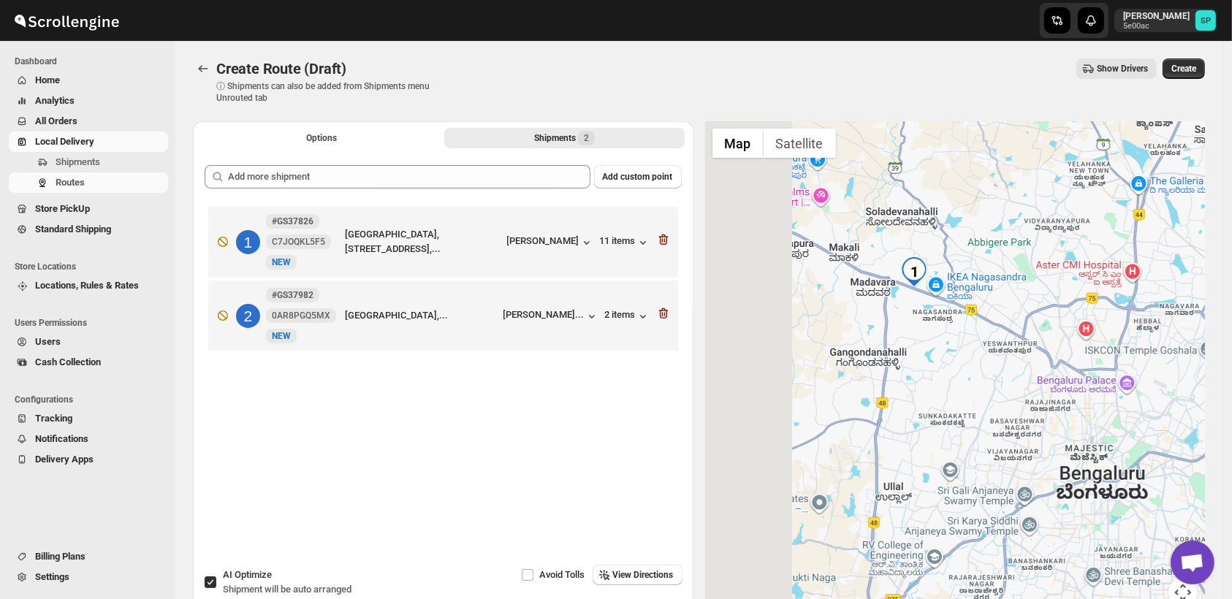
drag, startPoint x: 871, startPoint y: 330, endPoint x: 1006, endPoint y: 414, distance: 158.6
click at [1006, 414] on div at bounding box center [955, 373] width 501 height 504
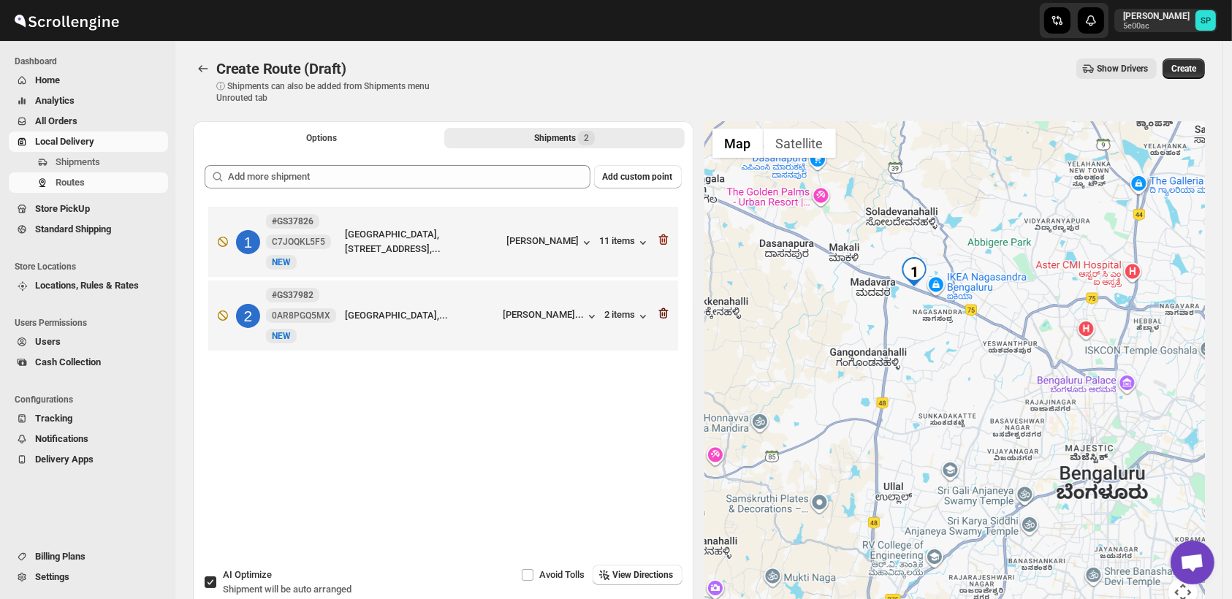
click at [668, 311] on icon "button" at bounding box center [663, 313] width 10 height 11
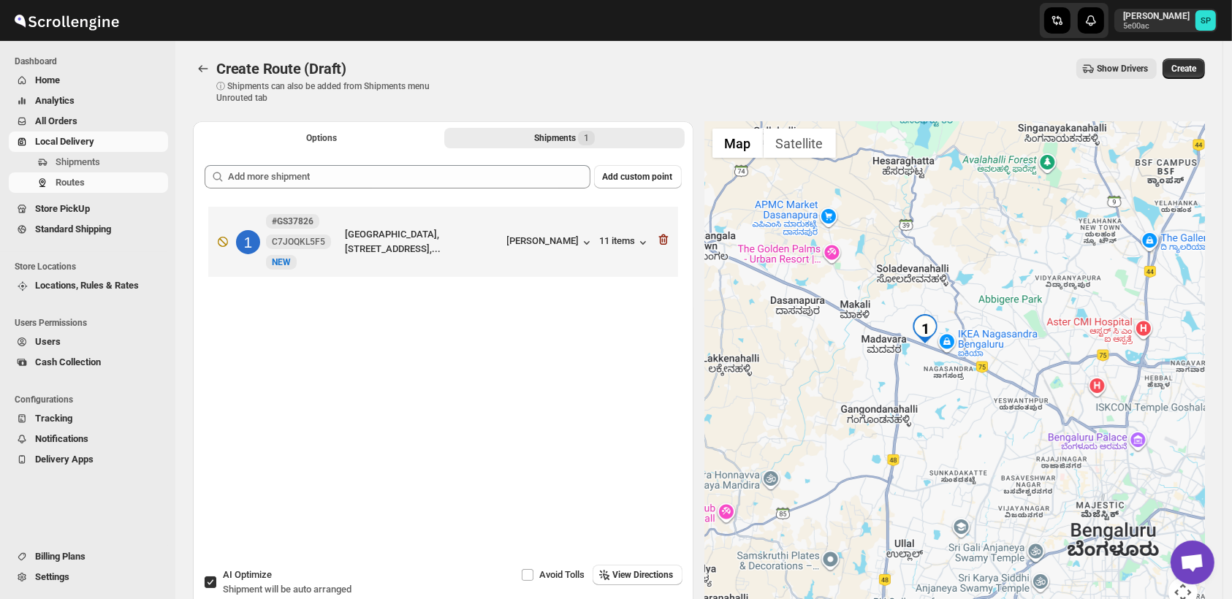
drag, startPoint x: 780, startPoint y: 278, endPoint x: 947, endPoint y: 400, distance: 206.5
click at [947, 400] on div at bounding box center [955, 373] width 501 height 504
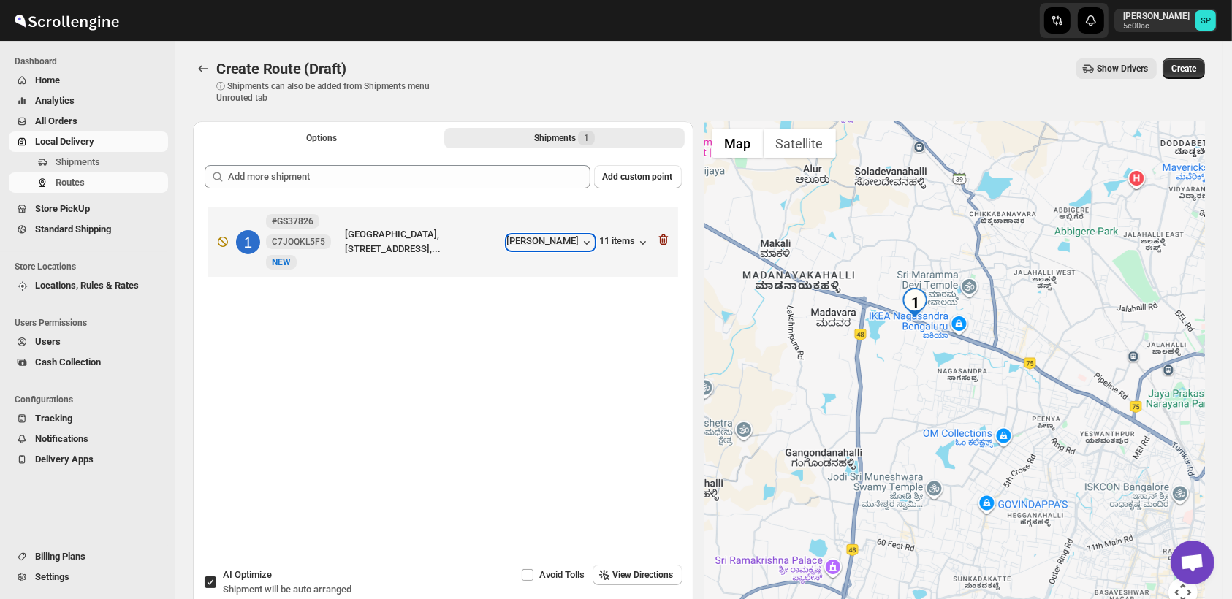
click at [582, 243] on div "[PERSON_NAME]" at bounding box center [550, 242] width 87 height 15
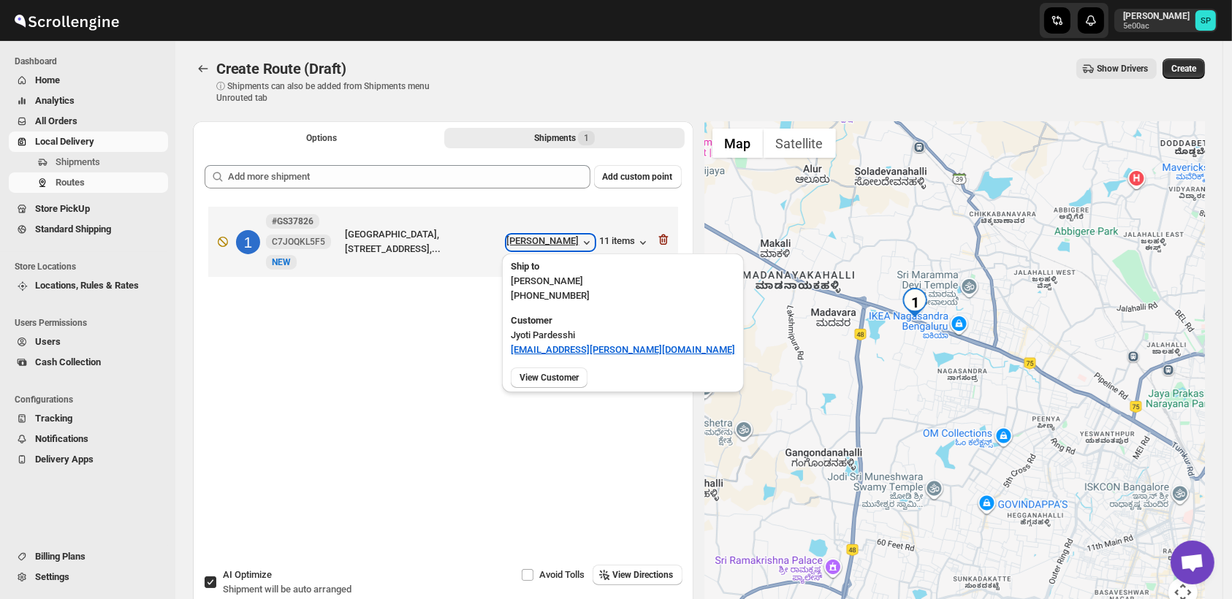
click at [582, 243] on div "[PERSON_NAME]" at bounding box center [550, 242] width 87 height 15
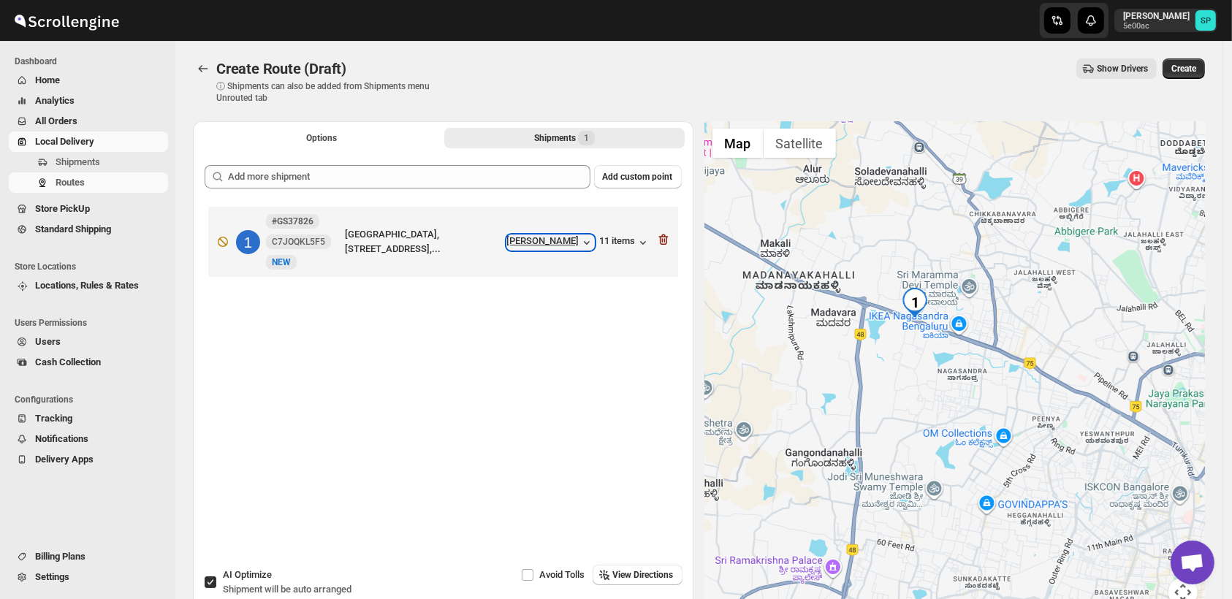
click at [582, 243] on div "[PERSON_NAME]" at bounding box center [550, 242] width 87 height 15
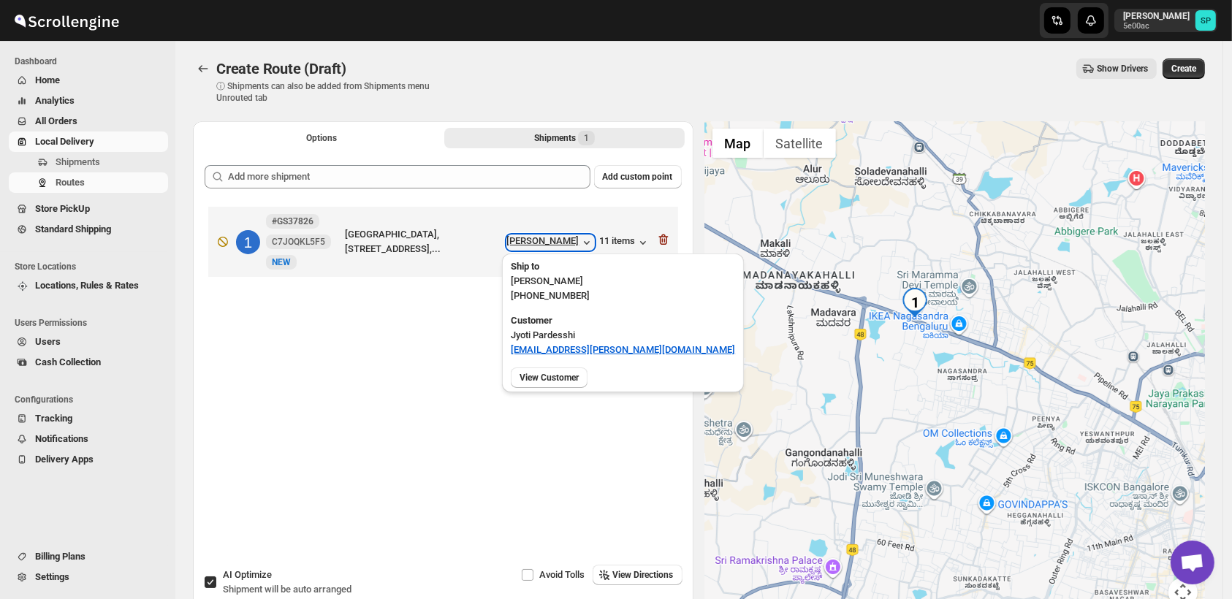
click at [582, 243] on div "[PERSON_NAME]" at bounding box center [550, 242] width 87 height 15
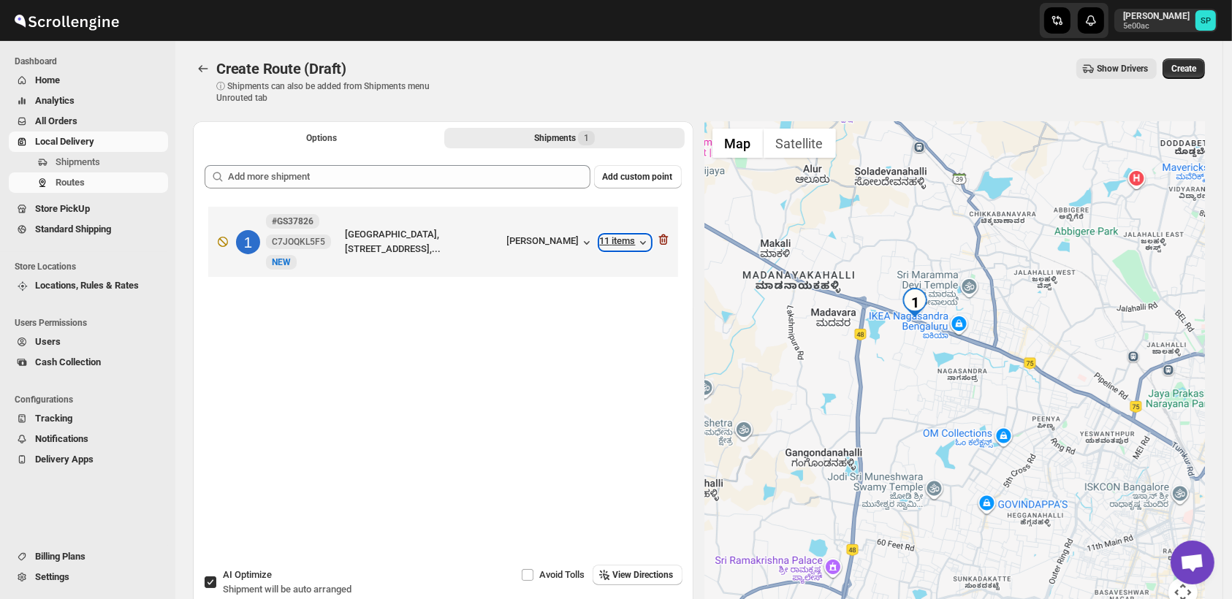
click at [624, 243] on div "11 items" at bounding box center [625, 242] width 50 height 15
